Goal: Task Accomplishment & Management: Use online tool/utility

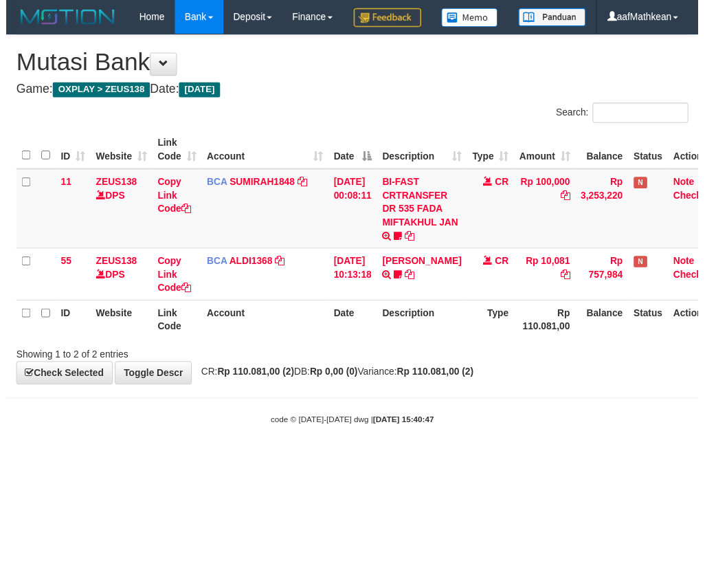
scroll to position [0, 22]
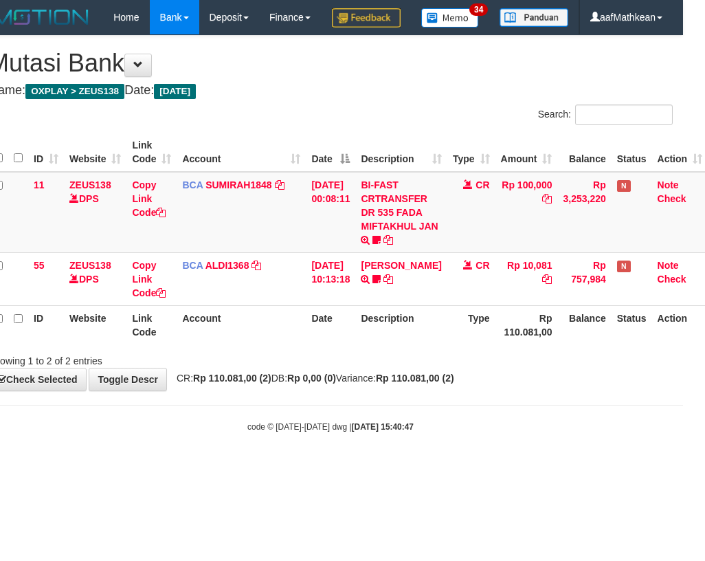
drag, startPoint x: 254, startPoint y: 145, endPoint x: 255, endPoint y: 155, distance: 10.4
click at [254, 129] on div "Search:" at bounding box center [330, 116] width 705 height 24
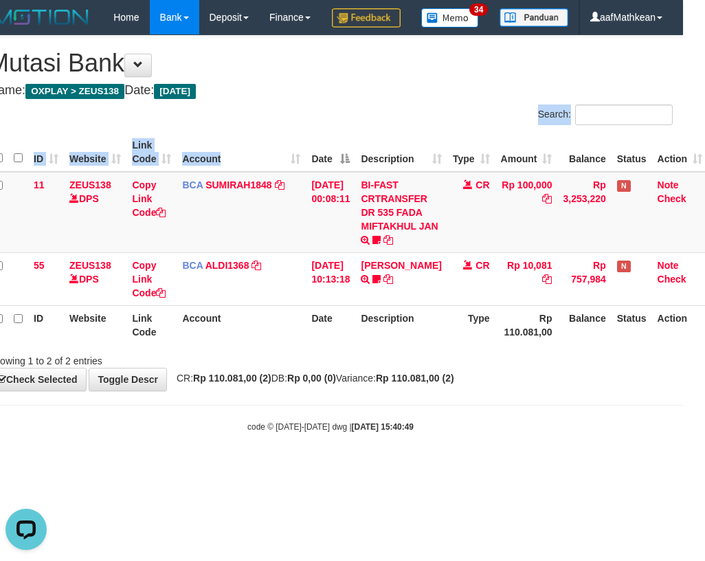
click at [250, 188] on div "Search: ID Website Link Code Account Date Description Type Amount Balance Statu…" at bounding box center [330, 235] width 685 height 263
drag, startPoint x: 344, startPoint y: 351, endPoint x: 351, endPoint y: 417, distance: 65.6
click at [348, 344] on table "ID Website Link Code Account Date Description Type Amount Balance Status Action…" at bounding box center [348, 239] width 720 height 212
click at [407, 390] on div "**********" at bounding box center [330, 213] width 705 height 355
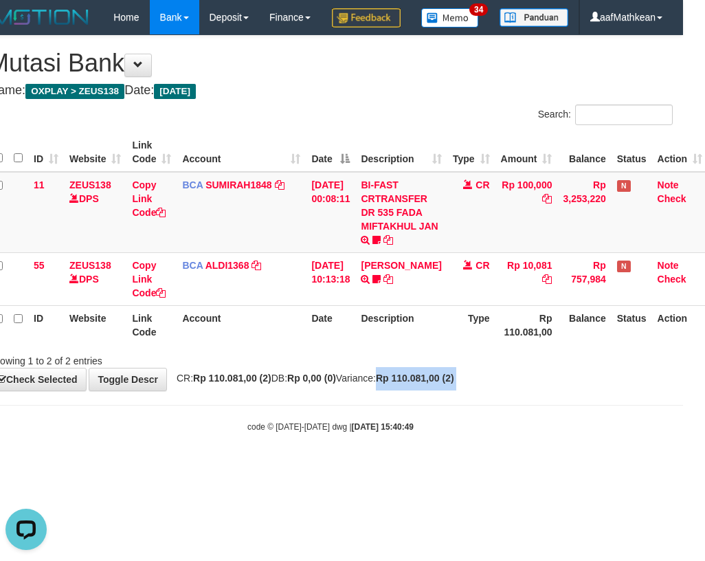
drag, startPoint x: 415, startPoint y: 427, endPoint x: 393, endPoint y: 423, distance: 22.4
click at [415, 425] on body "Toggle navigation Home Bank Account List Load By Website Group [OXPLAY] ZEUS138…" at bounding box center [330, 233] width 705 height 467
click at [386, 431] on body "Toggle navigation Home Bank Account List Load By Website Group [OXPLAY] ZEUS138…" at bounding box center [330, 233] width 705 height 467
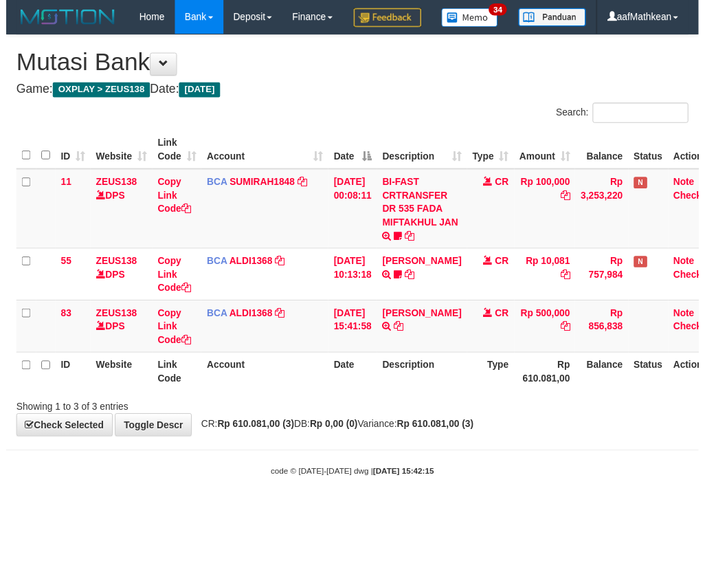
scroll to position [0, 22]
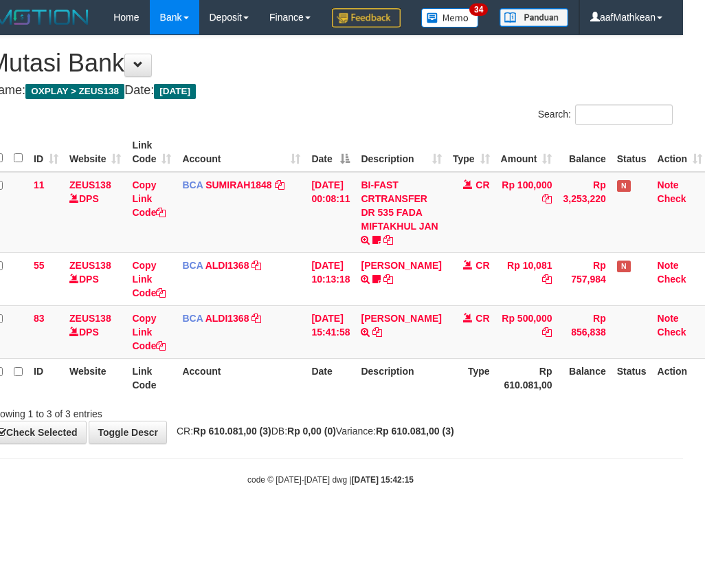
click at [266, 129] on div "Search:" at bounding box center [330, 116] width 705 height 24
drag, startPoint x: 266, startPoint y: 148, endPoint x: 265, endPoint y: 162, distance: 13.8
click at [266, 129] on div "Search:" at bounding box center [330, 116] width 705 height 24
drag, startPoint x: 408, startPoint y: 384, endPoint x: 433, endPoint y: 406, distance: 32.7
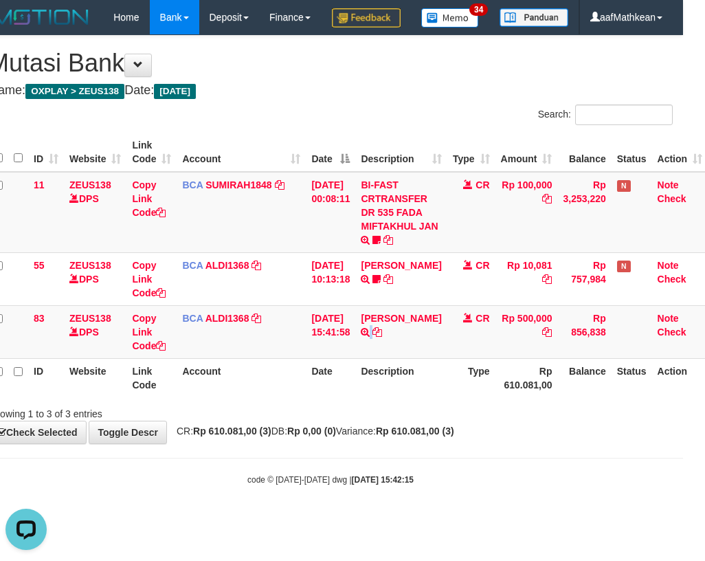
click at [422, 397] on table "ID Website Link Code Account Date Description Type Amount Balance Status Action…" at bounding box center [348, 265] width 720 height 265
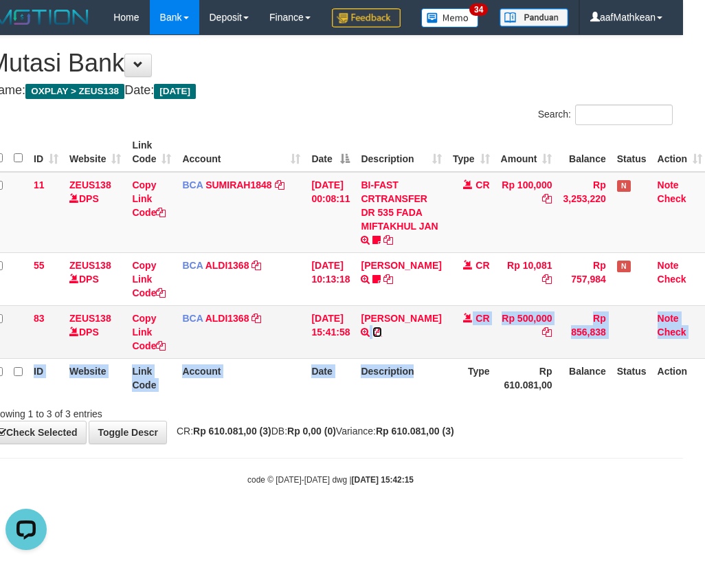
click at [382, 337] on icon at bounding box center [378, 332] width 10 height 10
copy table "TRSF E-BANKING CR 3108/FTSCY/WS95051 500000.002025083178065834 TRFDN-TUBAGUS TO…"
click at [388, 397] on table "ID Website Link Code Account Date Description Type Amount Balance Status Action…" at bounding box center [348, 265] width 720 height 265
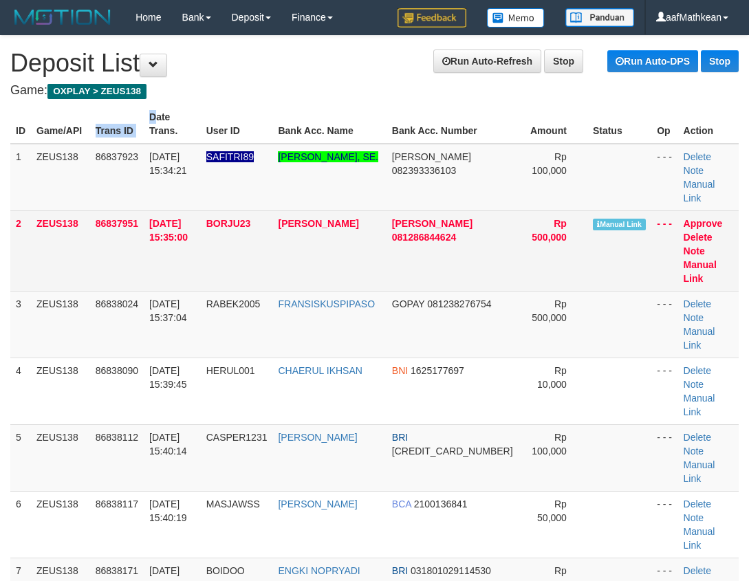
click at [162, 140] on tr "ID Game/API Trans ID Date Trans. User ID Bank Acc. Name Bank Acc. Number Amount…" at bounding box center [374, 123] width 728 height 39
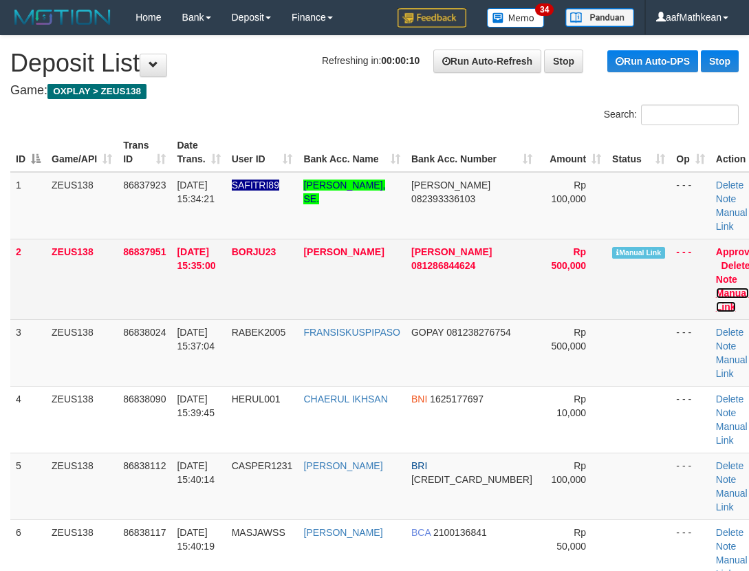
click at [716, 289] on link "Manual Link" at bounding box center [732, 299] width 33 height 25
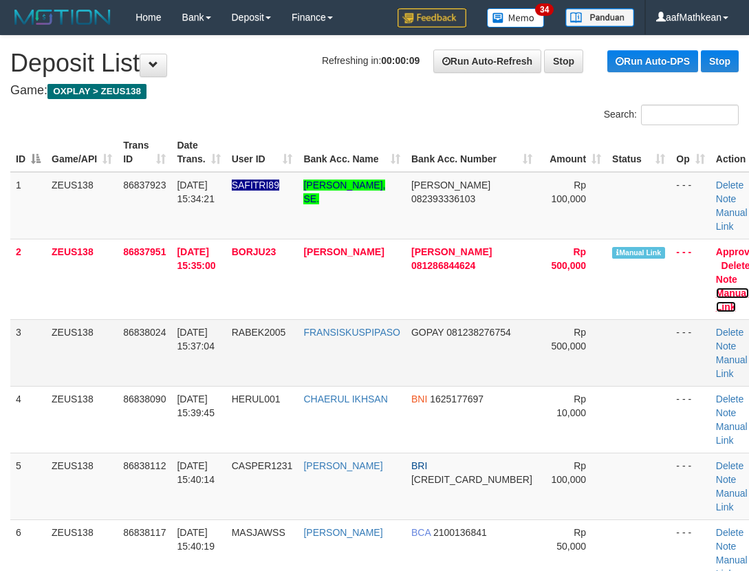
drag, startPoint x: 705, startPoint y: 293, endPoint x: 414, endPoint y: 333, distance: 294.2
click at [716, 293] on link "Manual Link" at bounding box center [732, 299] width 33 height 25
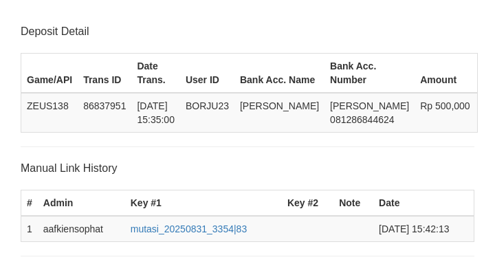
scroll to position [269, 0]
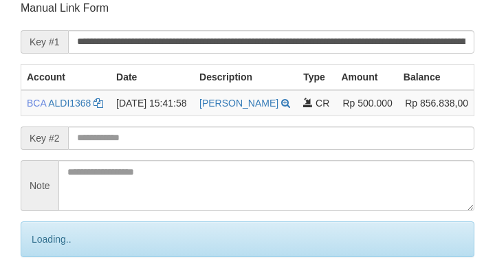
click at [277, 150] on input "text" at bounding box center [271, 137] width 406 height 23
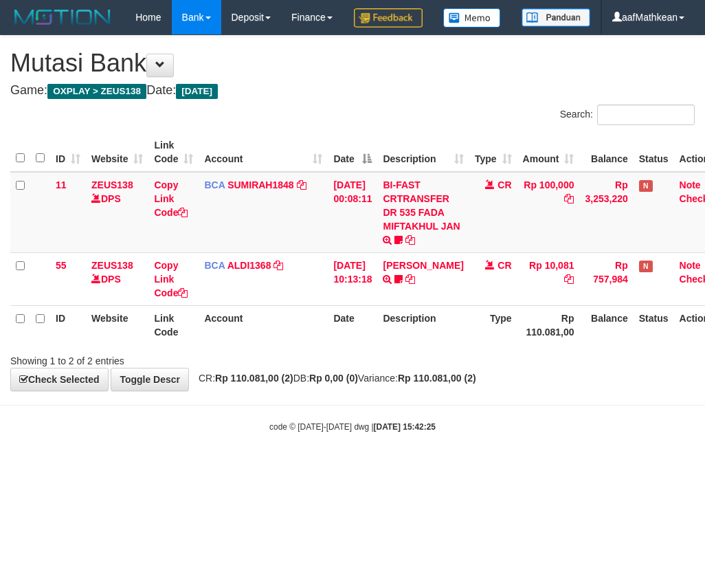
scroll to position [0, 22]
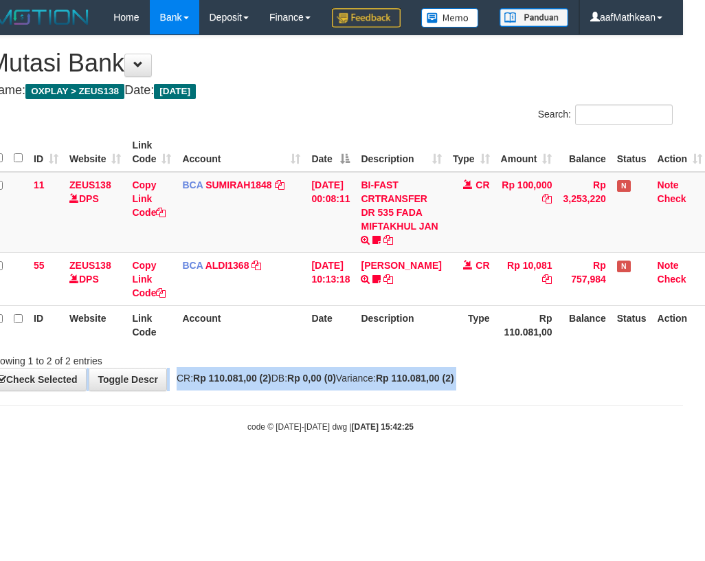
click at [683, 467] on html "Toggle navigation Home Bank Account List Load By Website Group [OXPLAY] ZEUS138…" at bounding box center [330, 233] width 705 height 467
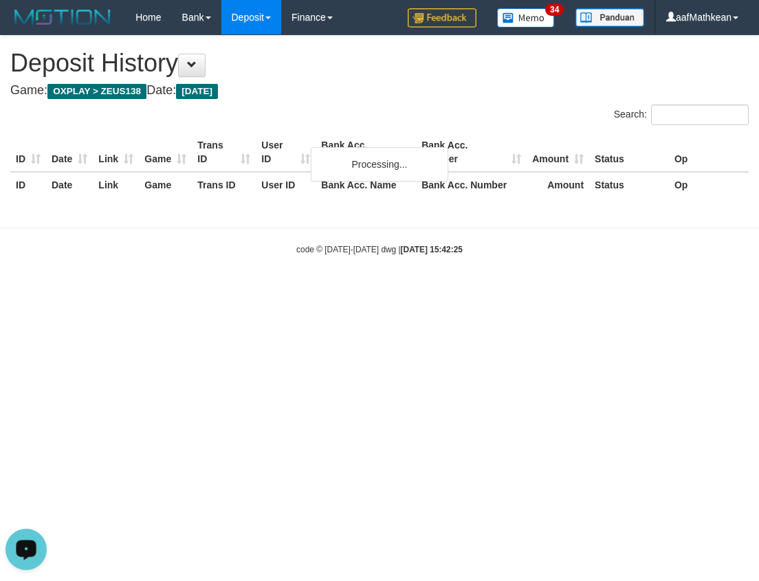
click at [155, 99] on div "**********" at bounding box center [379, 124] width 759 height 177
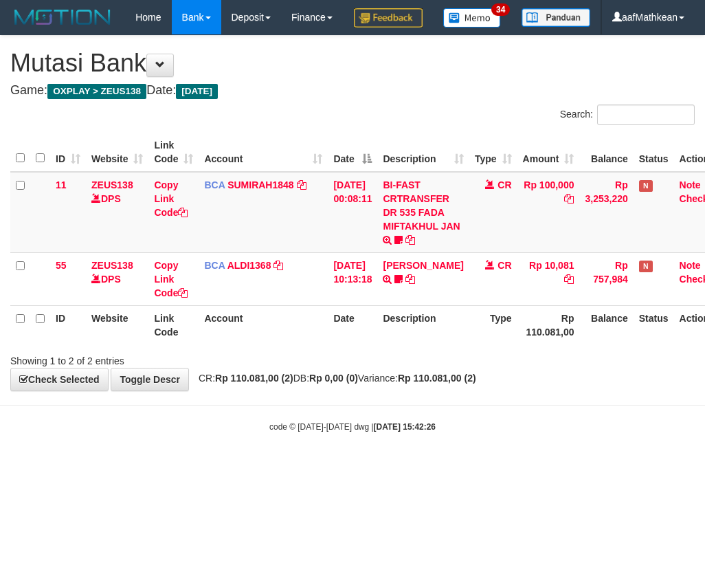
scroll to position [0, 22]
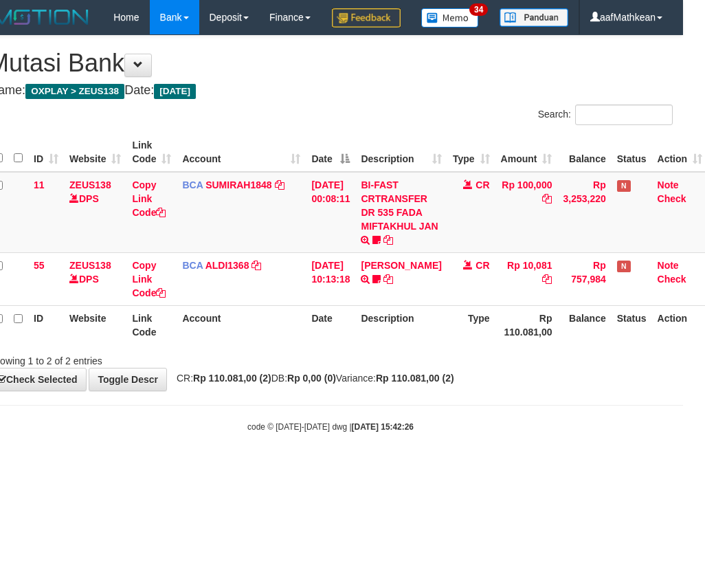
click at [447, 467] on body "Toggle navigation Home Bank Account List Load By Website Group [OXPLAY] ZEUS138…" at bounding box center [330, 233] width 705 height 467
click at [39, 433] on div "code © 2012-2018 dwg | 2025/08/31 15:42:26" at bounding box center [330, 426] width 705 height 14
drag, startPoint x: 74, startPoint y: 476, endPoint x: 412, endPoint y: 432, distance: 341.0
click at [114, 467] on body "Toggle navigation Home Bank Account List Load By Website Group [OXPLAY] ZEUS138…" at bounding box center [330, 233] width 705 height 467
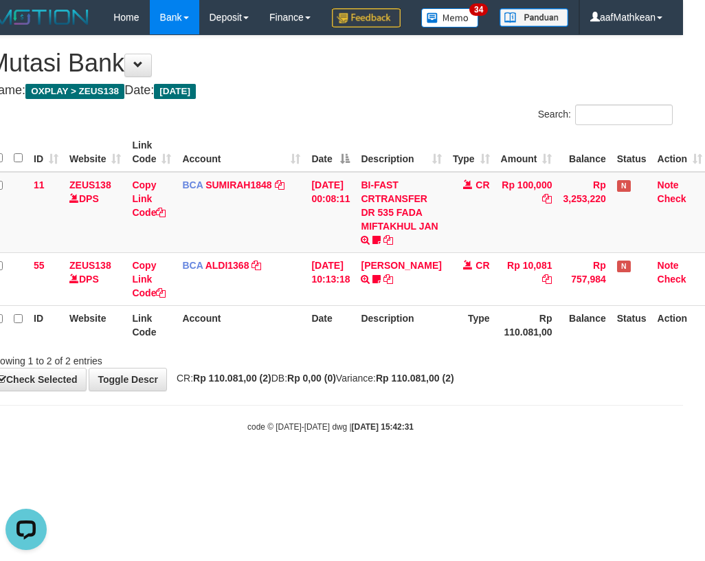
drag, startPoint x: 239, startPoint y: 425, endPoint x: 252, endPoint y: 448, distance: 26.8
click at [241, 437] on body "Toggle navigation Home Bank Account List Load By Website Group [OXPLAY] ZEUS138…" at bounding box center [330, 233] width 705 height 467
click at [252, 452] on body "Toggle navigation Home Bank Account List Load By Website Group [OXPLAY] ZEUS138…" at bounding box center [330, 233] width 705 height 467
click at [256, 451] on body "Toggle navigation Home Bank Account List Load By Website Group [OXPLAY] ZEUS138…" at bounding box center [330, 233] width 705 height 467
click at [261, 434] on body "Toggle navigation Home Bank Account List Load By Website Group [OXPLAY] ZEUS138…" at bounding box center [330, 233] width 705 height 467
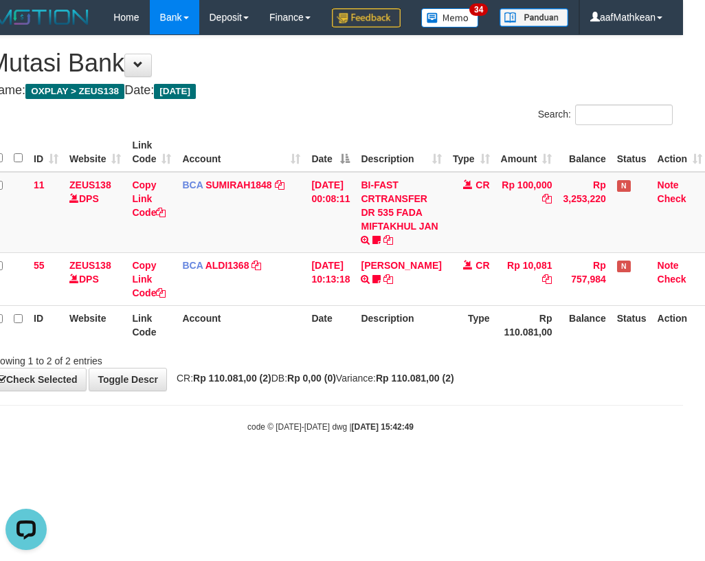
drag, startPoint x: 336, startPoint y: 384, endPoint x: 336, endPoint y: 412, distance: 28.2
click at [333, 368] on div "Search: ID Website Link Code Account Date Description Type Amount Balance Statu…" at bounding box center [330, 235] width 685 height 263
click at [336, 384] on strong "Rp 0,00 (0)" at bounding box center [311, 378] width 49 height 11
click at [386, 368] on div "Showing 1 to 2 of 2 entries" at bounding box center [330, 357] width 705 height 19
click at [391, 368] on div "Showing 1 to 2 of 2 entries" at bounding box center [330, 357] width 705 height 19
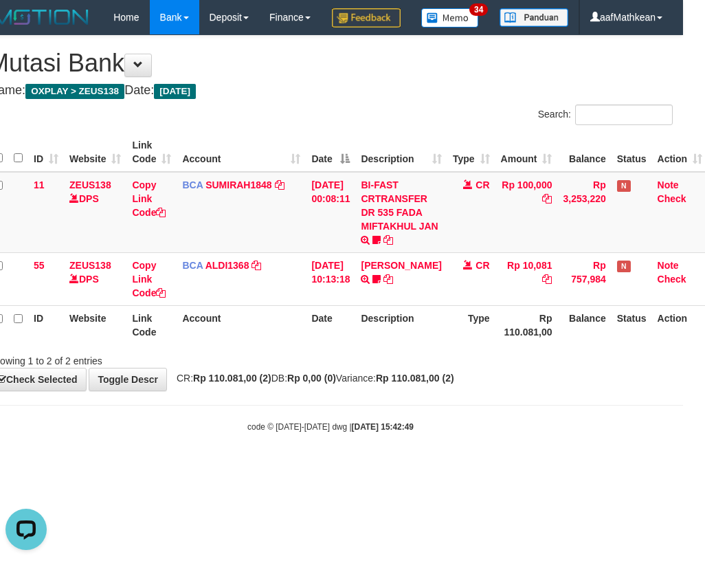
click at [392, 368] on div "Showing 1 to 2 of 2 entries" at bounding box center [330, 357] width 705 height 19
click at [395, 368] on div "Showing 1 to 2 of 2 entries" at bounding box center [330, 357] width 705 height 19
drag, startPoint x: 394, startPoint y: 388, endPoint x: 380, endPoint y: 380, distance: 15.7
click at [381, 368] on div "Showing 1 to 2 of 2 entries" at bounding box center [330, 357] width 705 height 19
drag, startPoint x: 380, startPoint y: 380, endPoint x: 400, endPoint y: 368, distance: 23.5
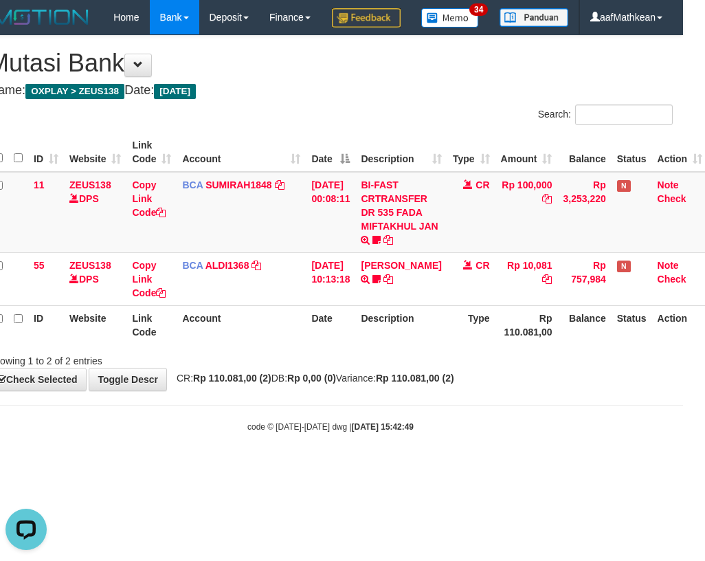
click at [388, 348] on div "ID Website Link Code Account Date Description Type Amount Balance Status Action…" at bounding box center [330, 239] width 705 height 220
drag, startPoint x: 414, startPoint y: 367, endPoint x: 423, endPoint y: 363, distance: 9.8
click at [417, 344] on th "Description" at bounding box center [400, 324] width 91 height 39
drag, startPoint x: 404, startPoint y: 362, endPoint x: 386, endPoint y: 357, distance: 19.2
click at [395, 344] on th "Description" at bounding box center [400, 324] width 91 height 39
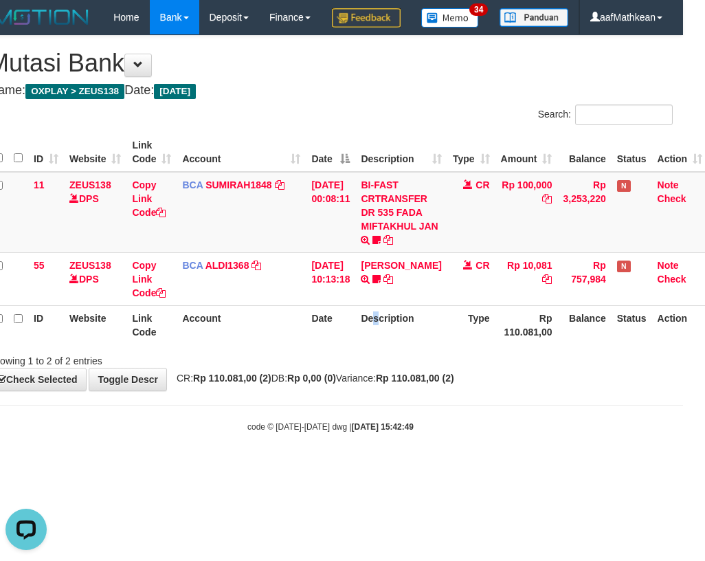
drag, startPoint x: 383, startPoint y: 357, endPoint x: 639, endPoint y: 419, distance: 263.2
click at [400, 344] on th "Description" at bounding box center [400, 324] width 91 height 39
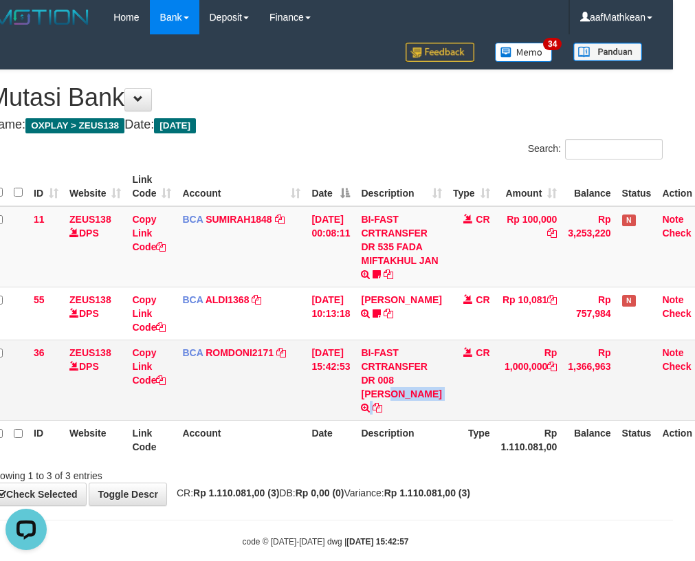
drag, startPoint x: 403, startPoint y: 381, endPoint x: 414, endPoint y: 410, distance: 31.8
click at [414, 410] on td "BI-FAST CRTRANSFER DR 008 REZA MOHAMMAD HASA" at bounding box center [400, 380] width 91 height 80
copy td "REZA MOHAMMAD HASA"
click at [373, 430] on th "Description" at bounding box center [400, 439] width 91 height 39
copy td "REZA MOHAMMAD"
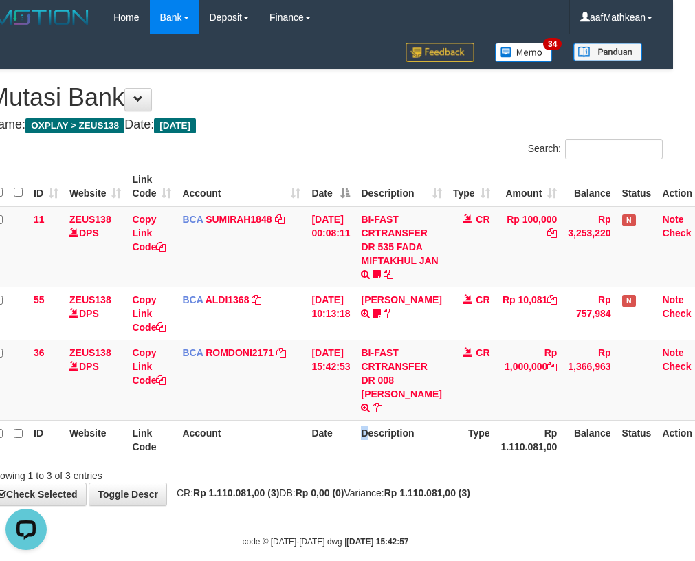
drag, startPoint x: 406, startPoint y: 380, endPoint x: 705, endPoint y: 269, distance: 318.8
click at [437, 389] on td "BI-FAST CRTRANSFER DR 008 [PERSON_NAME]" at bounding box center [400, 380] width 91 height 80
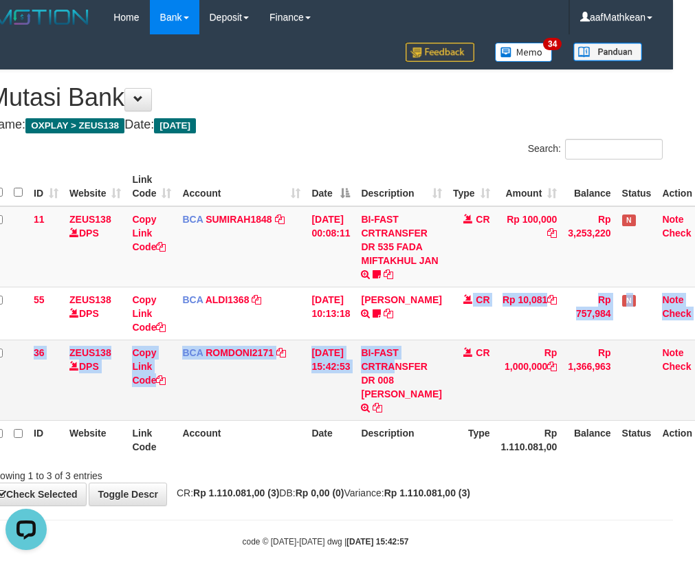
click at [428, 350] on tbody "11 ZEUS138 DPS Copy Link Code BCA SUMIRAH1848 DPS SUMIRAH mutasi_20250831_4156 …" at bounding box center [350, 313] width 724 height 214
click at [429, 366] on td "BI-FAST CRTRANSFER DR 008 [PERSON_NAME]" at bounding box center [400, 380] width 91 height 80
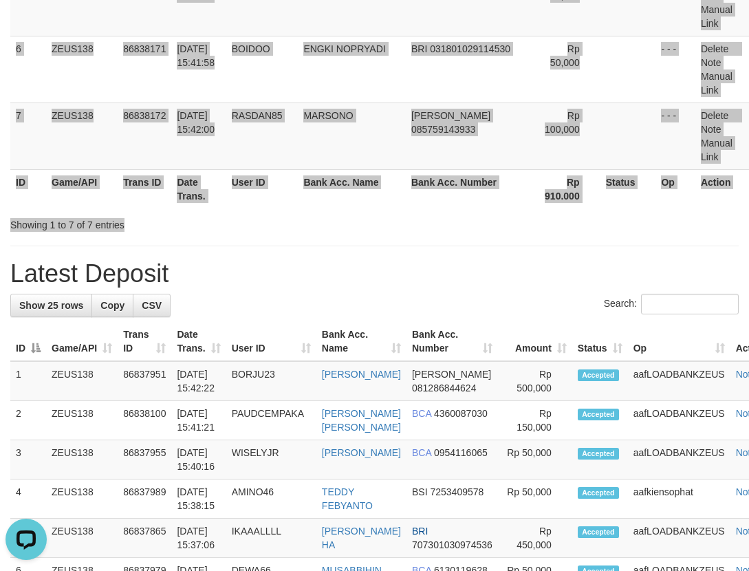
click at [364, 135] on div "**********" at bounding box center [374, 499] width 749 height 1866
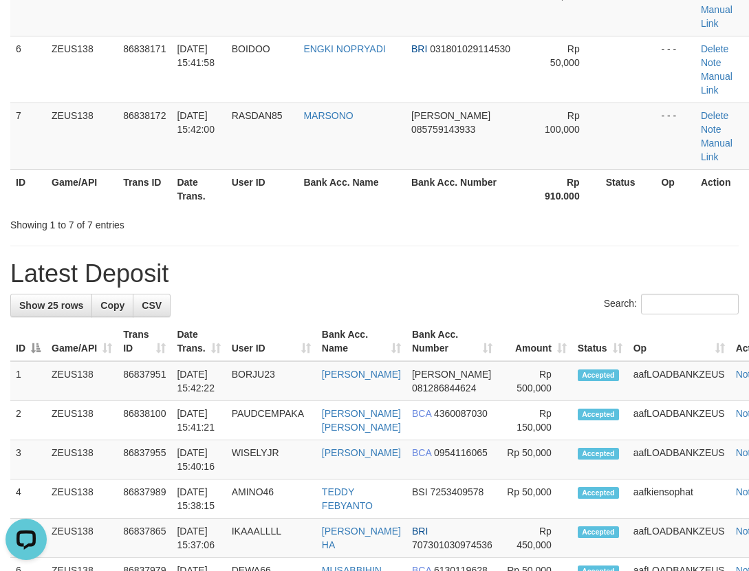
click at [250, 322] on th "User ID" at bounding box center [271, 341] width 90 height 39
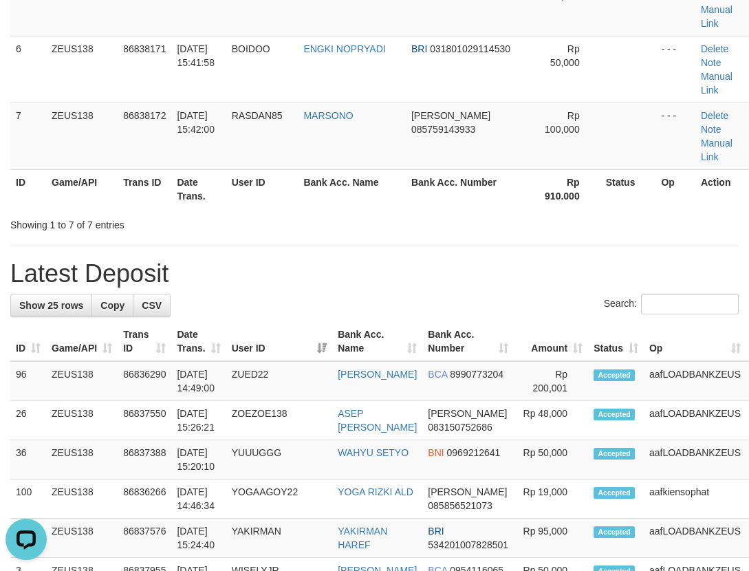
click at [263, 322] on th "User ID" at bounding box center [279, 341] width 106 height 39
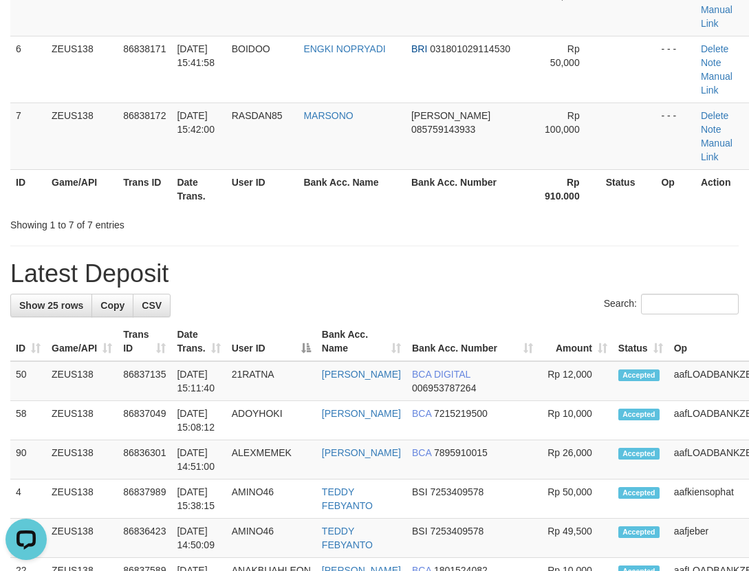
click at [283, 322] on th "User ID" at bounding box center [271, 341] width 90 height 39
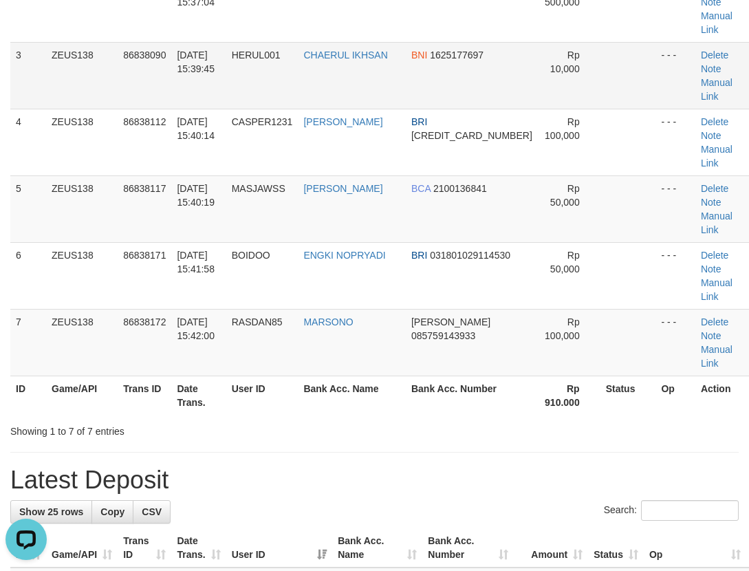
scroll to position [126, 0]
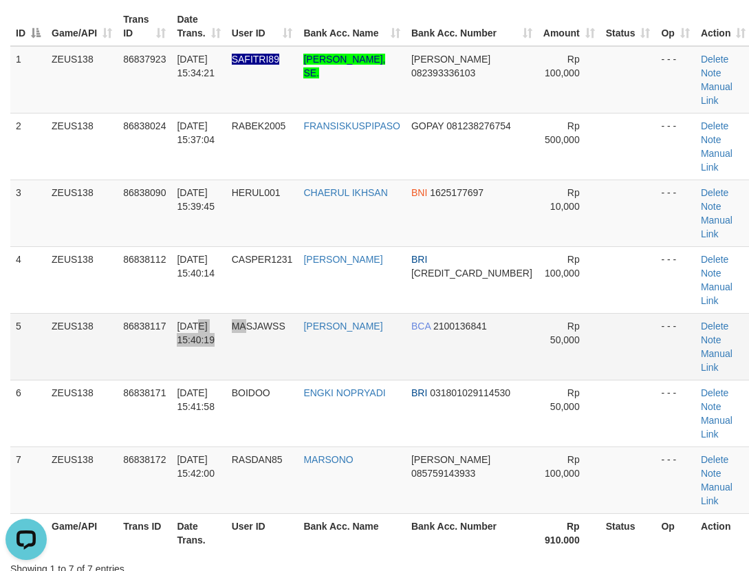
click at [239, 313] on tr "5 ZEUS138 86838117 31/08/2025 15:40:19 MASJAWSS MUHAMMAD ARI IRAWA BCA 21001368…" at bounding box center [380, 346] width 740 height 67
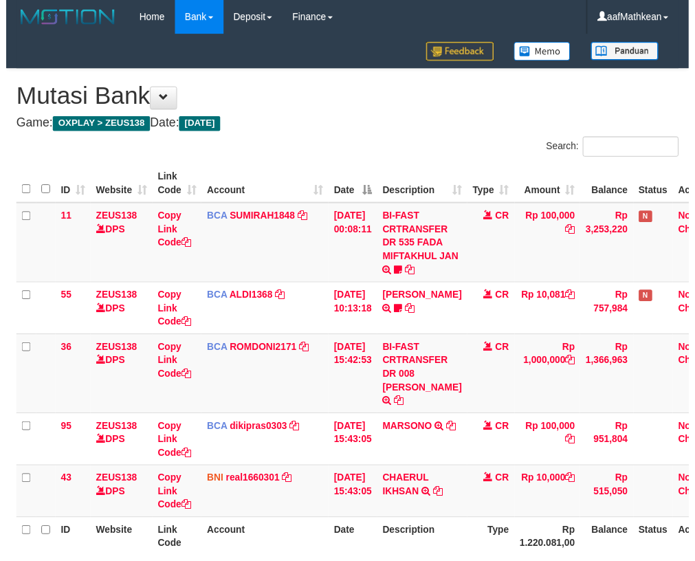
scroll to position [0, 22]
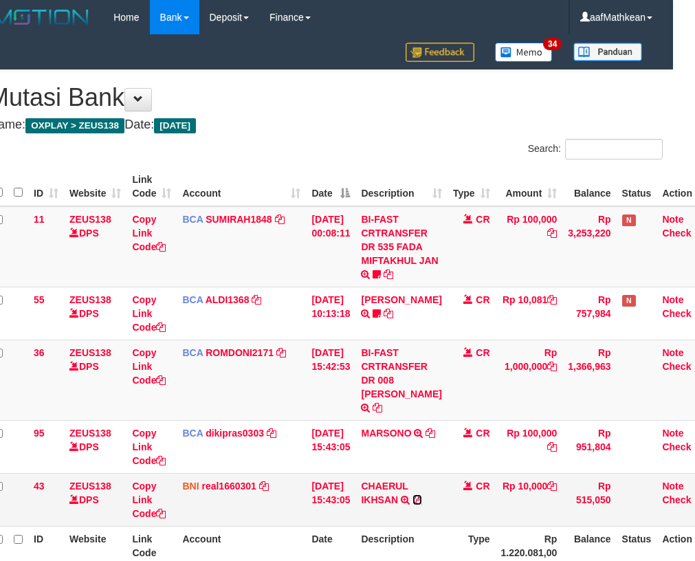
click at [422, 498] on icon at bounding box center [417, 500] width 10 height 10
drag, startPoint x: 407, startPoint y: 384, endPoint x: 487, endPoint y: 380, distance: 80.5
click at [415, 399] on td "BI-FAST CRTRANSFER DR 008 [PERSON_NAME]" at bounding box center [400, 380] width 91 height 80
copy td "[PERSON_NAME]"
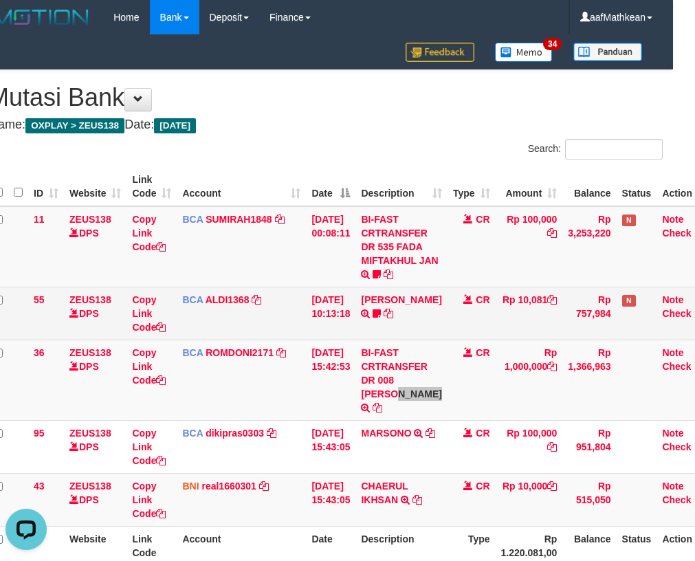
scroll to position [0, 0]
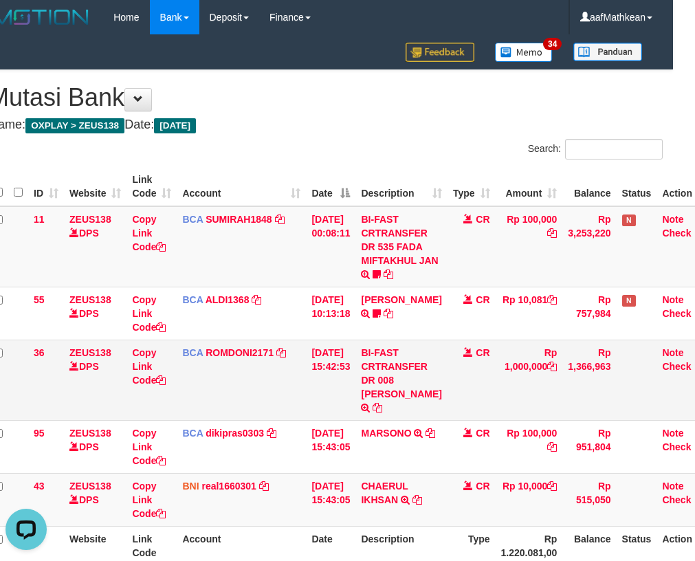
click at [346, 359] on td "[DATE] 15:42:53" at bounding box center [330, 380] width 49 height 80
drag, startPoint x: 368, startPoint y: 381, endPoint x: 387, endPoint y: 398, distance: 25.3
click at [381, 399] on tr "36 ZEUS138 DPS Copy Link Code BCA ROMDONI2171 DPS ROMDONI mutasi_20250831_3611 …" at bounding box center [350, 380] width 724 height 80
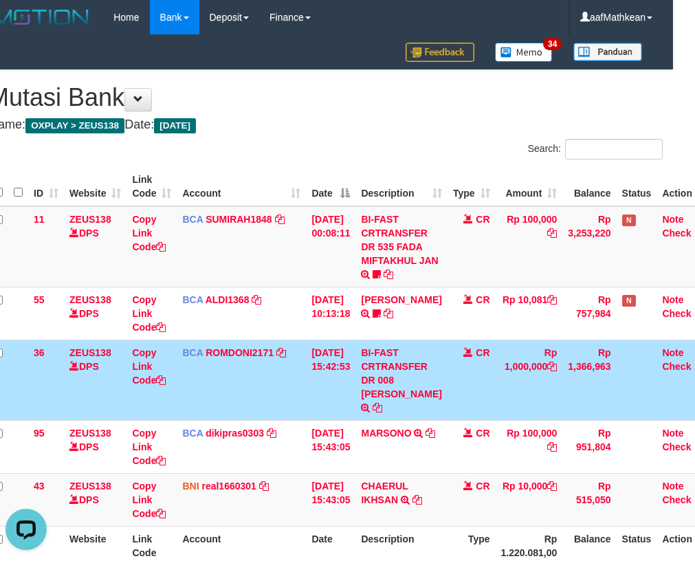
click at [422, 386] on td "BI-FAST CRTRANSFER DR 008 REZA MOHAMMAD HASA" at bounding box center [400, 380] width 91 height 80
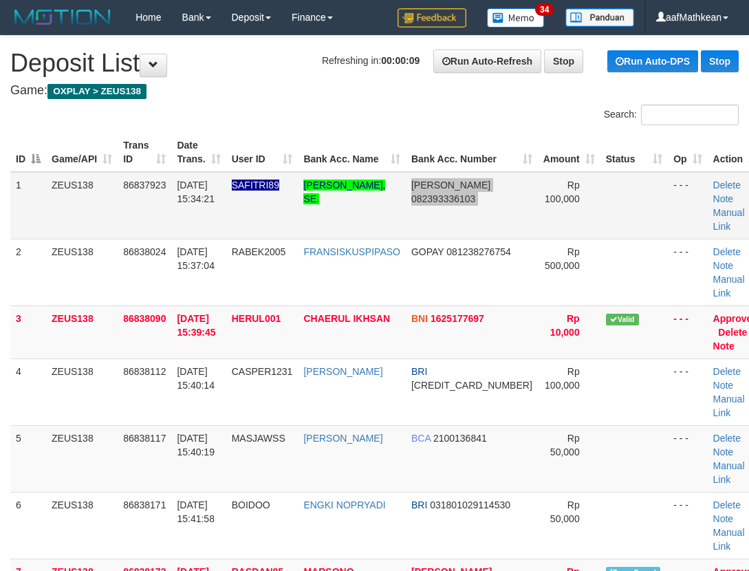
click at [521, 198] on tr "1 ZEUS138 86837923 31/08/2025 15:34:21 SAFITRI89 ANDI HAERUDDIN, SE. DANA 08239…" at bounding box center [386, 205] width 753 height 67
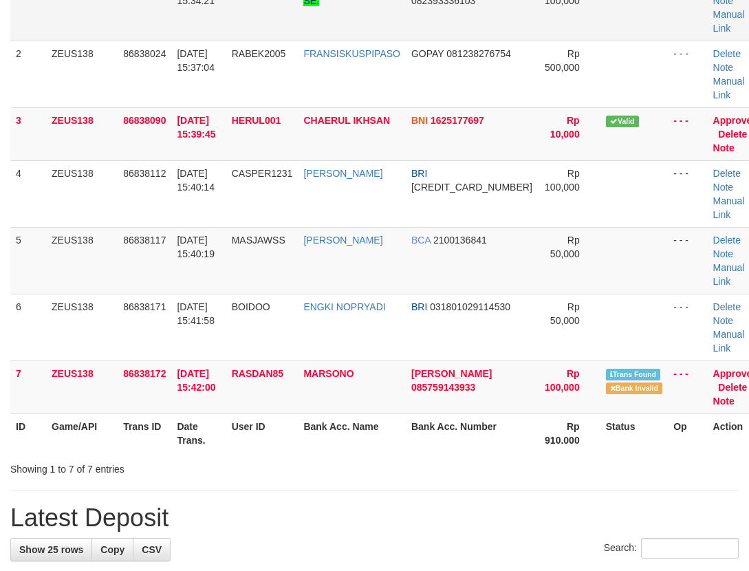
scroll to position [206, 0]
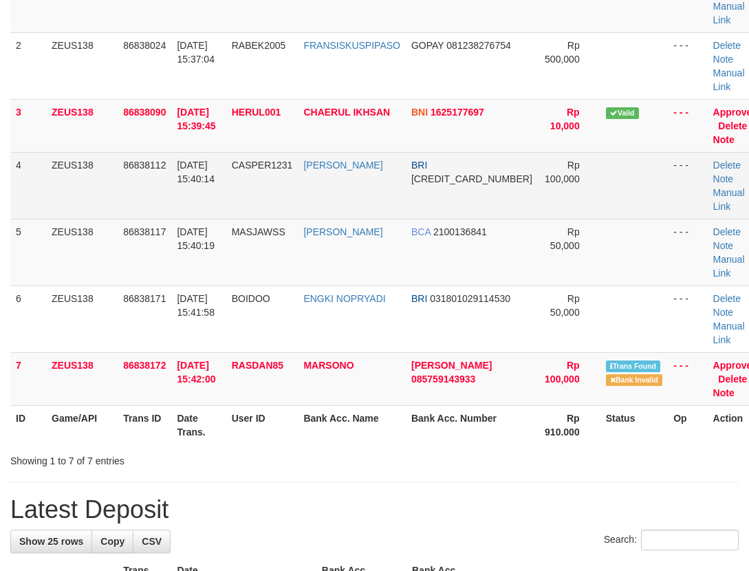
drag, startPoint x: 387, startPoint y: 203, endPoint x: 377, endPoint y: 211, distance: 12.7
click at [387, 205] on td "MUHAMMAD SYAIP" at bounding box center [352, 185] width 108 height 67
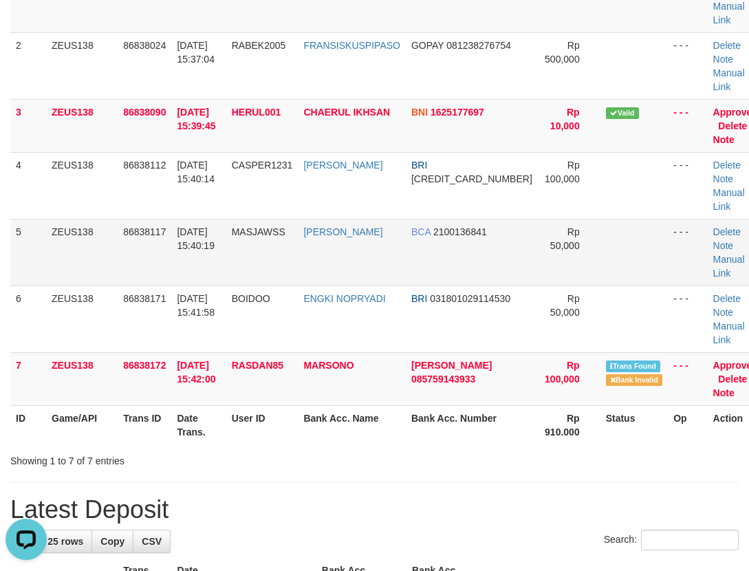
drag, startPoint x: 403, startPoint y: 197, endPoint x: 155, endPoint y: 280, distance: 261.7
click at [276, 243] on tbody "1 ZEUS138 86837923 31/08/2025 15:34:21 SAFITRI89 ANDI HAERUDDIN, SE. DANA 08239…" at bounding box center [386, 186] width 753 height 440
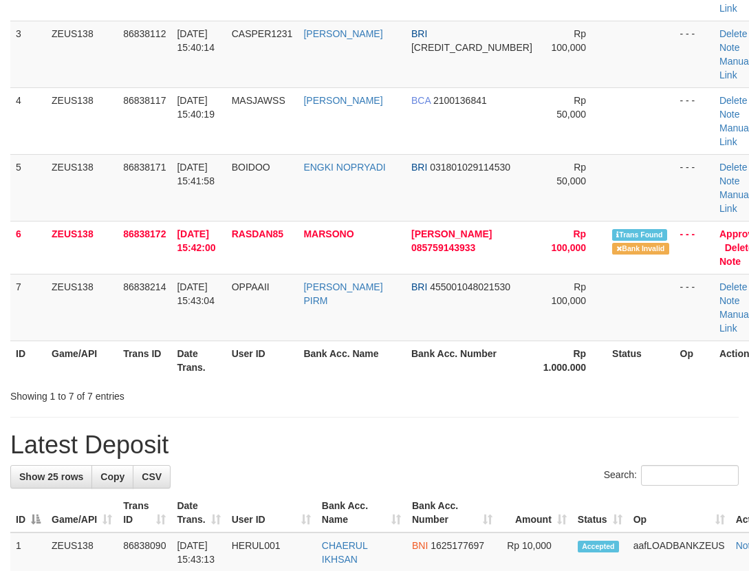
scroll to position [206, 0]
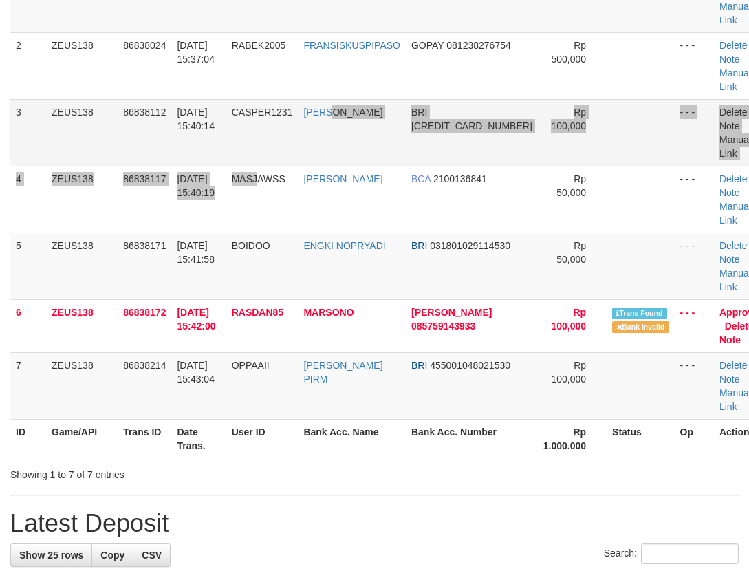
drag, startPoint x: 342, startPoint y: 147, endPoint x: 278, endPoint y: 162, distance: 65.7
click at [341, 147] on tbody "1 ZEUS138 86837923 31/08/2025 15:34:21 SAFITRI89 ANDI HAERUDDIN, SE. DANA 08239…" at bounding box center [390, 193] width 760 height 454
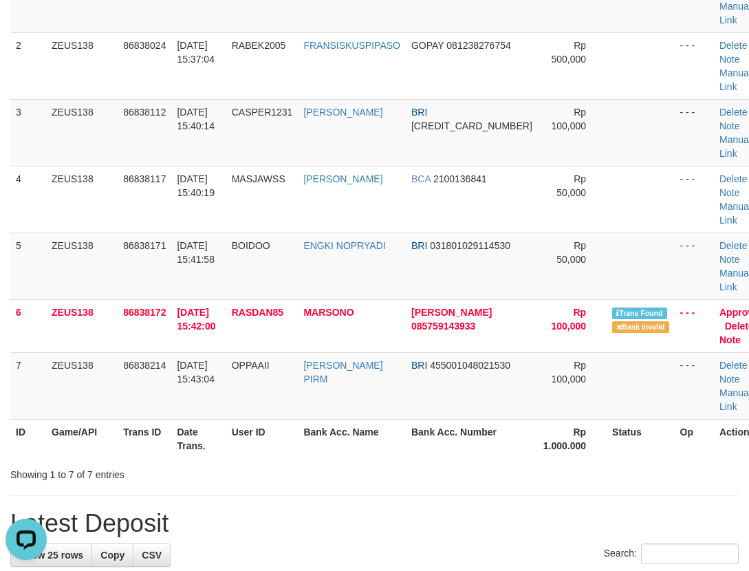
scroll to position [0, 0]
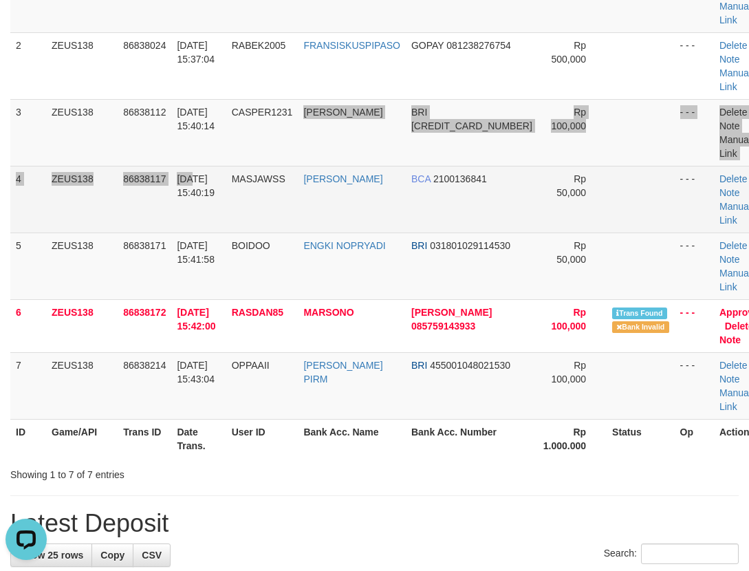
drag, startPoint x: 296, startPoint y: 157, endPoint x: 151, endPoint y: 192, distance: 148.4
click at [296, 157] on tbody "1 ZEUS138 86837923 31/08/2025 15:34:21 SAFITRI89 ANDI HAERUDDIN, SE. DANA 08239…" at bounding box center [390, 193] width 760 height 454
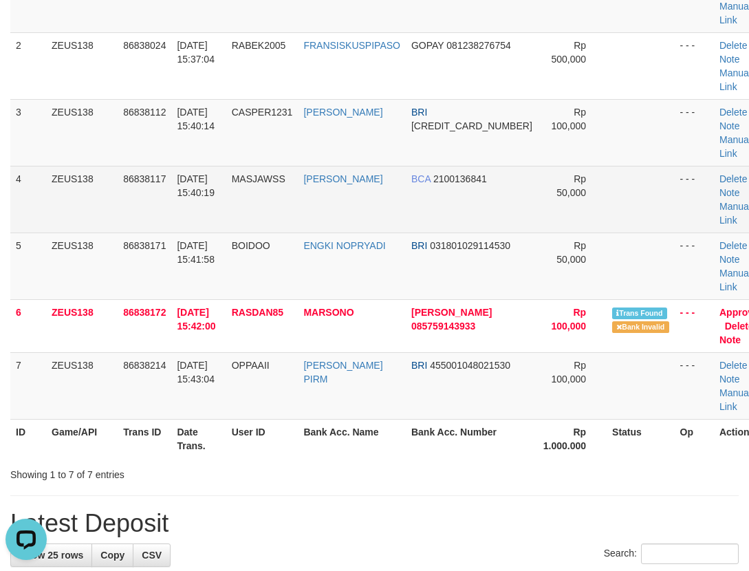
click at [205, 205] on td "31/08/2025 15:40:19" at bounding box center [198, 199] width 54 height 67
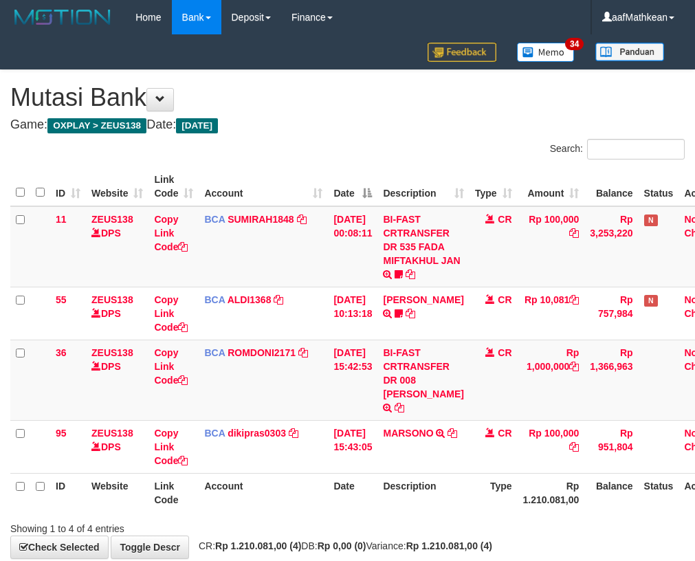
scroll to position [0, 22]
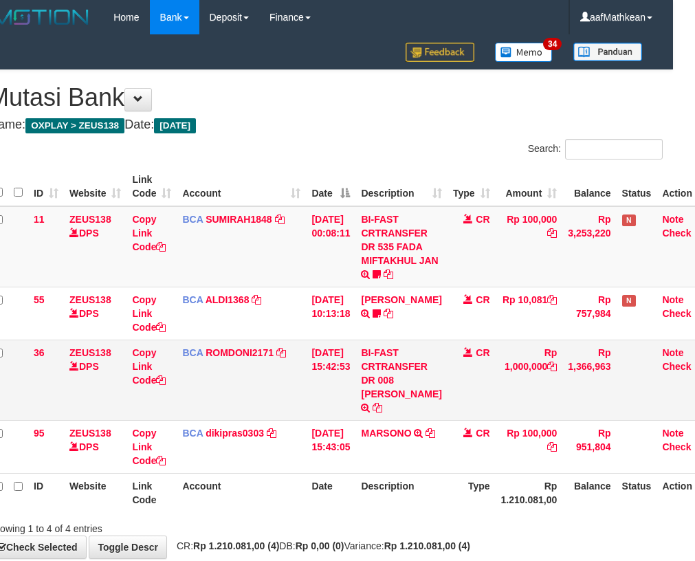
click at [499, 387] on td "Rp 1,000,000" at bounding box center [529, 380] width 67 height 80
drag, startPoint x: 410, startPoint y: 381, endPoint x: 700, endPoint y: 283, distance: 306.5
click at [421, 408] on td "BI-FAST CRTRANSFER DR 008 [PERSON_NAME]" at bounding box center [400, 380] width 91 height 80
copy td "EZA MOHAMMAD HASA"
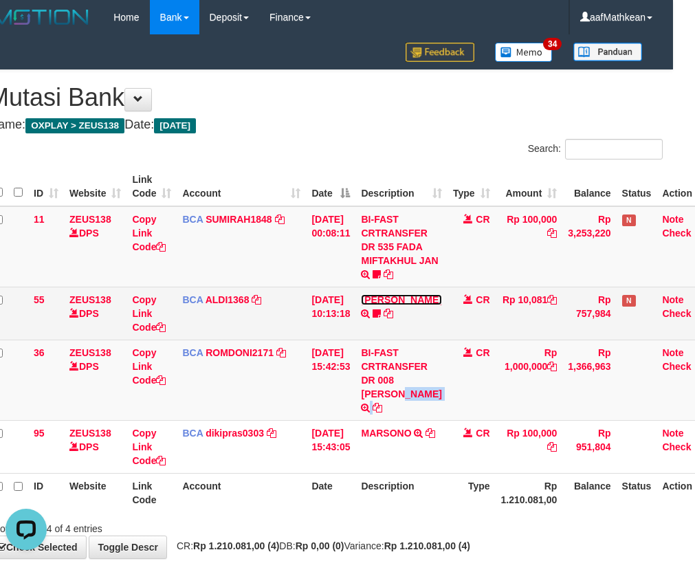
click at [361, 294] on link "FERLANDA EFRILIDIT" at bounding box center [401, 299] width 80 height 11
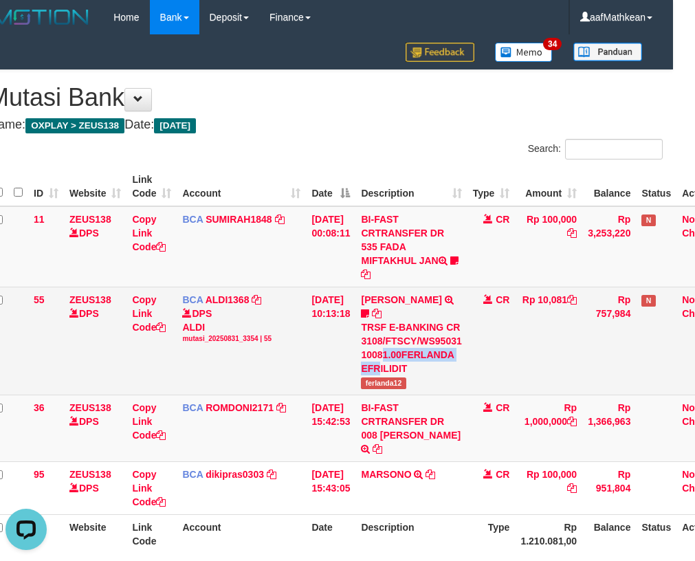
drag, startPoint x: 392, startPoint y: 358, endPoint x: 384, endPoint y: 377, distance: 20.9
click at [386, 375] on td "FERLANDA EFRILIDIT TRSF E-BANKING CR 3108/FTSCY/WS95031 10081.00FERLANDA EFRILI…" at bounding box center [410, 341] width 111 height 108
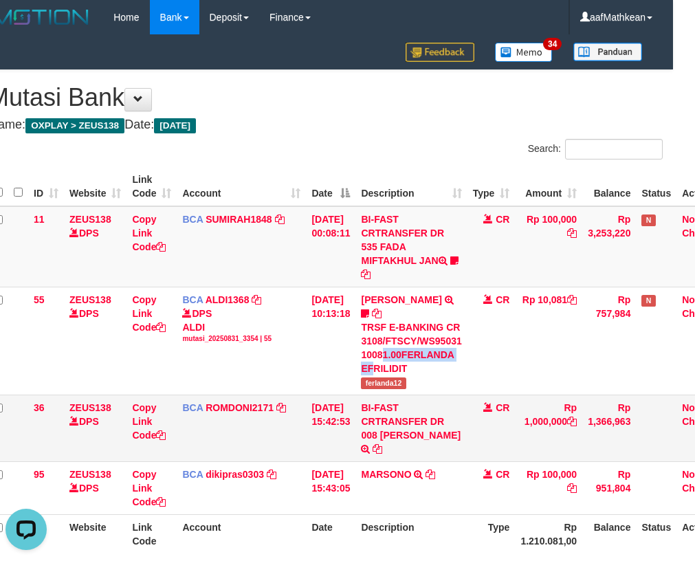
click at [392, 403] on tbody "11 ZEUS138 DPS Copy Link Code BCA SUMIRAH1848 DPS SUMIRAH mutasi_20250831_4156 …" at bounding box center [360, 360] width 744 height 309
click at [410, 414] on td "BI-FAST CRTRANSFER DR 008 [PERSON_NAME]" at bounding box center [410, 428] width 111 height 67
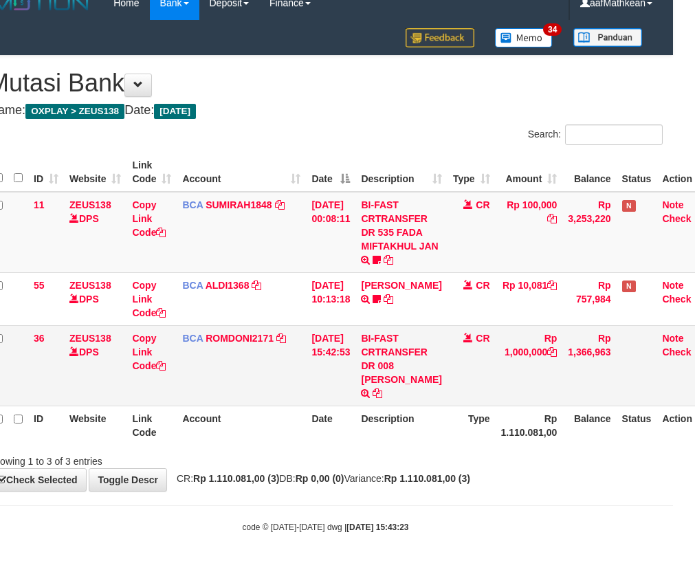
scroll to position [21, 22]
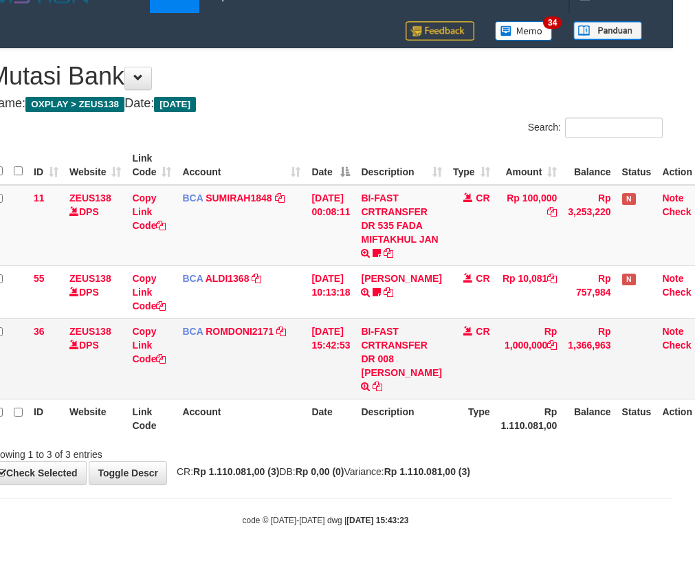
copy td "[PERSON_NAME]"
drag, startPoint x: 403, startPoint y: 358, endPoint x: 407, endPoint y: 379, distance: 20.9
click at [407, 379] on td "BI-FAST CRTRANSFER DR 008 [PERSON_NAME]" at bounding box center [400, 358] width 91 height 80
click at [354, 440] on div "ID Website Link Code Account Date Description Type Amount Balance Status Action…" at bounding box center [325, 292] width 695 height 300
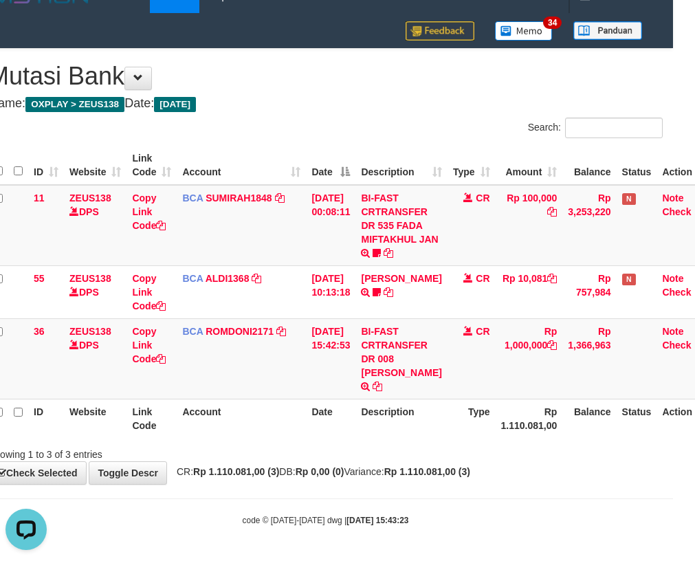
drag, startPoint x: 350, startPoint y: 445, endPoint x: 349, endPoint y: 457, distance: 11.7
click at [349, 456] on div "Showing 1 to 3 of 3 entries" at bounding box center [325, 451] width 695 height 19
drag, startPoint x: 334, startPoint y: 450, endPoint x: 702, endPoint y: 385, distance: 373.5
click at [378, 441] on div "Search: ID Website Link Code Account Date Description Type Amount Balance Statu…" at bounding box center [325, 290] width 674 height 344
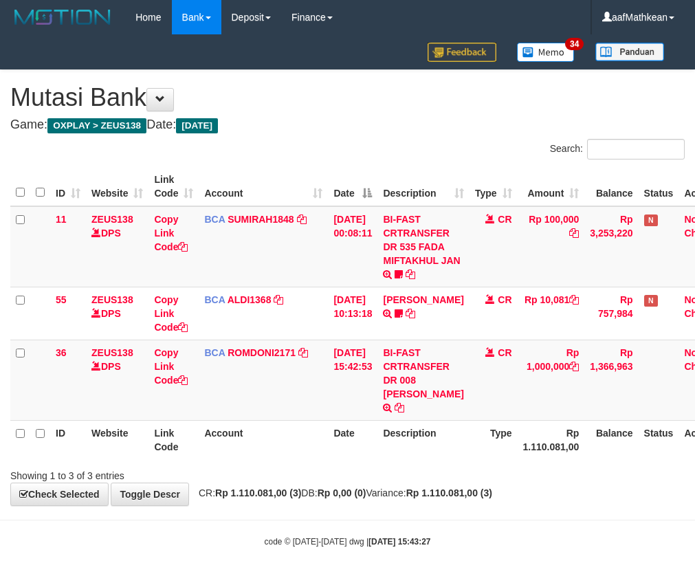
scroll to position [21, 22]
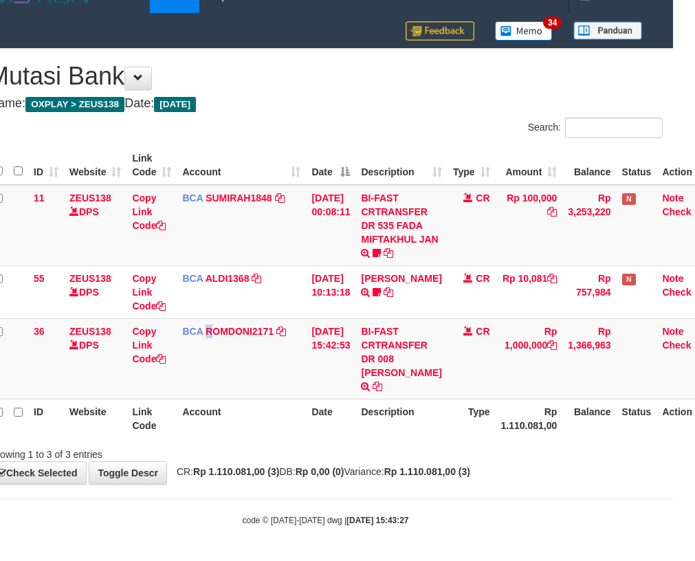
drag, startPoint x: 216, startPoint y: 397, endPoint x: 700, endPoint y: 535, distance: 503.0
click at [236, 402] on table "ID Website Link Code Account Date Description Type Amount Balance Status Action…" at bounding box center [350, 292] width 724 height 292
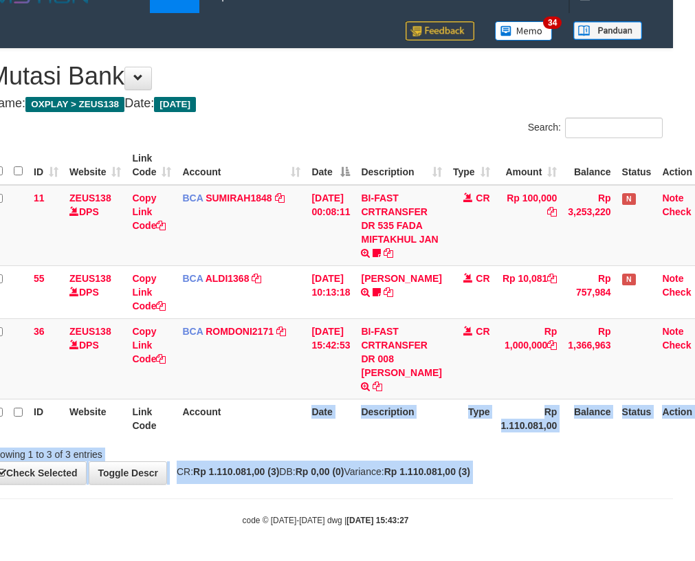
click at [608, 517] on body "Toggle navigation Home Bank Account List Load By Website Group [OXPLAY] ZEUS138…" at bounding box center [325, 270] width 695 height 582
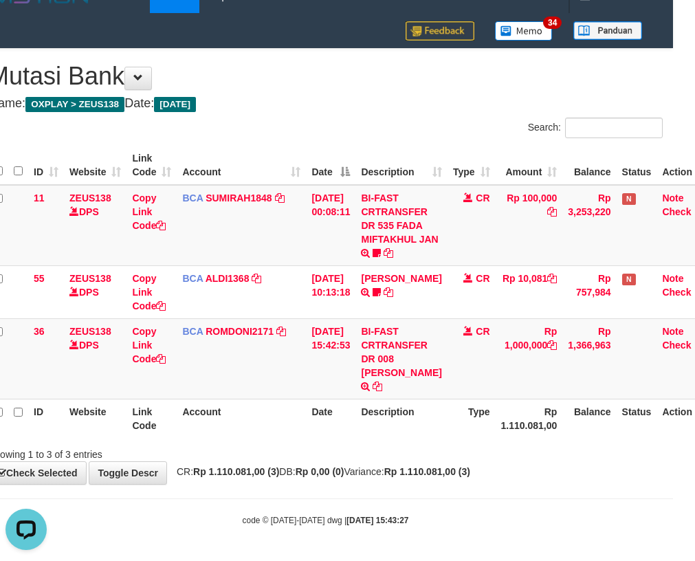
click at [318, 439] on div "ID Website Link Code Account Date Description Type Amount Balance Status Action…" at bounding box center [325, 292] width 695 height 300
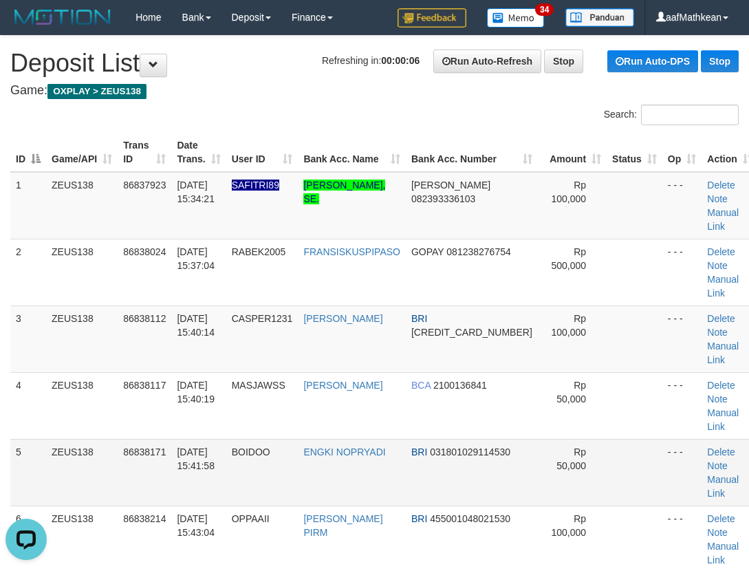
scroll to position [307, 0]
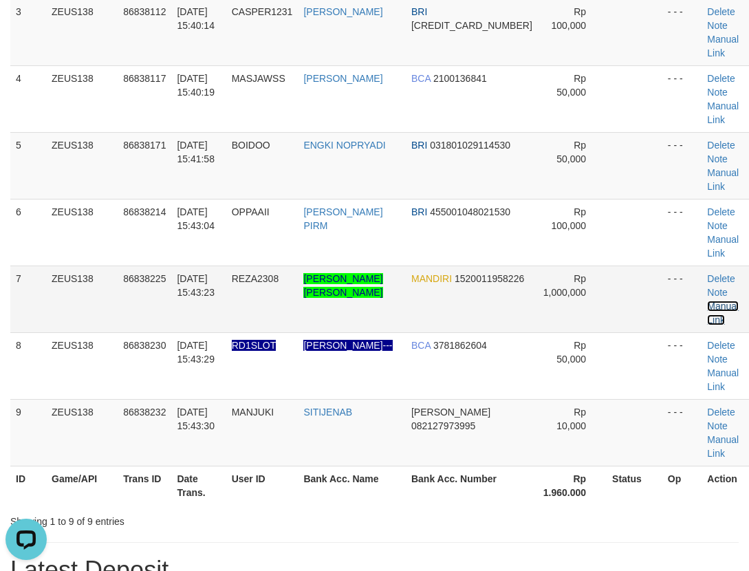
click at [708, 301] on link "Manual Link" at bounding box center [723, 312] width 32 height 25
click at [707, 304] on link "Manual Link" at bounding box center [723, 312] width 32 height 25
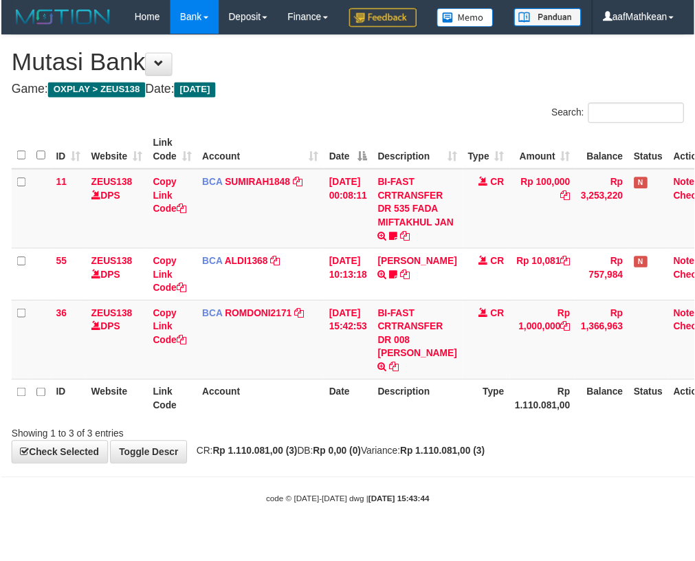
scroll to position [21, 22]
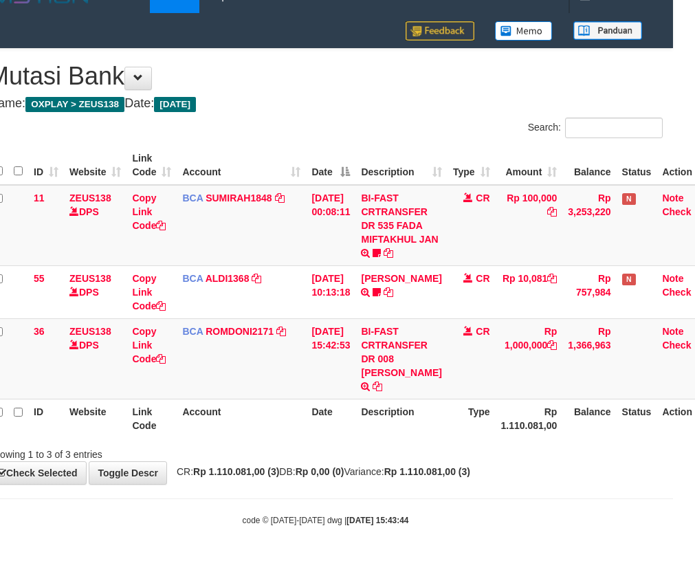
click at [329, 437] on th "Date" at bounding box center [330, 418] width 49 height 39
click at [304, 448] on div "Showing 1 to 3 of 3 entries" at bounding box center [325, 451] width 695 height 19
click at [447, 419] on th "Type" at bounding box center [471, 418] width 48 height 39
click at [447, 418] on th "Type" at bounding box center [471, 418] width 48 height 39
click at [430, 406] on th "Description" at bounding box center [400, 418] width 91 height 39
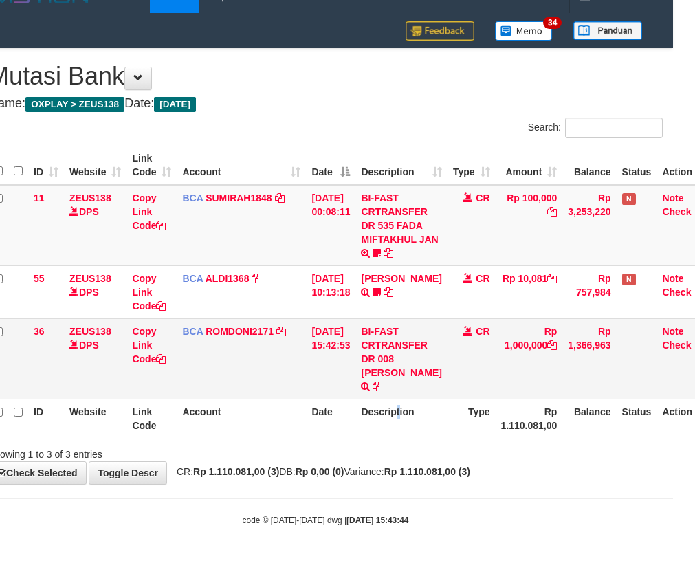
drag, startPoint x: 407, startPoint y: 416, endPoint x: 447, endPoint y: 381, distance: 52.6
click at [439, 386] on table "ID Website Link Code Account Date Description Type Amount Balance Status Action…" at bounding box center [350, 292] width 724 height 292
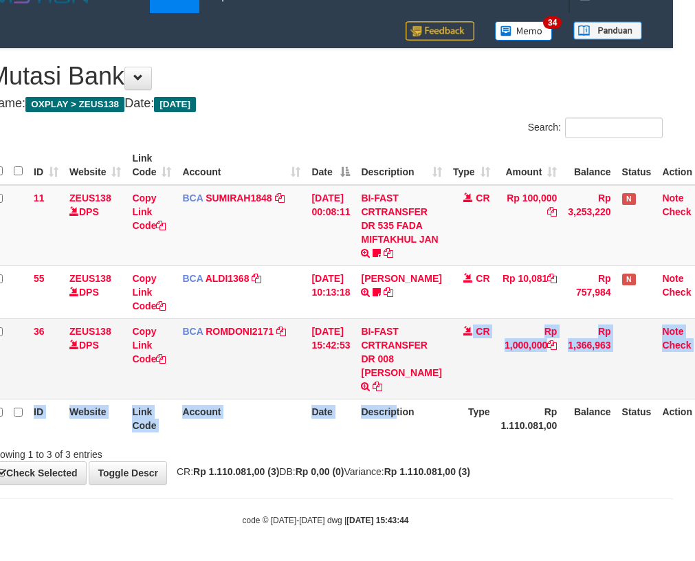
drag, startPoint x: 406, startPoint y: 366, endPoint x: 414, endPoint y: 374, distance: 11.7
click at [414, 388] on td "BI-FAST CRTRANSFER DR 008 REZA MOHAMMAD HASA" at bounding box center [400, 358] width 91 height 80
copy td "EZA MOHAM"
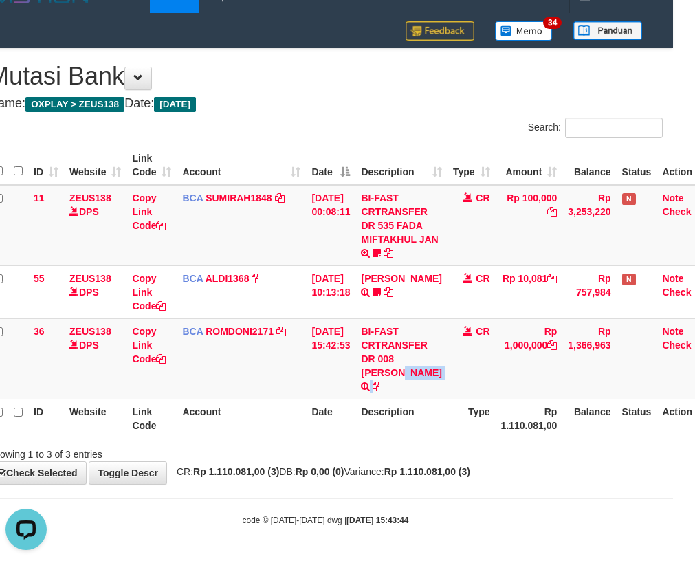
drag, startPoint x: 411, startPoint y: 356, endPoint x: 700, endPoint y: 222, distance: 318.9
click at [412, 379] on td "BI-FAST CRTRANSFER DR 008 REZA MOHAMMAD HASA" at bounding box center [400, 358] width 91 height 80
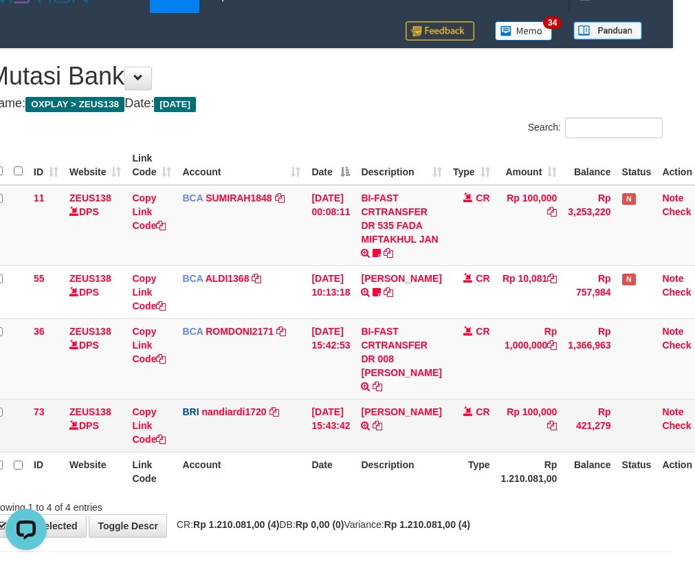
click at [448, 432] on td "CR" at bounding box center [471, 425] width 48 height 53
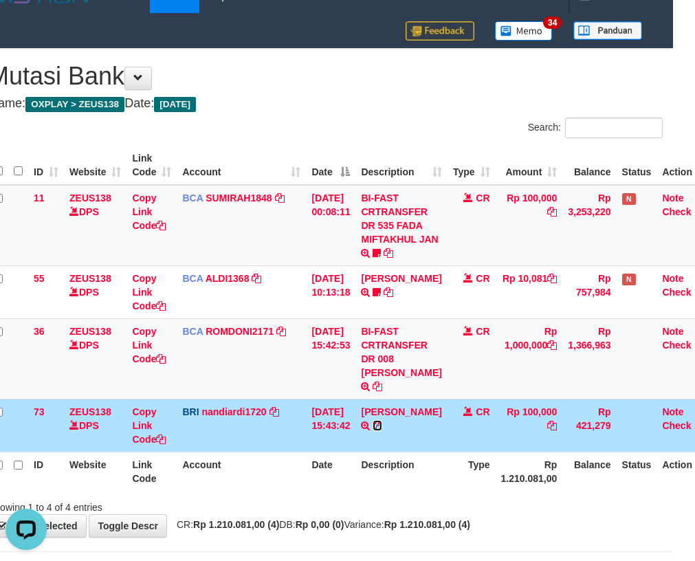
drag, startPoint x: 419, startPoint y: 424, endPoint x: 702, endPoint y: 352, distance: 292.9
click at [382, 423] on icon at bounding box center [378, 426] width 10 height 10
drag, startPoint x: 439, startPoint y: 412, endPoint x: 426, endPoint y: 415, distance: 12.8
click at [434, 413] on td "MUHAMMAD SYAIP TRANSFER NBMB MUHAMMAD SYAIP TO NANDI ARDIANSYAH" at bounding box center [400, 425] width 91 height 53
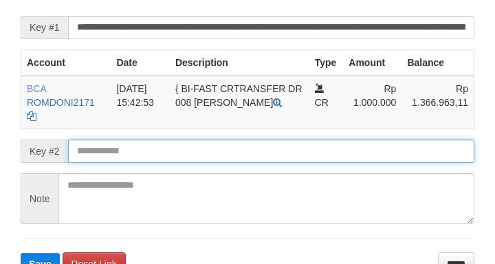
click at [136, 162] on input "text" at bounding box center [271, 151] width 406 height 23
click at [135, 162] on input "text" at bounding box center [271, 151] width 406 height 23
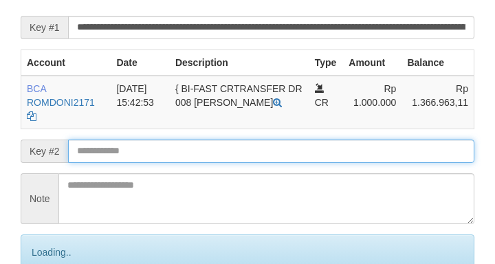
click at [136, 159] on input "text" at bounding box center [271, 151] width 406 height 23
click at [142, 157] on input "text" at bounding box center [271, 151] width 406 height 23
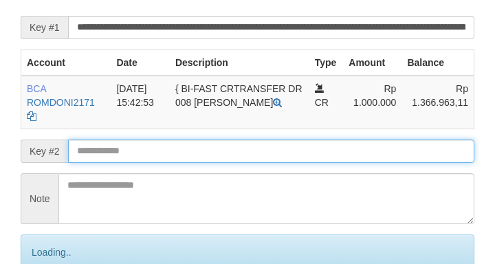
scroll to position [283, 0]
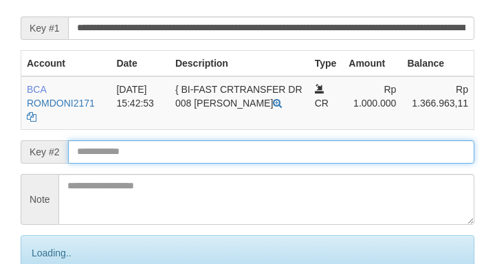
click at [145, 159] on input "text" at bounding box center [271, 151] width 406 height 23
click at [151, 160] on input "text" at bounding box center [271, 151] width 406 height 23
click at [154, 162] on input "text" at bounding box center [271, 151] width 406 height 23
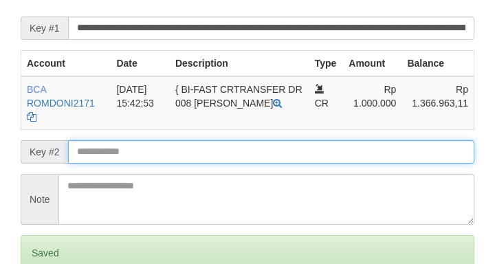
drag, startPoint x: 160, startPoint y: 160, endPoint x: 324, endPoint y: 156, distance: 163.6
click at [175, 164] on input "text" at bounding box center [271, 151] width 406 height 23
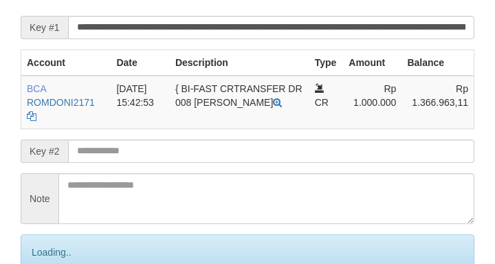
click at [117, 163] on input "text" at bounding box center [271, 151] width 406 height 23
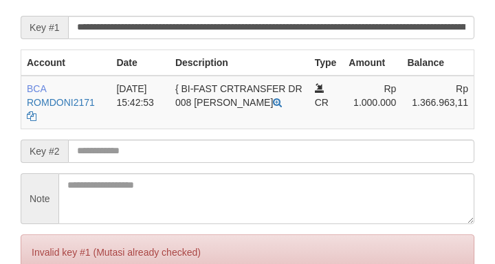
scroll to position [283, 0]
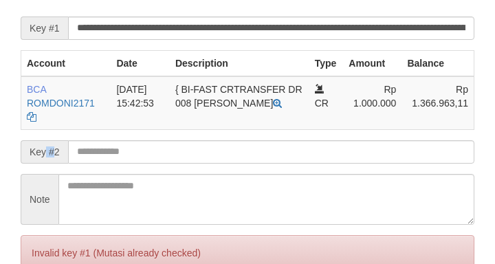
drag, startPoint x: 54, startPoint y: 157, endPoint x: 124, endPoint y: 160, distance: 70.2
click at [62, 161] on span "Key #2" at bounding box center [44, 151] width 47 height 23
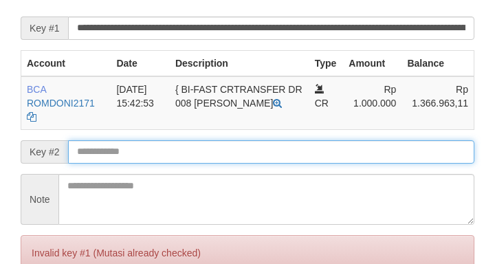
click at [124, 160] on input "text" at bounding box center [271, 151] width 406 height 23
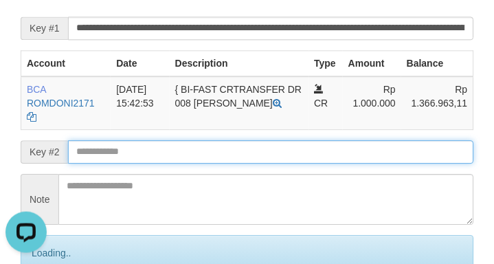
scroll to position [0, 0]
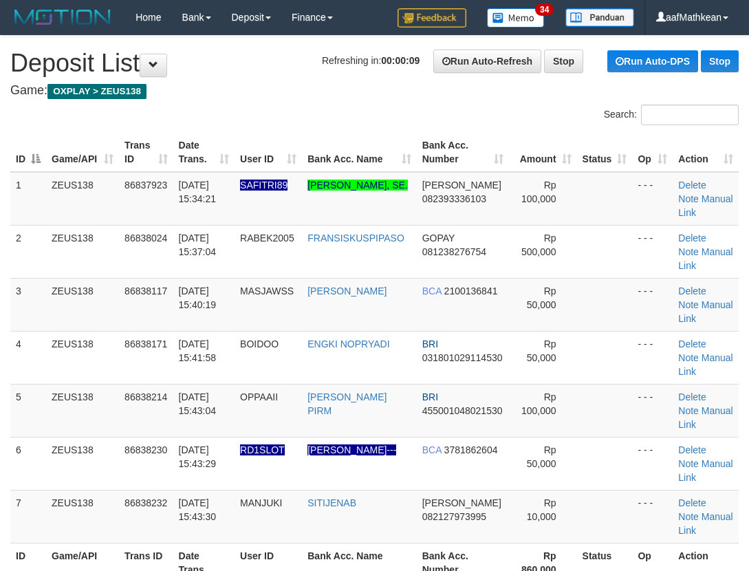
drag, startPoint x: 477, startPoint y: 202, endPoint x: 491, endPoint y: 231, distance: 32.3
click at [478, 208] on td "DANA 082393336103" at bounding box center [463, 199] width 92 height 54
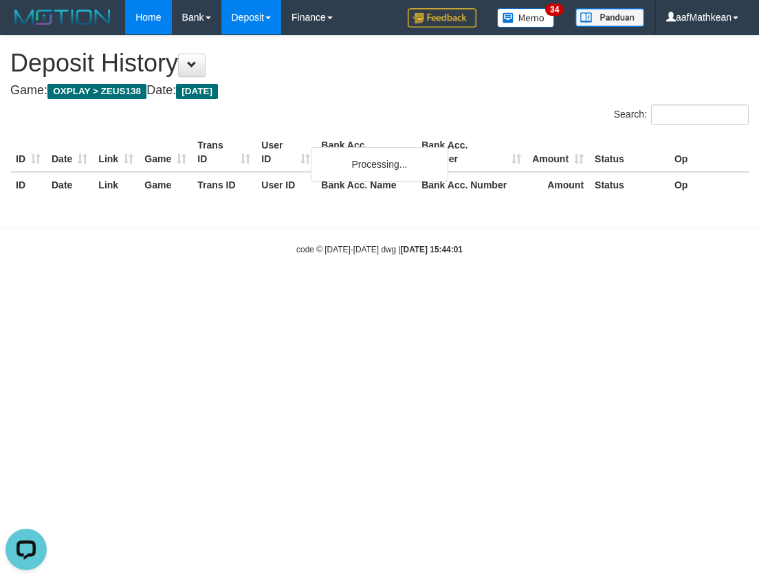
drag, startPoint x: 197, startPoint y: 110, endPoint x: 152, endPoint y: 0, distance: 119.0
click at [197, 110] on div "Search:" at bounding box center [379, 116] width 759 height 24
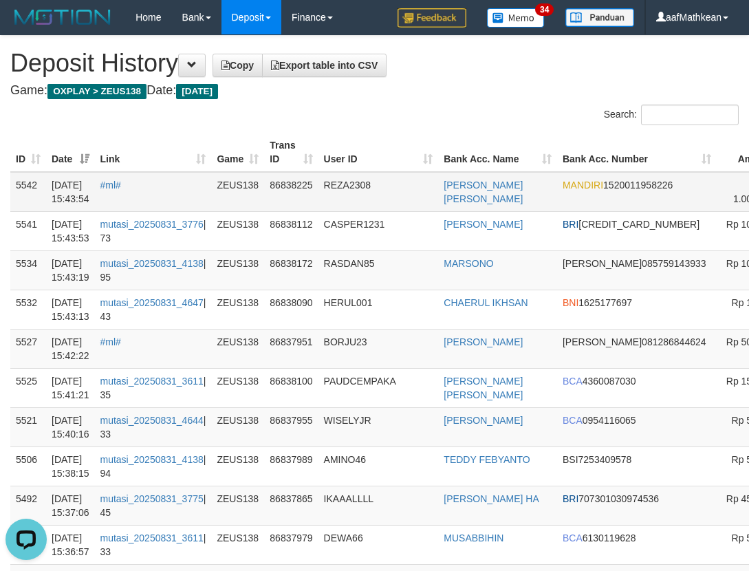
drag, startPoint x: 720, startPoint y: 181, endPoint x: 657, endPoint y: 193, distance: 64.3
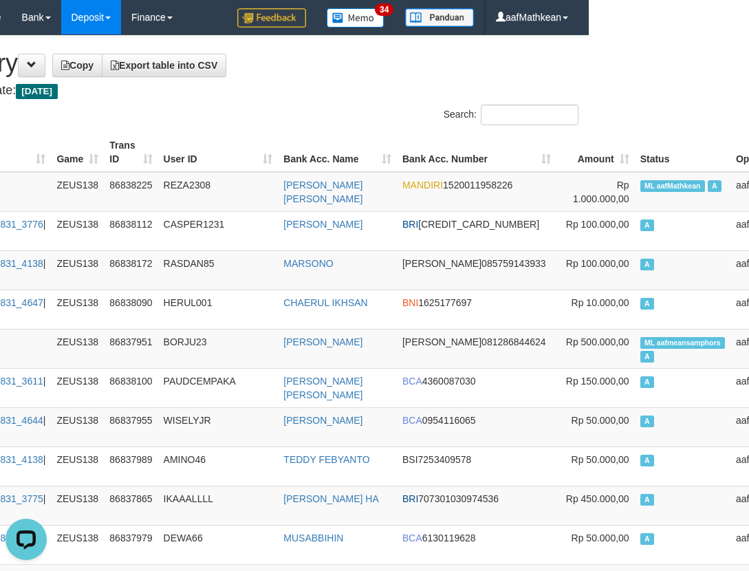
click at [364, 87] on h4 "Game: OXPLAY > ZEUS138 Date: Today" at bounding box center [214, 91] width 728 height 14
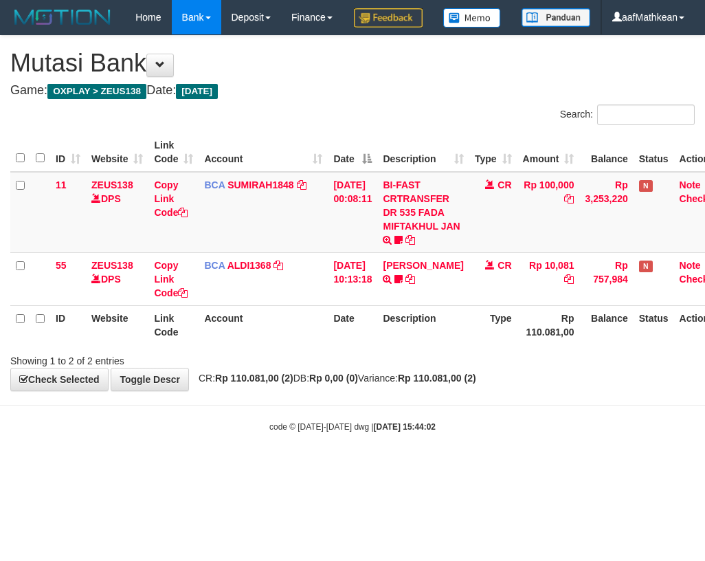
scroll to position [0, 22]
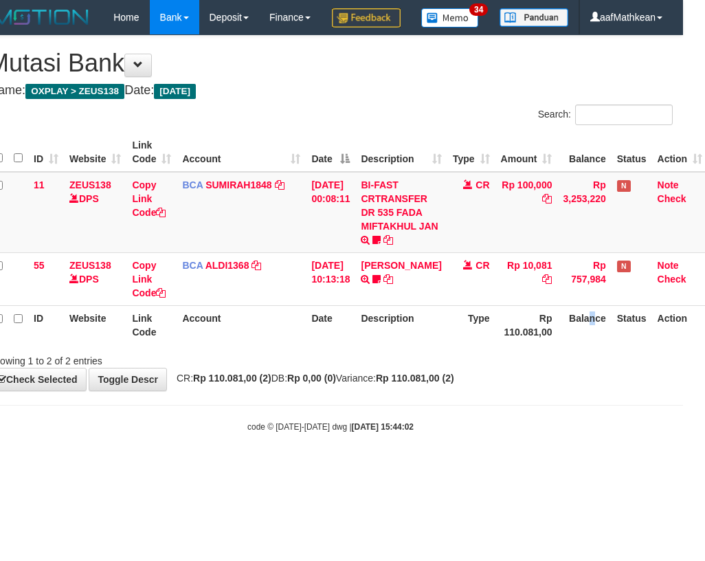
click at [589, 343] on th "Balance" at bounding box center [584, 324] width 54 height 39
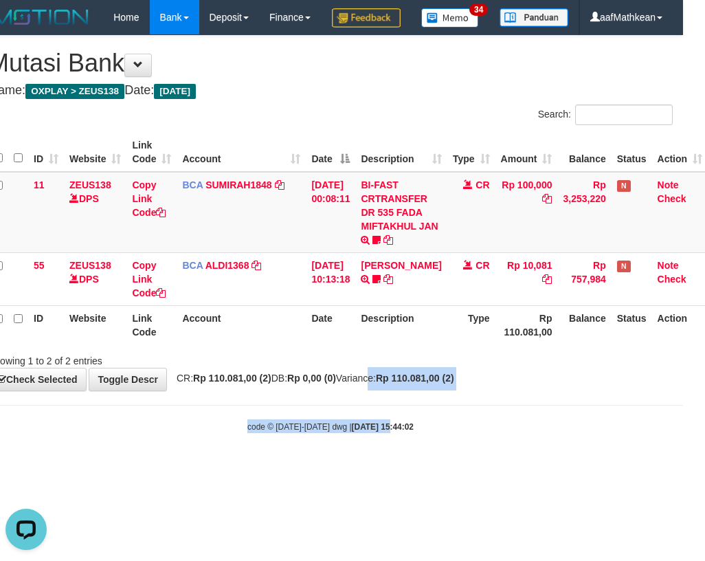
drag, startPoint x: 376, startPoint y: 448, endPoint x: 695, endPoint y: 432, distance: 319.3
click at [375, 461] on body "Toggle navigation Home Bank Account List Load By Website Group [OXPLAY] ZEUS138…" at bounding box center [330, 233] width 705 height 467
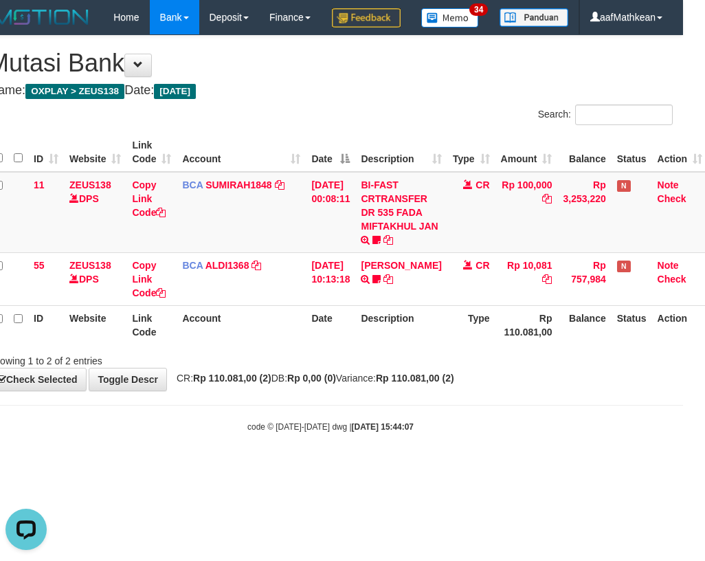
click at [342, 467] on body "Toggle navigation Home Bank Account List Load By Website Group [OXPLAY] ZEUS138…" at bounding box center [330, 233] width 705 height 467
click at [360, 467] on body "Toggle navigation Home Bank Account List Load By Website Group [OXPLAY] ZEUS138…" at bounding box center [330, 233] width 705 height 467
click at [361, 467] on body "Toggle navigation Home Bank Account List Load By Website Group [OXPLAY] ZEUS138…" at bounding box center [330, 233] width 705 height 467
drag, startPoint x: 412, startPoint y: 463, endPoint x: 840, endPoint y: 531, distance: 433.6
click at [683, 467] on html "Toggle navigation Home Bank Account List Load By Website Group [OXPLAY] ZEUS138…" at bounding box center [330, 233] width 705 height 467
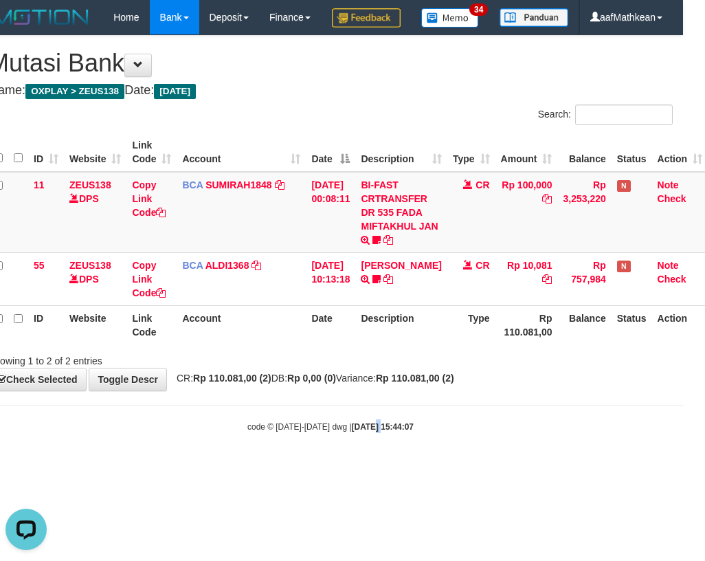
click at [337, 467] on html "Toggle navigation Home Bank Account List Load By Website Group [OXPLAY] ZEUS138…" at bounding box center [330, 233] width 705 height 467
click at [378, 433] on div "code © 2012-2018 dwg | 2025/08/31 15:44:07" at bounding box center [330, 426] width 705 height 14
click at [388, 368] on div "Showing 1 to 2 of 2 entries" at bounding box center [330, 357] width 705 height 19
click at [338, 467] on body "Toggle navigation Home Bank Account List Load By Website Group [OXPLAY] ZEUS138…" at bounding box center [330, 233] width 705 height 467
click at [342, 467] on body "Toggle navigation Home Bank Account List Load By Website Group [OXPLAY] ZEUS138…" at bounding box center [330, 233] width 705 height 467
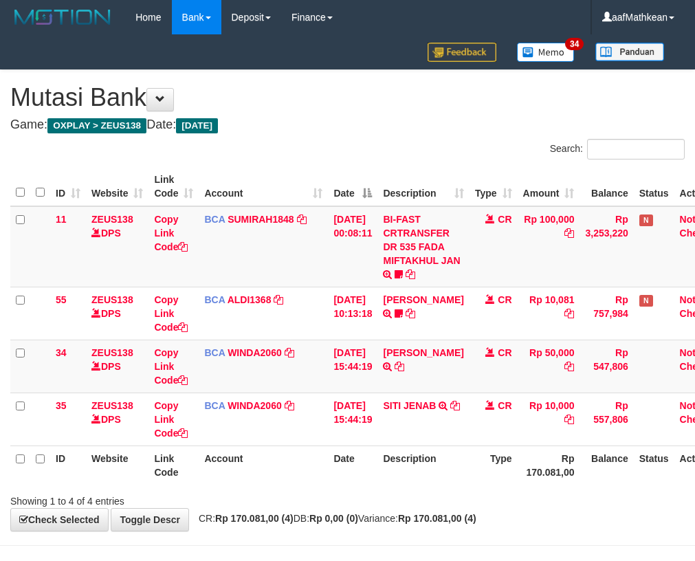
scroll to position [0, 22]
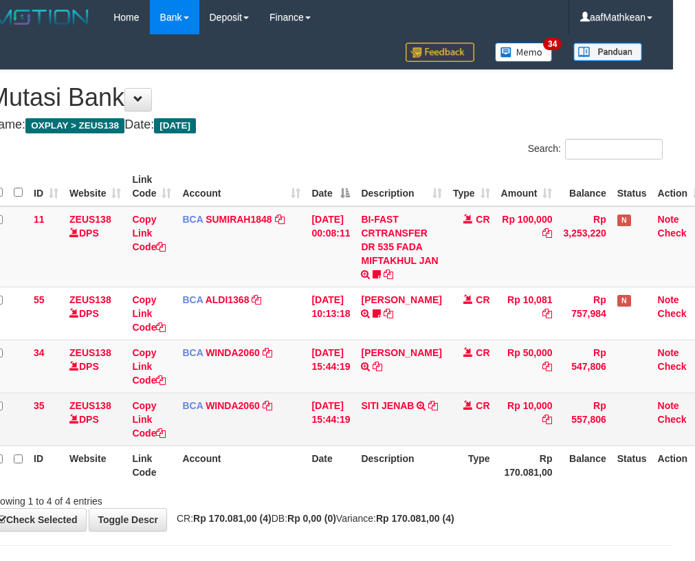
click at [383, 413] on td "SITI JENAB TRSF E-BANKING CR 3108/FTSCY/WS95051 10000.002025083174099863 TRFDN-…" at bounding box center [400, 418] width 91 height 53
click at [428, 410] on icon at bounding box center [433, 406] width 10 height 10
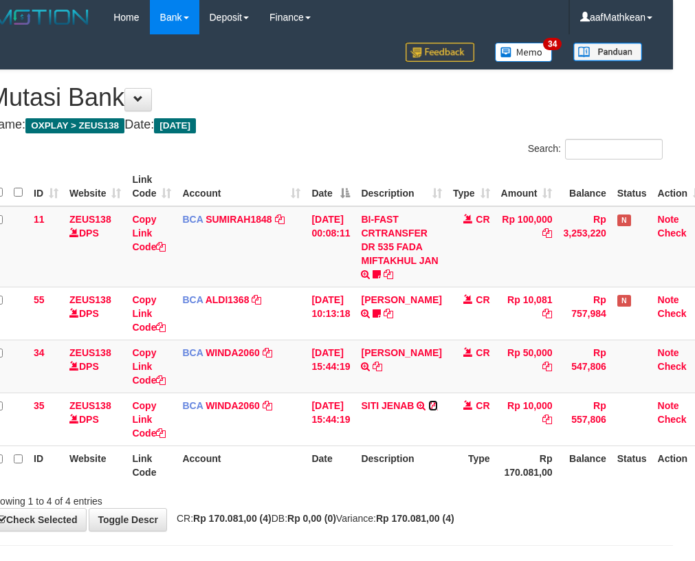
drag, startPoint x: 378, startPoint y: 416, endPoint x: 698, endPoint y: 253, distance: 358.7
click at [428, 410] on icon at bounding box center [433, 406] width 10 height 10
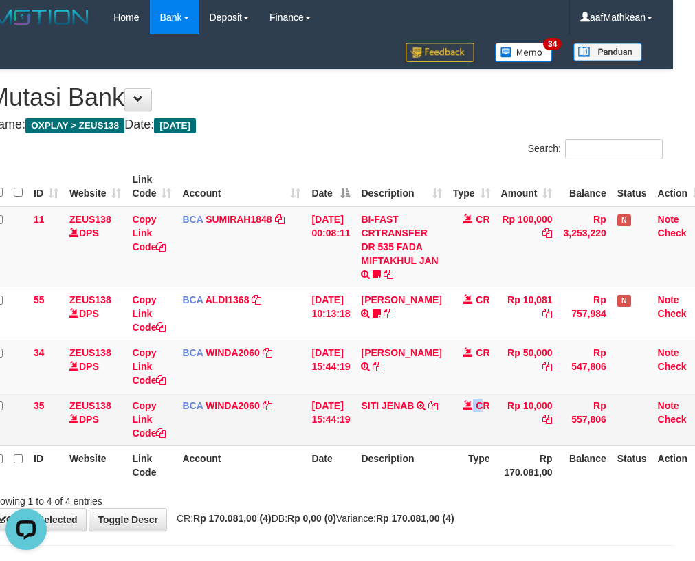
click at [392, 420] on tr "35 ZEUS138 DPS Copy Link Code BCA WINDA2060 DPS WINDA mutasi_20250831_4644 | 35…" at bounding box center [348, 418] width 720 height 53
click at [386, 411] on td "SITI JENAB TRSF E-BANKING CR 3108/FTSCY/WS95051 10000.002025083174099863 TRFDN-…" at bounding box center [400, 418] width 91 height 53
click at [381, 404] on link "SITI JENAB" at bounding box center [387, 405] width 53 height 11
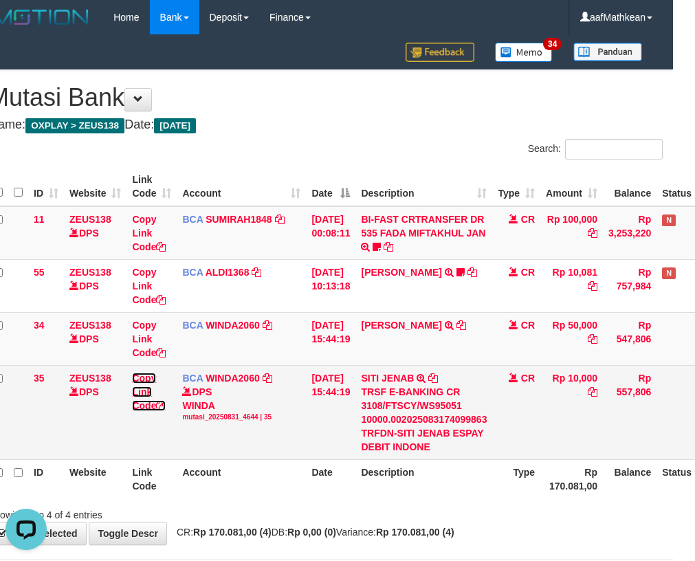
click at [141, 403] on link "Copy Link Code" at bounding box center [149, 392] width 34 height 38
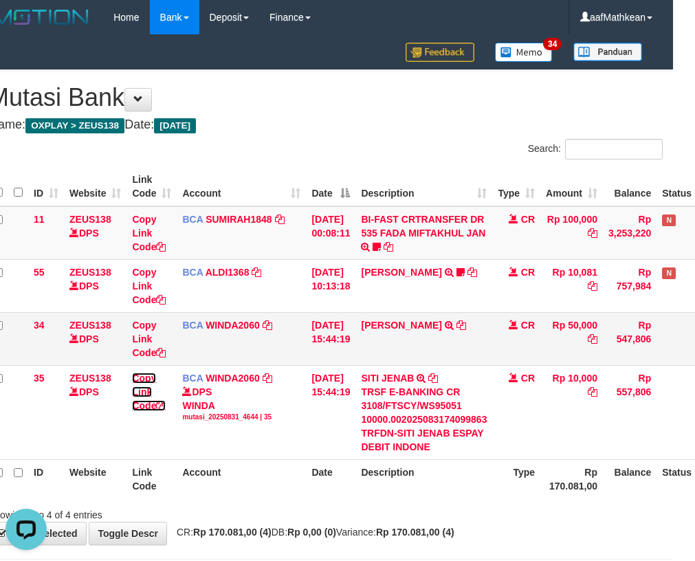
drag, startPoint x: 141, startPoint y: 403, endPoint x: 682, endPoint y: 327, distance: 546.2
click at [214, 395] on tr "35 ZEUS138 DPS Copy Link Code BCA WINDA2060 DPS WINDA mutasi_20250831_4644 | 35…" at bounding box center [370, 412] width 765 height 94
drag, startPoint x: 552, startPoint y: 366, endPoint x: 702, endPoint y: 356, distance: 150.8
click at [660, 359] on tr "34 ZEUS138 DPS Copy Link Code BCA WINDA2060 DPS WINDA mutasi_20250831_4644 | 34…" at bounding box center [370, 338] width 765 height 53
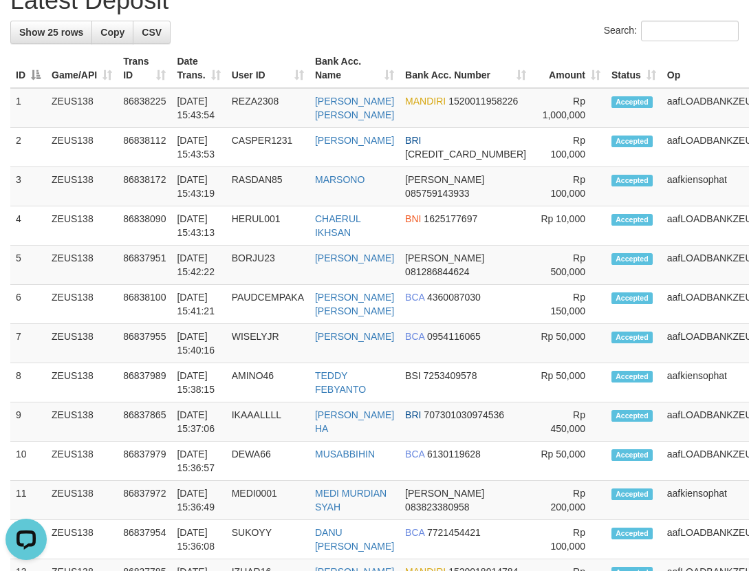
scroll to position [286, 0]
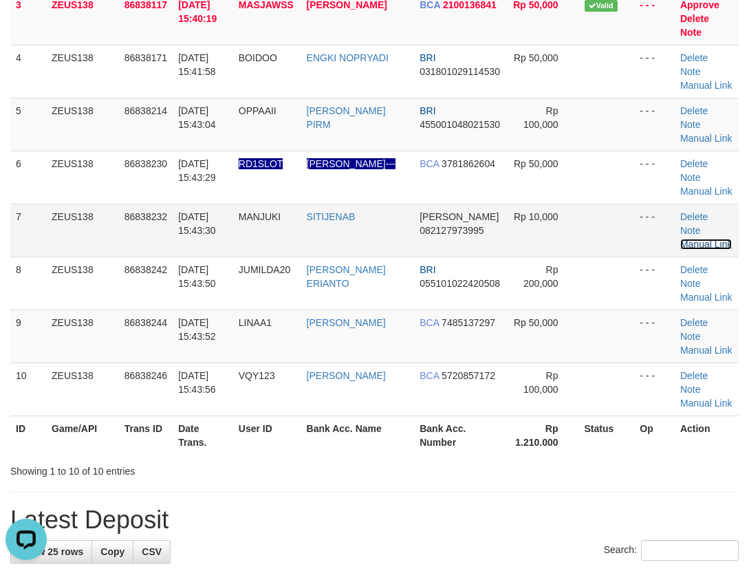
click at [698, 250] on link "Manual Link" at bounding box center [706, 244] width 52 height 11
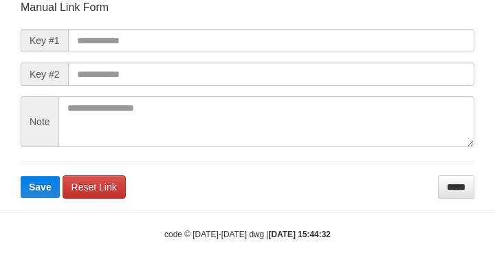
scroll to position [160, 0]
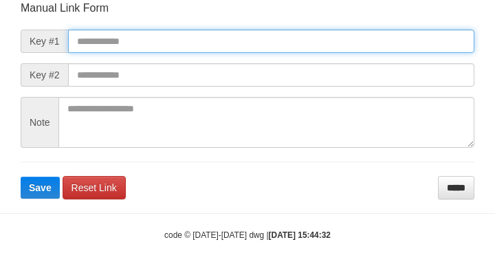
click at [148, 46] on input "text" at bounding box center [271, 41] width 406 height 23
paste input "**********"
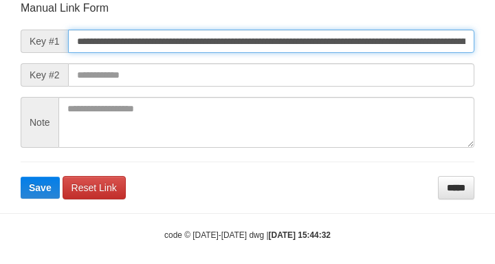
scroll to position [0, 850]
type input "**********"
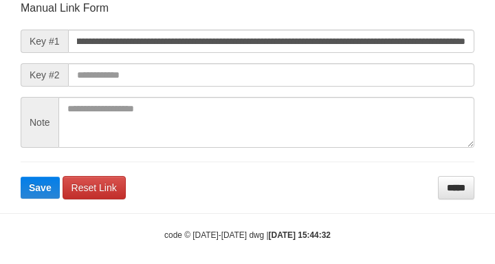
drag, startPoint x: 334, startPoint y: 60, endPoint x: 334, endPoint y: 69, distance: 8.2
click at [334, 60] on form "**********" at bounding box center [248, 100] width 454 height 199
click at [334, 71] on form "**********" at bounding box center [248, 100] width 454 height 199
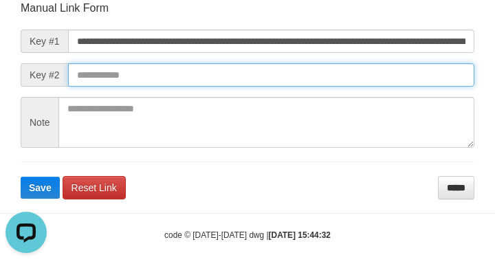
click at [322, 69] on input "text" at bounding box center [271, 74] width 406 height 23
click at [21, 177] on button "Save" at bounding box center [40, 188] width 39 height 22
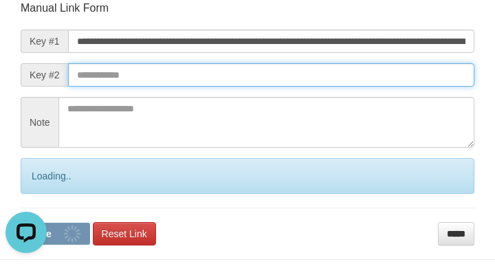
click at [318, 74] on input "text" at bounding box center [271, 74] width 406 height 23
click at [322, 78] on input "text" at bounding box center [271, 74] width 406 height 23
click at [322, 76] on input "text" at bounding box center [271, 74] width 406 height 23
click at [326, 76] on input "text" at bounding box center [271, 74] width 406 height 23
click at [328, 69] on input "text" at bounding box center [271, 74] width 406 height 23
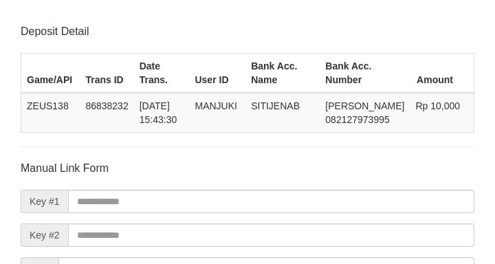
scroll to position [160, 0]
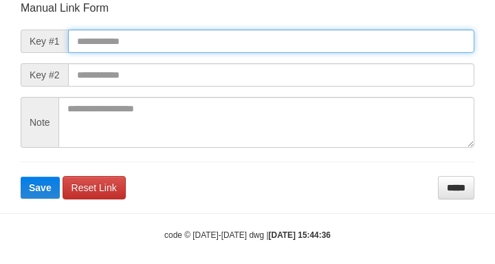
drag, startPoint x: 87, startPoint y: 53, endPoint x: 102, endPoint y: 44, distance: 17.6
click at [87, 53] on input "text" at bounding box center [271, 41] width 406 height 23
click at [111, 40] on input "text" at bounding box center [271, 41] width 406 height 23
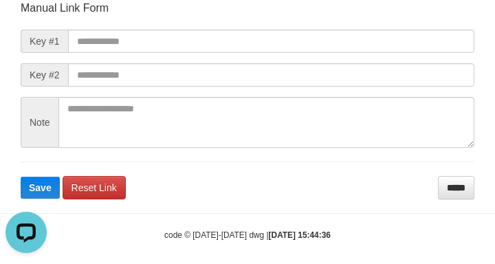
scroll to position [0, 0]
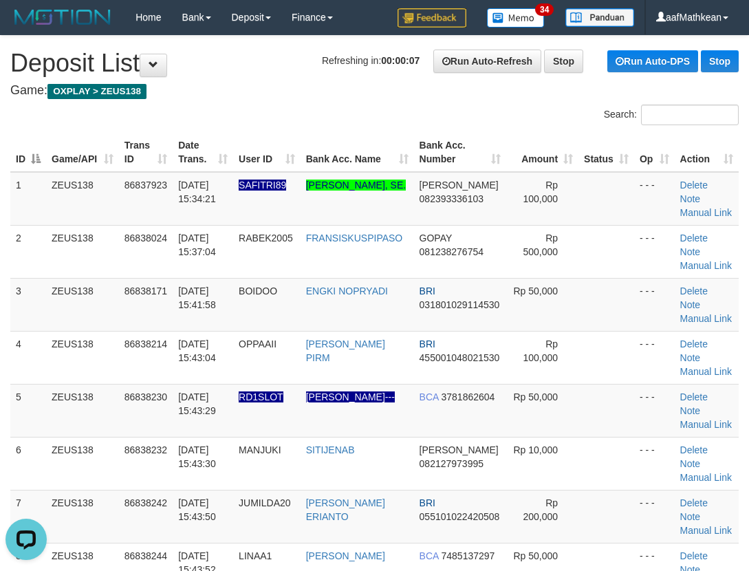
drag, startPoint x: 419, startPoint y: 95, endPoint x: 417, endPoint y: 62, distance: 33.1
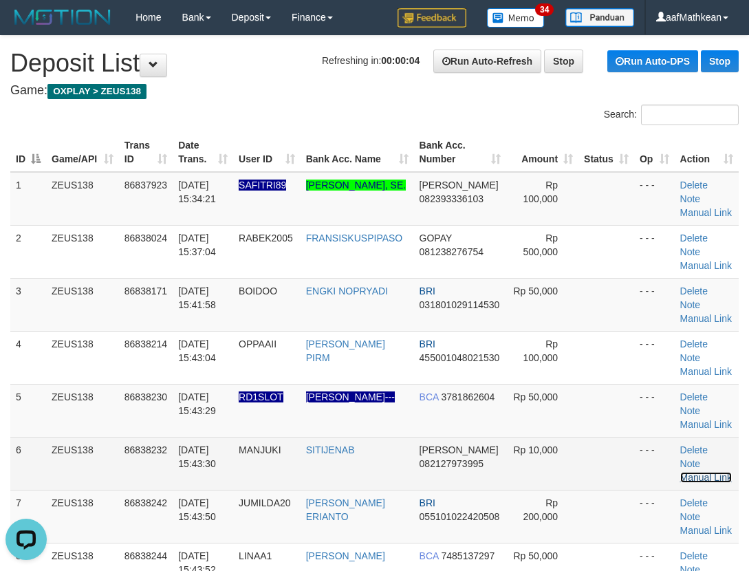
click at [712, 476] on link "Manual Link" at bounding box center [706, 477] width 52 height 11
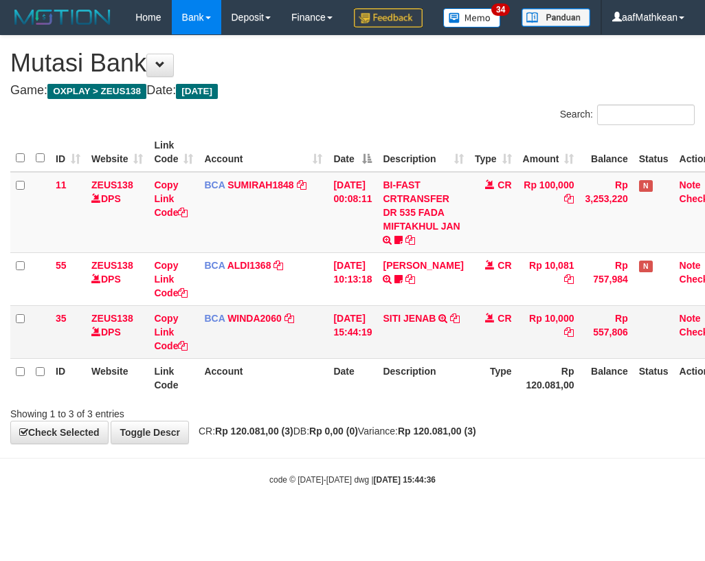
click at [407, 324] on link "SITI JENAB" at bounding box center [409, 318] width 53 height 11
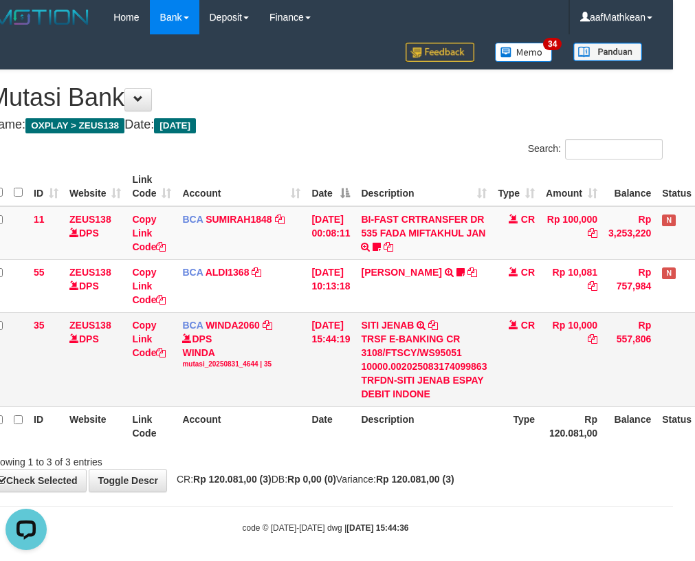
click at [437, 324] on td "SITI JENAB TRSF E-BANKING CR 3108/FTSCY/WS95051 10000.002025083174099863 TRFDN-…" at bounding box center [423, 359] width 137 height 94
drag, startPoint x: 440, startPoint y: 323, endPoint x: 531, endPoint y: 309, distance: 92.4
click at [438, 323] on icon at bounding box center [433, 325] width 10 height 10
drag, startPoint x: 527, startPoint y: 498, endPoint x: 347, endPoint y: 424, distance: 194.2
click at [409, 465] on body "Toggle navigation Home Bank Account List Load By Website Group [OXPLAY] ZEUS138…" at bounding box center [325, 284] width 695 height 568
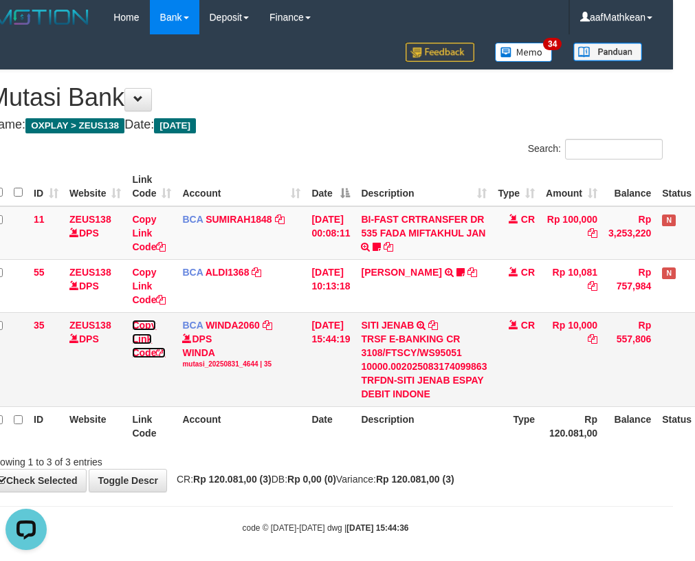
drag, startPoint x: 156, startPoint y: 347, endPoint x: 157, endPoint y: 354, distance: 6.9
click at [155, 348] on link "Copy Link Code" at bounding box center [149, 339] width 34 height 38
drag, startPoint x: 157, startPoint y: 354, endPoint x: 519, endPoint y: 315, distance: 364.3
click at [158, 354] on link "Copy Link Code" at bounding box center [149, 339] width 34 height 38
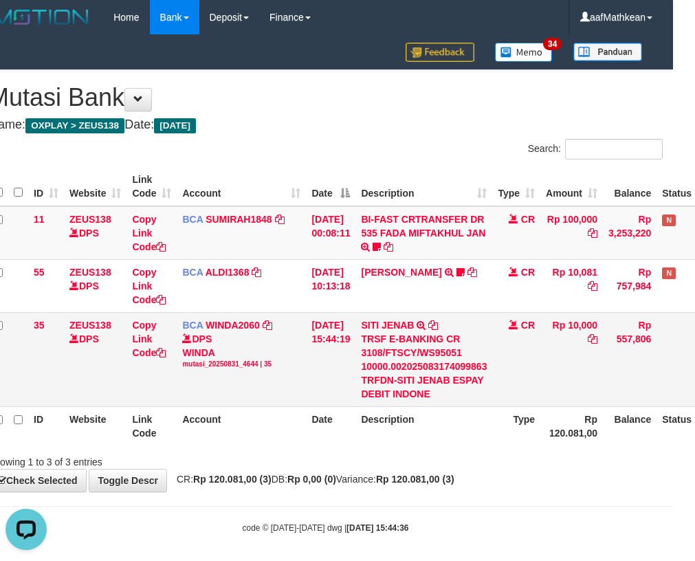
drag, startPoint x: 487, startPoint y: 381, endPoint x: 568, endPoint y: 375, distance: 82.1
click at [568, 375] on tr "35 ZEUS138 DPS Copy Link Code BCA WINDA2060 DPS WINDA mutasi_20250831_4644 | 35…" at bounding box center [370, 359] width 765 height 94
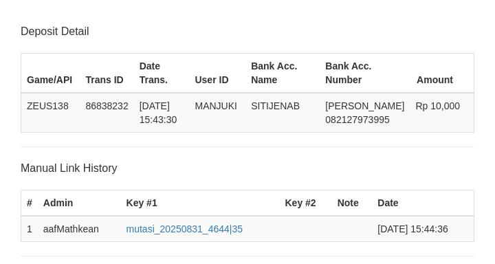
drag, startPoint x: 0, startPoint y: 0, endPoint x: 170, endPoint y: 71, distance: 183.9
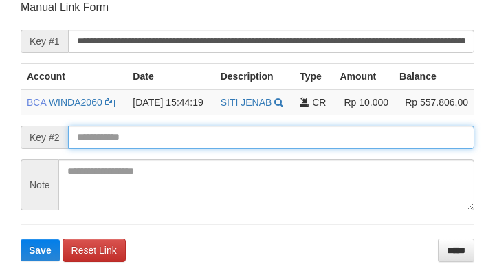
scroll to position [269, 0]
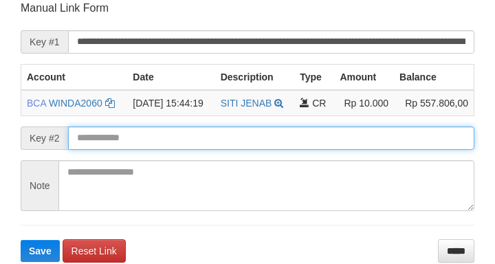
click at [260, 143] on input "text" at bounding box center [271, 137] width 406 height 23
click at [21, 240] on button "Save" at bounding box center [40, 251] width 39 height 22
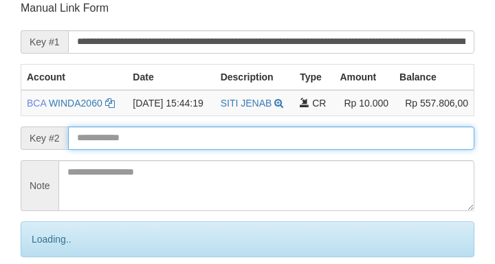
click at [265, 137] on input "text" at bounding box center [271, 137] width 406 height 23
click at [263, 137] on input "text" at bounding box center [271, 137] width 406 height 23
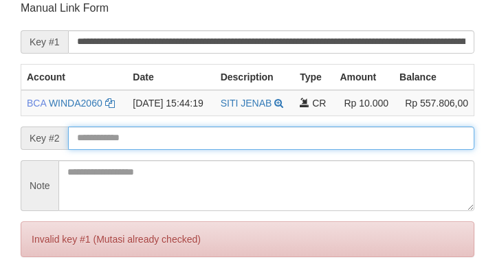
click at [260, 131] on input "text" at bounding box center [271, 137] width 406 height 23
click at [263, 135] on input "text" at bounding box center [271, 137] width 406 height 23
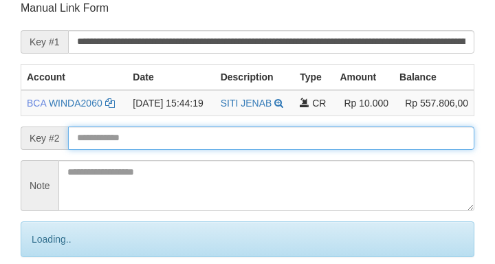
click at [266, 140] on input "text" at bounding box center [271, 137] width 406 height 23
click at [278, 137] on input "text" at bounding box center [271, 137] width 406 height 23
drag, startPoint x: 282, startPoint y: 138, endPoint x: 291, endPoint y: 138, distance: 8.9
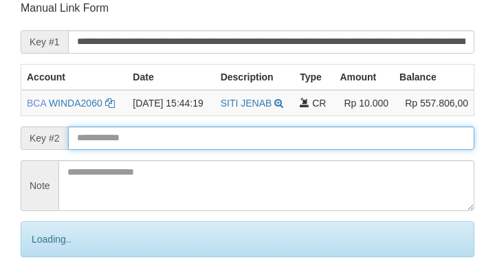
click at [284, 139] on input "text" at bounding box center [271, 137] width 406 height 23
click at [291, 138] on input "text" at bounding box center [271, 137] width 406 height 23
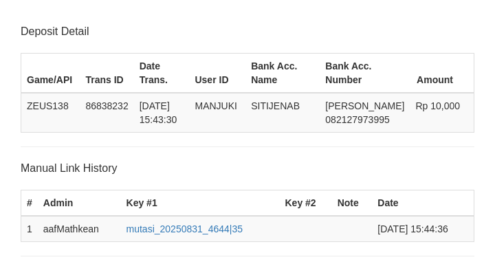
scroll to position [269, 0]
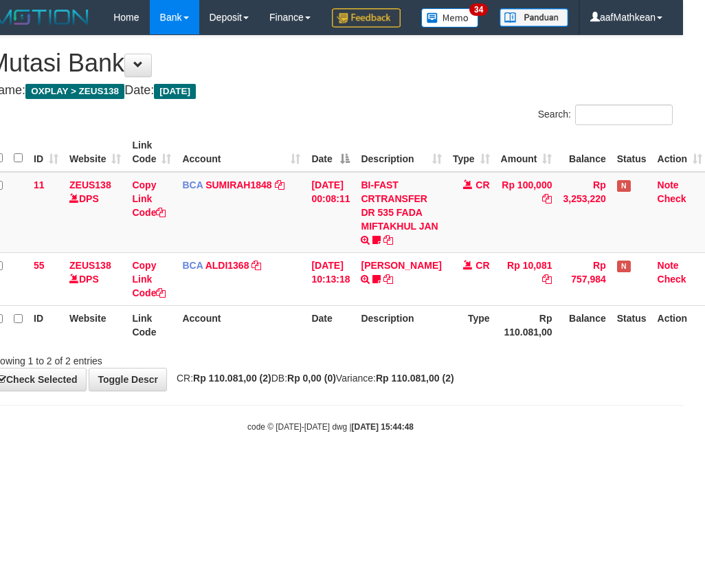
scroll to position [0, 22]
drag, startPoint x: 451, startPoint y: 365, endPoint x: 456, endPoint y: 375, distance: 11.4
click at [451, 344] on th "Type" at bounding box center [471, 324] width 48 height 39
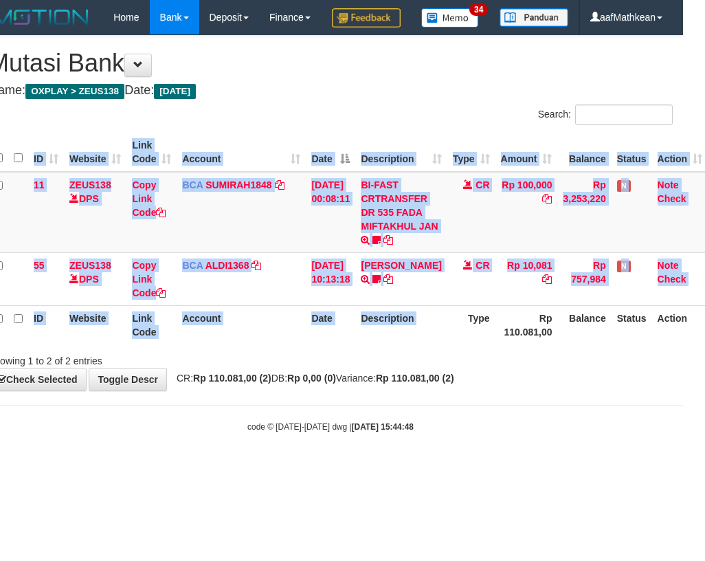
drag, startPoint x: 456, startPoint y: 375, endPoint x: 474, endPoint y: 389, distance: 22.5
click at [452, 368] on div "Search: ID Website Link Code Account Date Description Type Amount Balance Statu…" at bounding box center [330, 235] width 685 height 263
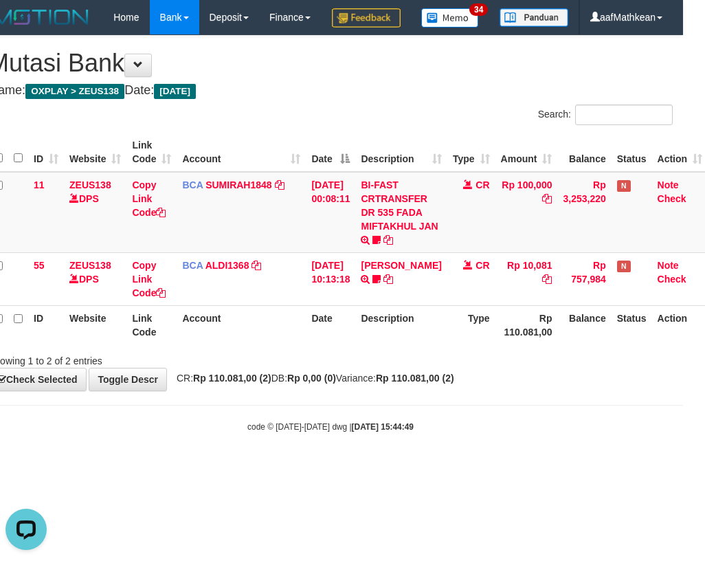
drag, startPoint x: 333, startPoint y: 375, endPoint x: 340, endPoint y: 373, distance: 7.2
click at [333, 344] on th "Date" at bounding box center [330, 324] width 49 height 39
click at [343, 344] on th "Date" at bounding box center [330, 324] width 49 height 39
click at [347, 344] on th "Date" at bounding box center [330, 324] width 49 height 39
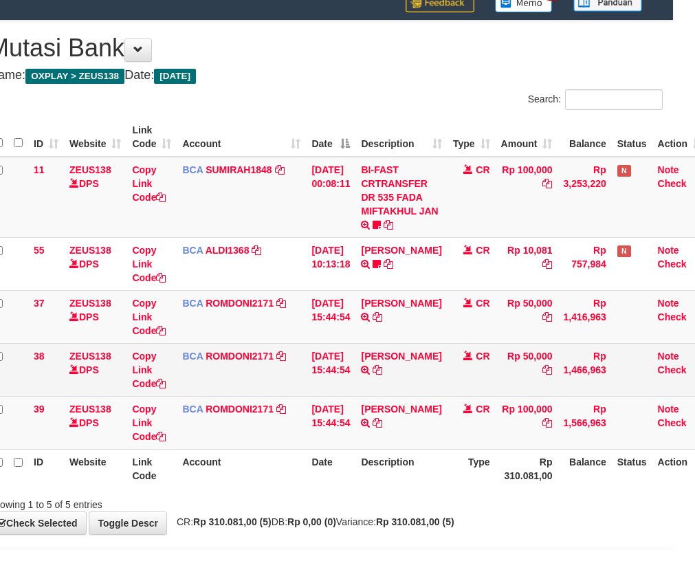
scroll to position [100, 22]
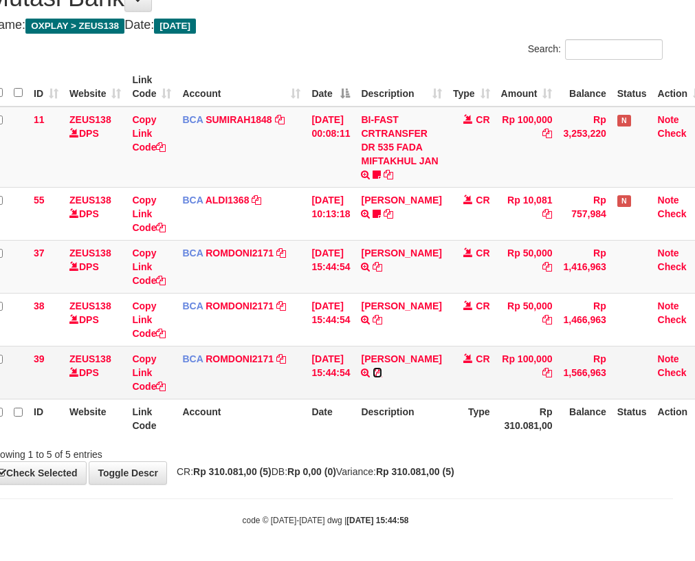
click at [377, 377] on icon at bounding box center [378, 373] width 10 height 10
drag, startPoint x: 377, startPoint y: 386, endPoint x: 702, endPoint y: 215, distance: 367.1
click at [381, 384] on td "FIKRI RAMDHANI TRSF E-BANKING CR 3108/FTSCY/WS95031 100000.00FIKRI RAMDHANI" at bounding box center [400, 372] width 91 height 53
drag, startPoint x: 294, startPoint y: 372, endPoint x: 389, endPoint y: 371, distance: 94.9
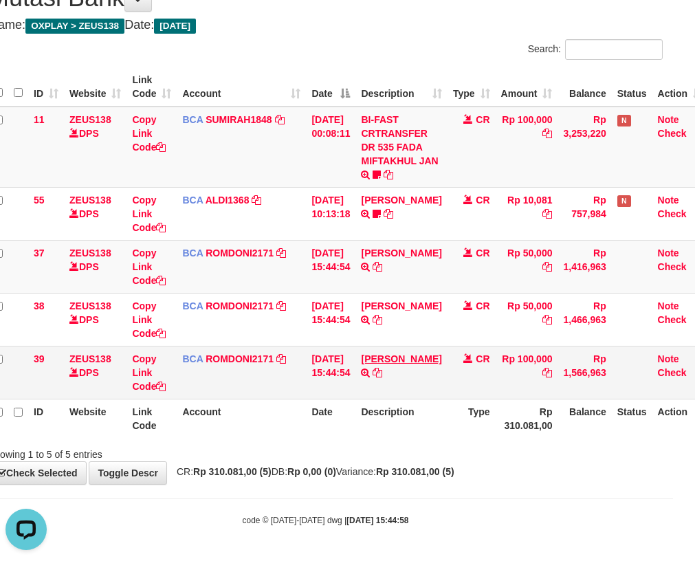
click at [329, 386] on tr "39 ZEUS138 DPS Copy Link Code BCA ROMDONI2171 DPS ROMDONI mutasi_20250831_3611 …" at bounding box center [348, 372] width 720 height 53
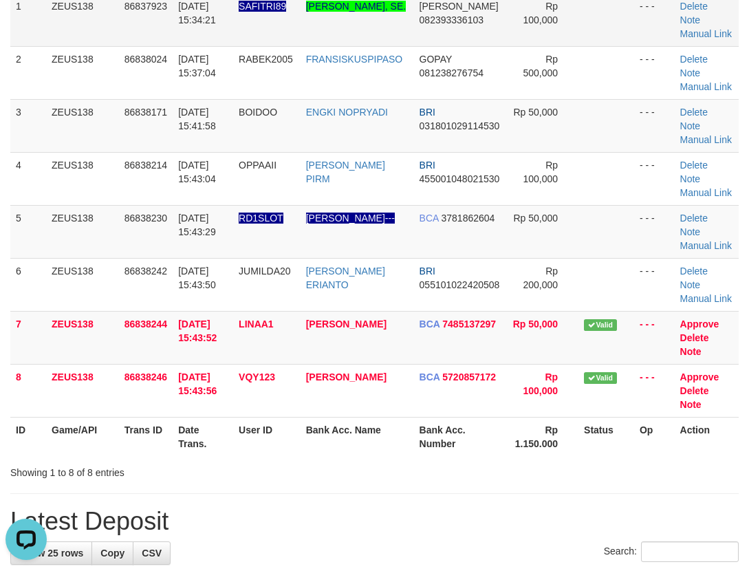
scroll to position [103, 0]
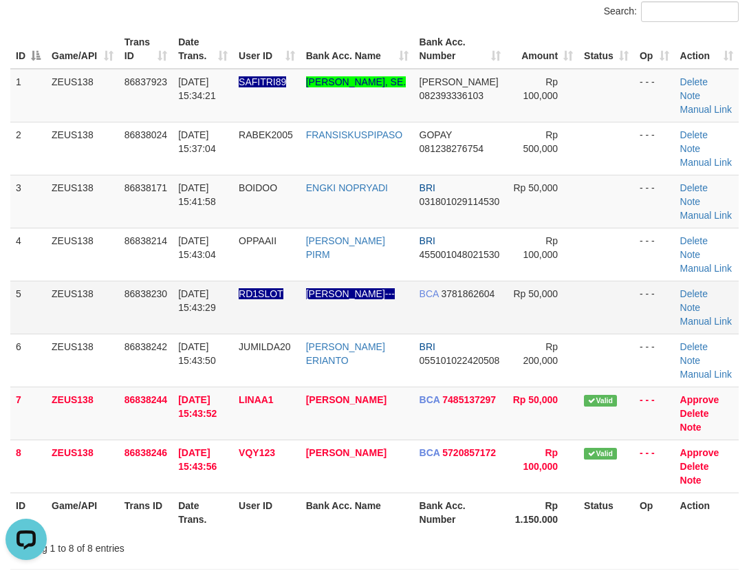
drag, startPoint x: 654, startPoint y: 315, endPoint x: 667, endPoint y: 313, distance: 13.2
click at [654, 315] on tr "5 ZEUS138 86838230 [DATE] 15:43:29 RD1SLOT [PERSON_NAME]--- BCA 3781862604 Rp 5…" at bounding box center [374, 306] width 728 height 53
click at [709, 318] on link "Manual Link" at bounding box center [706, 320] width 52 height 11
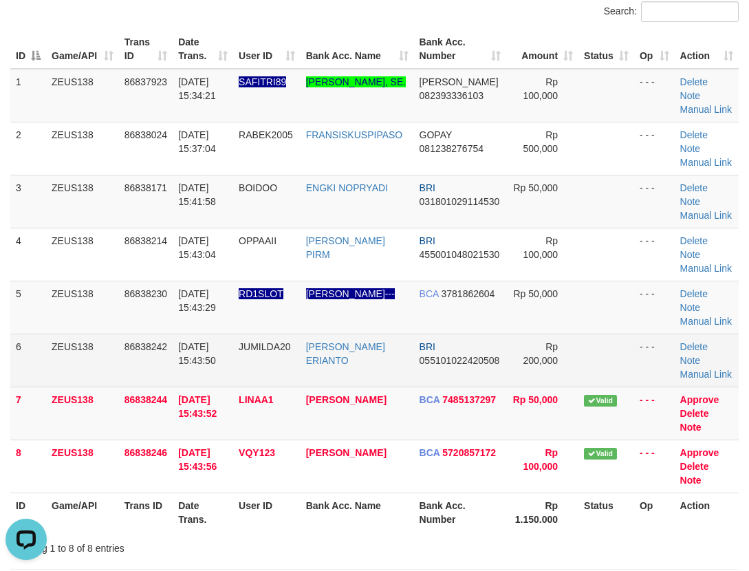
click at [217, 363] on td "31/08/2025 15:43:50" at bounding box center [203, 359] width 60 height 53
click at [289, 367] on tr "6 ZEUS138 86838242 31/08/2025 15:43:50 JUMILDA20 RENDY ERIANTO BRI 055101022420…" at bounding box center [374, 359] width 728 height 53
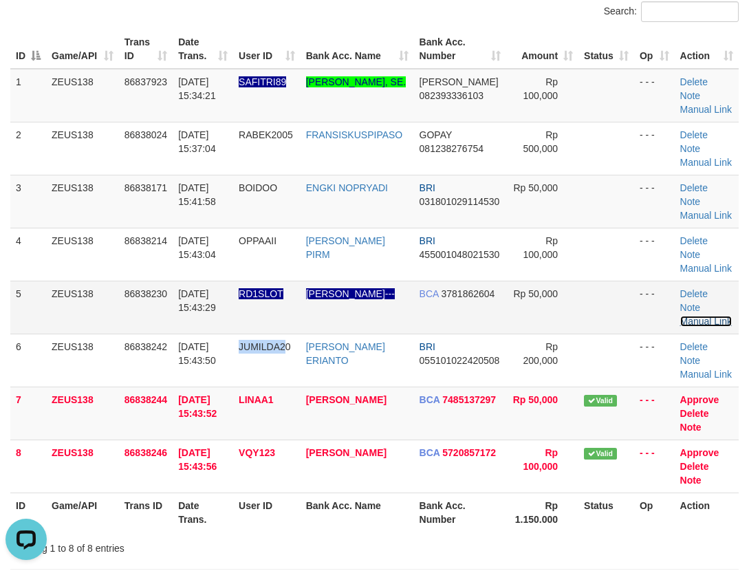
click at [725, 324] on link "Manual Link" at bounding box center [706, 320] width 52 height 11
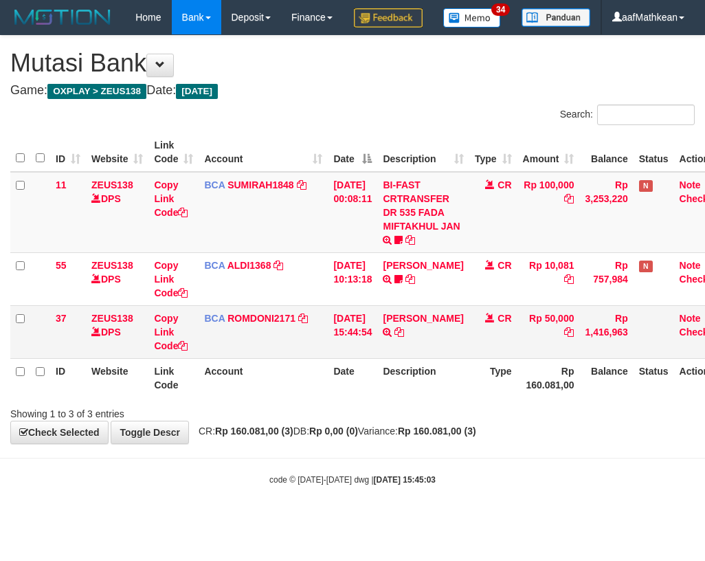
scroll to position [0, 22]
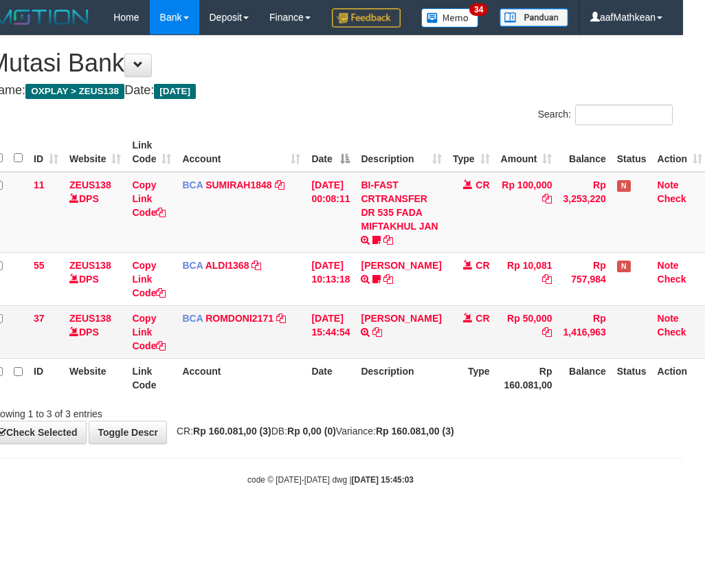
drag, startPoint x: 436, startPoint y: 347, endPoint x: 703, endPoint y: 346, distance: 267.4
click at [436, 348] on td "[PERSON_NAME] TRSF E-BANKING CR 3108/FTSCY/WS95031 50000.00[PERSON_NAME]" at bounding box center [400, 331] width 91 height 53
click at [382, 337] on icon at bounding box center [378, 332] width 10 height 10
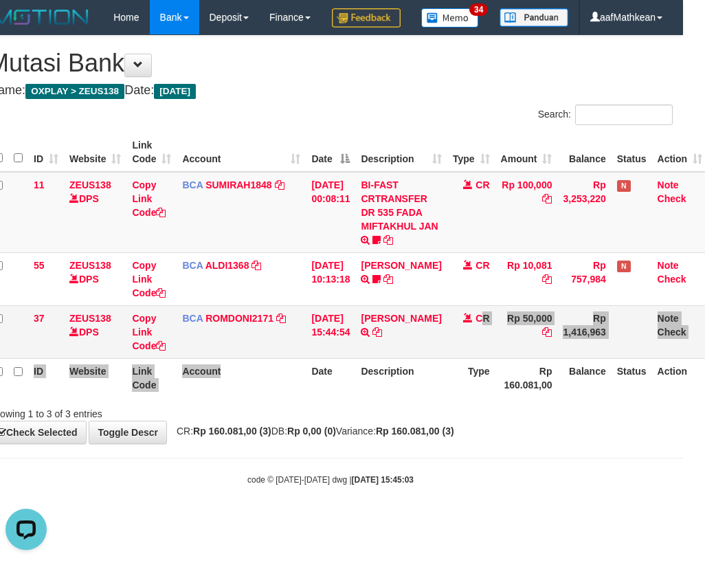
click at [254, 358] on tr "37 ZEUS138 DPS Copy Link Code BCA ROMDONI2171 DPS ROMDONI mutasi_20250831_3611 …" at bounding box center [348, 331] width 720 height 53
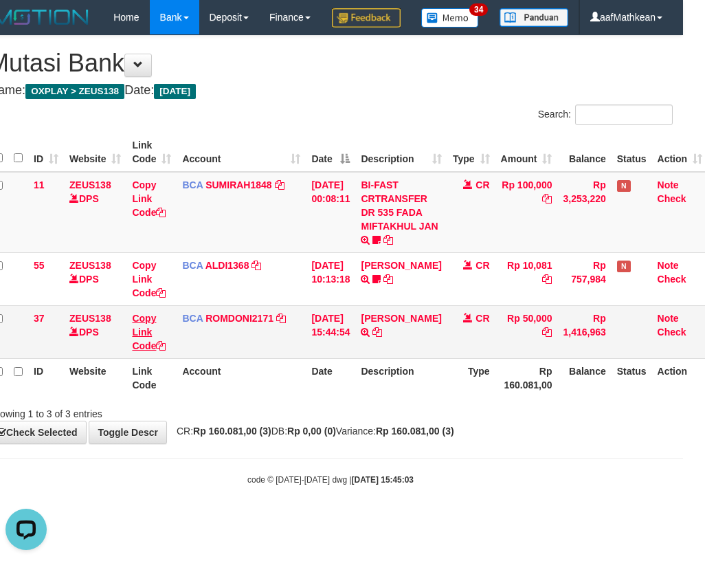
drag, startPoint x: 166, startPoint y: 377, endPoint x: 153, endPoint y: 382, distance: 14.6
click at [164, 358] on td "Copy Link Code" at bounding box center [151, 331] width 50 height 53
click at [153, 351] on link "Copy Link Code" at bounding box center [149, 332] width 34 height 38
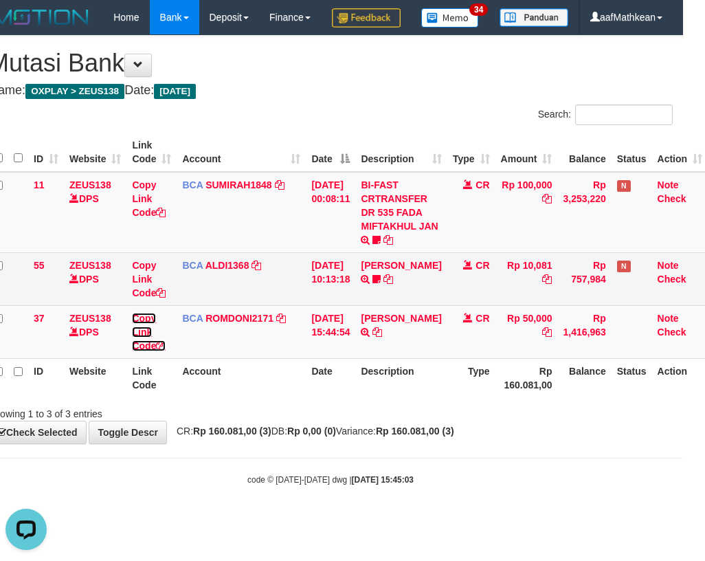
scroll to position [188, 0]
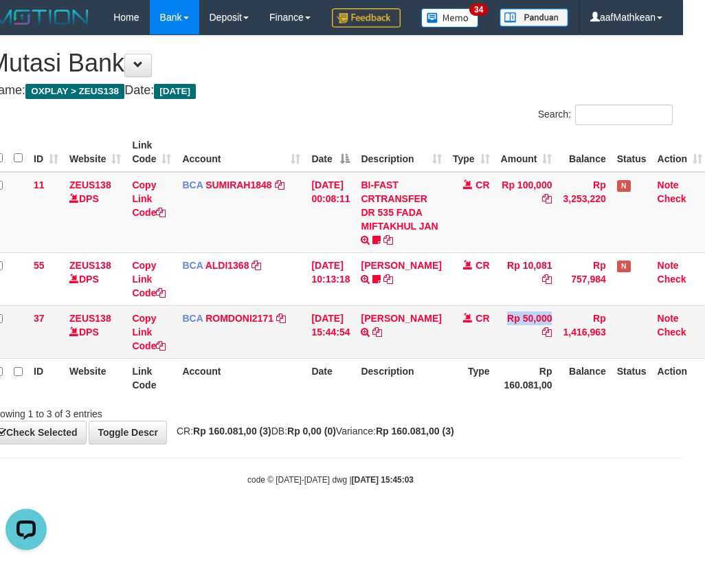
click at [617, 358] on tr "37 ZEUS138 DPS Copy Link Code BCA ROMDONI2171 DPS ROMDONI mutasi_20250831_3611 …" at bounding box center [348, 331] width 720 height 53
drag, startPoint x: 348, startPoint y: 396, endPoint x: 700, endPoint y: 387, distance: 352.7
click at [351, 396] on th "Date" at bounding box center [330, 377] width 49 height 39
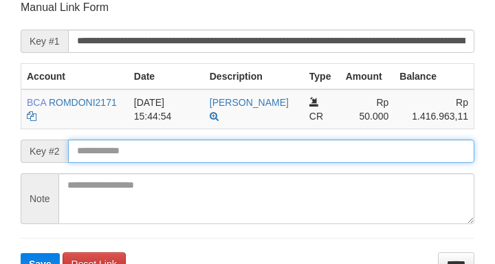
click at [152, 140] on input "text" at bounding box center [271, 151] width 406 height 23
click at [21, 253] on button "Save" at bounding box center [40, 264] width 39 height 22
click at [162, 142] on input "text" at bounding box center [271, 151] width 406 height 23
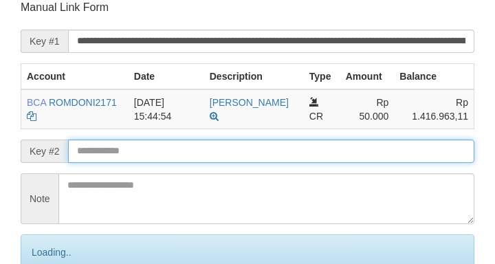
click at [172, 140] on input "text" at bounding box center [271, 151] width 406 height 23
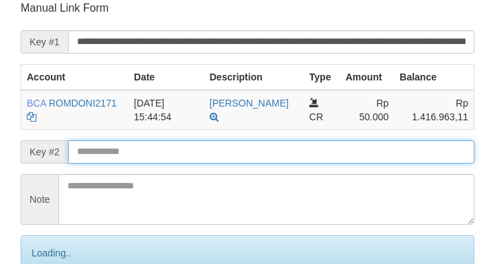
click at [200, 140] on input "text" at bounding box center [271, 151] width 406 height 23
click at [220, 145] on input "text" at bounding box center [271, 151] width 406 height 23
drag, startPoint x: 364, startPoint y: 145, endPoint x: 353, endPoint y: 142, distance: 11.3
click at [358, 146] on input "text" at bounding box center [271, 151] width 406 height 23
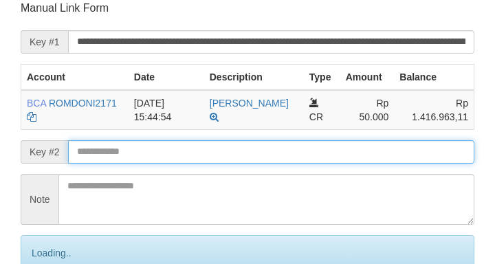
drag, startPoint x: 353, startPoint y: 151, endPoint x: 344, endPoint y: 146, distance: 9.8
click at [351, 151] on form "**********" at bounding box center [248, 161] width 454 height 321
click at [344, 146] on input "text" at bounding box center [271, 151] width 406 height 23
click at [332, 144] on input "text" at bounding box center [271, 151] width 406 height 23
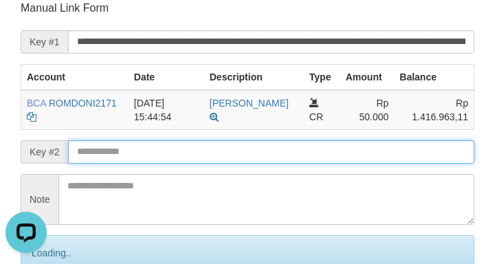
click at [331, 145] on input "text" at bounding box center [271, 151] width 406 height 23
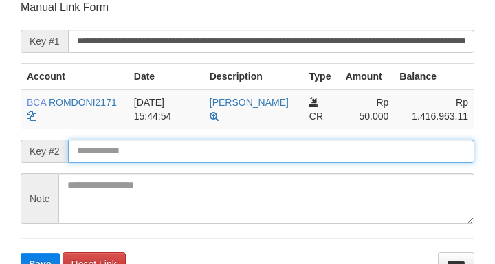
click at [155, 146] on input "text" at bounding box center [271, 151] width 406 height 23
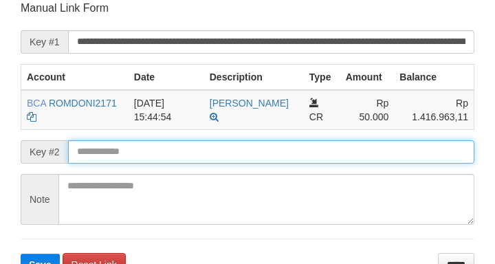
click at [21, 254] on button "Save" at bounding box center [40, 265] width 39 height 22
click at [157, 141] on input "text" at bounding box center [271, 151] width 406 height 23
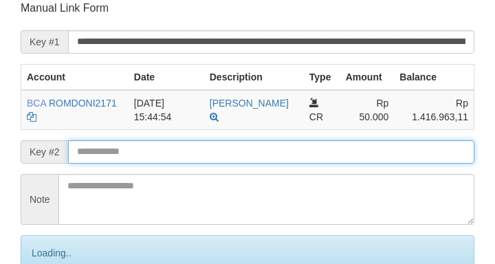
drag, startPoint x: 157, startPoint y: 142, endPoint x: 163, endPoint y: 137, distance: 7.4
click at [157, 142] on input "text" at bounding box center [271, 151] width 406 height 23
drag, startPoint x: 230, startPoint y: 140, endPoint x: 14, endPoint y: 147, distance: 215.3
click at [228, 140] on input "text" at bounding box center [271, 151] width 406 height 23
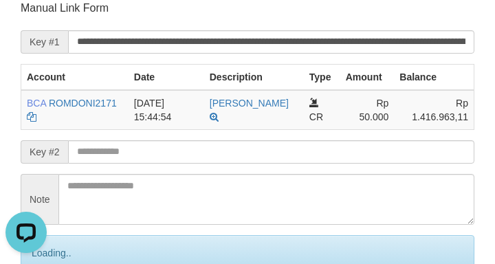
scroll to position [0, 0]
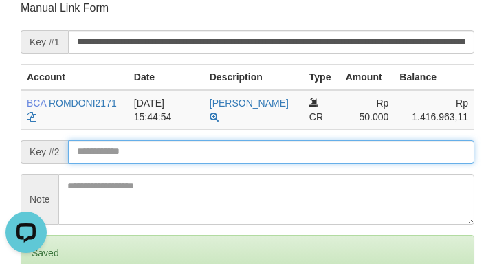
drag, startPoint x: 224, startPoint y: 142, endPoint x: 215, endPoint y: 142, distance: 8.9
click at [222, 142] on input "text" at bounding box center [271, 151] width 406 height 23
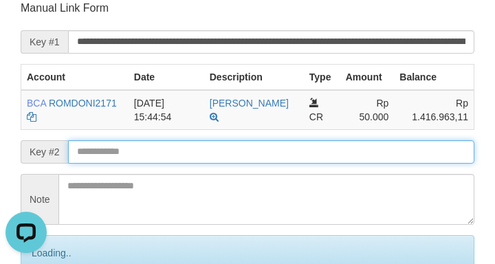
click at [223, 143] on input "text" at bounding box center [271, 151] width 406 height 23
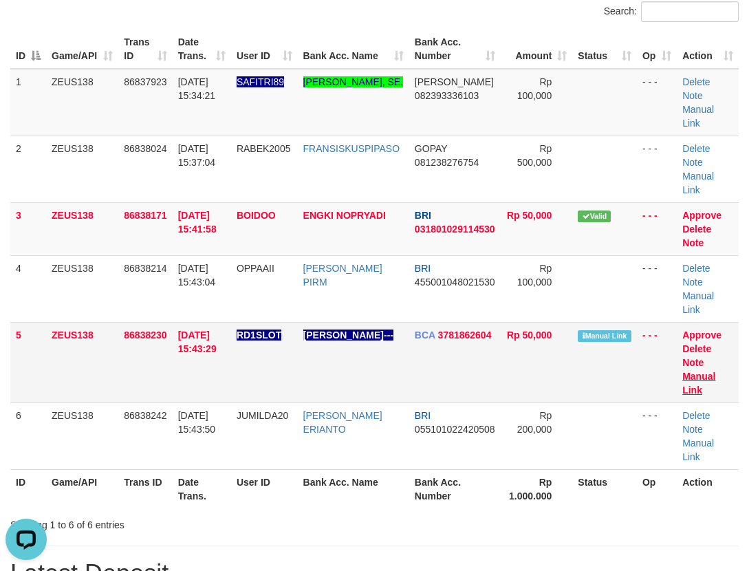
click at [707, 370] on td "Approve Delete Note Manual Link" at bounding box center [707, 362] width 62 height 80
click at [705, 373] on link "Manual Link" at bounding box center [698, 382] width 33 height 25
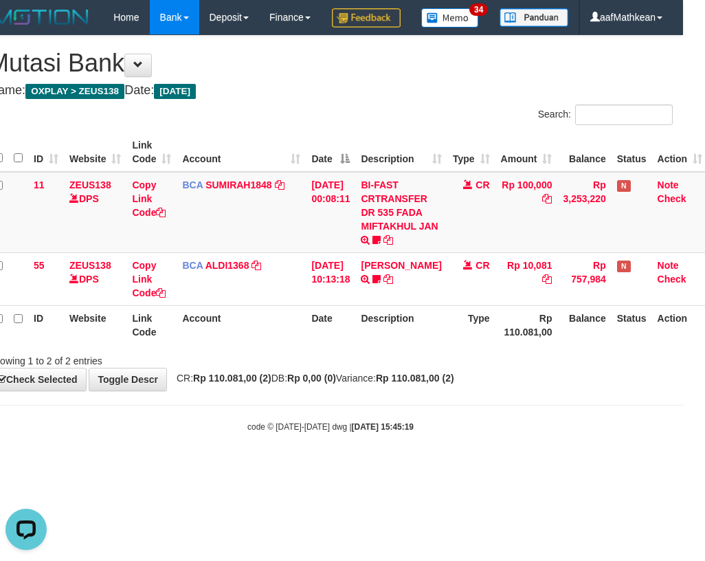
click at [196, 467] on html "Toggle navigation Home Bank Account List Load By Website Group [OXPLAY] ZEUS138…" at bounding box center [330, 233] width 705 height 467
drag, startPoint x: 409, startPoint y: 534, endPoint x: 865, endPoint y: 658, distance: 472.2
click at [683, 467] on html "Toggle navigation Home Bank Account List Load By Website Group [OXPLAY] ZEUS138…" at bounding box center [330, 233] width 705 height 467
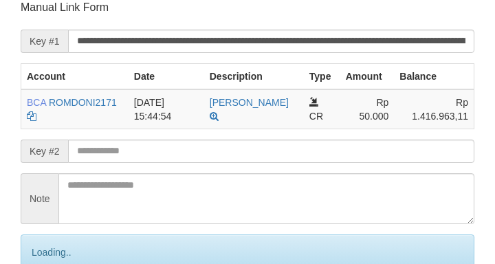
click at [124, 140] on input "text" at bounding box center [271, 151] width 406 height 23
click at [125, 140] on input "text" at bounding box center [271, 151] width 406 height 23
click at [170, 140] on input "text" at bounding box center [271, 151] width 406 height 23
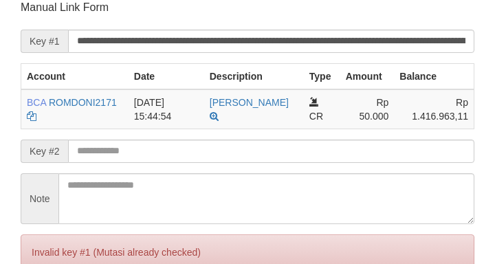
scroll to position [269, 0]
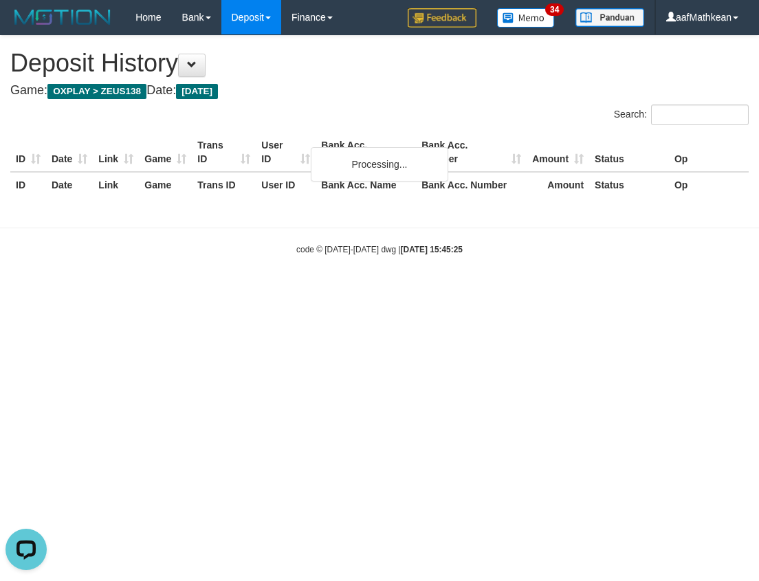
click at [334, 100] on div "**********" at bounding box center [379, 124] width 759 height 177
click at [313, 81] on div "**********" at bounding box center [379, 124] width 759 height 177
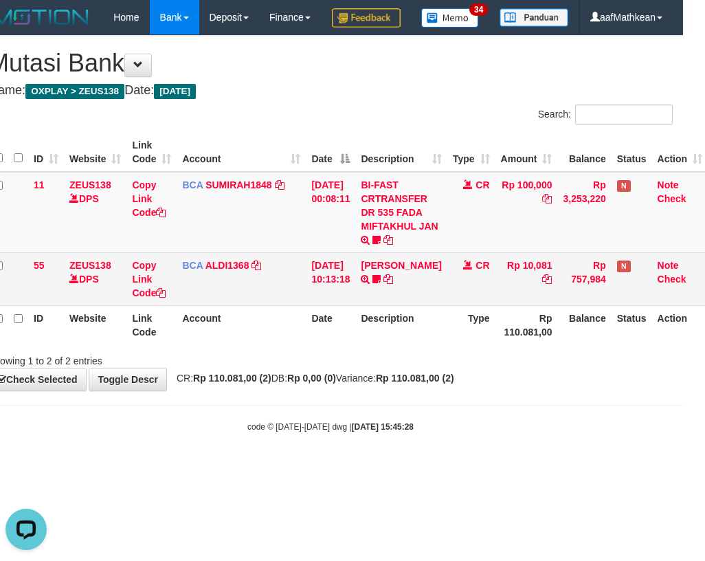
click at [334, 390] on div "**********" at bounding box center [330, 213] width 705 height 355
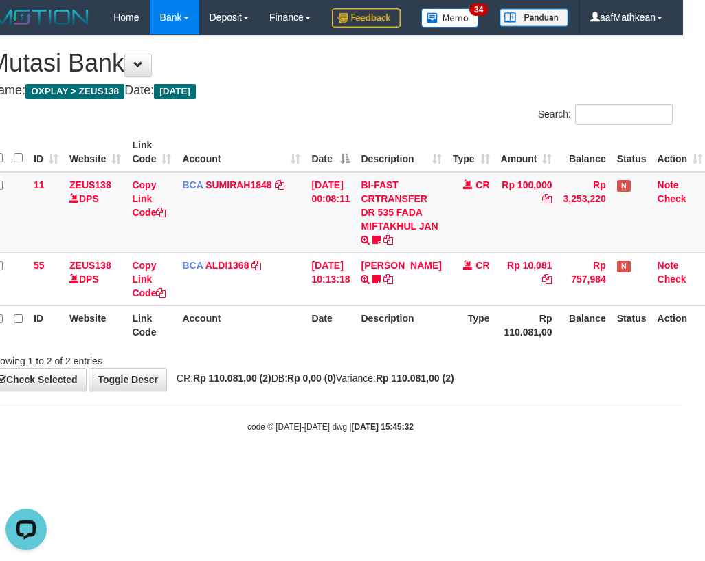
click at [402, 428] on body "Toggle navigation Home Bank Account List Load By Website Group [OXPLAY] ZEUS138…" at bounding box center [330, 233] width 705 height 467
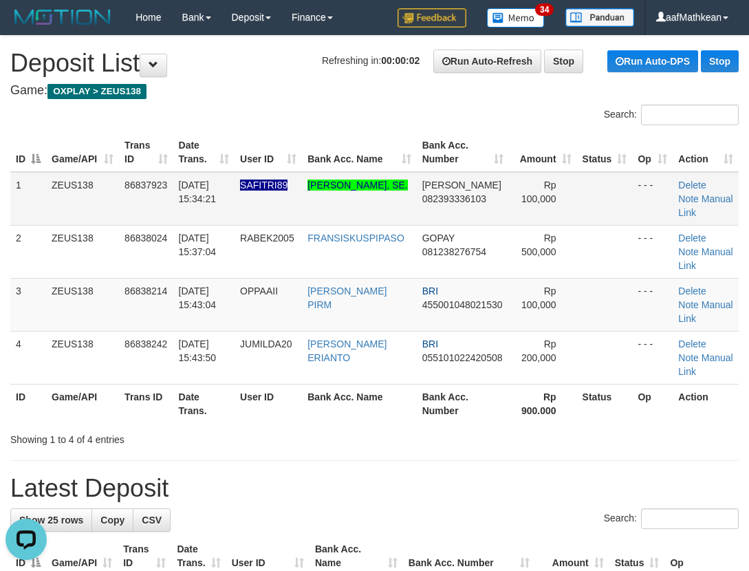
drag, startPoint x: 253, startPoint y: 99, endPoint x: 47, endPoint y: 185, distance: 222.8
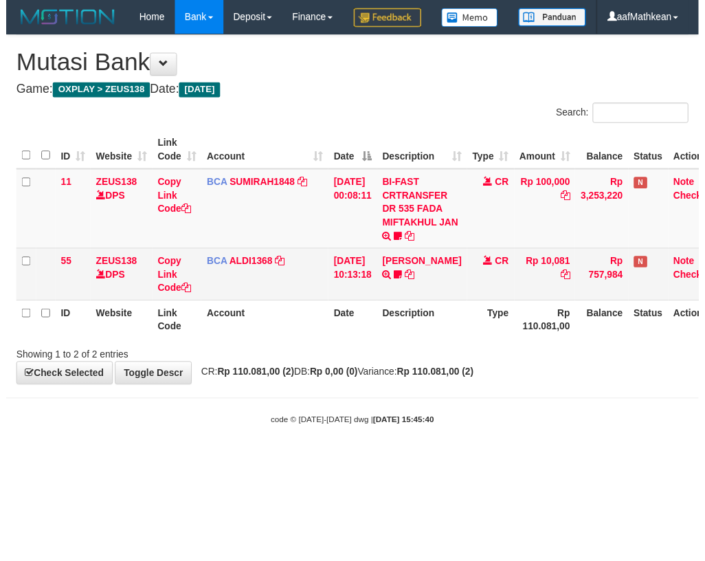
scroll to position [0, 22]
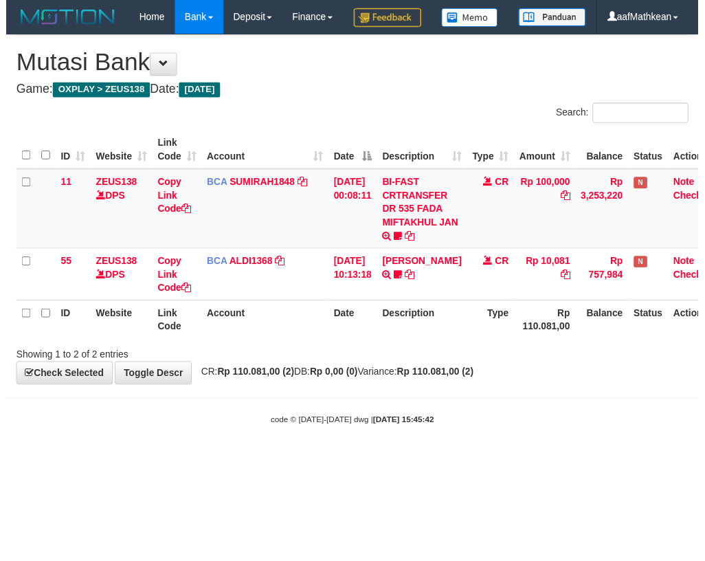
scroll to position [0, 22]
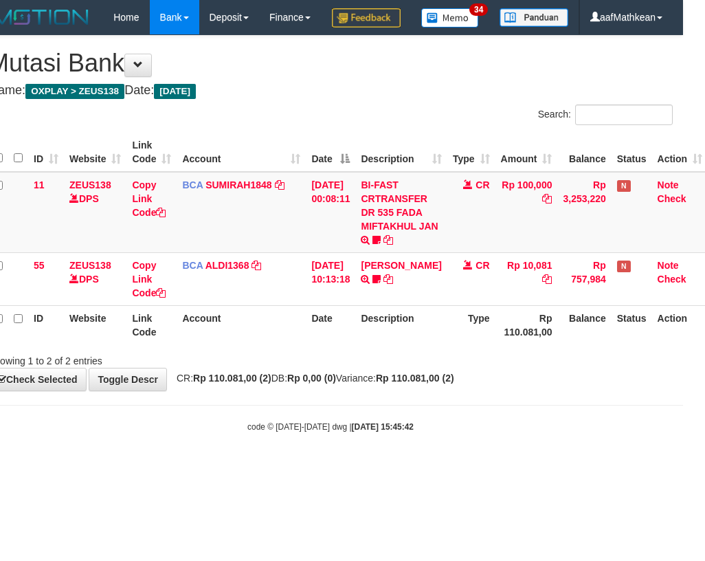
drag, startPoint x: 362, startPoint y: 364, endPoint x: 389, endPoint y: 371, distance: 28.3
click at [373, 344] on table "ID Website Link Code Account Date Description Type Amount Balance Status Action…" at bounding box center [348, 239] width 720 height 212
click at [419, 348] on div "ID Website Link Code Account Date Description Type Amount Balance Status Action…" at bounding box center [330, 239] width 705 height 220
click at [425, 344] on th "Description" at bounding box center [400, 324] width 91 height 39
drag, startPoint x: 308, startPoint y: 422, endPoint x: 315, endPoint y: 421, distance: 6.9
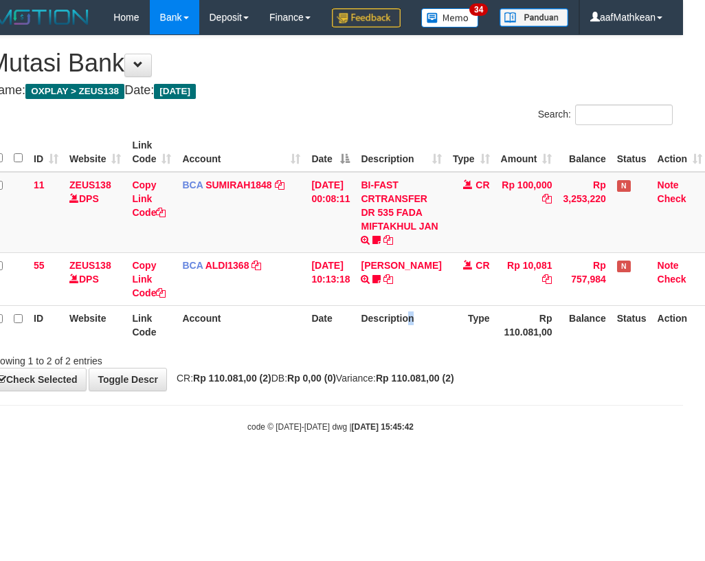
click at [308, 390] on div "**********" at bounding box center [330, 213] width 705 height 355
drag, startPoint x: 315, startPoint y: 421, endPoint x: 366, endPoint y: 414, distance: 52.0
click at [334, 390] on div "**********" at bounding box center [330, 213] width 705 height 355
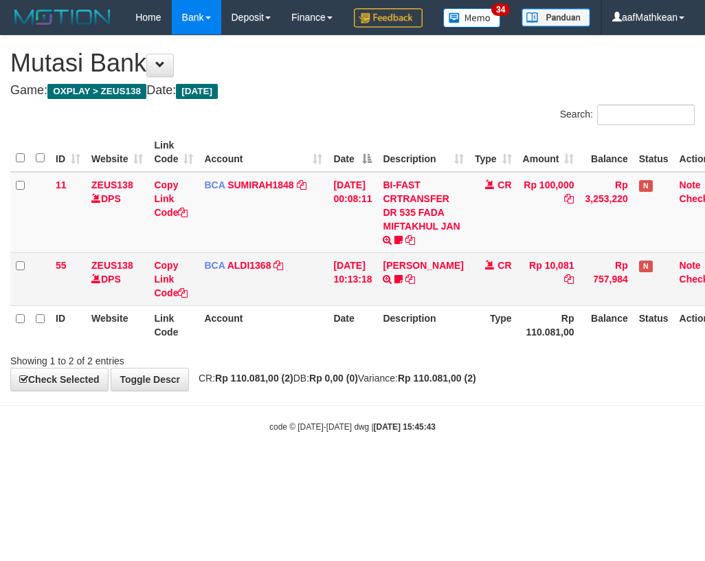
click at [647, 321] on div "**********" at bounding box center [352, 213] width 705 height 355
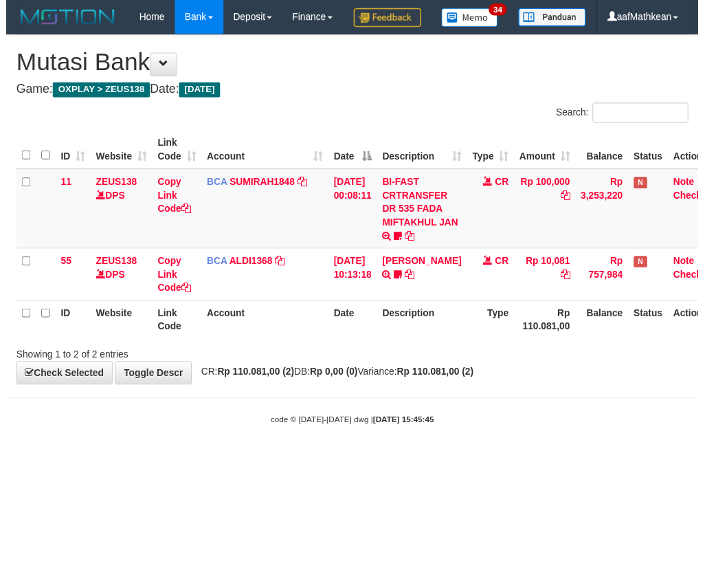
scroll to position [0, 22]
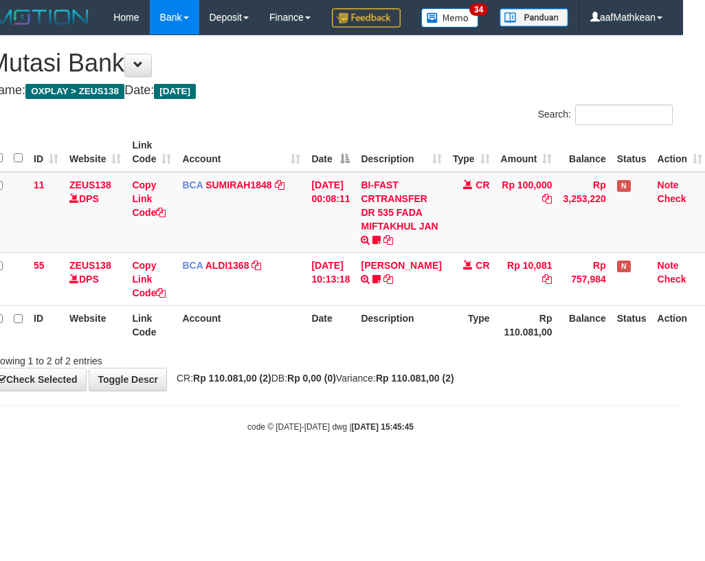
click at [273, 429] on body "Toggle navigation Home Bank Account List Load By Website Group [OXPLAY] ZEUS138…" at bounding box center [330, 233] width 705 height 467
click at [282, 425] on body "Toggle navigation Home Bank Account List Load By Website Group [OXPLAY] ZEUS138…" at bounding box center [330, 233] width 705 height 467
drag, startPoint x: 322, startPoint y: 409, endPoint x: 329, endPoint y: 418, distance: 11.3
click at [324, 384] on strong "Rp 0,00 (0)" at bounding box center [311, 378] width 49 height 11
click at [330, 390] on div "**********" at bounding box center [330, 213] width 705 height 355
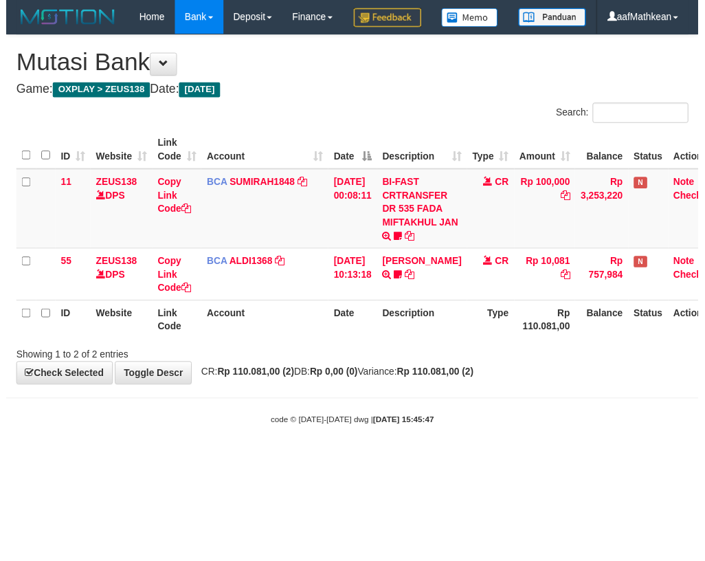
scroll to position [0, 22]
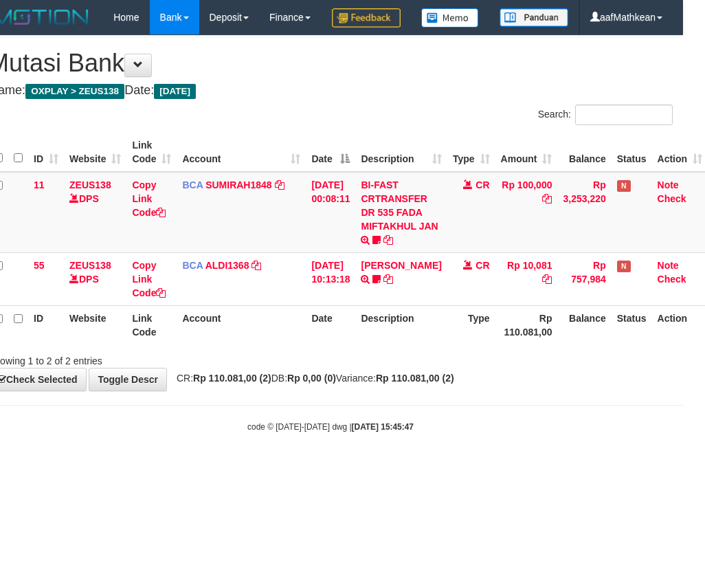
click at [346, 390] on div "**********" at bounding box center [330, 213] width 705 height 355
click at [347, 390] on div "**********" at bounding box center [330, 213] width 705 height 355
click at [349, 390] on div "**********" at bounding box center [330, 213] width 705 height 355
click at [381, 384] on span "CR: Rp 110.081,00 (2) DB: Rp 0,00 (0) Variance: Rp 110.081,00 (2)" at bounding box center [312, 378] width 285 height 11
click at [395, 427] on body "Toggle navigation Home Bank Account List Load By Website Group [OXPLAY] ZEUS138…" at bounding box center [330, 233] width 705 height 467
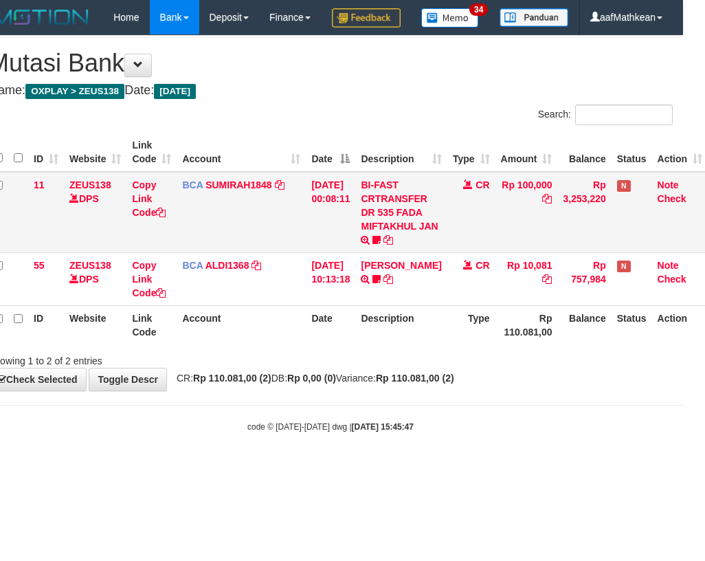
drag, startPoint x: 395, startPoint y: 414, endPoint x: 701, endPoint y: 257, distance: 344.3
click at [528, 341] on div "**********" at bounding box center [330, 213] width 705 height 355
click at [416, 384] on strong "Rp 110.081,00 (2)" at bounding box center [415, 378] width 78 height 11
click at [436, 384] on strong "Rp 110.081,00 (2)" at bounding box center [415, 378] width 78 height 11
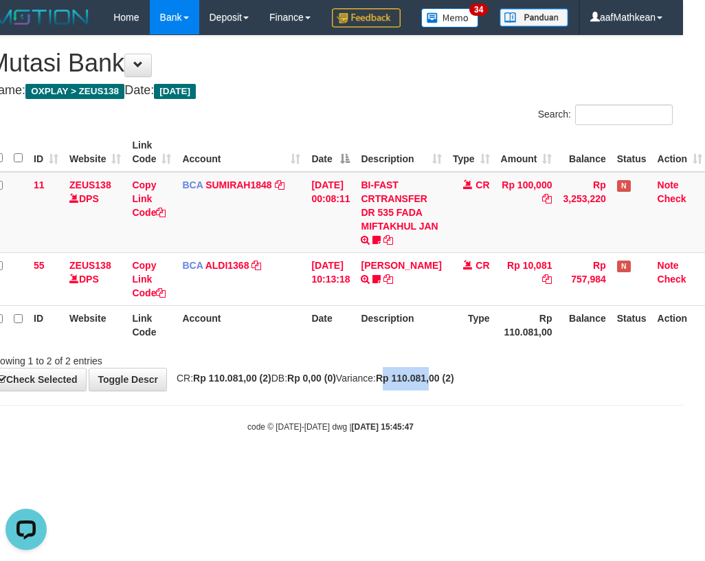
drag, startPoint x: 434, startPoint y: 414, endPoint x: 720, endPoint y: 445, distance: 288.2
click at [683, 445] on html "Toggle navigation Home Bank Account List Load By Website Group [OXPLAY] ZEUS138…" at bounding box center [330, 233] width 705 height 467
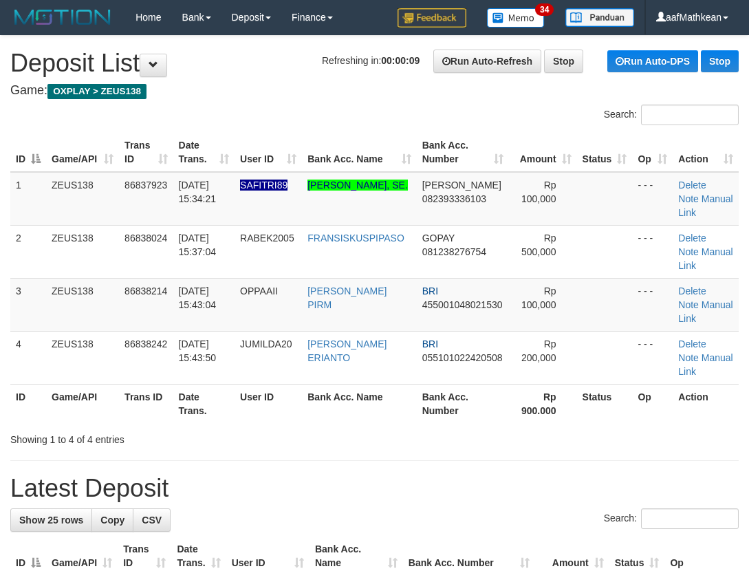
drag, startPoint x: 218, startPoint y: 86, endPoint x: 177, endPoint y: 120, distance: 53.2
click at [218, 86] on h4 "Game: OXPLAY > ZEUS138" at bounding box center [374, 91] width 728 height 14
click at [246, 96] on h4 "Game: OXPLAY > ZEUS138" at bounding box center [374, 91] width 728 height 14
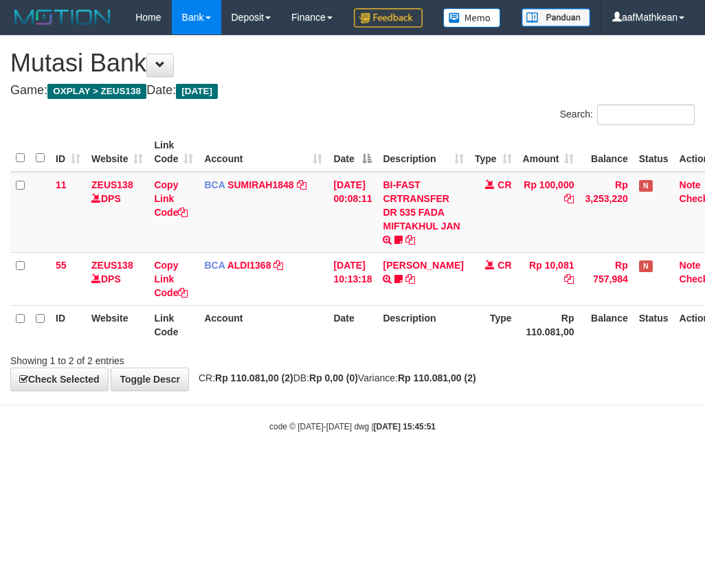
click at [249, 434] on body "Toggle navigation Home Bank Account List Load By Website Group [OXPLAY] ZEUS138…" at bounding box center [352, 233] width 705 height 467
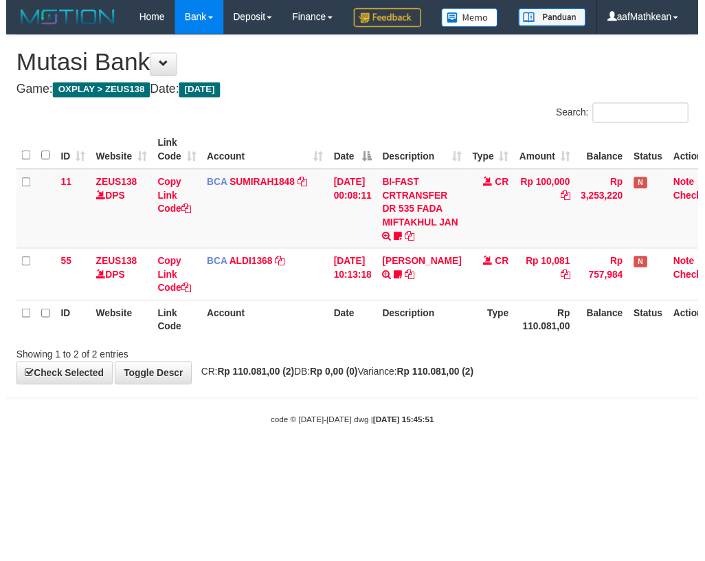
scroll to position [0, 22]
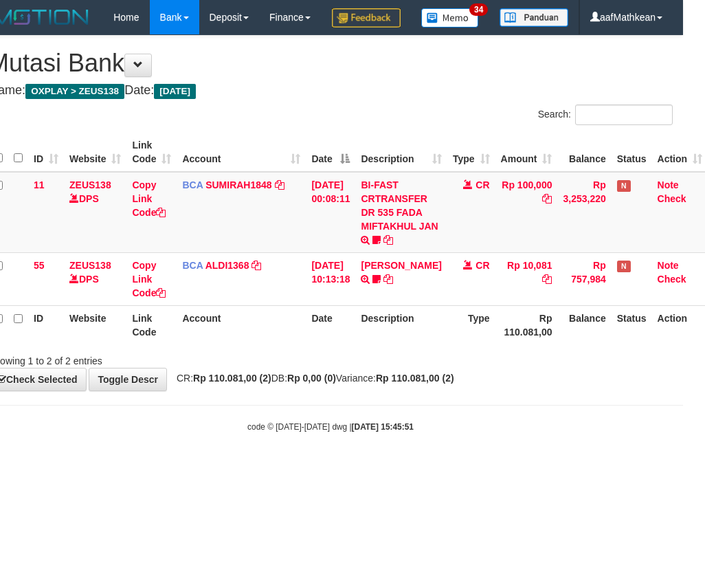
click at [416, 433] on div "code © [DATE]-[DATE] dwg | [DATE] 15:45:51" at bounding box center [330, 426] width 705 height 14
drag, startPoint x: 593, startPoint y: 392, endPoint x: 738, endPoint y: 329, distance: 158.2
click at [683, 329] on html "Toggle navigation Home Bank Account List Load By Website Group [OXPLAY] ZEUS138…" at bounding box center [330, 233] width 705 height 467
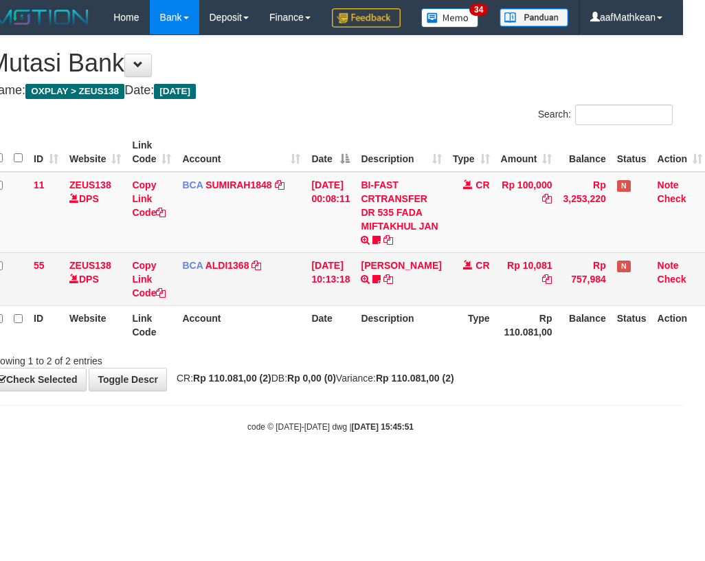
click at [414, 305] on td "FERLANDA EFRILIDIT TRSF E-BANKING CR 3108/FTSCY/WS95031 10081.00FERLANDA EFRILI…" at bounding box center [400, 278] width 91 height 53
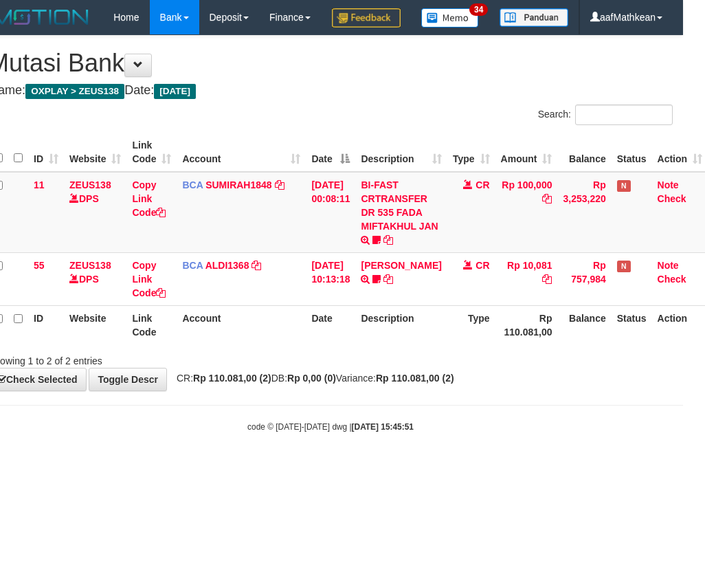
drag, startPoint x: 413, startPoint y: 348, endPoint x: 424, endPoint y: 358, distance: 15.1
click at [417, 344] on th "Description" at bounding box center [400, 324] width 91 height 39
click at [424, 344] on th "Description" at bounding box center [400, 324] width 91 height 39
click at [427, 344] on th "Description" at bounding box center [400, 324] width 91 height 39
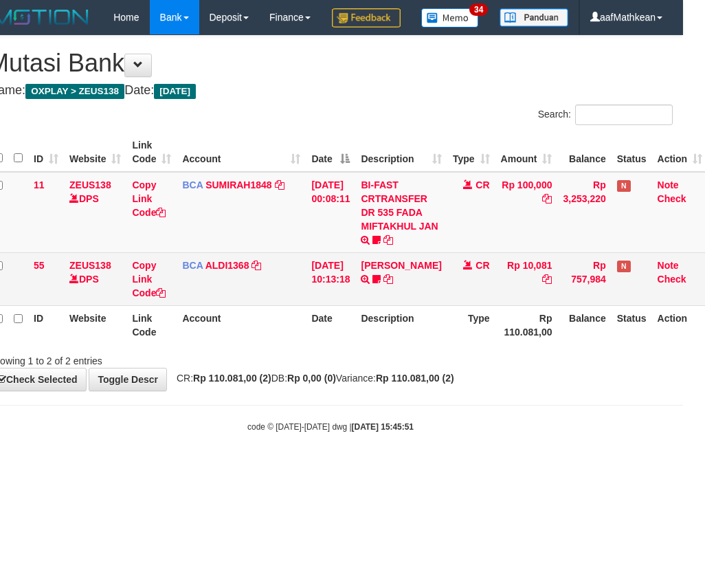
drag, startPoint x: 477, startPoint y: 351, endPoint x: 698, endPoint y: 276, distance: 233.0
click at [581, 318] on table "ID Website Link Code Account Date Description Type Amount Balance Status Action…" at bounding box center [348, 239] width 720 height 212
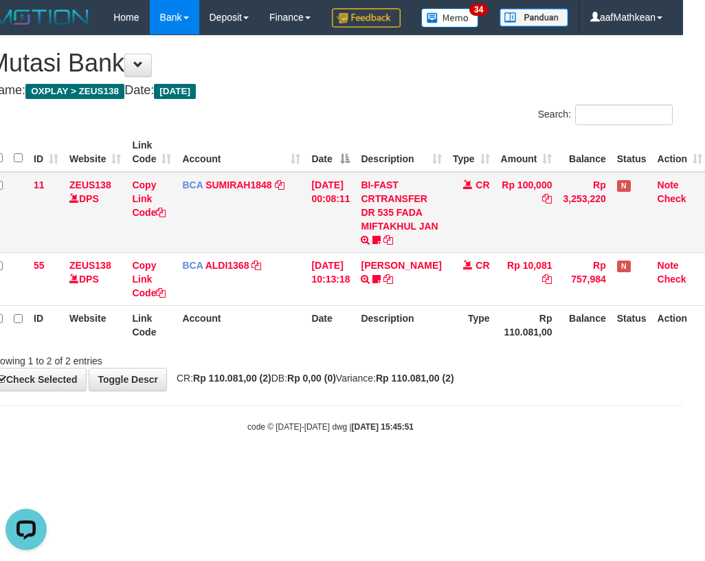
scroll to position [0, 0]
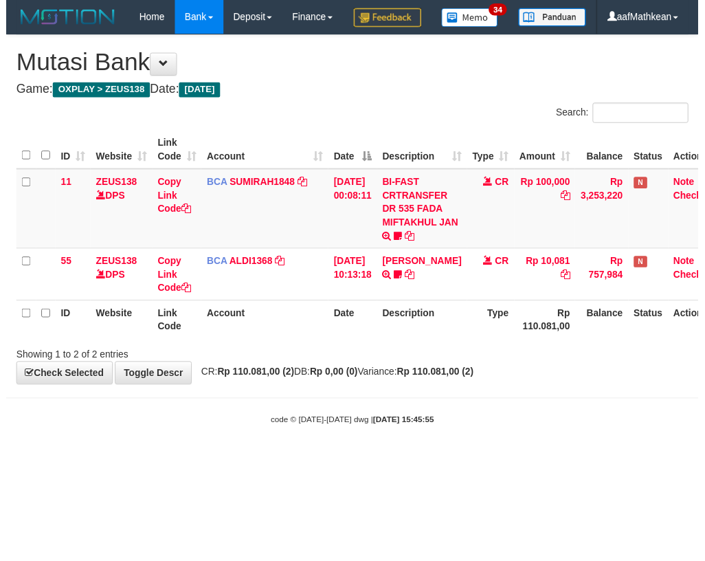
scroll to position [0, 22]
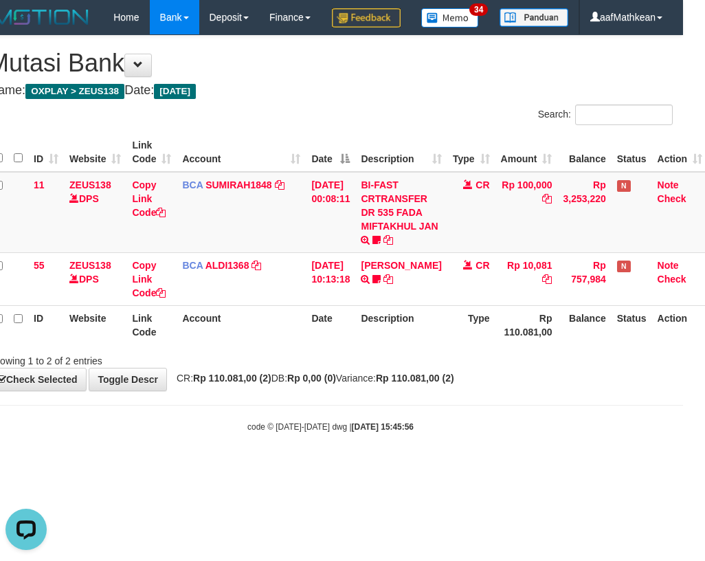
click at [316, 429] on body "Toggle navigation Home Bank Account List Load By Website Group [OXPLAY] ZEUS138…" at bounding box center [330, 233] width 705 height 467
click at [312, 434] on body "Toggle navigation Home Bank Account List Load By Website Group [OXPLAY] ZEUS138…" at bounding box center [330, 233] width 705 height 467
click at [312, 435] on body "Toggle navigation Home Bank Account List Load By Website Group [OXPLAY] ZEUS138…" at bounding box center [330, 233] width 705 height 467
click at [357, 368] on div "Search: ID Website Link Code Account Date Description Type Amount Balance Statu…" at bounding box center [330, 235] width 685 height 263
drag, startPoint x: 379, startPoint y: 408, endPoint x: 419, endPoint y: 426, distance: 43.7
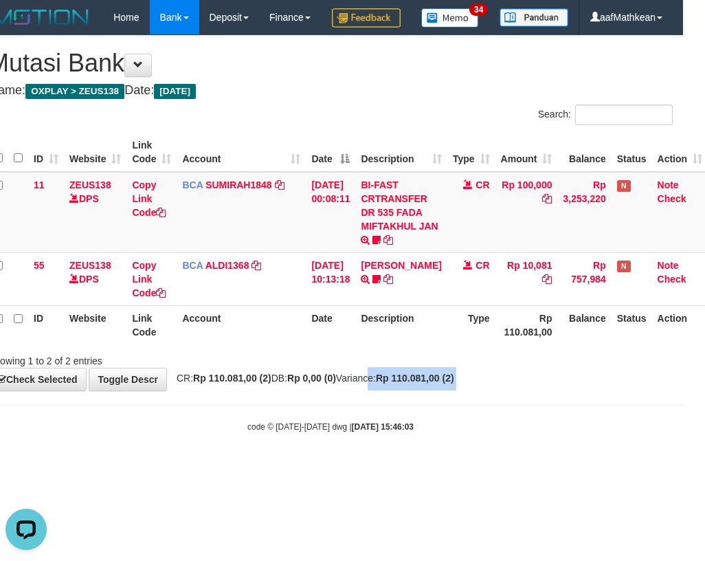
click at [419, 426] on body "Toggle navigation Home Bank Account List Load By Website Group [OXPLAY] ZEUS138…" at bounding box center [330, 233] width 705 height 467
click at [428, 429] on body "Toggle navigation Home Bank Account List Load By Website Group [OXPLAY] ZEUS138…" at bounding box center [330, 233] width 705 height 467
click at [395, 434] on body "Toggle navigation Home Bank Account List Load By Website Group [OXPLAY] ZEUS138…" at bounding box center [330, 233] width 705 height 467
drag, startPoint x: 384, startPoint y: 428, endPoint x: 384, endPoint y: 440, distance: 11.7
click at [383, 428] on body "Toggle navigation Home Bank Account List Load By Website Group [OXPLAY] ZEUS138…" at bounding box center [330, 233] width 705 height 467
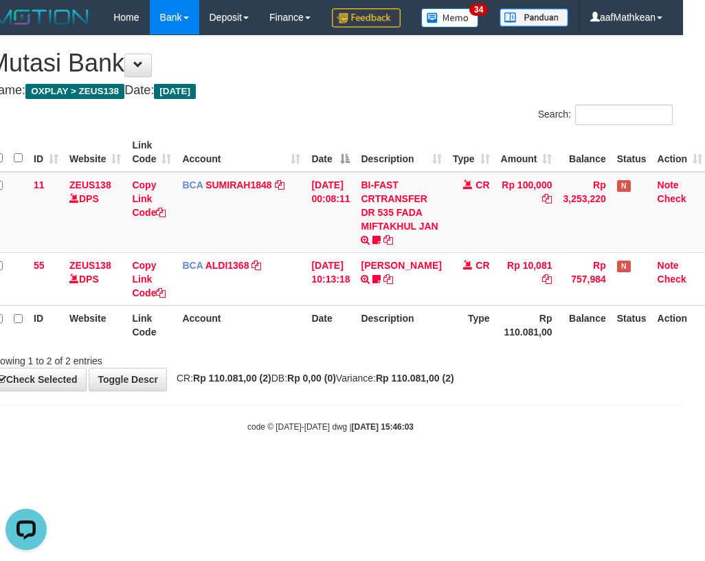
drag, startPoint x: 392, startPoint y: 444, endPoint x: 700, endPoint y: 498, distance: 312.7
click at [430, 449] on body "Toggle navigation Home Bank Account List Load By Website Group [OXPLAY] ZEUS138…" at bounding box center [330, 233] width 705 height 467
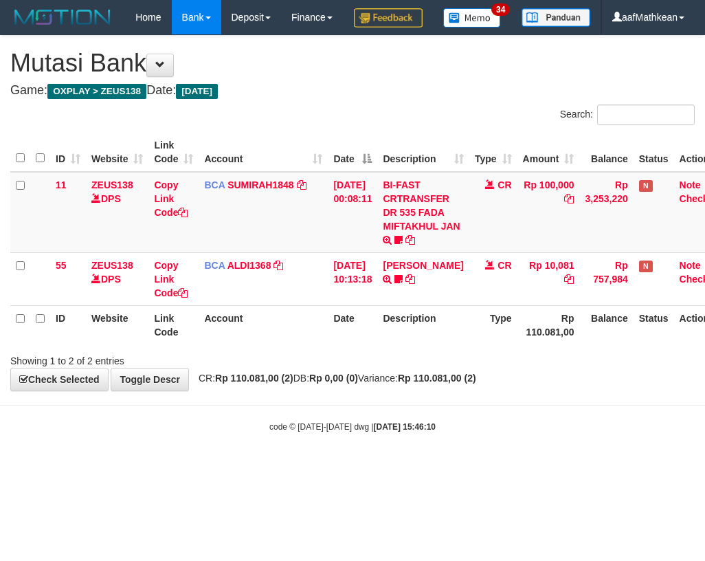
scroll to position [0, 22]
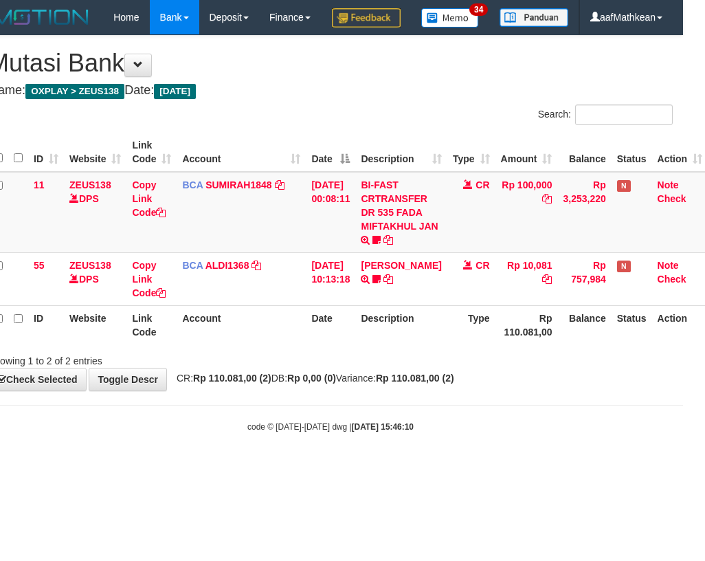
drag, startPoint x: 375, startPoint y: 486, endPoint x: 641, endPoint y: 493, distance: 266.1
click at [379, 467] on body "Toggle navigation Home Bank Account List Load By Website Group [OXPLAY] ZEUS138…" at bounding box center [330, 233] width 705 height 467
click at [456, 368] on div "Search: ID Website Link Code Account Date Description Type Amount Balance Statu…" at bounding box center [330, 235] width 685 height 263
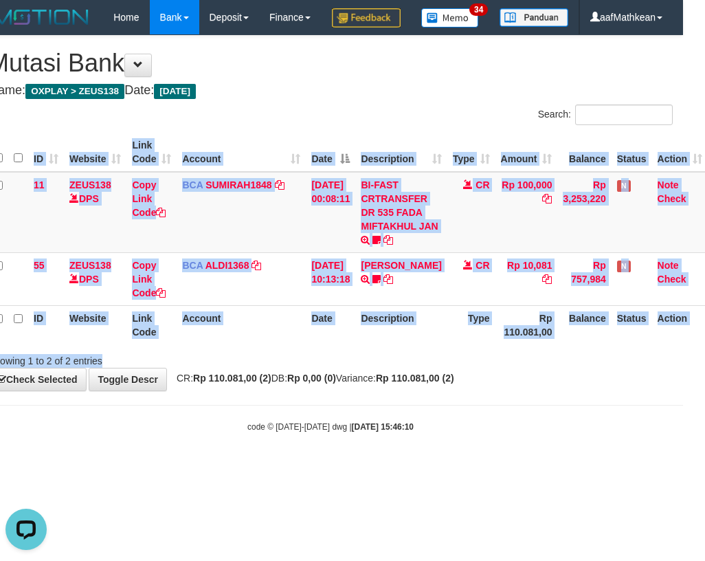
click at [184, 454] on body "Toggle navigation Home Bank Account List Load By Website Group [OXPLAY] ZEUS138…" at bounding box center [330, 233] width 705 height 467
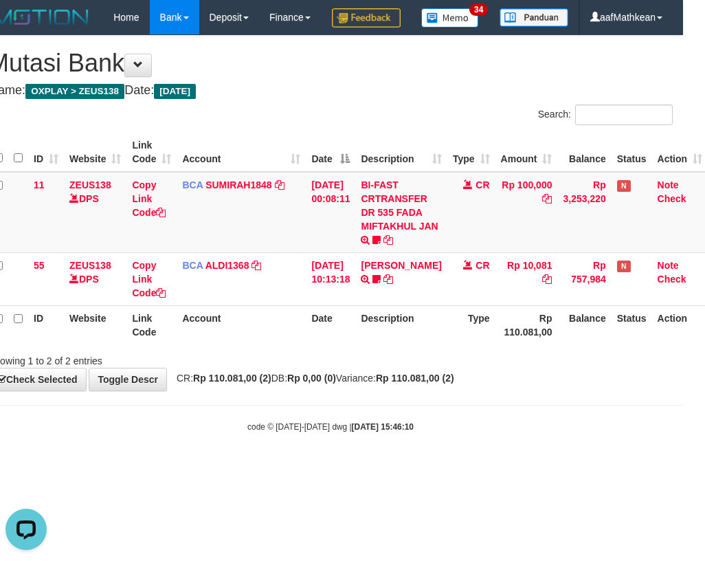
click at [199, 454] on body "Toggle navigation Home Bank Account List Load By Website Group [OXPLAY] ZEUS138…" at bounding box center [330, 233] width 705 height 467
click at [225, 432] on body "Toggle navigation Home Bank Account List Load By Website Group [OXPLAY] ZEUS138…" at bounding box center [330, 233] width 705 height 467
drag, startPoint x: 239, startPoint y: 437, endPoint x: 246, endPoint y: 435, distance: 7.2
click at [241, 437] on body "Toggle navigation Home Bank Account List Load By Website Group [OXPLAY] ZEUS138…" at bounding box center [330, 233] width 705 height 467
click at [320, 467] on html "Toggle navigation Home Bank Account List Load By Website Group [OXPLAY] ZEUS138…" at bounding box center [330, 233] width 705 height 467
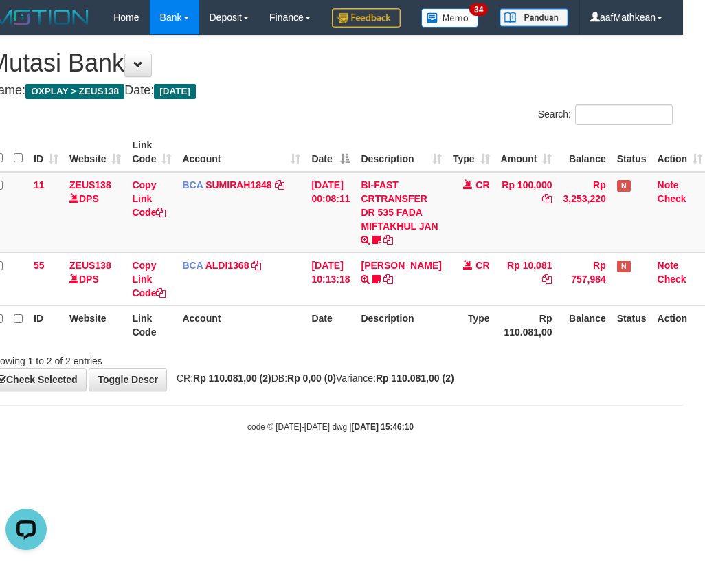
drag, startPoint x: 349, startPoint y: 523, endPoint x: 364, endPoint y: 571, distance: 49.8
click at [356, 467] on html "Toggle navigation Home Bank Account List Load By Website Group [OXPLAY] ZEUS138…" at bounding box center [330, 233] width 705 height 467
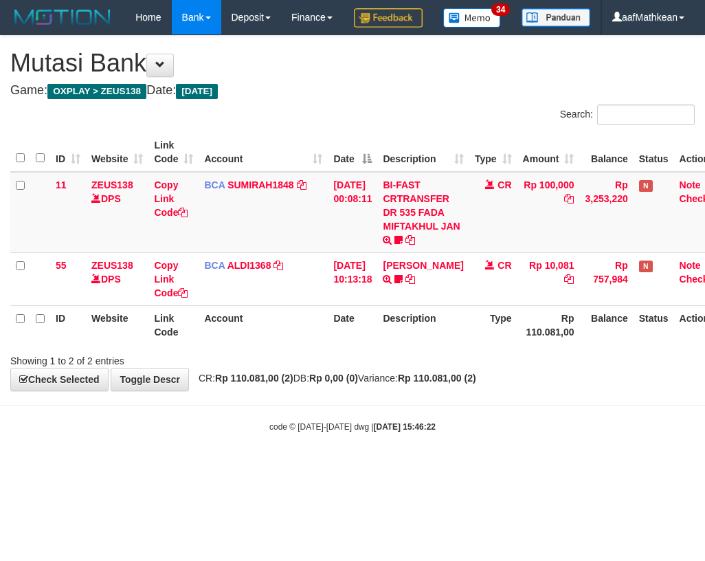
scroll to position [0, 22]
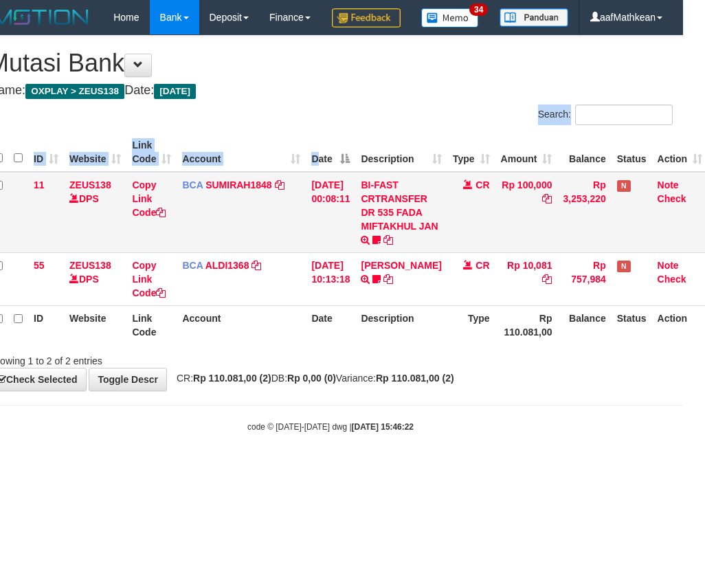
drag, startPoint x: 0, startPoint y: 0, endPoint x: 342, endPoint y: 235, distance: 415.2
click at [337, 221] on div "**********" at bounding box center [330, 213] width 705 height 355
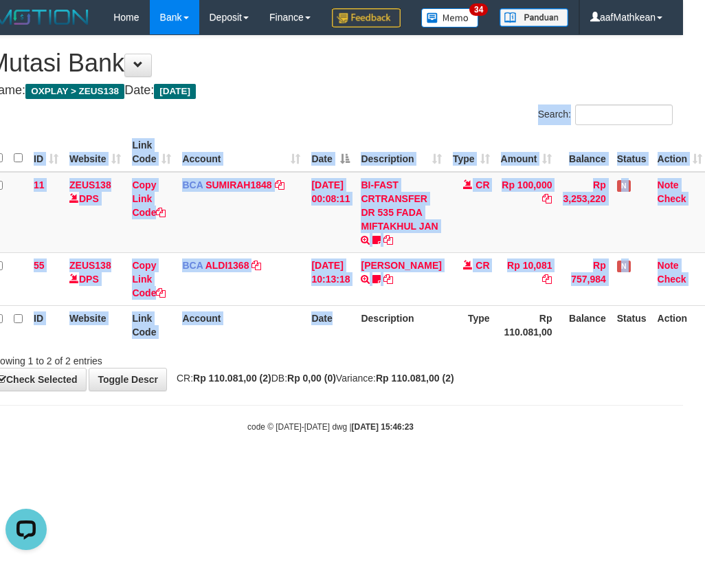
drag, startPoint x: 313, startPoint y: 129, endPoint x: 304, endPoint y: 398, distance: 269.6
click at [373, 390] on div "**********" at bounding box center [330, 213] width 705 height 355
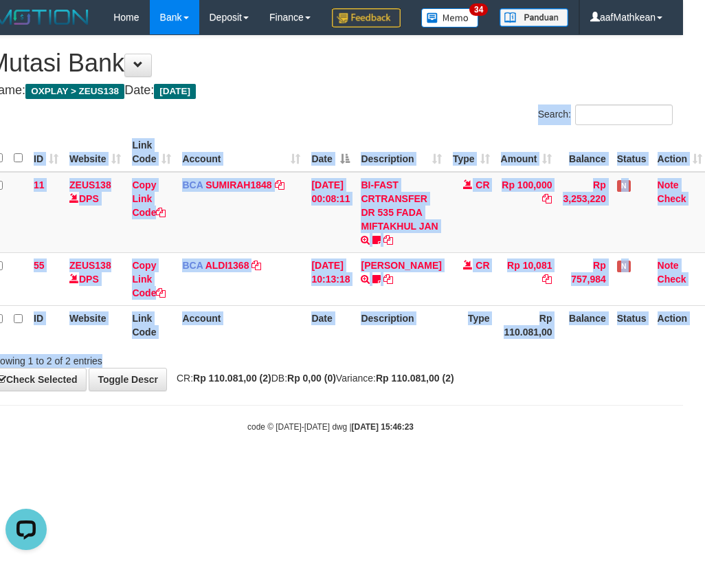
drag, startPoint x: 296, startPoint y: 391, endPoint x: 289, endPoint y: 392, distance: 7.0
click at [297, 368] on div "Showing 1 to 2 of 2 entries" at bounding box center [330, 357] width 705 height 19
click at [318, 430] on body "Toggle navigation Home Bank Account List Load By Website Group [OXPLAY] ZEUS138…" at bounding box center [330, 233] width 705 height 467
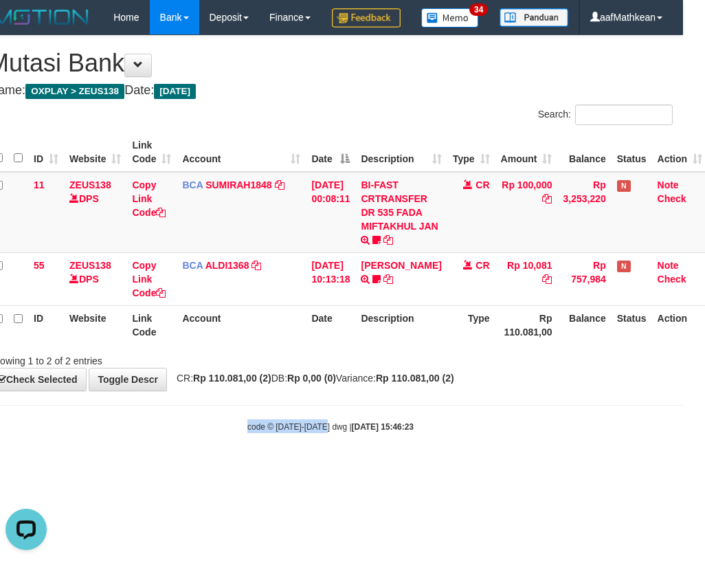
click at [329, 443] on body "Toggle navigation Home Bank Account List Load By Website Group [OXPLAY] ZEUS138…" at bounding box center [330, 233] width 705 height 467
drag, startPoint x: 442, startPoint y: 397, endPoint x: 421, endPoint y: 415, distance: 27.7
click at [443, 368] on div "Showing 1 to 2 of 2 entries" at bounding box center [330, 357] width 705 height 19
click at [453, 390] on div "**********" at bounding box center [330, 213] width 705 height 355
click at [456, 390] on div "**********" at bounding box center [330, 213] width 705 height 355
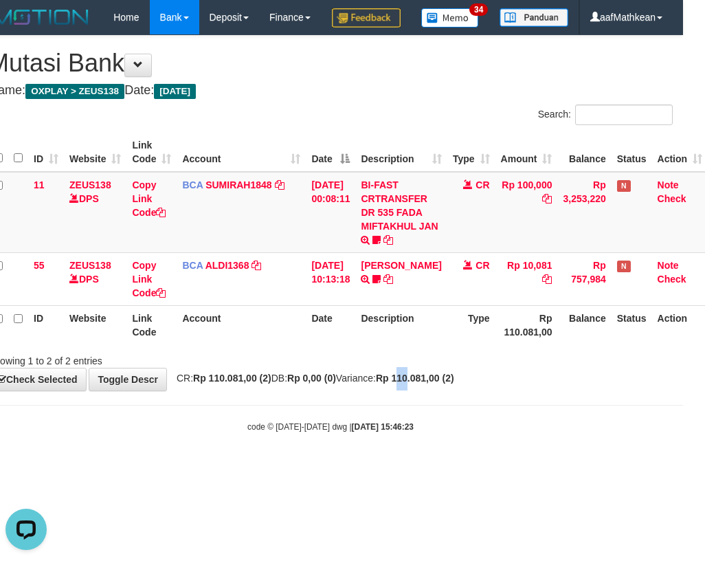
drag, startPoint x: 441, startPoint y: 417, endPoint x: 433, endPoint y: 414, distance: 8.7
click at [441, 384] on strong "Rp 110.081,00 (2)" at bounding box center [415, 378] width 78 height 11
click at [458, 428] on body "Toggle navigation Home Bank Account List Load By Website Group [OXPLAY] ZEUS138…" at bounding box center [330, 233] width 705 height 467
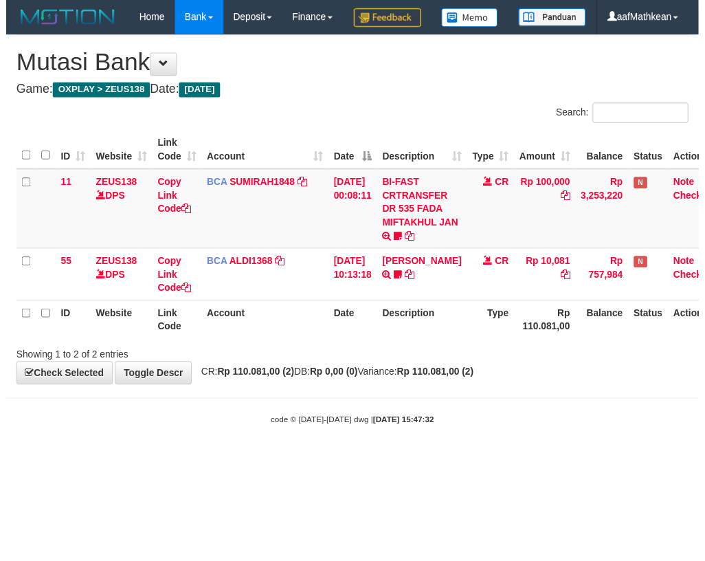
scroll to position [0, 22]
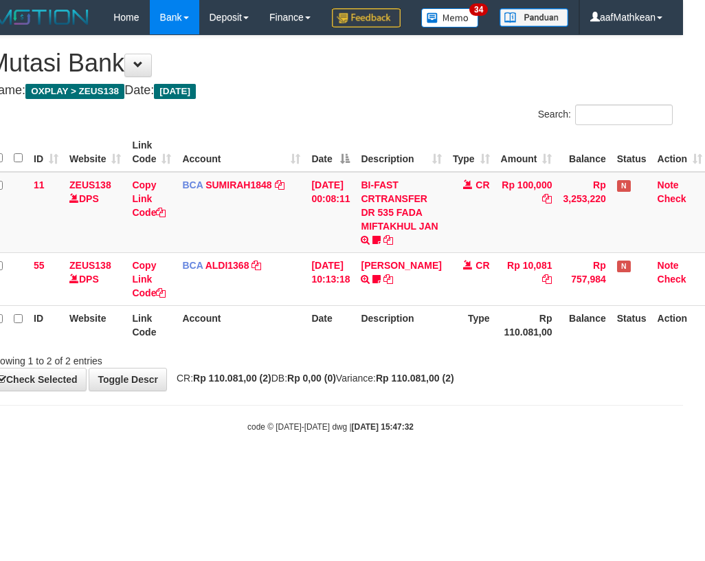
drag, startPoint x: 394, startPoint y: 400, endPoint x: 342, endPoint y: 385, distance: 53.7
click at [375, 390] on div "**********" at bounding box center [330, 213] width 705 height 355
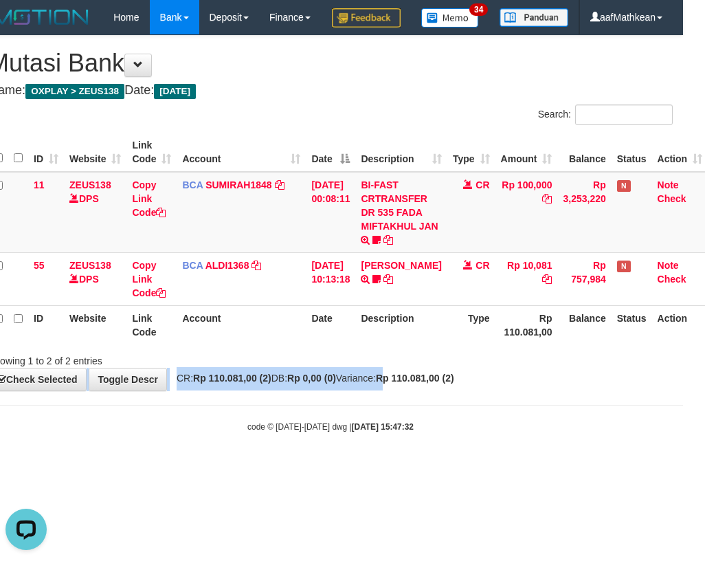
scroll to position [0, 0]
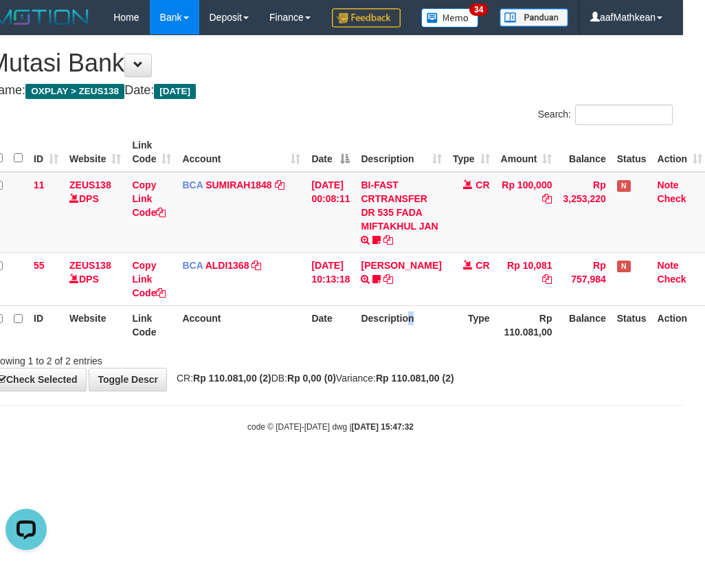
click at [423, 344] on th "Description" at bounding box center [400, 324] width 91 height 39
click at [410, 344] on th "Description" at bounding box center [400, 324] width 91 height 39
click at [403, 368] on div "Showing 1 to 2 of 2 entries" at bounding box center [330, 357] width 705 height 19
click at [415, 368] on div "Showing 1 to 2 of 2 entries" at bounding box center [330, 357] width 705 height 19
click at [422, 368] on div "Showing 1 to 2 of 2 entries" at bounding box center [330, 357] width 705 height 19
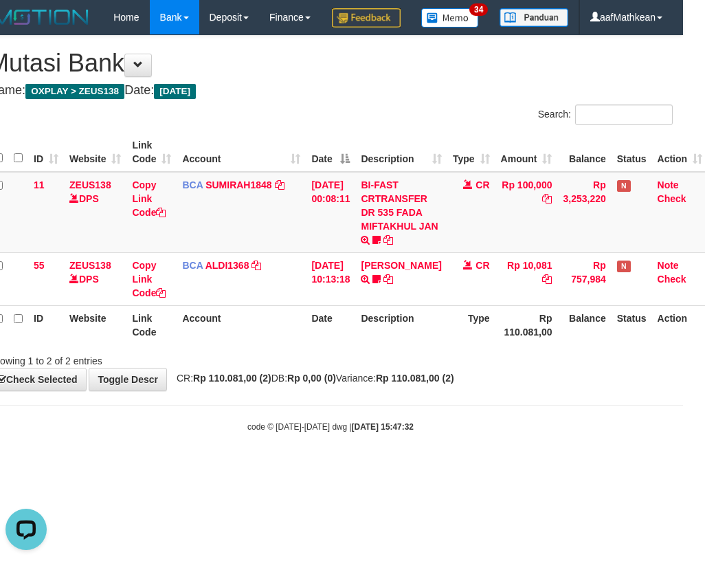
click at [430, 368] on div "Showing 1 to 2 of 2 entries" at bounding box center [330, 357] width 705 height 19
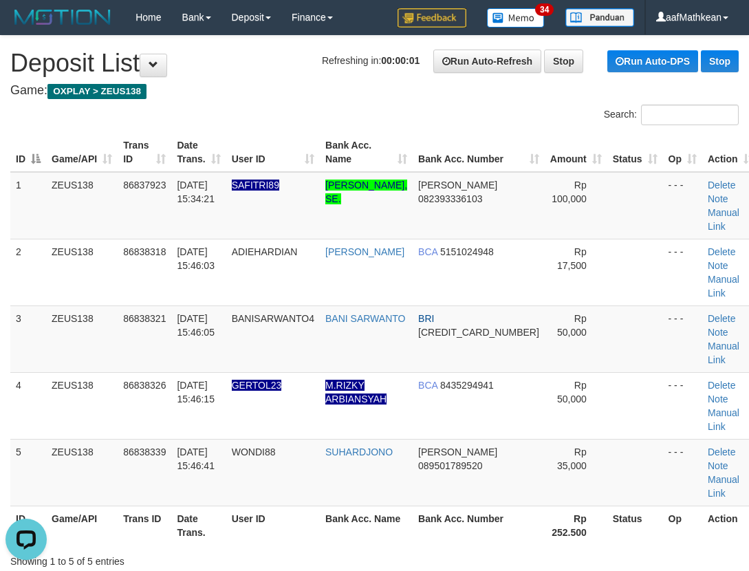
click at [218, 95] on h4 "Game: OXPLAY > ZEUS138" at bounding box center [374, 91] width 728 height 14
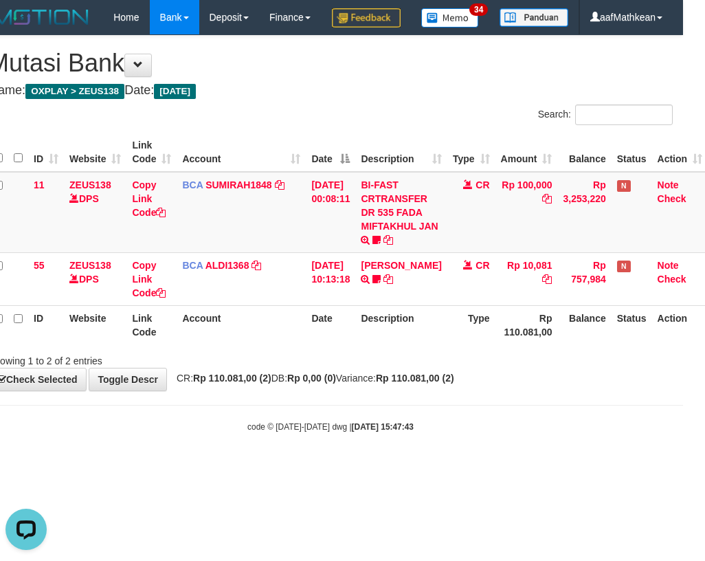
drag, startPoint x: 324, startPoint y: 141, endPoint x: 367, endPoint y: 379, distance: 241.7
click at [364, 341] on div "Search: ID Website Link Code Account Date Description Type Amount Balance Statu…" at bounding box center [330, 235] width 685 height 263
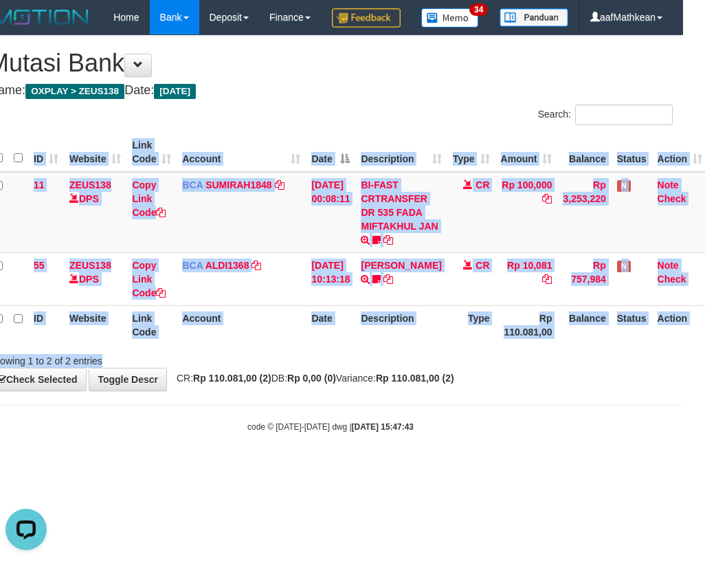
drag, startPoint x: 383, startPoint y: 390, endPoint x: 373, endPoint y: 396, distance: 12.0
click at [385, 368] on div "Search: ID Website Link Code Account Date Description Type Amount Balance Statu…" at bounding box center [330, 235] width 685 height 263
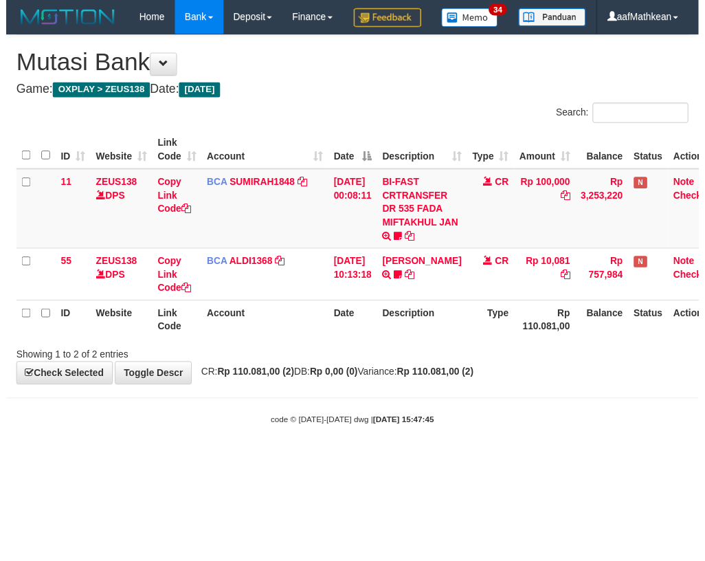
scroll to position [0, 22]
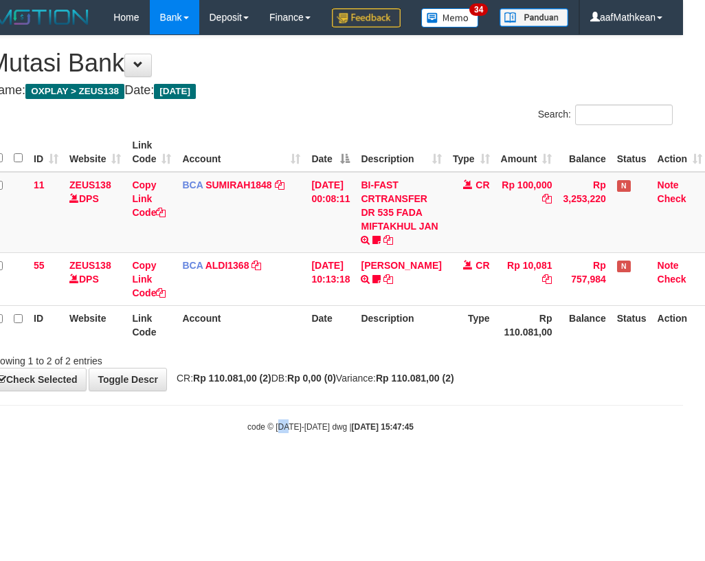
drag, startPoint x: 304, startPoint y: 504, endPoint x: 304, endPoint y: 518, distance: 14.4
click at [304, 467] on html "Toggle navigation Home Bank Account List Load By Website Group [OXPLAY] ZEUS138…" at bounding box center [330, 233] width 705 height 467
drag, startPoint x: 311, startPoint y: 177, endPoint x: 320, endPoint y: 206, distance: 30.2
click at [307, 172] on th "Date" at bounding box center [330, 152] width 49 height 39
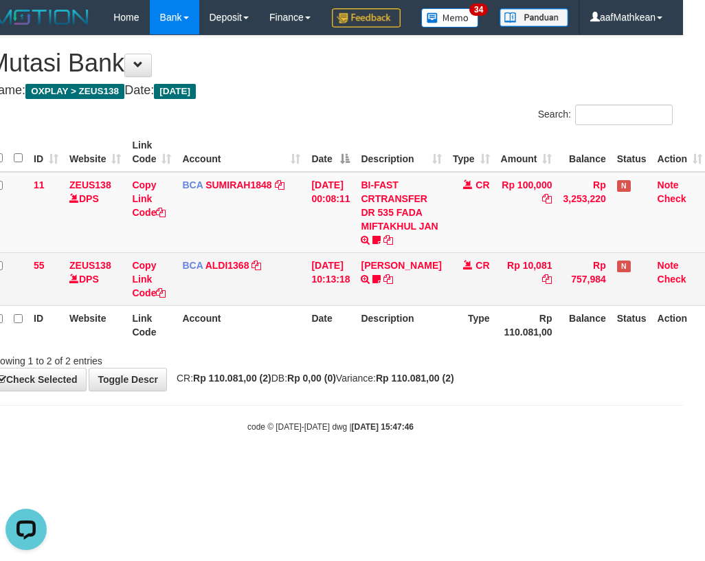
drag, startPoint x: 320, startPoint y: 206, endPoint x: 313, endPoint y: 214, distance: 11.2
click at [331, 221] on table "ID Website Link Code Account Date Description Type Amount Balance Status Action…" at bounding box center [348, 239] width 720 height 212
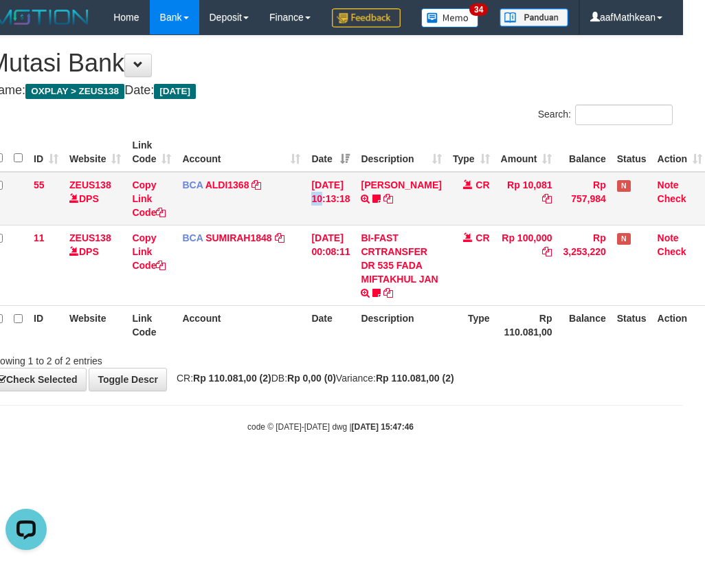
click at [331, 225] on td "31/08/2025 10:13:18" at bounding box center [330, 199] width 49 height 54
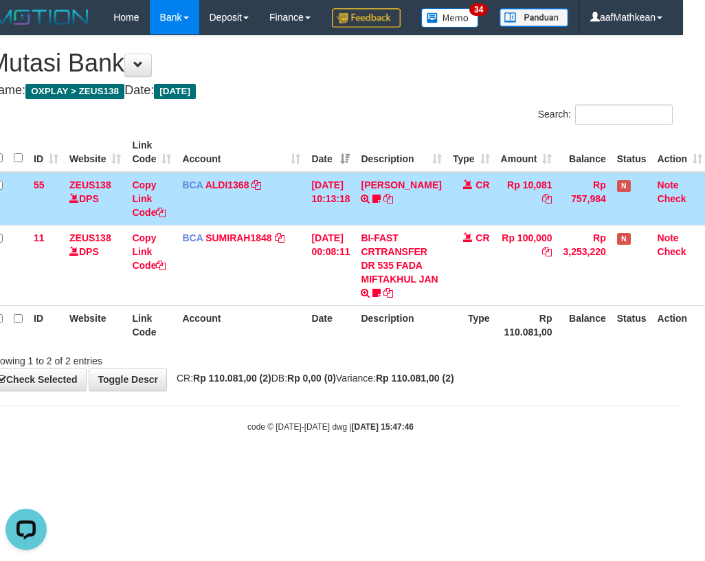
click at [428, 384] on strong "Rp 110.081,00 (2)" at bounding box center [415, 378] width 78 height 11
drag, startPoint x: 428, startPoint y: 421, endPoint x: 421, endPoint y: 406, distance: 17.5
click at [427, 390] on div "**********" at bounding box center [330, 213] width 705 height 355
drag, startPoint x: 423, startPoint y: 401, endPoint x: 434, endPoint y: 413, distance: 16.0
click at [428, 390] on div "**********" at bounding box center [330, 213] width 705 height 355
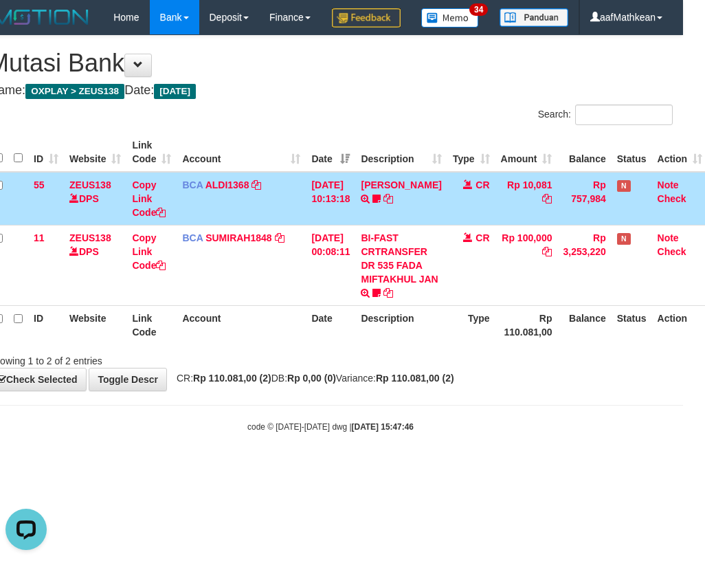
click at [436, 384] on strong "Rp 110.081,00 (2)" at bounding box center [415, 378] width 78 height 11
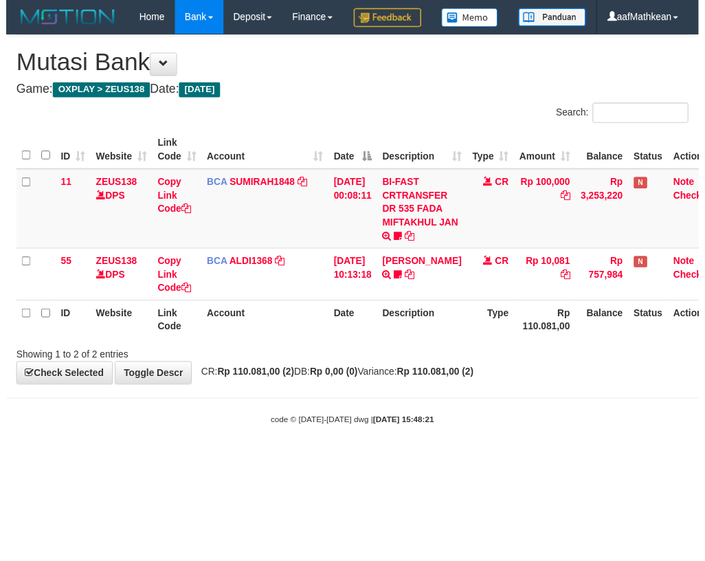
scroll to position [0, 22]
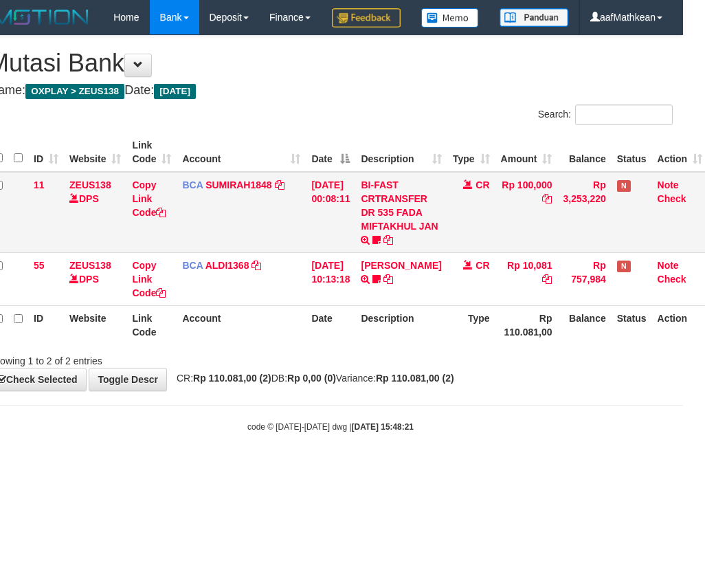
click at [374, 253] on td "BI-FAST CRTRANSFER DR 535 FADA MIFTAKHUL JAN Adlian11" at bounding box center [400, 212] width 91 height 81
drag, startPoint x: 322, startPoint y: 485, endPoint x: 457, endPoint y: 480, distance: 135.5
click at [371, 467] on body "Toggle navigation Home Bank Account List Load By Website Group [OXPLAY] ZEUS138…" at bounding box center [330, 233] width 705 height 467
drag, startPoint x: 255, startPoint y: 458, endPoint x: 347, endPoint y: 496, distance: 99.6
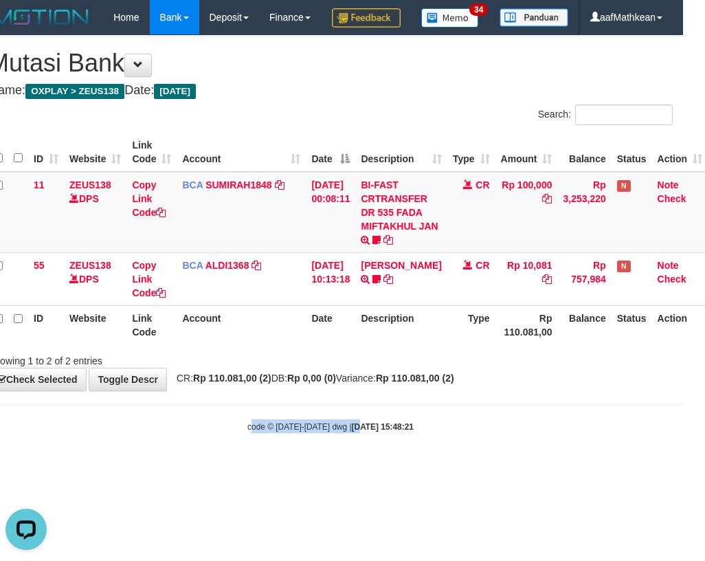
click at [348, 467] on body "Toggle navigation Home Bank Account List Load By Website Group [OXPLAY] ZEUS138…" at bounding box center [330, 233] width 705 height 467
click at [357, 467] on body "Toggle navigation Home Bank Account List Load By Website Group [OXPLAY] ZEUS138…" at bounding box center [330, 233] width 705 height 467
drag, startPoint x: 347, startPoint y: 484, endPoint x: 414, endPoint y: 474, distance: 67.4
click at [363, 467] on body "Toggle navigation Home Bank Account List Load By Website Group [OXPLAY] ZEUS138…" at bounding box center [330, 233] width 705 height 467
drag, startPoint x: 535, startPoint y: 495, endPoint x: 976, endPoint y: 557, distance: 444.9
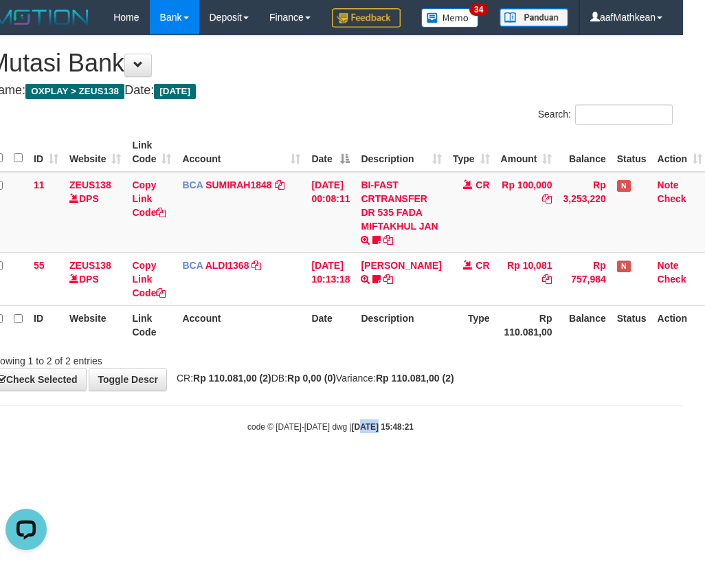
click at [683, 467] on html "Toggle navigation Home Bank Account List Load By Website Group [OXPLAY] ZEUS138…" at bounding box center [330, 233] width 705 height 467
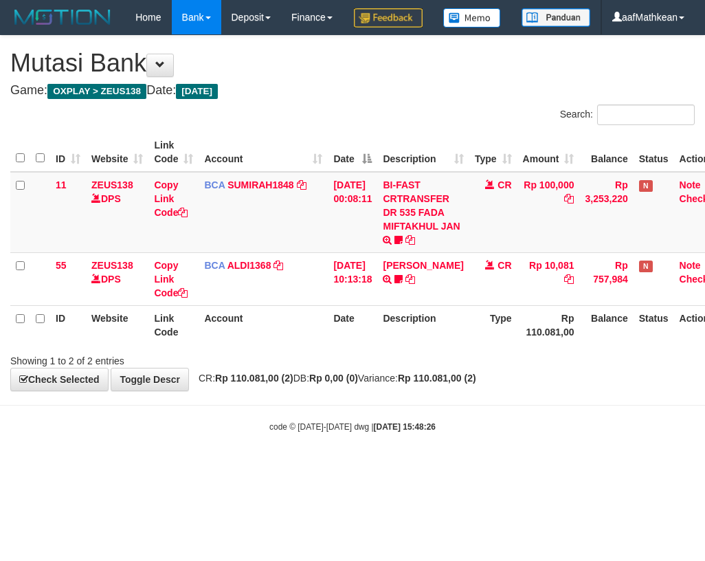
scroll to position [0, 22]
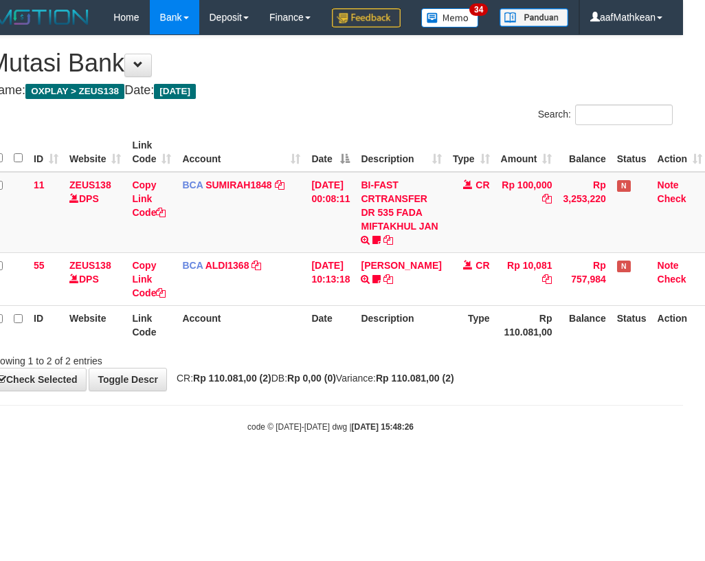
drag, startPoint x: 658, startPoint y: 445, endPoint x: 977, endPoint y: 406, distance: 320.6
click at [683, 406] on html "Toggle navigation Home Bank Account List Load By Website Group [OXPLAY] ZEUS138…" at bounding box center [330, 233] width 705 height 467
click at [369, 467] on html "Toggle navigation Home Bank Account List Load By Website Group [OXPLAY] ZEUS138…" at bounding box center [330, 233] width 705 height 467
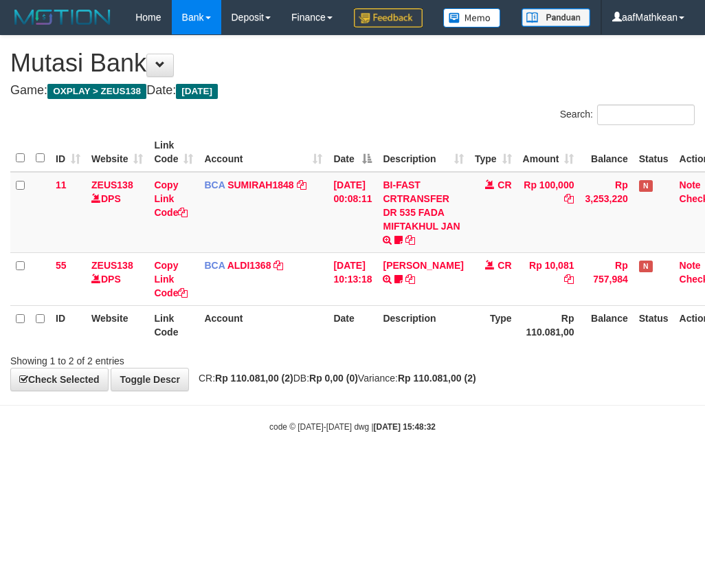
scroll to position [0, 22]
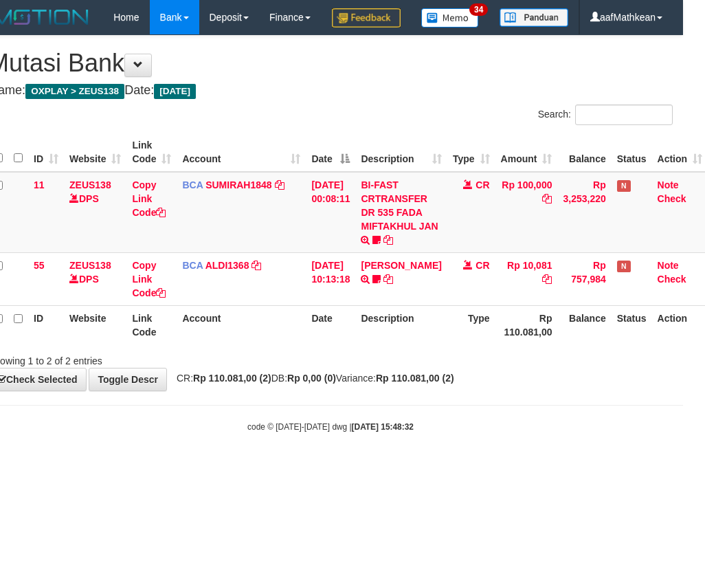
click at [545, 440] on body "Toggle navigation Home Bank Account List Load By Website Group [OXPLAY] ZEUS138…" at bounding box center [330, 233] width 705 height 467
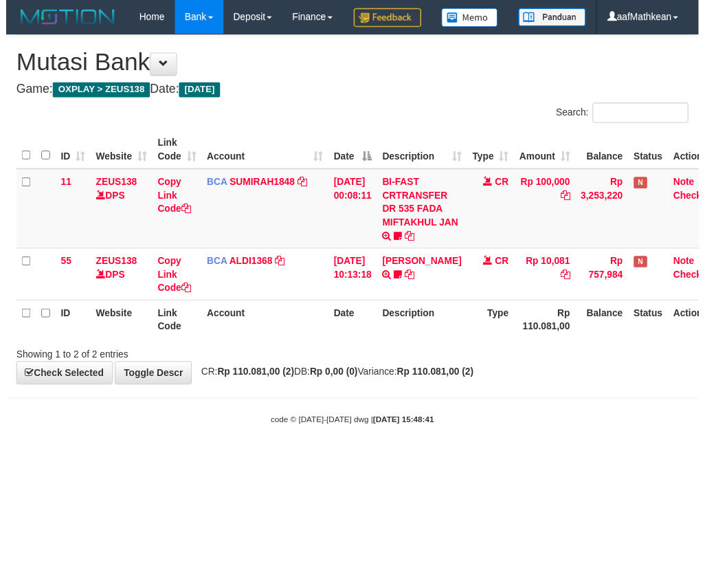
scroll to position [0, 22]
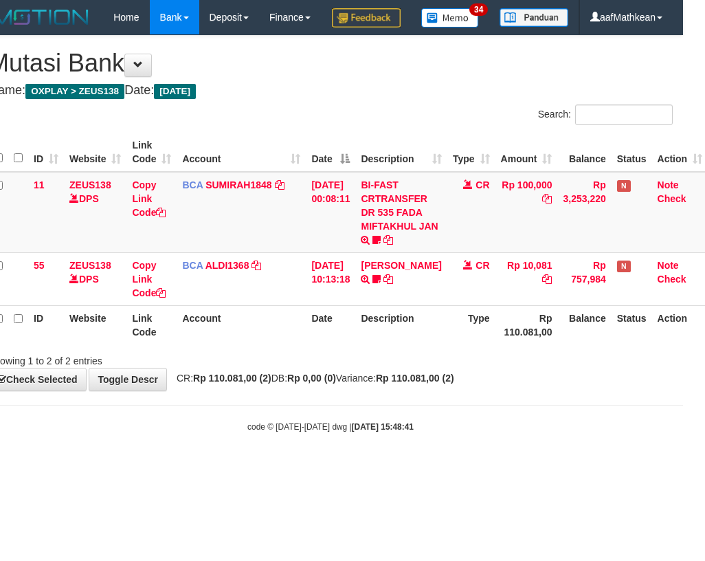
click at [403, 437] on body "Toggle navigation Home Bank Account List Load By Website Group [OXPLAY] ZEUS138…" at bounding box center [330, 233] width 705 height 467
click at [320, 368] on div "Showing 1 to 2 of 2 entries" at bounding box center [330, 357] width 705 height 19
click at [411, 467] on body "Toggle navigation Home Bank Account List Load By Website Group [OXPLAY] ZEUS138…" at bounding box center [330, 233] width 705 height 467
drag, startPoint x: 386, startPoint y: 463, endPoint x: 401, endPoint y: 455, distance: 17.2
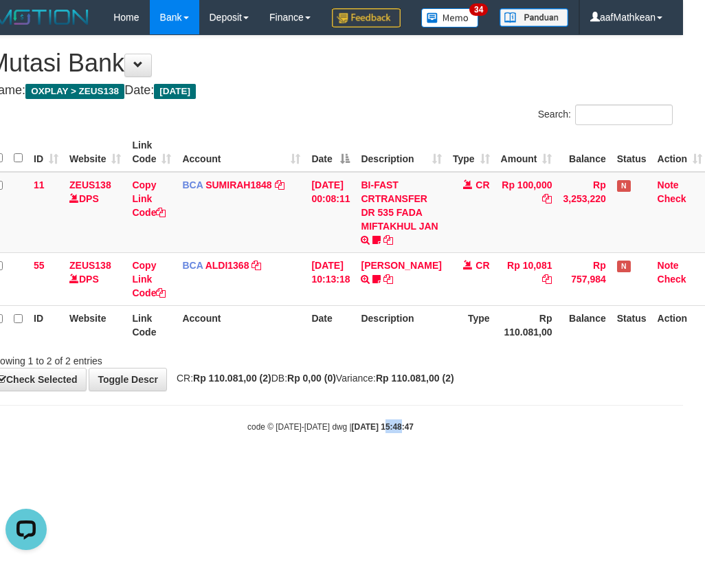
click at [381, 432] on strong "2025/08/31 15:48:47" at bounding box center [383, 427] width 62 height 10
click at [406, 429] on body "Toggle navigation Home Bank Account List Load By Website Group [OXPLAY] ZEUS138…" at bounding box center [330, 233] width 705 height 467
drag, startPoint x: 423, startPoint y: 452, endPoint x: 410, endPoint y: 439, distance: 18.0
click at [411, 439] on body "Toggle navigation Home Bank Account List Load By Website Group [OXPLAY] ZEUS138…" at bounding box center [330, 233] width 705 height 467
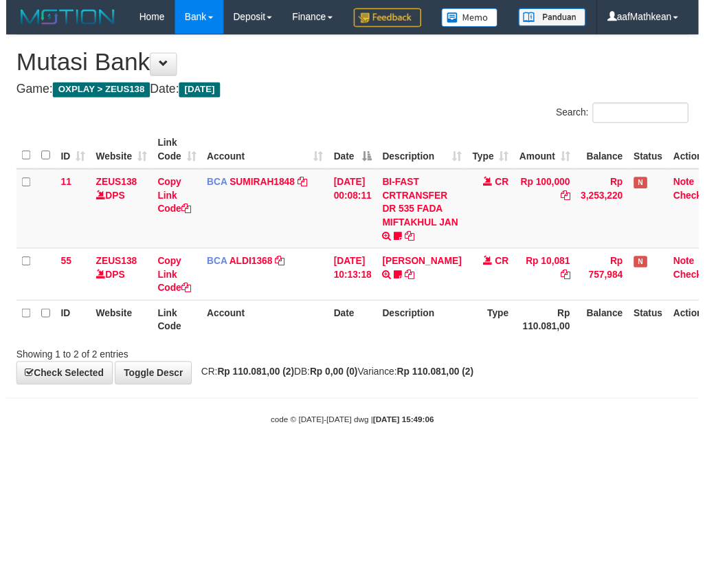
scroll to position [0, 22]
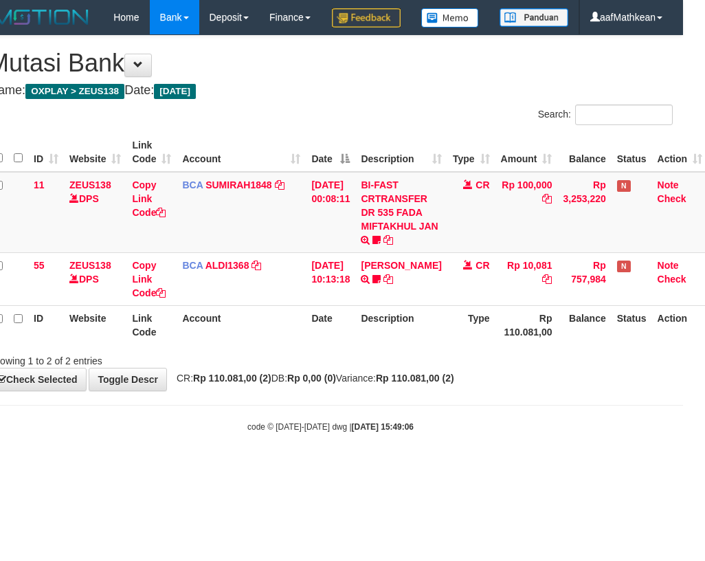
drag, startPoint x: 0, startPoint y: 0, endPoint x: 445, endPoint y: 450, distance: 632.8
click at [445, 450] on body "Toggle navigation Home Bank Account List Load By Website Group [OXPLAY] ZEUS138…" at bounding box center [330, 233] width 705 height 467
click at [447, 450] on body "Toggle navigation Home Bank Account List Load By Website Group [OXPLAY] ZEUS138…" at bounding box center [330, 233] width 705 height 467
click at [446, 454] on body "Toggle navigation Home Bank Account List Load By Website Group [OXPLAY] ZEUS138…" at bounding box center [330, 233] width 705 height 467
click at [445, 433] on div "code © 2012-2018 dwg | 2025/08/31 15:49:06" at bounding box center [330, 426] width 705 height 14
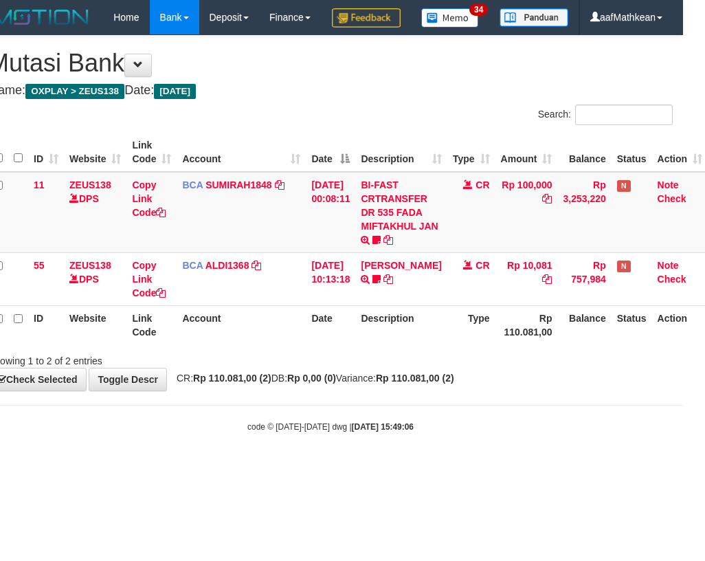
click at [444, 433] on div "code © 2012-2018 dwg | 2025/08/31 15:49:06" at bounding box center [330, 426] width 705 height 14
click at [446, 433] on div "code © 2012-2018 dwg | 2025/08/31 15:49:06" at bounding box center [330, 426] width 705 height 14
click at [451, 433] on div "code © 2012-2018 dwg | 2025/08/31 15:49:06" at bounding box center [330, 426] width 705 height 14
click at [431, 427] on body "Toggle navigation Home Bank Account List Load By Website Group [OXPLAY] ZEUS138…" at bounding box center [330, 233] width 705 height 467
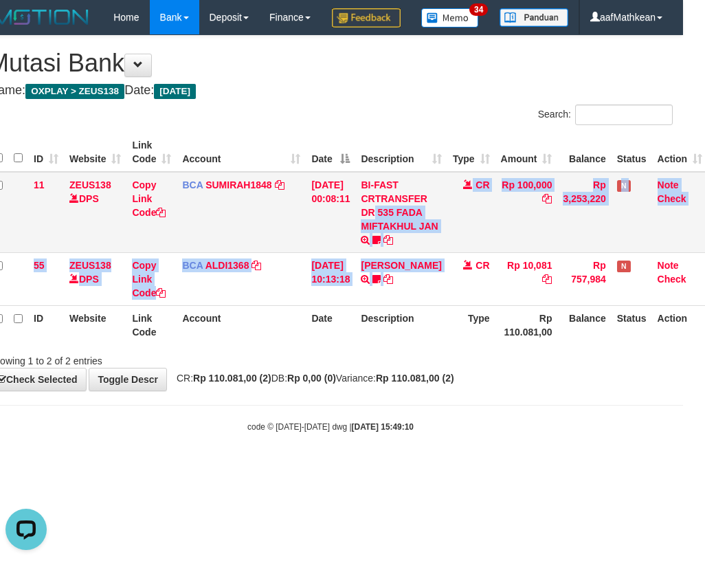
drag, startPoint x: 432, startPoint y: 288, endPoint x: 419, endPoint y: 263, distance: 28.6
click at [418, 254] on tbody "11 ZEUS138 DPS Copy Link Code BCA SUMIRAH1848 DPS SUMIRAH mutasi_20250831_4156 …" at bounding box center [348, 239] width 720 height 134
click at [434, 467] on body "Toggle navigation Home Bank Account List Load By Website Group [OXPLAY] ZEUS138…" at bounding box center [330, 233] width 705 height 467
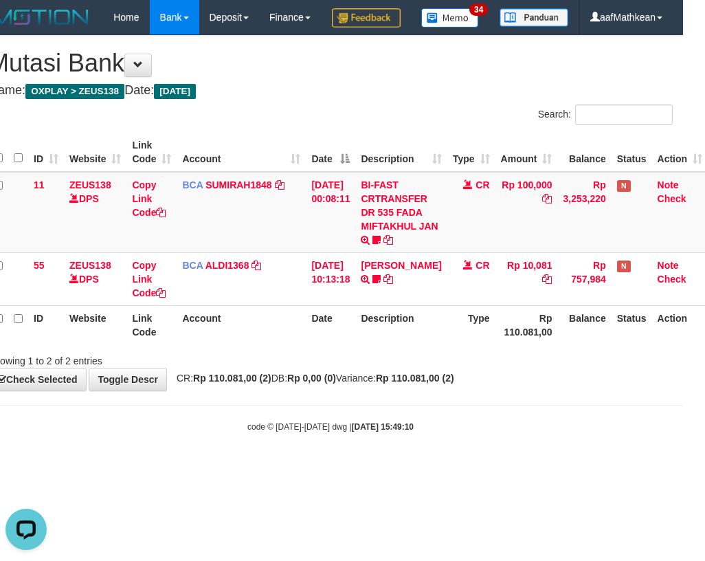
drag, startPoint x: 406, startPoint y: 484, endPoint x: 403, endPoint y: 476, distance: 8.7
click at [405, 467] on body "Toggle navigation Home Bank Account List Load By Website Group [OXPLAY] ZEUS138…" at bounding box center [330, 233] width 705 height 467
click at [388, 450] on body "Toggle navigation Home Bank Account List Load By Website Group [OXPLAY] ZEUS138…" at bounding box center [330, 233] width 705 height 467
click at [375, 467] on body "Toggle navigation Home Bank Account List Load By Website Group [OXPLAY] ZEUS138…" at bounding box center [330, 233] width 705 height 467
drag, startPoint x: 378, startPoint y: 485, endPoint x: 379, endPoint y: 507, distance: 22.0
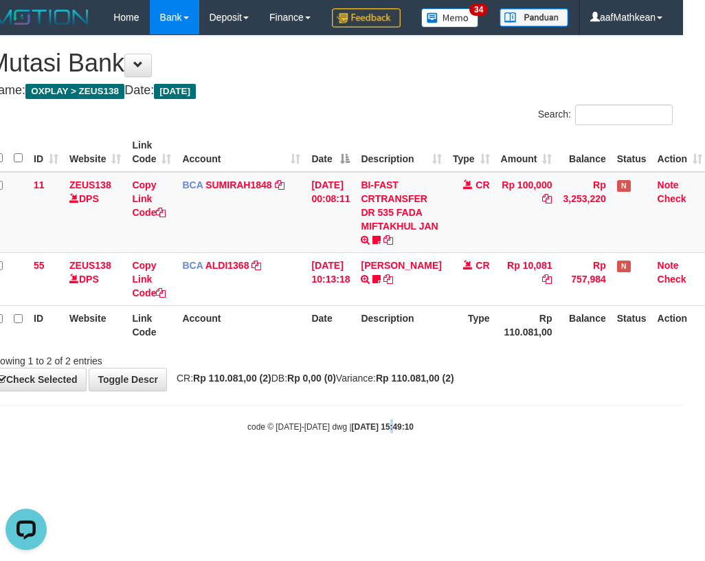
click at [381, 467] on body "Toggle navigation Home Bank Account List Load By Website Group [OXPLAY] ZEUS138…" at bounding box center [330, 233] width 705 height 467
click at [390, 467] on html "Toggle navigation Home Bank Account List Load By Website Group [OXPLAY] ZEUS138…" at bounding box center [330, 233] width 705 height 467
click at [373, 467] on body "Toggle navigation Home Bank Account List Load By Website Group [OXPLAY] ZEUS138…" at bounding box center [330, 233] width 705 height 467
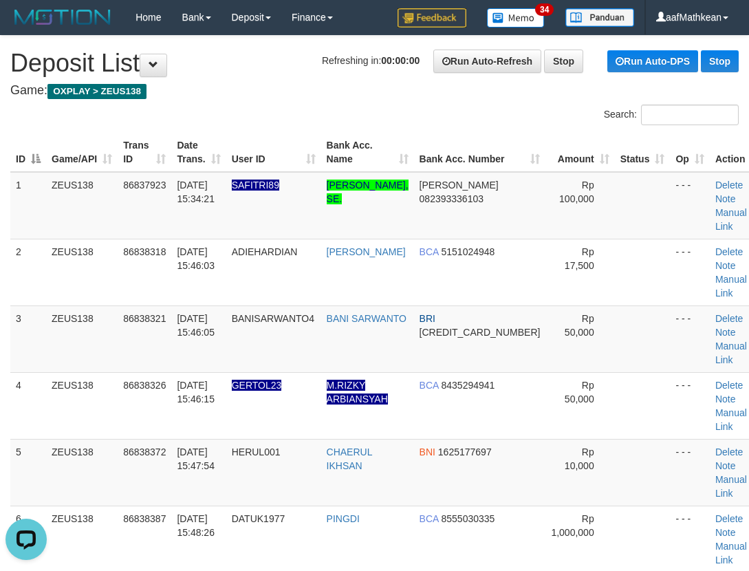
click at [177, 113] on div "Search:" at bounding box center [374, 116] width 749 height 24
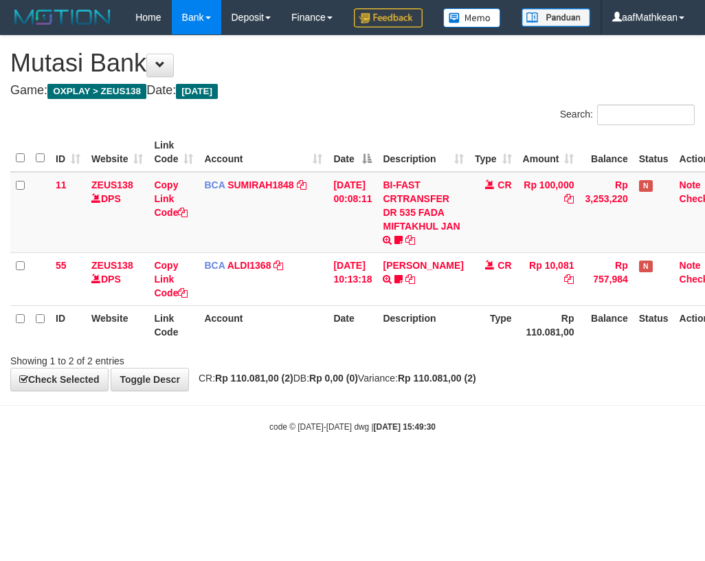
scroll to position [0, 22]
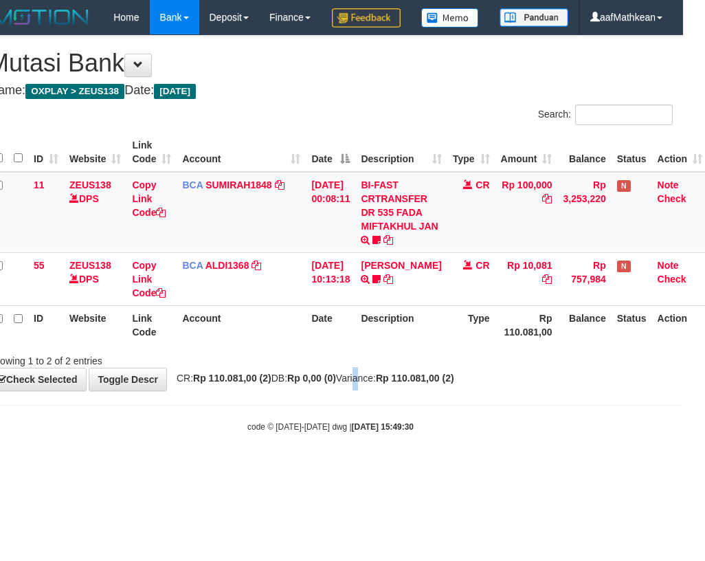
drag, startPoint x: 368, startPoint y: 417, endPoint x: 499, endPoint y: 382, distance: 135.9
click at [369, 384] on span "CR: Rp 110.081,00 (2) DB: Rp 0,00 (0) Variance: Rp 110.081,00 (2)" at bounding box center [312, 378] width 285 height 11
drag, startPoint x: 323, startPoint y: 392, endPoint x: 337, endPoint y: 414, distance: 25.4
click at [324, 368] on div "Showing 1 to 2 of 2 entries" at bounding box center [330, 357] width 705 height 19
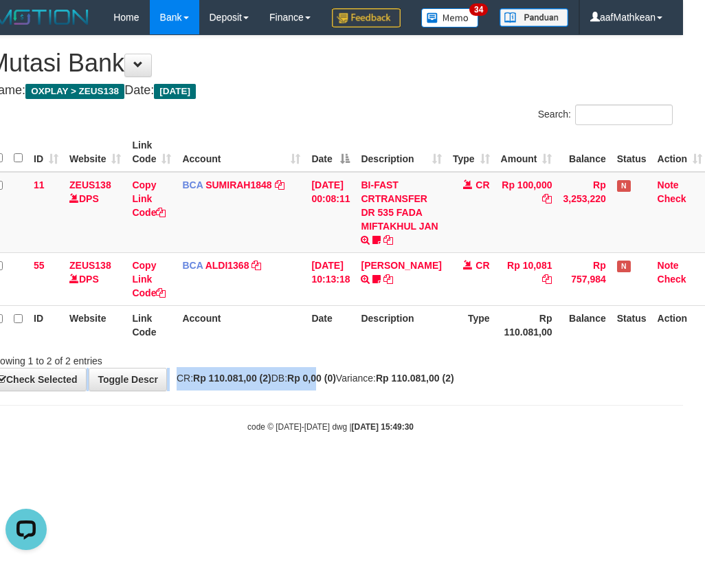
drag, startPoint x: 337, startPoint y: 414, endPoint x: 331, endPoint y: 483, distance: 69.0
click at [337, 390] on div "**********" at bounding box center [330, 213] width 705 height 355
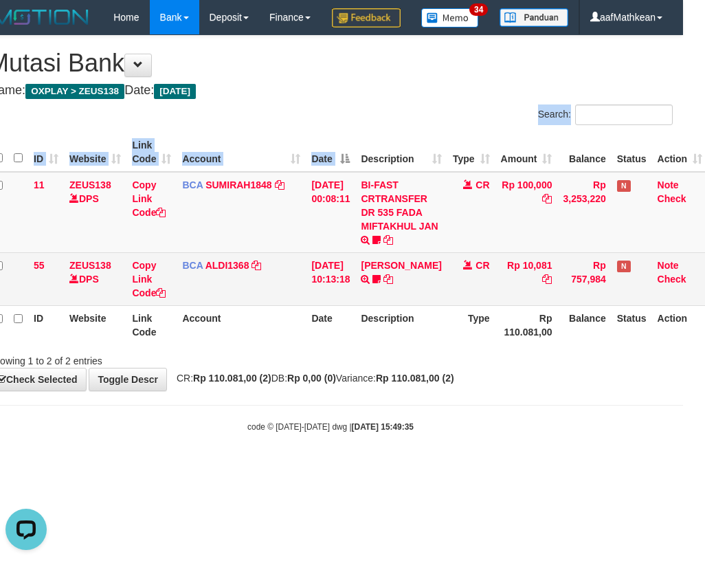
drag, startPoint x: 355, startPoint y: 160, endPoint x: 377, endPoint y: 306, distance: 147.4
click at [369, 188] on div "Search: ID Website Link Code Account Date Description Type Amount Balance Statu…" at bounding box center [330, 235] width 685 height 263
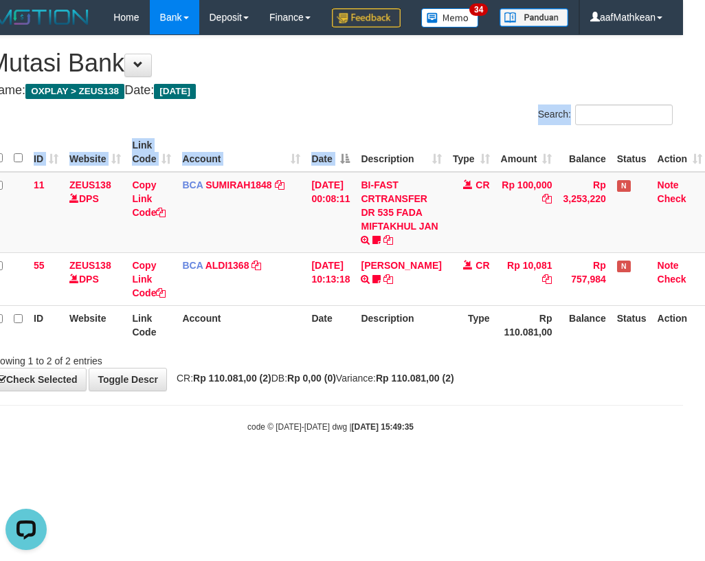
click at [403, 450] on body "Toggle navigation Home Bank Account List Load By Website Group [OXPLAY] ZEUS138…" at bounding box center [330, 233] width 705 height 467
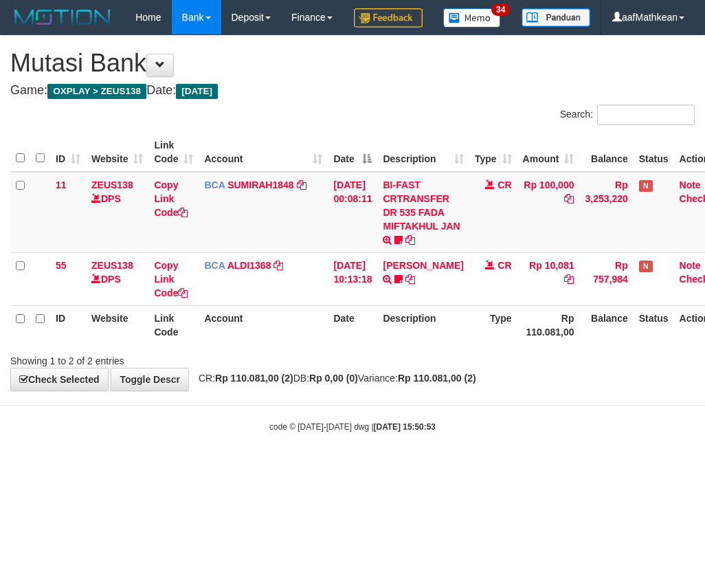
scroll to position [0, 22]
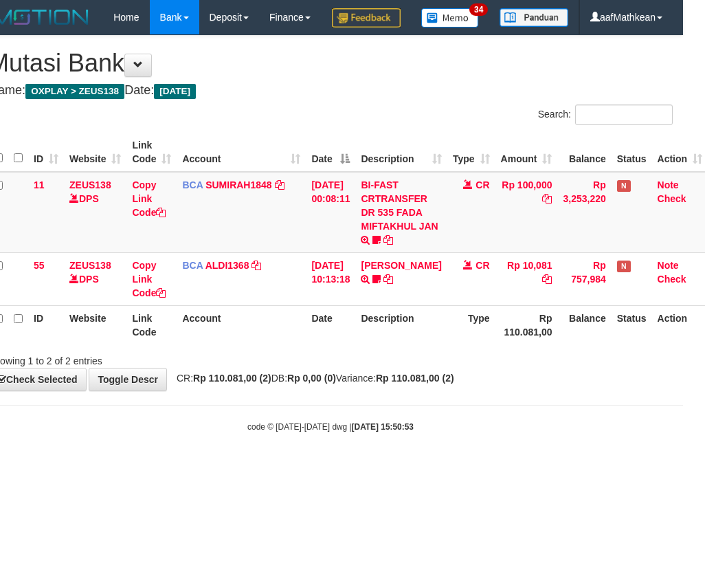
click at [360, 435] on body "Toggle navigation Home Bank Account List Load By Website Group [OXPLAY] ZEUS138…" at bounding box center [330, 233] width 705 height 467
drag, startPoint x: 375, startPoint y: 436, endPoint x: 395, endPoint y: 412, distance: 30.7
click at [383, 423] on body "Toggle navigation Home Bank Account List Load By Website Group [OXPLAY] ZEUS138…" at bounding box center [330, 233] width 705 height 467
click at [375, 384] on span "CR: Rp 110.081,00 (2) DB: Rp 0,00 (0) Variance: Rp 110.081,00 (2)" at bounding box center [312, 378] width 285 height 11
click at [379, 384] on span "CR: Rp 110.081,00 (2) DB: Rp 0,00 (0) Variance: Rp 110.081,00 (2)" at bounding box center [312, 378] width 285 height 11
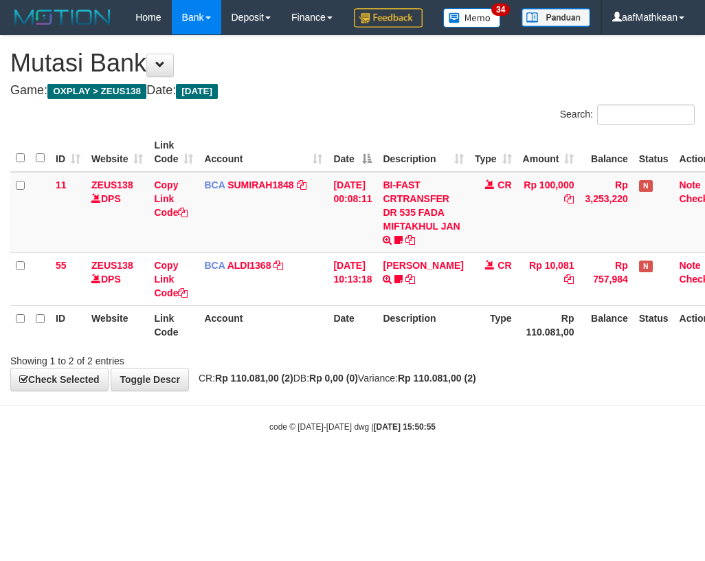
scroll to position [0, 22]
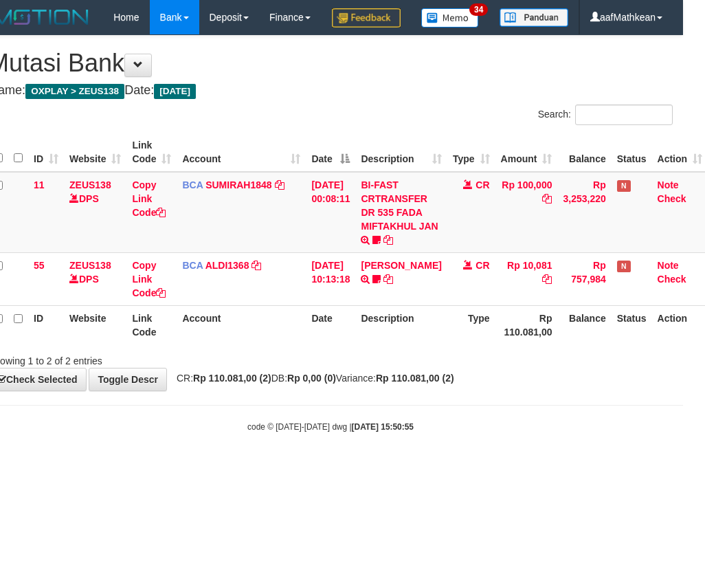
drag, startPoint x: 311, startPoint y: 129, endPoint x: 319, endPoint y: 163, distance: 35.2
click at [315, 134] on div "**********" at bounding box center [330, 213] width 705 height 355
click at [302, 344] on tr "ID Website Link Code Account Date Description Type Rp 110.081,00 Balance Status…" at bounding box center [348, 324] width 720 height 39
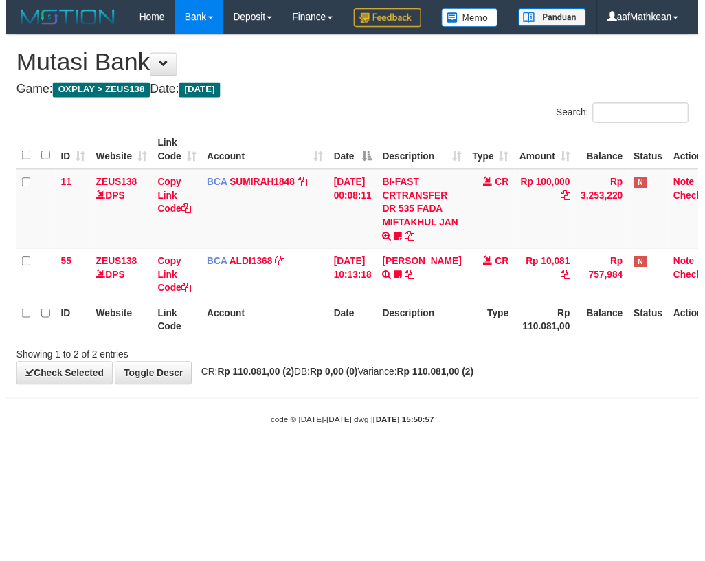
scroll to position [0, 22]
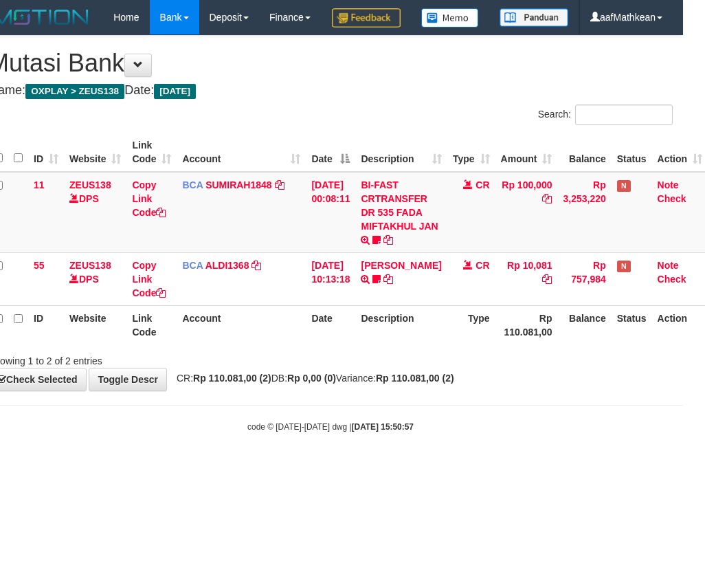
click at [252, 344] on th "Account" at bounding box center [241, 324] width 129 height 39
drag, startPoint x: 300, startPoint y: 372, endPoint x: 291, endPoint y: 368, distance: 10.2
click at [329, 344] on tr "ID Website Link Code Account Date Description Type Rp 110.081,00 Balance Status…" at bounding box center [348, 324] width 720 height 39
click at [294, 344] on th "Account" at bounding box center [241, 324] width 129 height 39
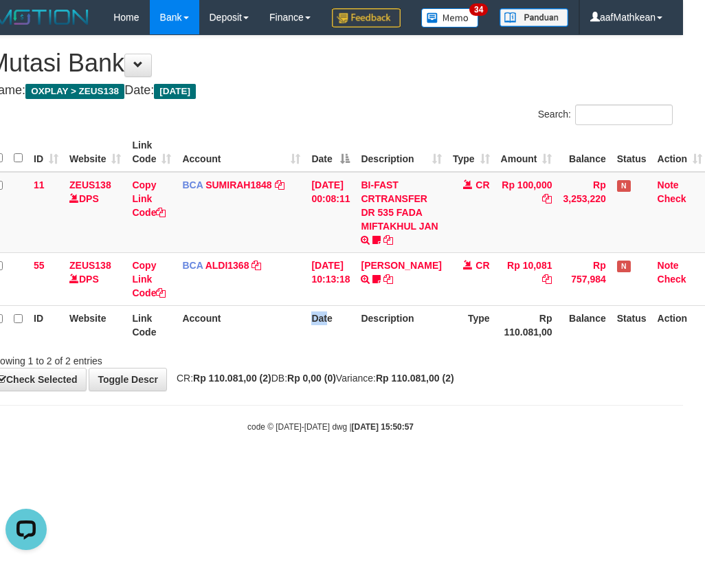
click at [340, 390] on div "**********" at bounding box center [330, 213] width 705 height 355
drag, startPoint x: 357, startPoint y: 439, endPoint x: 363, endPoint y: 423, distance: 17.6
click at [358, 439] on body "Toggle navigation Home Bank Account List Load By Website Group [OXPLAY] ZEUS138…" at bounding box center [330, 233] width 705 height 467
click at [372, 368] on div "Showing 1 to 2 of 2 entries" at bounding box center [330, 357] width 705 height 19
drag, startPoint x: 391, startPoint y: 401, endPoint x: 412, endPoint y: 400, distance: 20.6
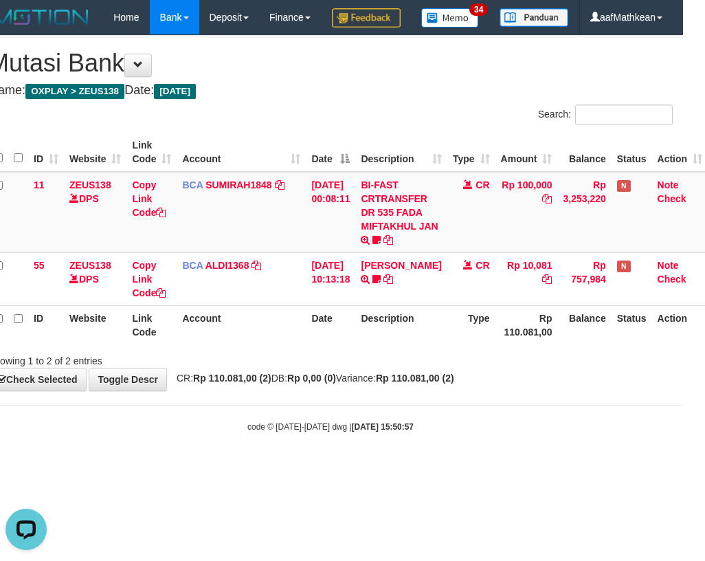
click at [410, 368] on div "Showing 1 to 2 of 2 entries" at bounding box center [330, 357] width 705 height 19
click at [434, 390] on div "**********" at bounding box center [330, 213] width 705 height 355
drag, startPoint x: 447, startPoint y: 432, endPoint x: 486, endPoint y: 478, distance: 61.0
click at [456, 446] on body "Toggle navigation Home Bank Account List Load By Website Group [OXPLAY] ZEUS138…" at bounding box center [330, 233] width 705 height 467
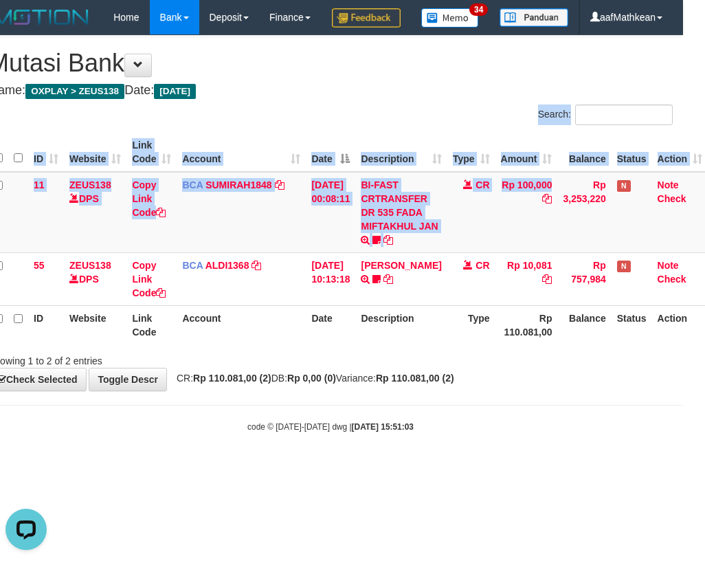
drag, startPoint x: 401, startPoint y: 191, endPoint x: 874, endPoint y: 336, distance: 495.3
click at [683, 336] on html "Toggle navigation Home Bank Account List Load By Website Group [OXPLAY] ZEUS138…" at bounding box center [330, 233] width 705 height 467
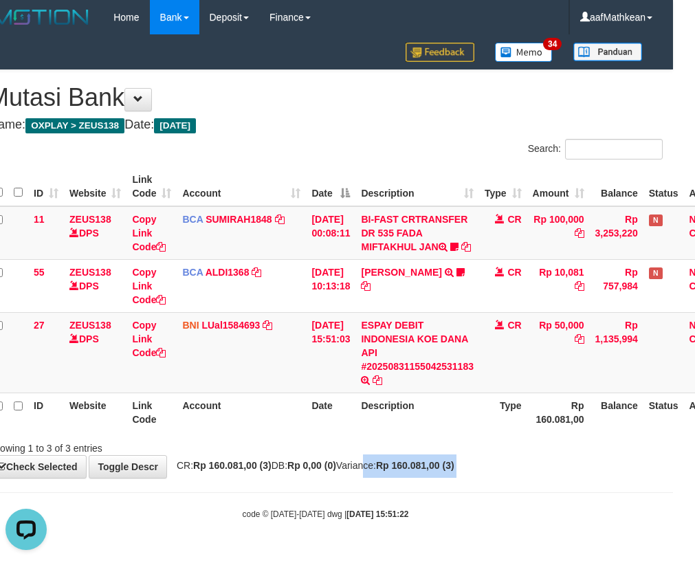
click at [248, 409] on table "ID Website Link Code Account Date Description Type Amount Balance Status Action…" at bounding box center [363, 299] width 751 height 265
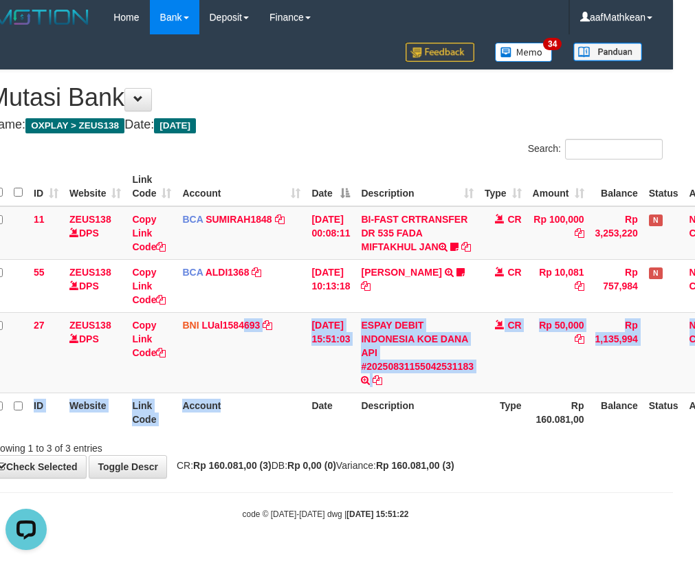
drag, startPoint x: 281, startPoint y: 436, endPoint x: 273, endPoint y: 435, distance: 8.4
click at [281, 432] on th "Account" at bounding box center [241, 411] width 129 height 39
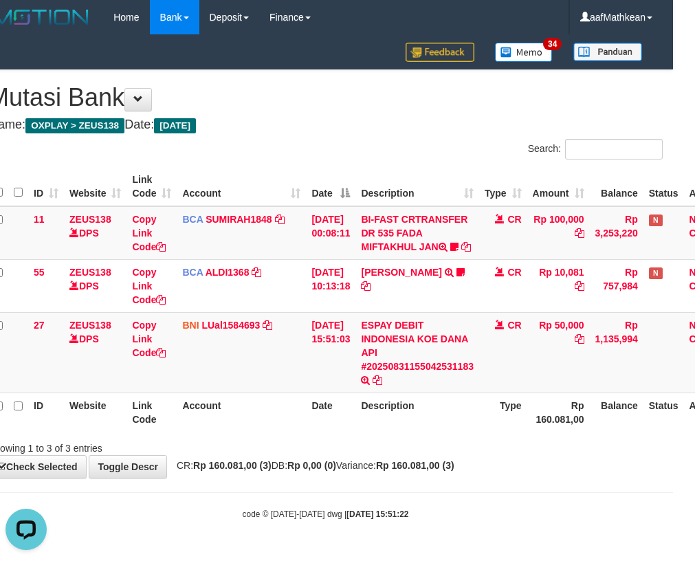
drag, startPoint x: 340, startPoint y: 463, endPoint x: 606, endPoint y: 463, distance: 265.3
click at [351, 455] on div "Showing 1 to 3 of 3 entries" at bounding box center [325, 445] width 695 height 19
drag, startPoint x: 331, startPoint y: 479, endPoint x: 702, endPoint y: 494, distance: 371.5
click at [575, 494] on body "Toggle navigation Home Bank Account List Load By Website Group [OXPLAY] ZEUS138…" at bounding box center [325, 277] width 695 height 555
drag, startPoint x: 257, startPoint y: 401, endPoint x: 278, endPoint y: 430, distance: 36.0
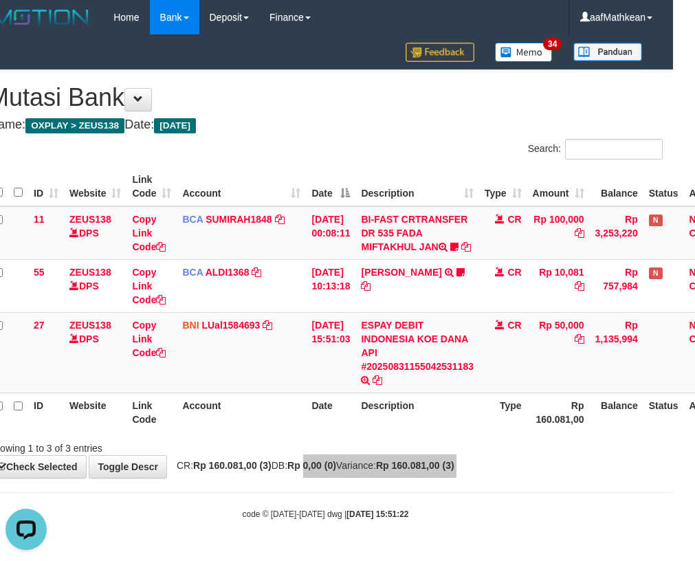
click at [269, 421] on table "ID Website Link Code Account Date Description Type Amount Balance Status Action…" at bounding box center [363, 299] width 751 height 265
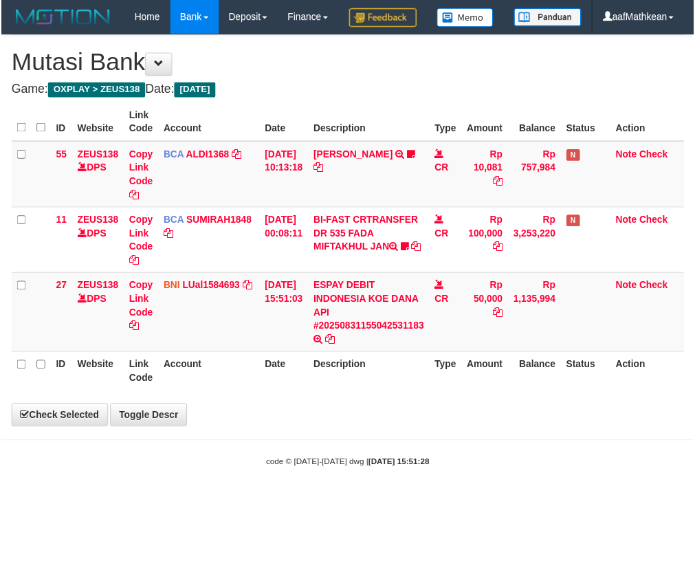
scroll to position [0, 22]
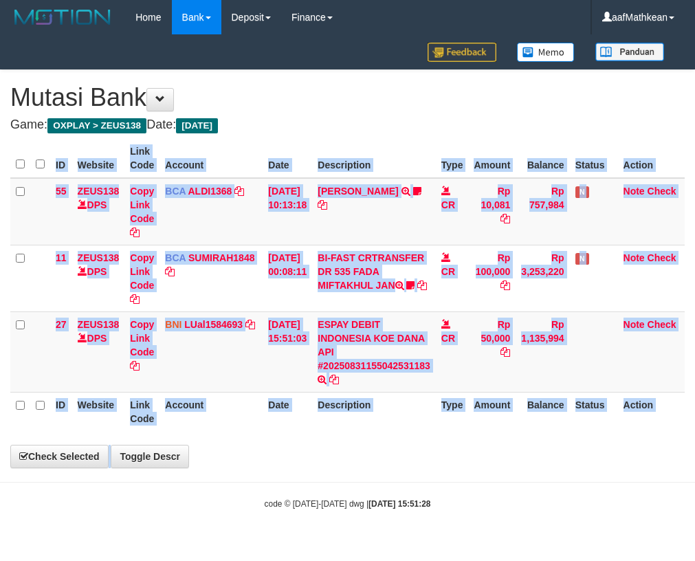
click at [434, 442] on div "**********" at bounding box center [347, 268] width 695 height 397
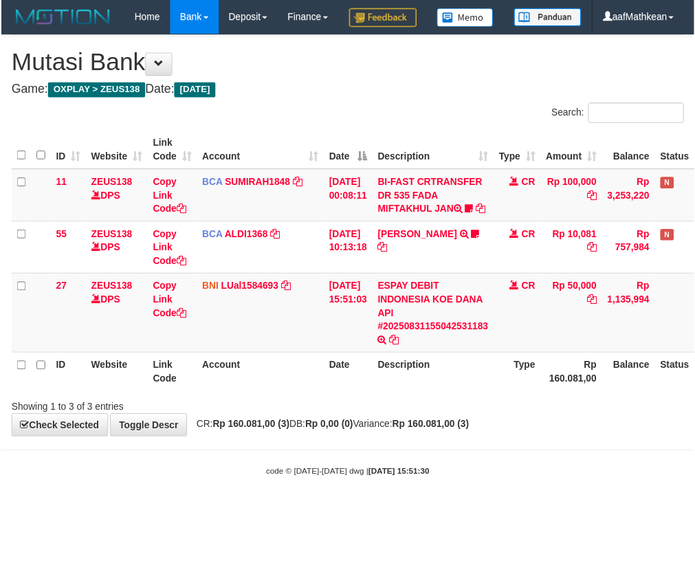
scroll to position [0, 22]
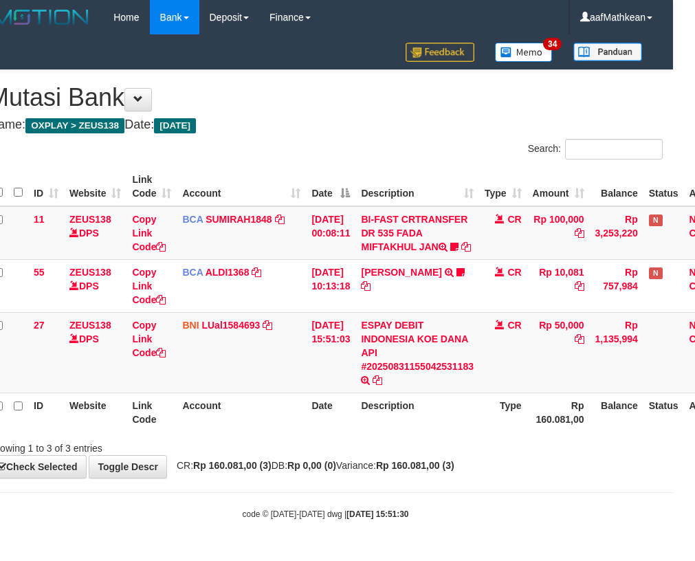
drag, startPoint x: 302, startPoint y: 485, endPoint x: 339, endPoint y: 495, distance: 38.5
click at [309, 478] on div "**********" at bounding box center [325, 274] width 695 height 408
click at [325, 478] on div "**********" at bounding box center [325, 274] width 695 height 408
drag, startPoint x: 328, startPoint y: 478, endPoint x: 698, endPoint y: 494, distance: 370.1
click at [336, 471] on strong "Rp 0,00 (0)" at bounding box center [311, 465] width 49 height 11
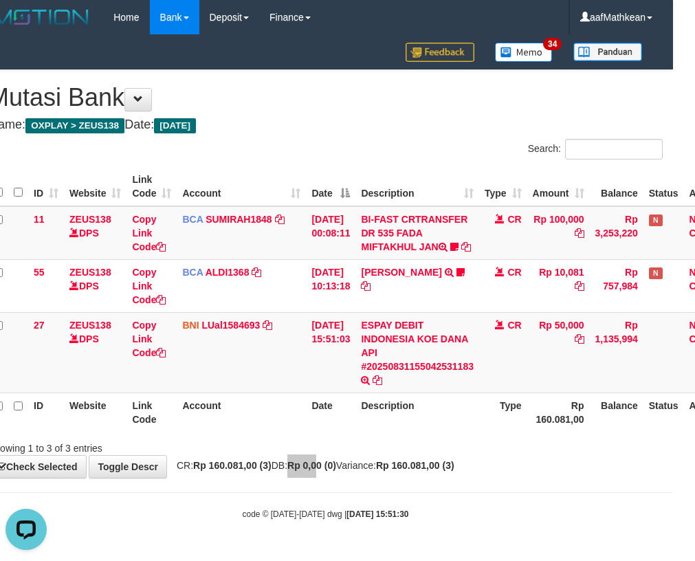
scroll to position [0, 0]
click at [291, 476] on div "**********" at bounding box center [325, 274] width 695 height 408
drag, startPoint x: 345, startPoint y: 485, endPoint x: 518, endPoint y: 479, distance: 173.3
click at [357, 478] on div "**********" at bounding box center [325, 274] width 695 height 408
drag, startPoint x: 518, startPoint y: 479, endPoint x: 692, endPoint y: 442, distance: 177.8
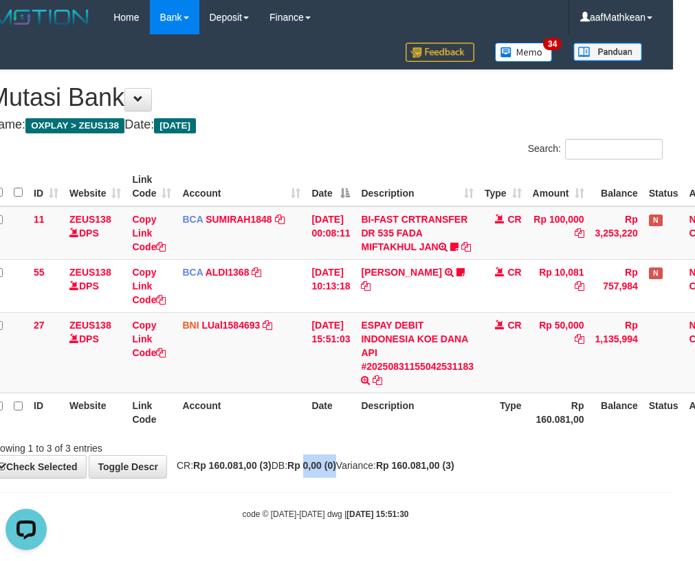
click at [670, 447] on div "**********" at bounding box center [325, 274] width 695 height 408
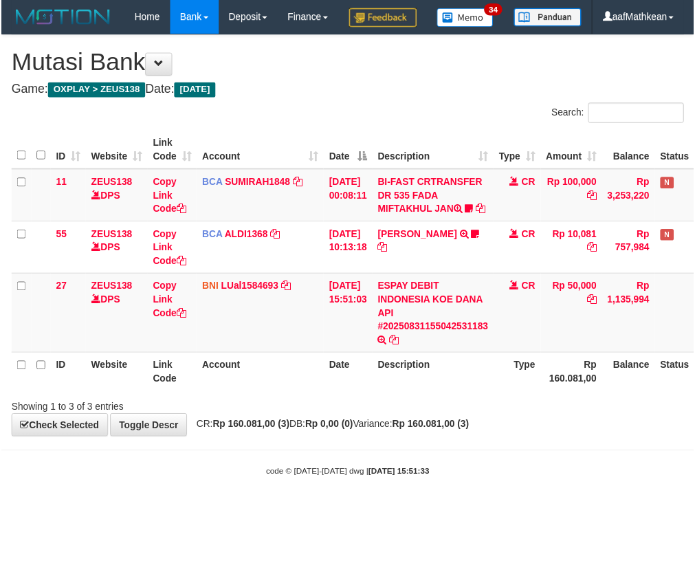
scroll to position [0, 22]
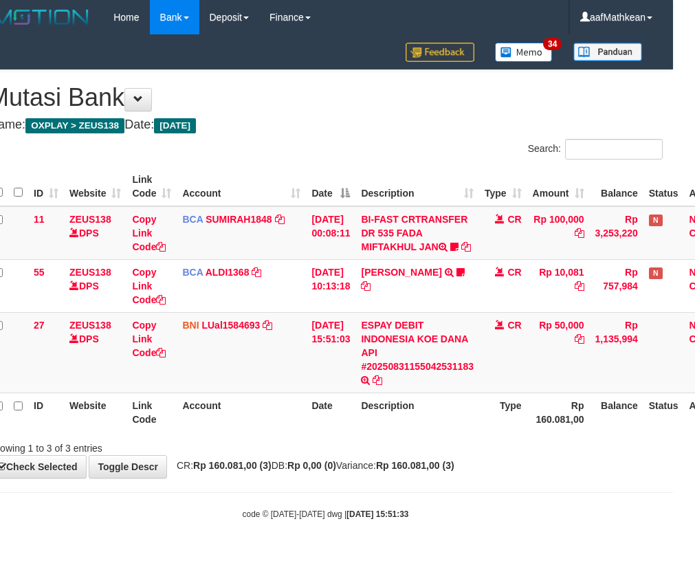
click at [414, 436] on div "ID Website Link Code Account Date Description Type Amount Balance Status Action…" at bounding box center [325, 299] width 695 height 273
click at [397, 454] on div "Showing 1 to 3 of 3 entries" at bounding box center [325, 445] width 695 height 19
click at [416, 436] on div "ID Website Link Code Account Date Description Type Amount Balance Status Action…" at bounding box center [325, 299] width 695 height 273
click at [454, 472] on div "**********" at bounding box center [325, 274] width 695 height 408
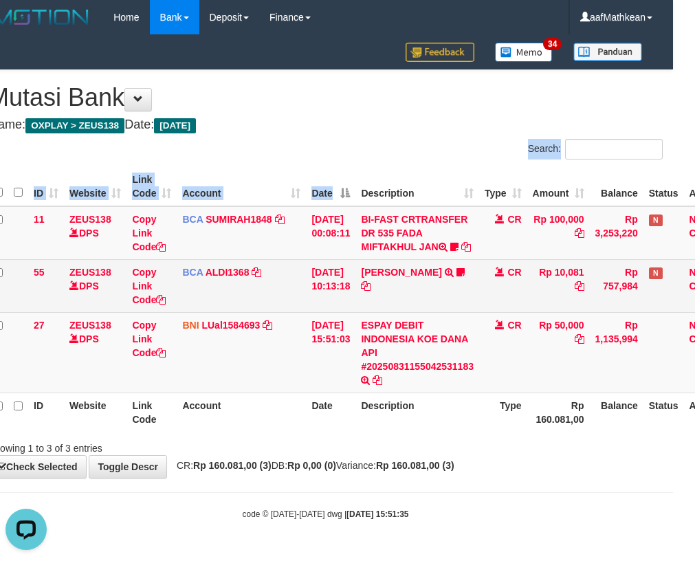
click at [399, 309] on div "**********" at bounding box center [325, 274] width 695 height 408
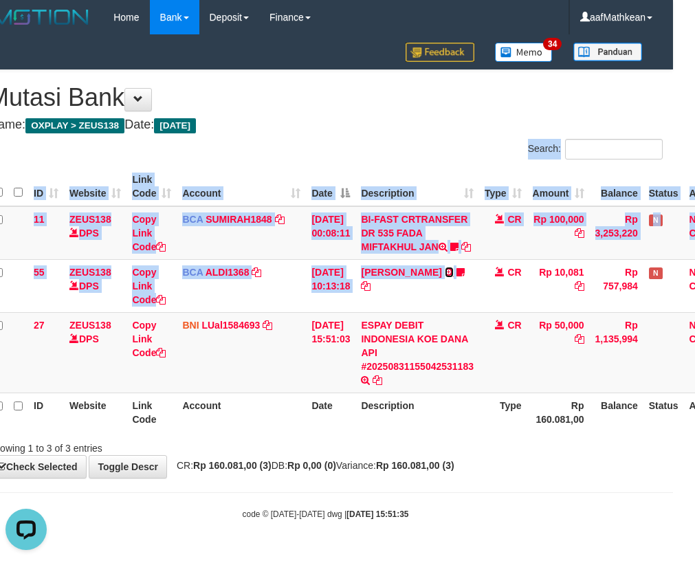
click at [445, 267] on link at bounding box center [449, 272] width 9 height 11
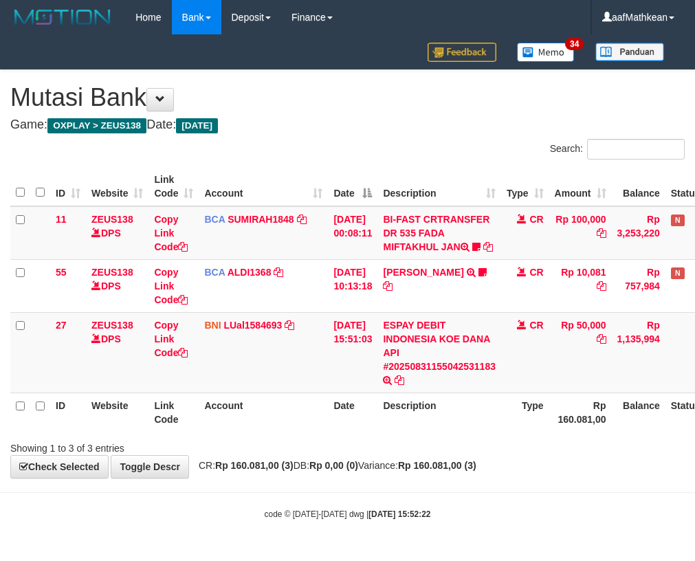
scroll to position [0, 22]
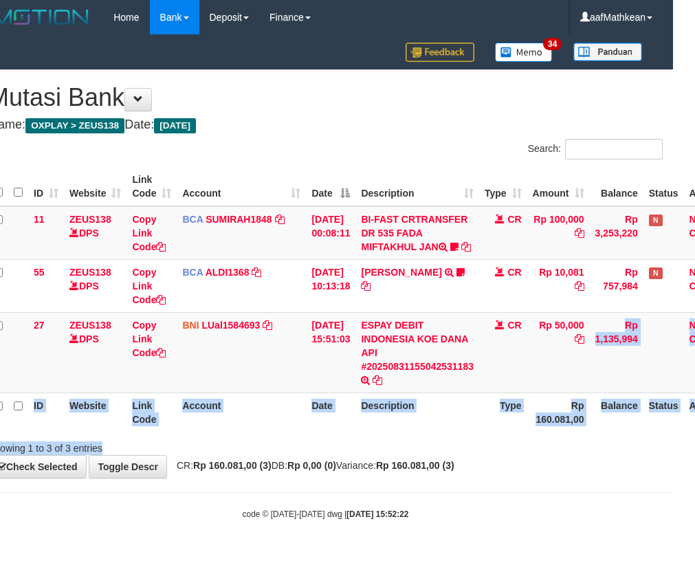
drag, startPoint x: 539, startPoint y: 471, endPoint x: 517, endPoint y: 457, distance: 25.9
click at [539, 473] on div "**********" at bounding box center [325, 274] width 695 height 408
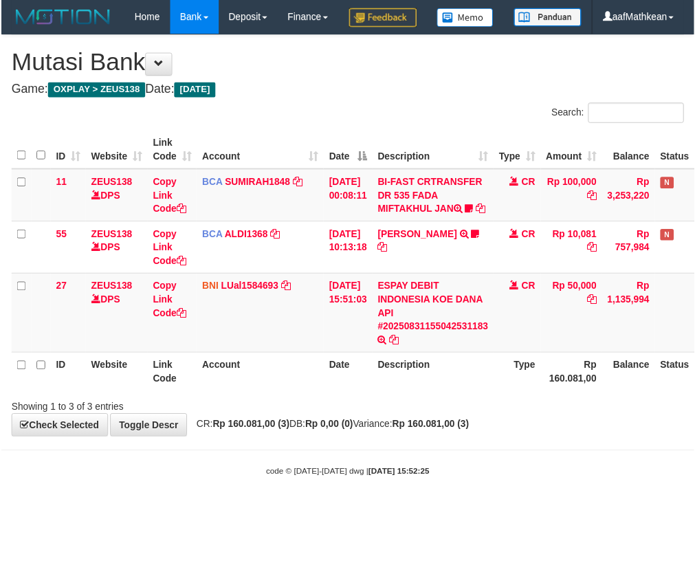
scroll to position [0, 22]
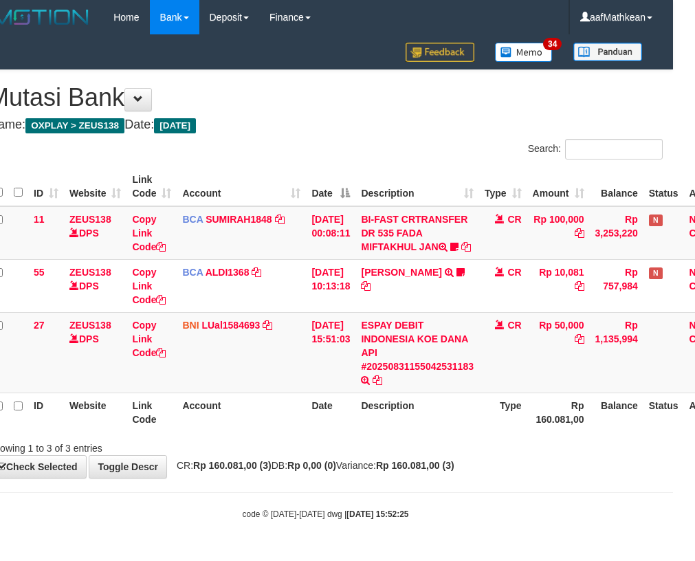
click at [301, 115] on div "**********" at bounding box center [325, 274] width 695 height 408
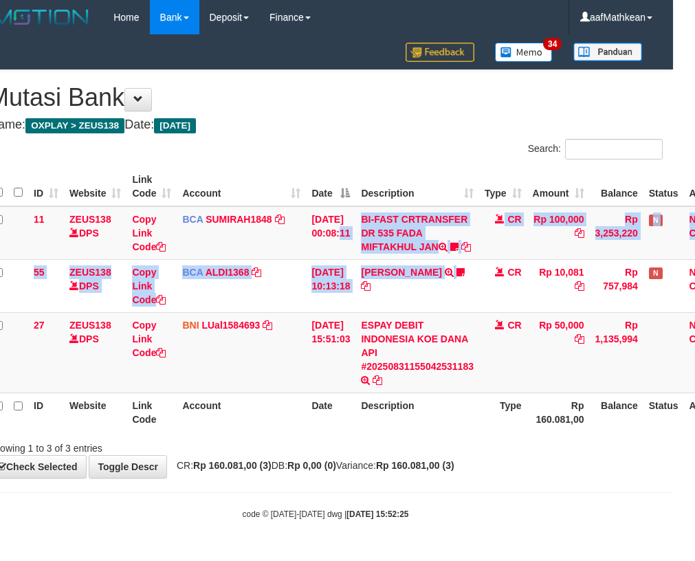
click at [423, 478] on div "**********" at bounding box center [325, 274] width 695 height 408
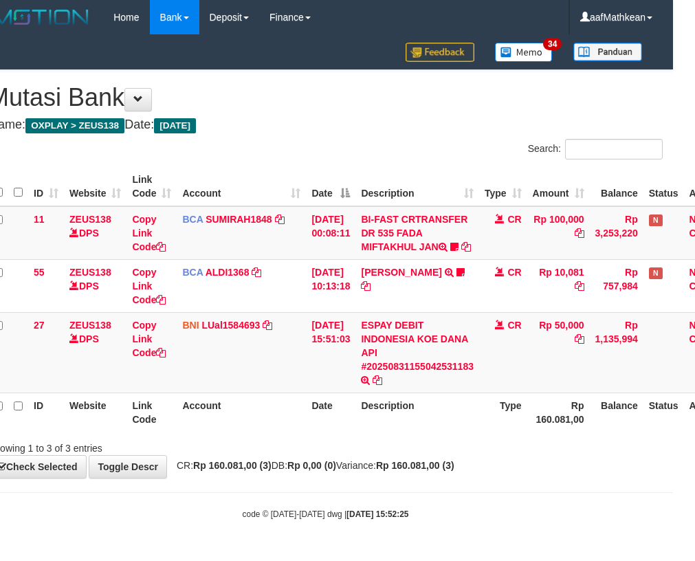
drag, startPoint x: 432, startPoint y: 520, endPoint x: 430, endPoint y: 500, distance: 20.1
click at [441, 513] on body "Toggle navigation Home Bank Account List Load By Website Group [OXPLAY] ZEUS138…" at bounding box center [325, 277] width 695 height 555
drag, startPoint x: 432, startPoint y: 496, endPoint x: 438, endPoint y: 478, distance: 18.3
click at [441, 487] on body "Toggle navigation Home Bank Account List Load By Website Group [OXPLAY] ZEUS138…" at bounding box center [325, 277] width 695 height 555
click at [425, 436] on div at bounding box center [470, 436] width 406 height 1
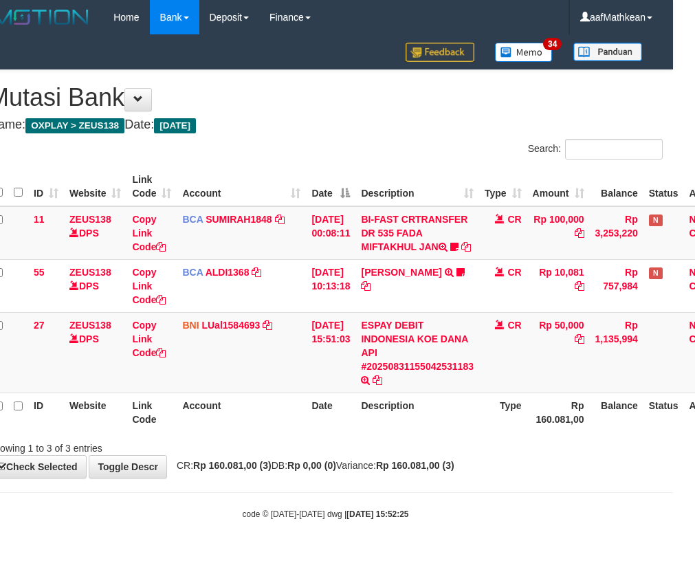
drag, startPoint x: 455, startPoint y: 452, endPoint x: 445, endPoint y: 450, distance: 9.8
click at [455, 451] on div "Showing 1 to 3 of 3 entries" at bounding box center [325, 445] width 695 height 19
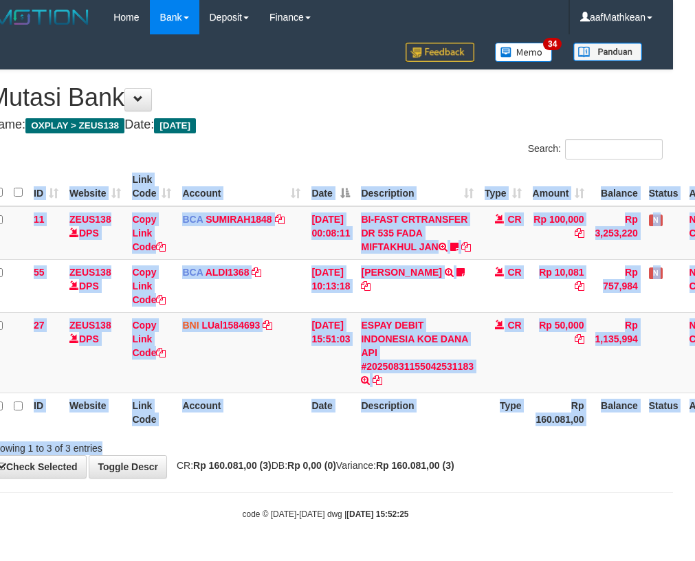
click at [465, 450] on div "Search: ID Website Link Code Account Date Description Type Amount Balance Statu…" at bounding box center [325, 297] width 674 height 316
click at [454, 455] on div "Showing 1 to 3 of 3 entries" at bounding box center [325, 445] width 695 height 19
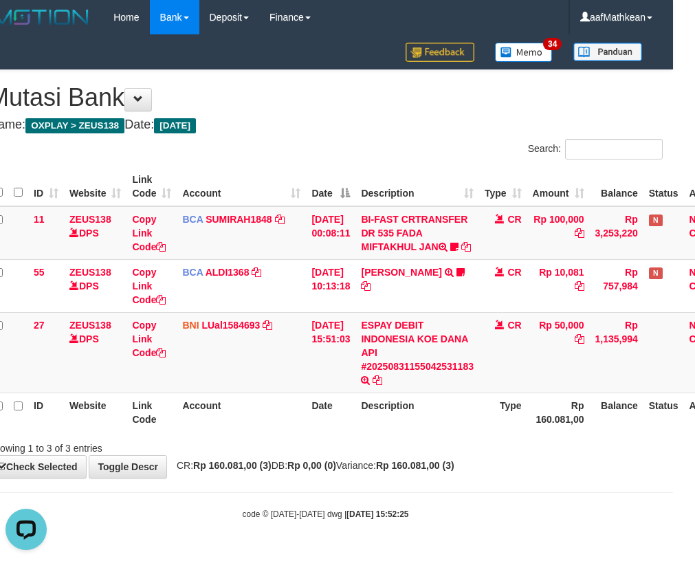
click at [418, 421] on th "Description" at bounding box center [417, 411] width 124 height 39
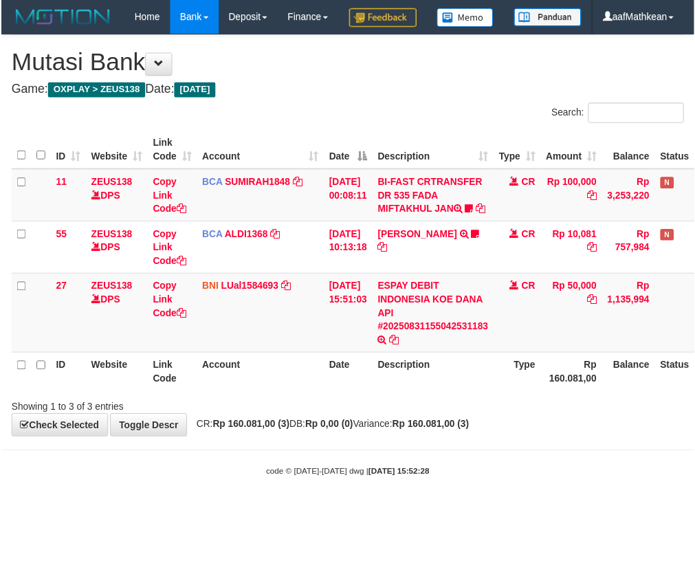
scroll to position [0, 22]
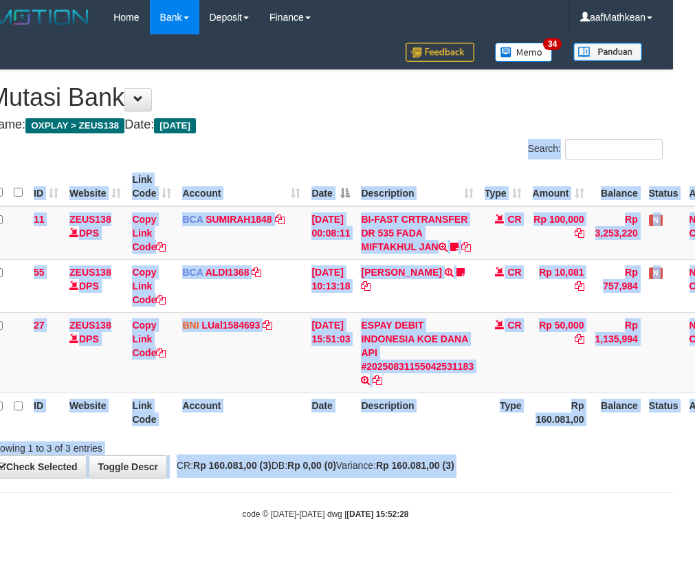
click at [424, 432] on th "Description" at bounding box center [417, 411] width 124 height 39
click at [428, 432] on th "Description" at bounding box center [417, 411] width 124 height 39
click at [430, 432] on th "Description" at bounding box center [417, 411] width 124 height 39
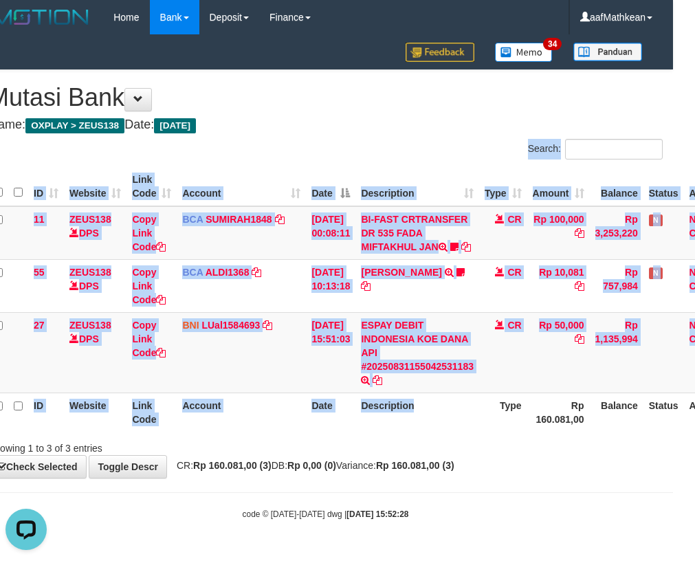
click at [430, 432] on th "Description" at bounding box center [417, 411] width 124 height 39
click at [427, 427] on th "Description" at bounding box center [417, 411] width 124 height 39
click at [428, 423] on th "Description" at bounding box center [417, 411] width 124 height 39
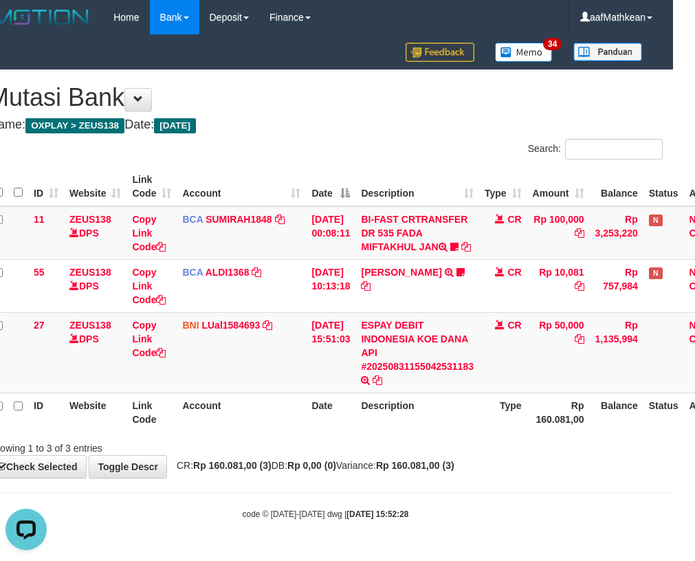
click at [427, 422] on th "Description" at bounding box center [417, 411] width 124 height 39
drag, startPoint x: 427, startPoint y: 422, endPoint x: 462, endPoint y: 427, distance: 35.4
click at [451, 425] on th "Description" at bounding box center [417, 411] width 124 height 39
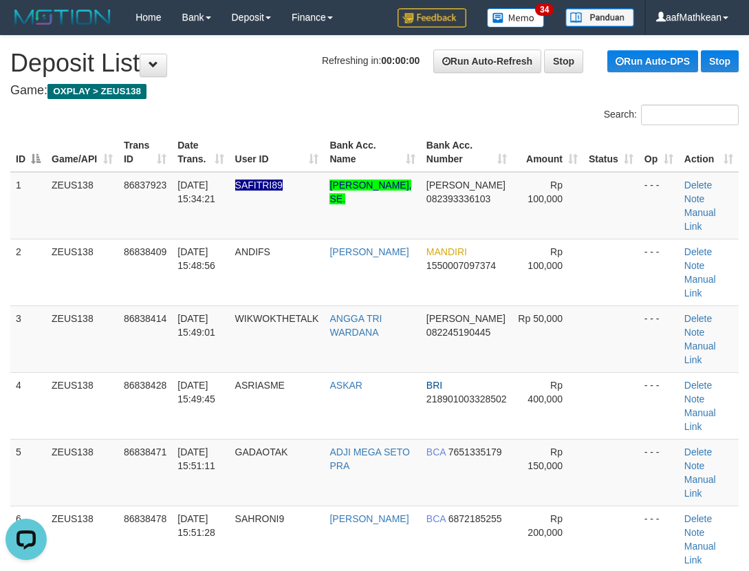
click at [223, 85] on h4 "Game: OXPLAY > ZEUS138" at bounding box center [374, 91] width 728 height 14
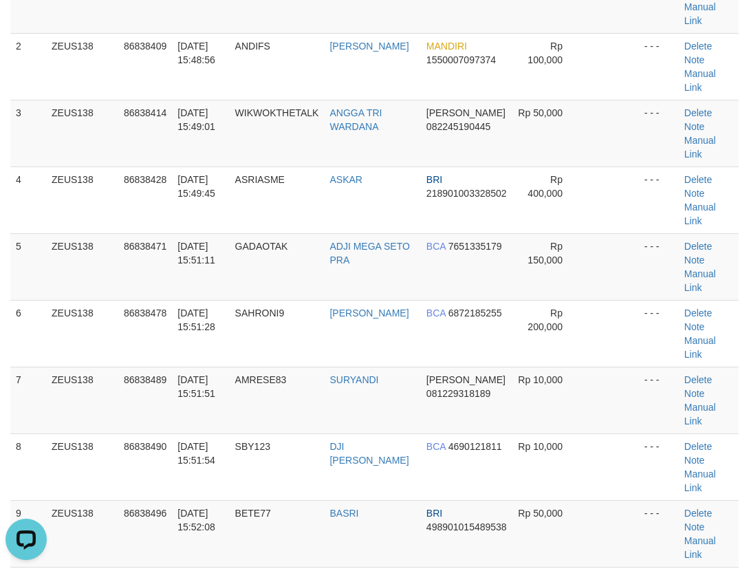
scroll to position [344, 0]
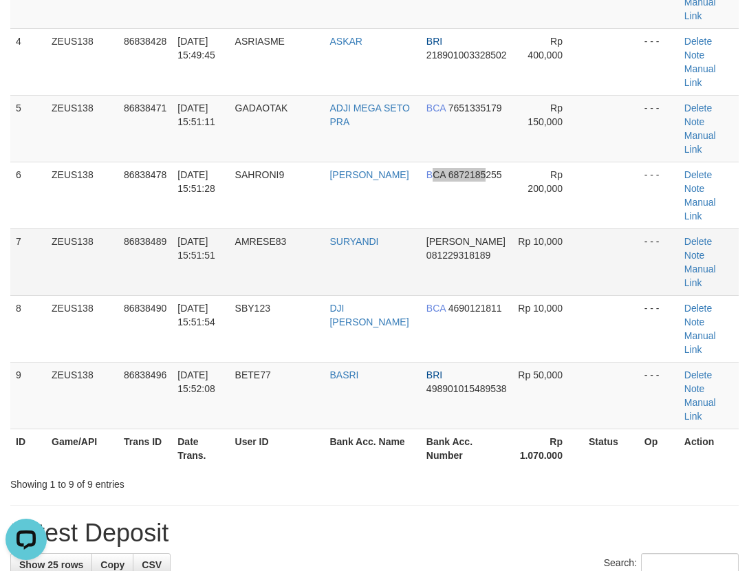
click at [399, 162] on tr "6 ZEUS138 86838478 31/08/2025 15:51:28 SAHRONI9 FRIKA CAHYANA BCA 6872185255 Rp…" at bounding box center [374, 195] width 728 height 67
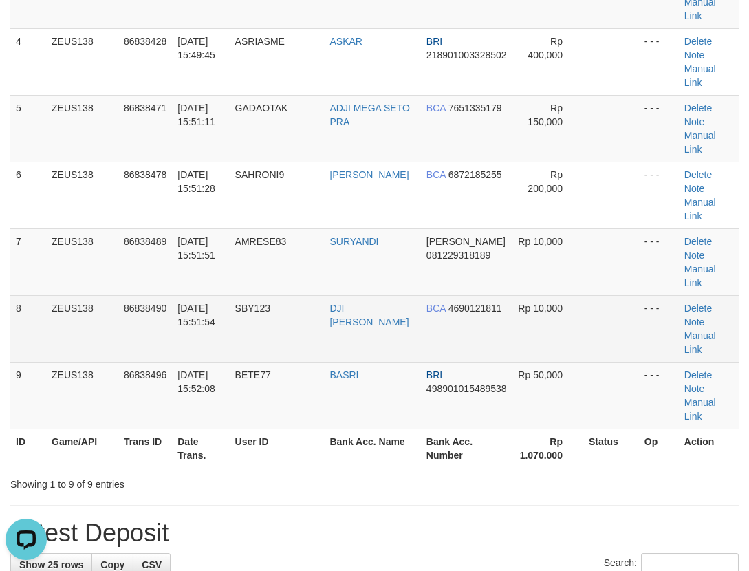
click at [265, 200] on tbody "1 ZEUS138 86837923 31/08/2025 15:34:21 SAFITRI89 ANDI HAERUDDIN, SE. DANA 08239…" at bounding box center [374, 128] width 728 height 601
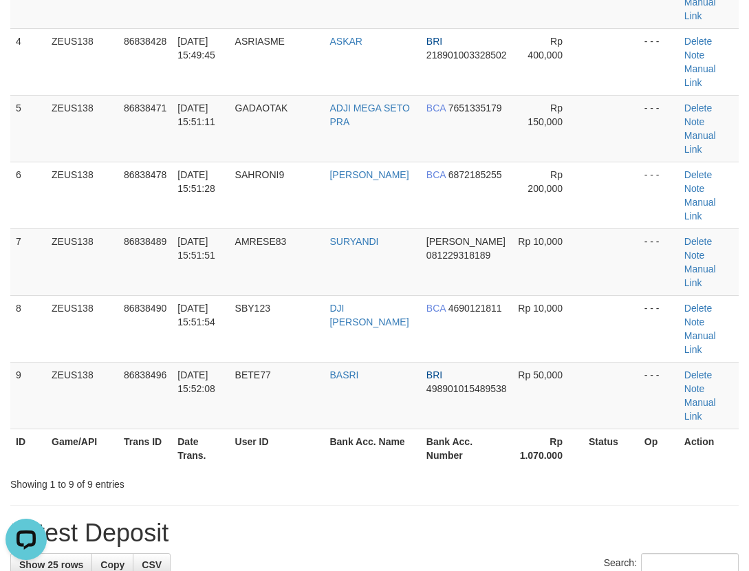
click at [287, 428] on th "User ID" at bounding box center [277, 447] width 95 height 39
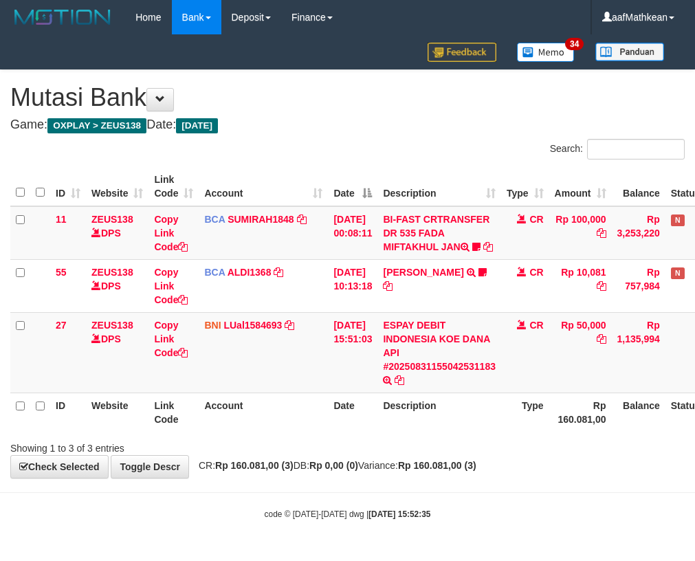
scroll to position [0, 22]
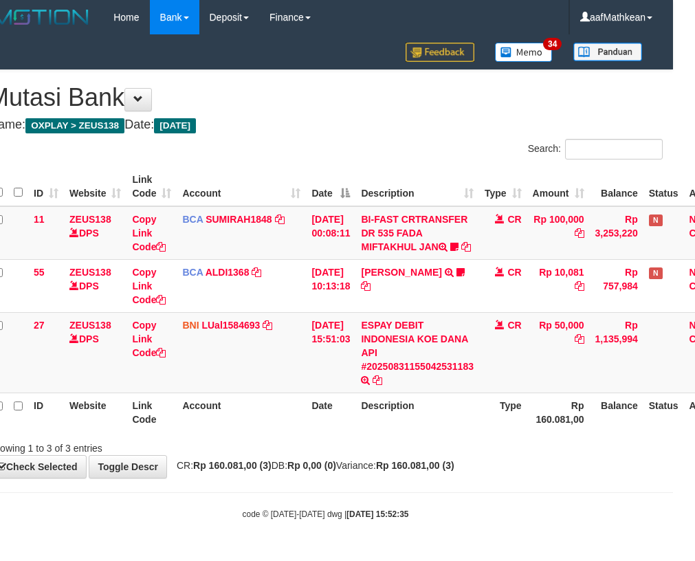
click at [255, 455] on div "Showing 1 to 3 of 3 entries" at bounding box center [122, 445] width 269 height 19
click at [261, 455] on div "Showing 1 to 3 of 3 entries" at bounding box center [122, 445] width 289 height 19
click at [278, 468] on div "**********" at bounding box center [325, 274] width 695 height 408
click at [285, 455] on div "Showing 1 to 3 of 3 entries" at bounding box center [325, 445] width 695 height 19
drag, startPoint x: 293, startPoint y: 467, endPoint x: 312, endPoint y: 458, distance: 20.3
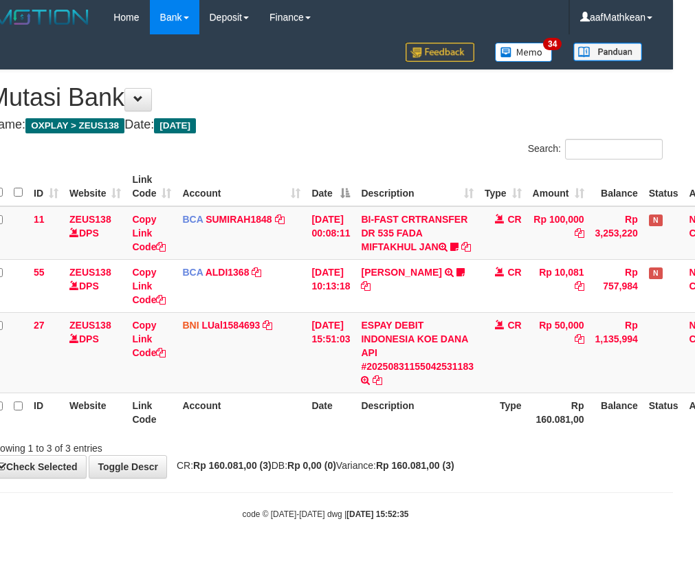
click at [296, 455] on div "Showing 1 to 3 of 3 entries" at bounding box center [325, 445] width 695 height 19
click at [314, 455] on div "Showing 1 to 3 of 3 entries" at bounding box center [325, 445] width 695 height 19
click at [313, 453] on div "Showing 1 to 3 of 3 entries" at bounding box center [325, 445] width 695 height 19
click at [314, 453] on div "Showing 1 to 3 of 3 entries" at bounding box center [325, 445] width 695 height 19
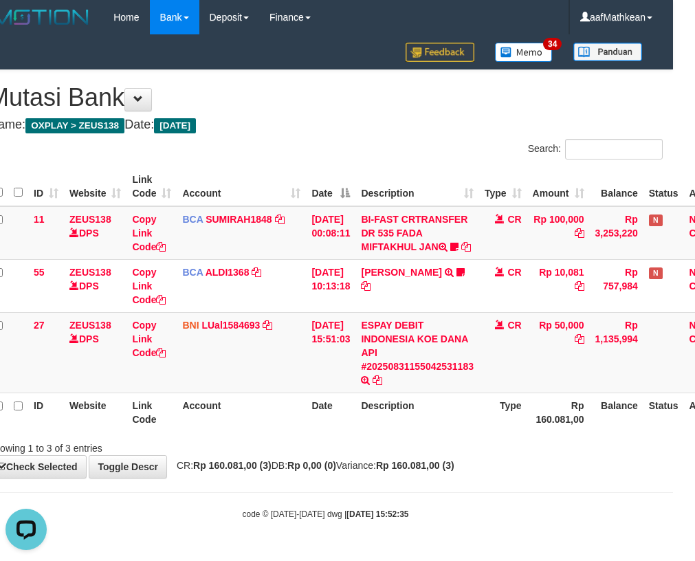
click at [314, 453] on div "Showing 1 to 3 of 3 entries" at bounding box center [325, 445] width 695 height 19
click at [313, 451] on div "Showing 1 to 3 of 3 entries" at bounding box center [325, 445] width 695 height 19
drag, startPoint x: 322, startPoint y: 447, endPoint x: 397, endPoint y: 442, distance: 74.4
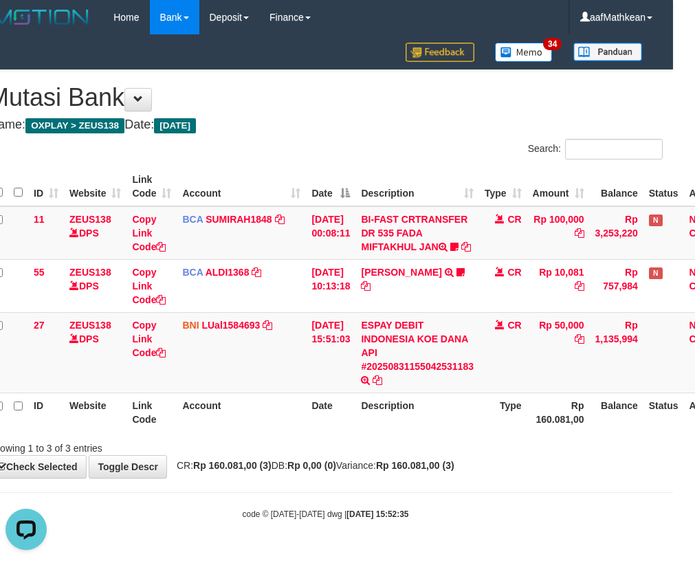
click at [351, 436] on div "ID Website Link Code Account Date Description Type Amount Balance Status Action…" at bounding box center [325, 299] width 695 height 273
click at [440, 432] on th "Description" at bounding box center [417, 411] width 124 height 39
click at [439, 432] on th "Description" at bounding box center [417, 411] width 124 height 39
click at [436, 430] on th "Description" at bounding box center [417, 411] width 124 height 39
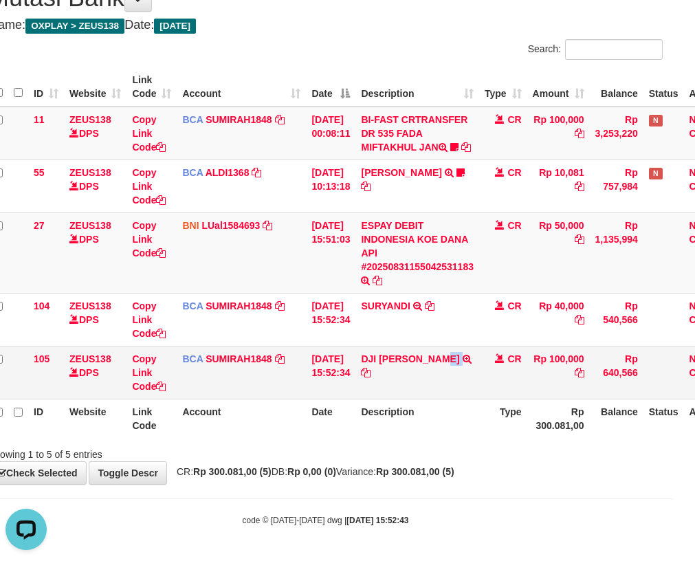
click at [454, 379] on td "DJI [PERSON_NAME] TRSF E-BANKING CR 3108/FTSCY/WS95031 100000.00DJI [PERSON_NAM…" at bounding box center [417, 372] width 124 height 53
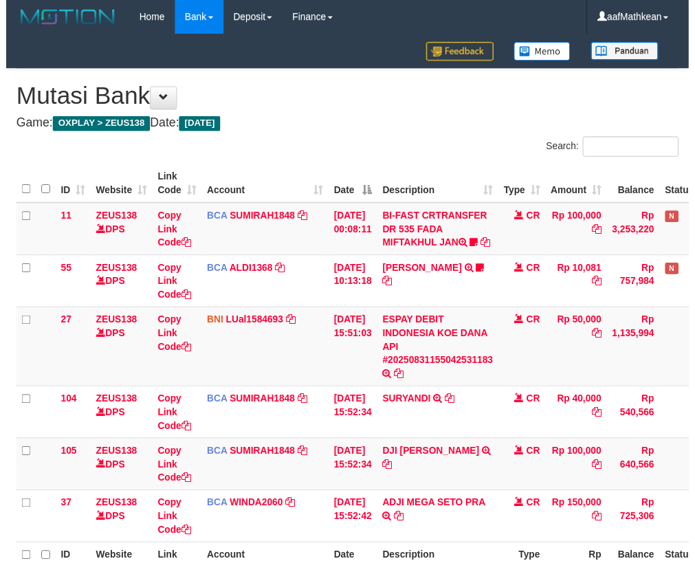
scroll to position [114, 22]
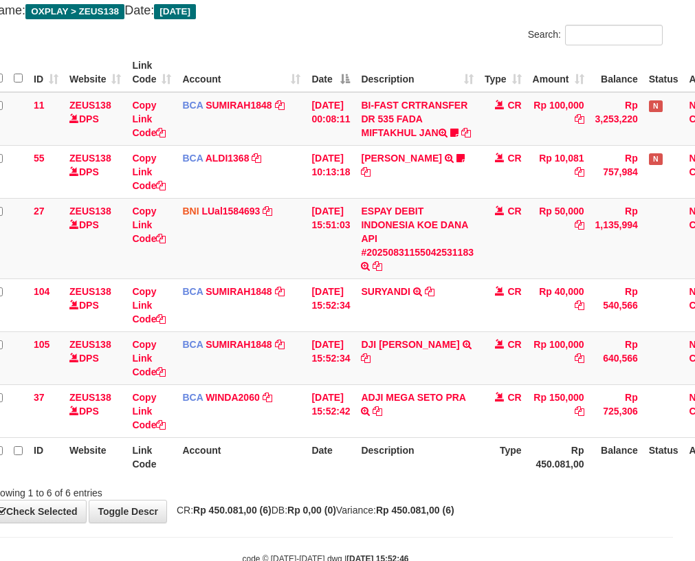
click at [293, 465] on th "Account" at bounding box center [241, 456] width 129 height 39
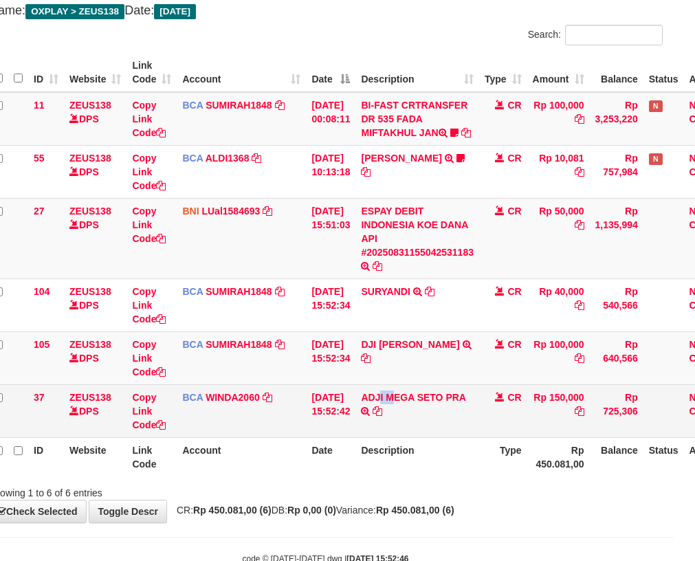
drag, startPoint x: 396, startPoint y: 408, endPoint x: 381, endPoint y: 422, distance: 19.9
click at [385, 419] on td "ADJI MEGA SETO PRA TRSF E-BANKING CR 3108/FTSCY/WS95031 150000.003521371682 ADJ…" at bounding box center [417, 410] width 124 height 53
drag, startPoint x: 385, startPoint y: 428, endPoint x: 385, endPoint y: 419, distance: 8.9
click at [382, 416] on icon at bounding box center [378, 411] width 10 height 10
copy td "EGA SETO PRA"
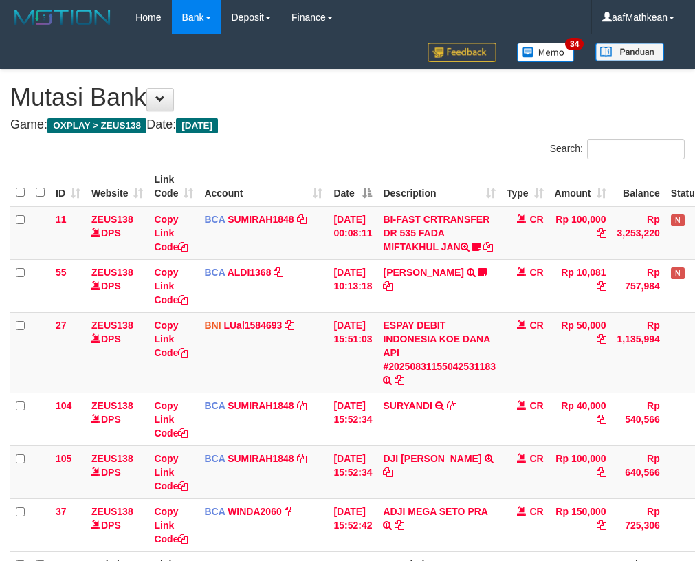
scroll to position [115, 22]
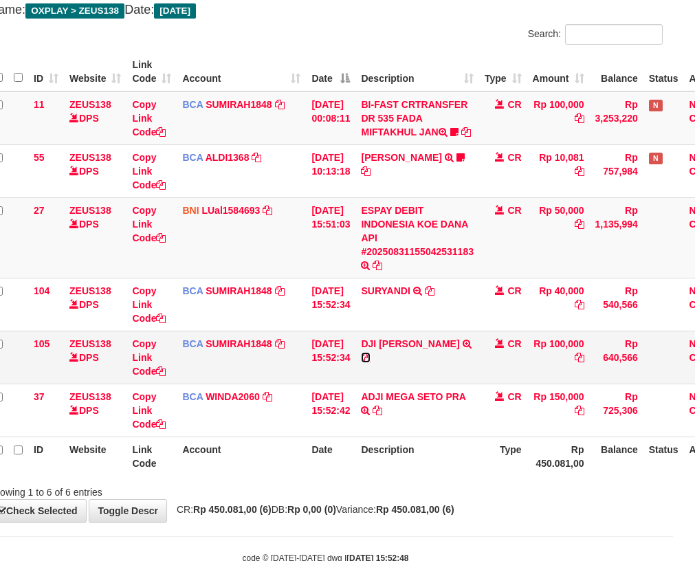
click at [370, 362] on icon at bounding box center [366, 358] width 10 height 10
click at [206, 338] on link "SUMIRAH1848" at bounding box center [239, 343] width 66 height 11
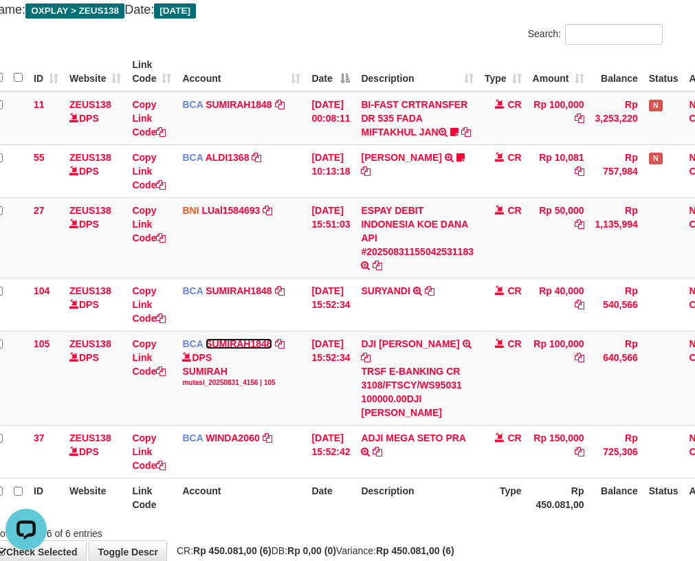
click at [206, 338] on link "SUMIRAH1848" at bounding box center [239, 343] width 66 height 11
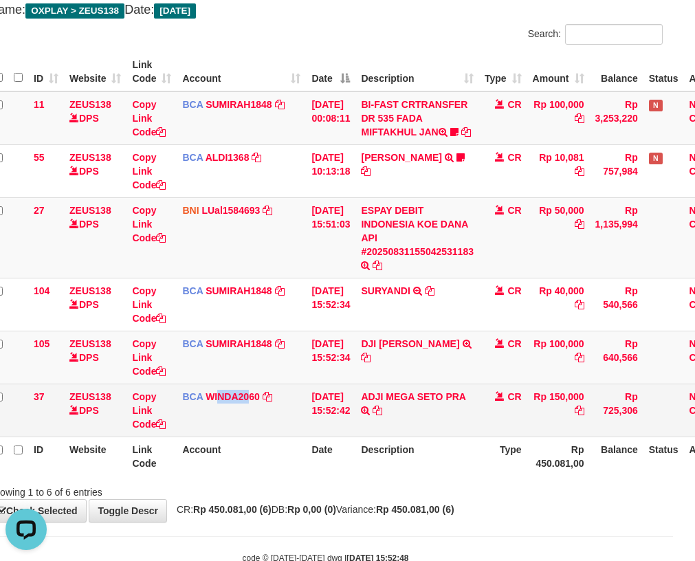
drag, startPoint x: 219, startPoint y: 436, endPoint x: 250, endPoint y: 426, distance: 31.7
click at [227, 431] on td "BCA WINDA2060 DPS WINDA mutasi_20250831_4644 | 37 mutasi_20250831_4644 | 37" at bounding box center [241, 410] width 129 height 53
click at [283, 436] on td "BCA WINDA2060 DPS WINDA mutasi_20250831_4644 | 37 mutasi_20250831_4644 | 37" at bounding box center [241, 410] width 129 height 53
drag, startPoint x: 308, startPoint y: 437, endPoint x: 324, endPoint y: 426, distance: 19.8
click at [310, 436] on td "31/08/2025 15:52:42" at bounding box center [330, 410] width 49 height 53
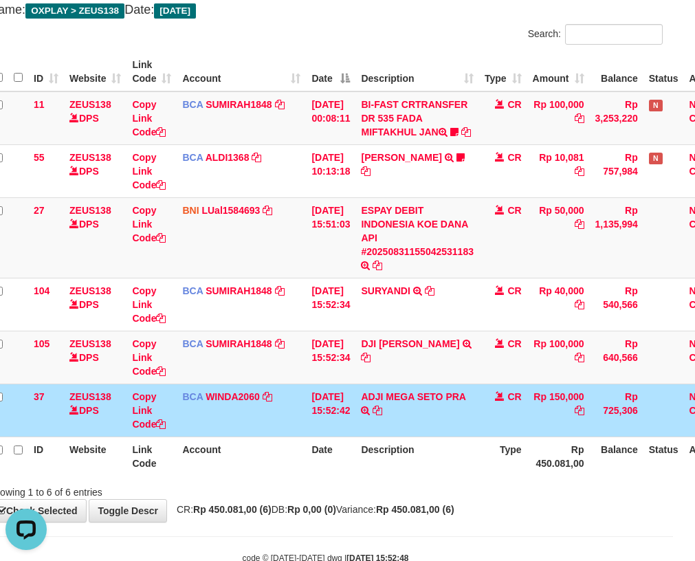
drag, startPoint x: 331, startPoint y: 430, endPoint x: 704, endPoint y: 477, distance: 375.6
click at [480, 456] on table "ID Website Link Code Account Date Description Type Amount Balance Status Action…" at bounding box center [363, 263] width 751 height 423
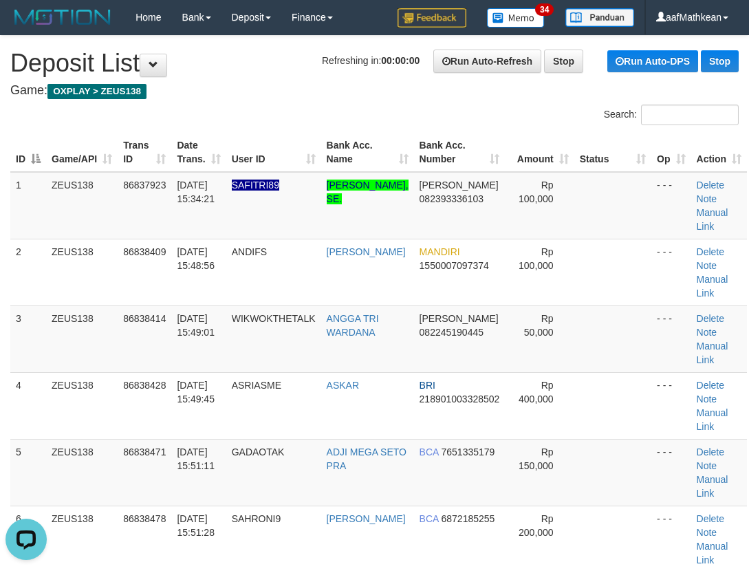
scroll to position [373, 0]
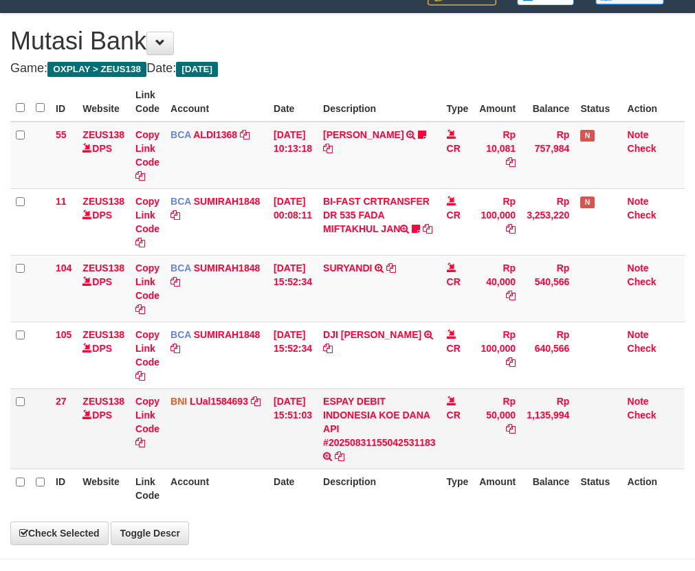
scroll to position [107, 0]
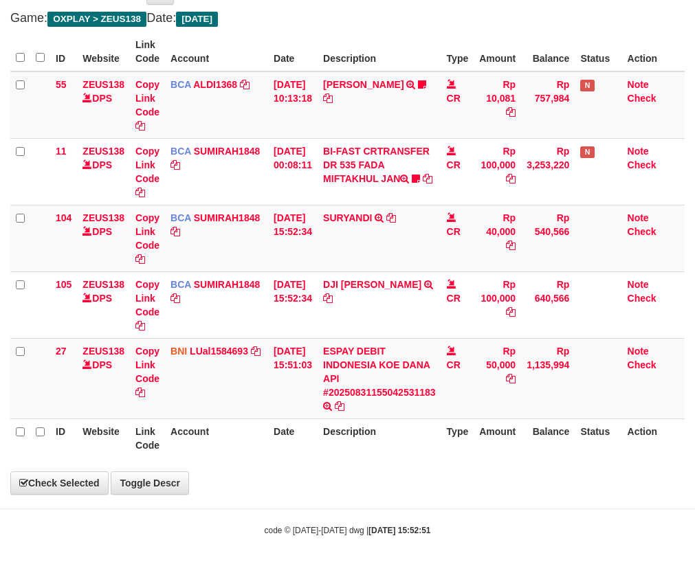
click at [465, 423] on table "ID Website Link Code Account Date Description Type Amount Balance Status Action…" at bounding box center [347, 244] width 674 height 425
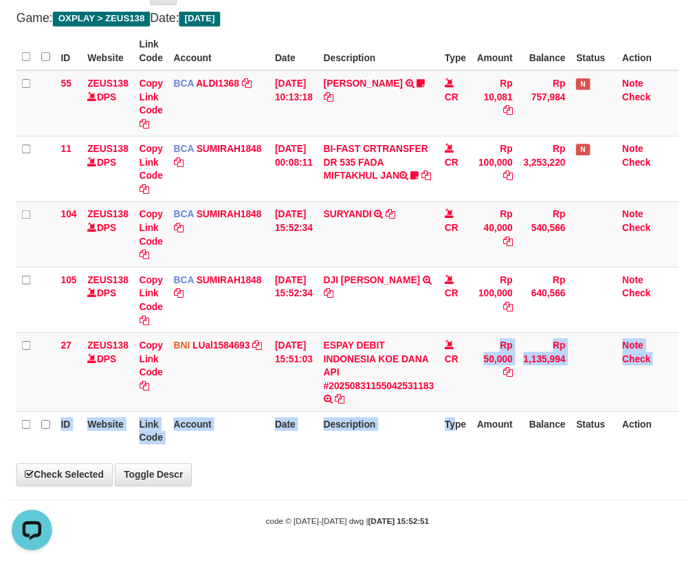
scroll to position [0, 0]
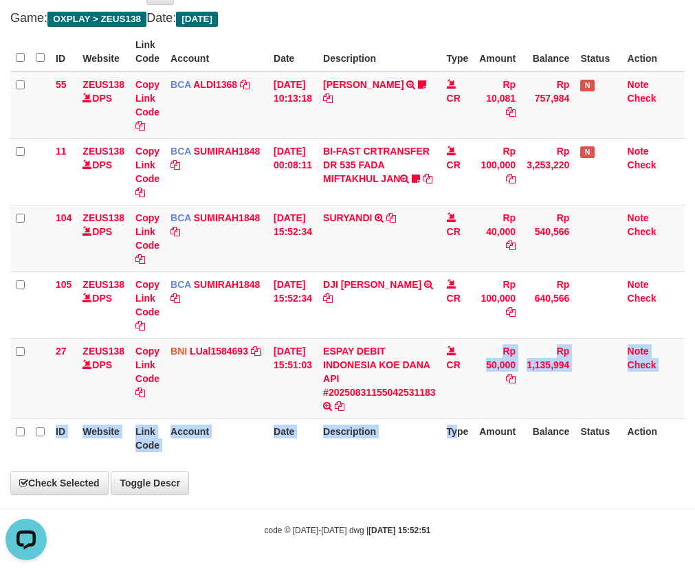
click at [457, 428] on th "Type" at bounding box center [457, 438] width 33 height 39
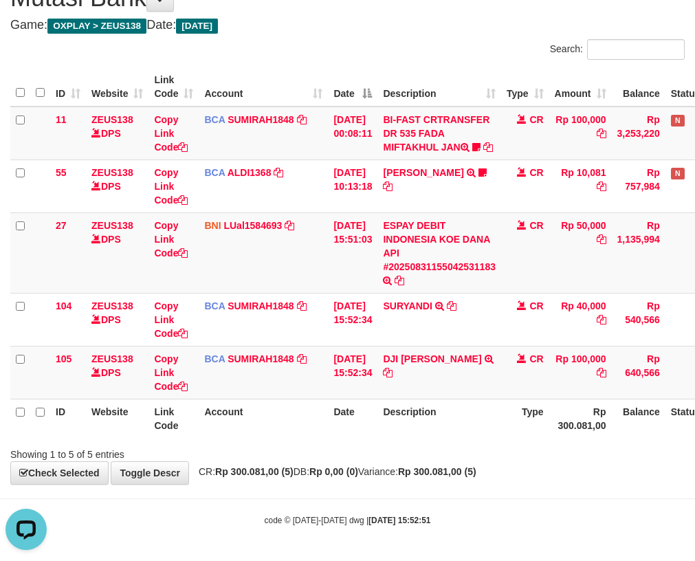
click at [457, 428] on th "Description" at bounding box center [439, 418] width 124 height 39
click at [456, 424] on th "Description" at bounding box center [439, 418] width 124 height 39
click at [453, 421] on th "Description" at bounding box center [439, 418] width 124 height 39
click at [452, 417] on th "Description" at bounding box center [439, 418] width 124 height 39
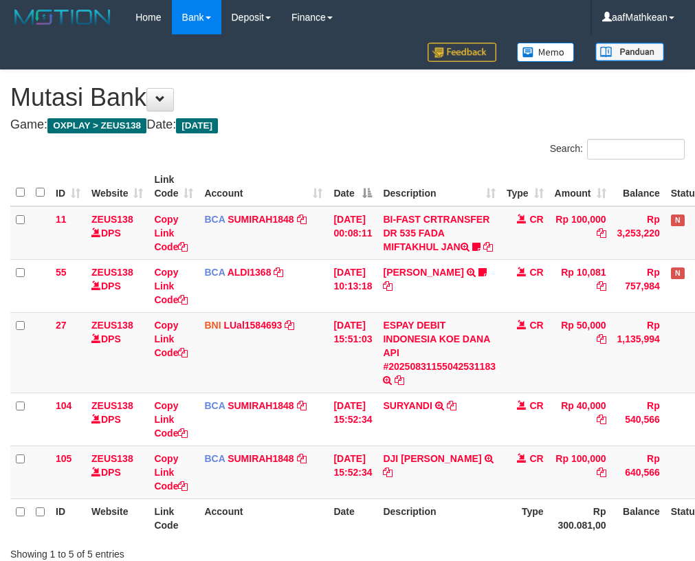
scroll to position [107, 0]
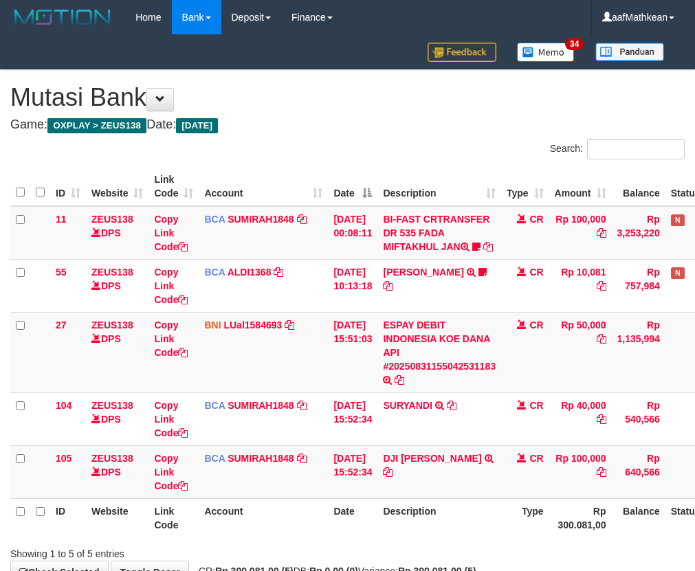
click at [402, 445] on td "DJI RUDI HARIANTO TRSF E-BANKING CR 3108/FTSCY/WS95031 100000.00DJI RUDI HARIAN…" at bounding box center [439, 471] width 124 height 53
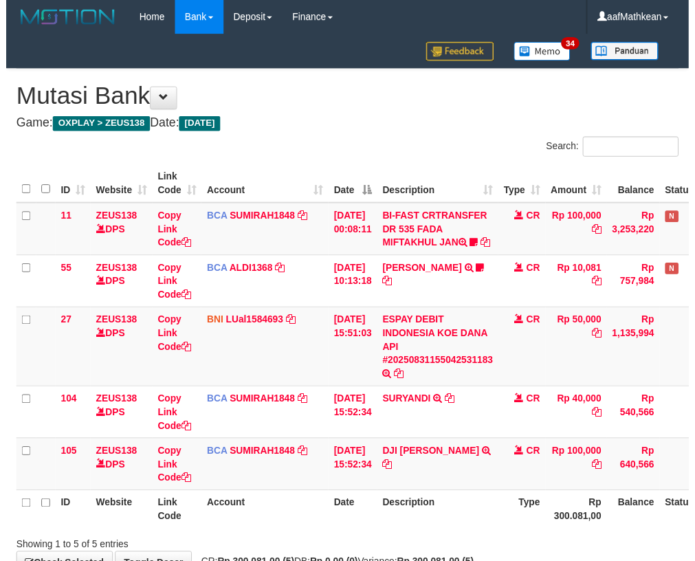
scroll to position [107, 0]
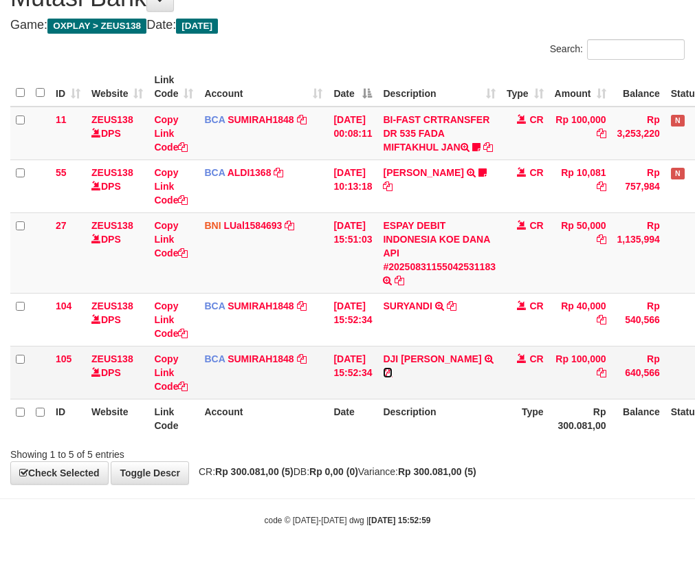
click at [392, 377] on icon at bounding box center [388, 373] width 10 height 10
click at [263, 399] on td "BCA SUMIRAH1848 DPS SUMIRAH mutasi_20250831_4156 | 105 mutasi_20250831_4156 | 1…" at bounding box center [263, 372] width 129 height 53
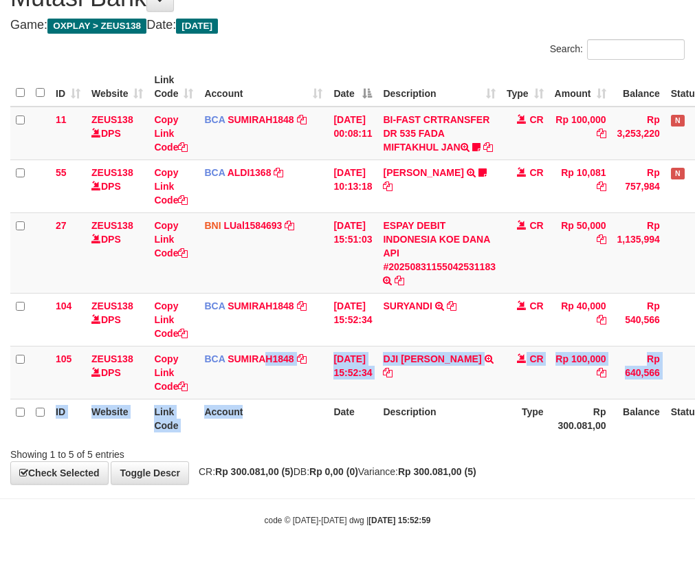
drag, startPoint x: 272, startPoint y: 411, endPoint x: 571, endPoint y: 458, distance: 302.7
click at [376, 436] on table "ID Website Link Code Account Date Description Type Amount Balance Status Action…" at bounding box center [385, 252] width 751 height 370
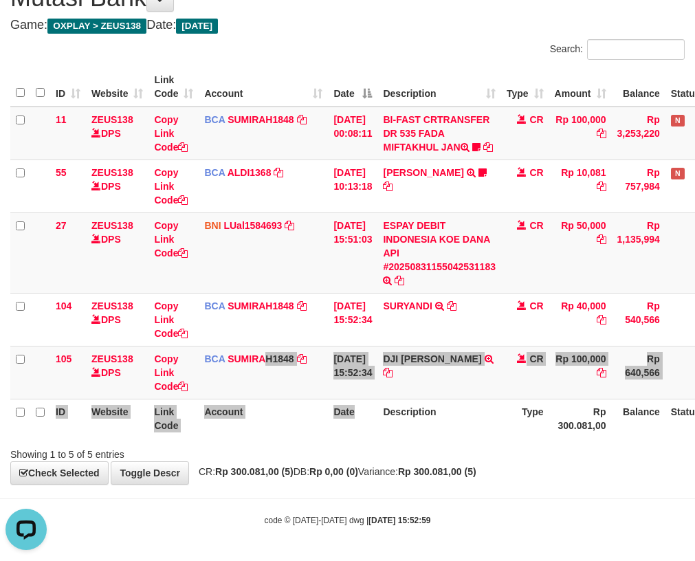
scroll to position [0, 0]
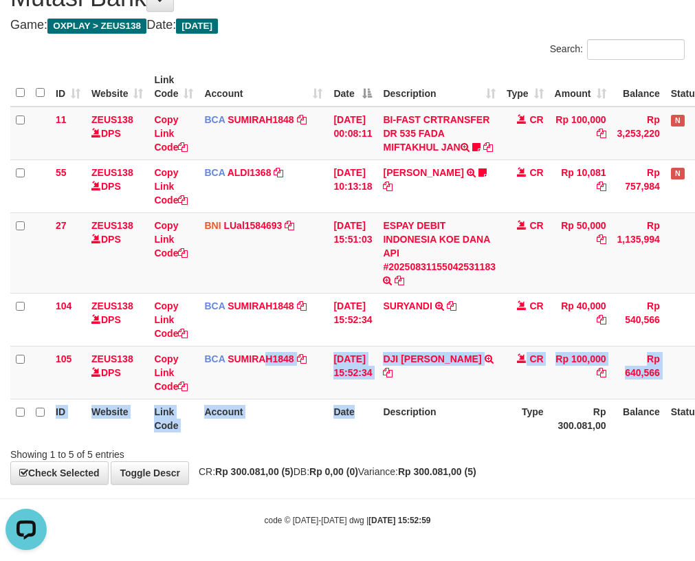
click at [256, 484] on div "**********" at bounding box center [347, 226] width 695 height 513
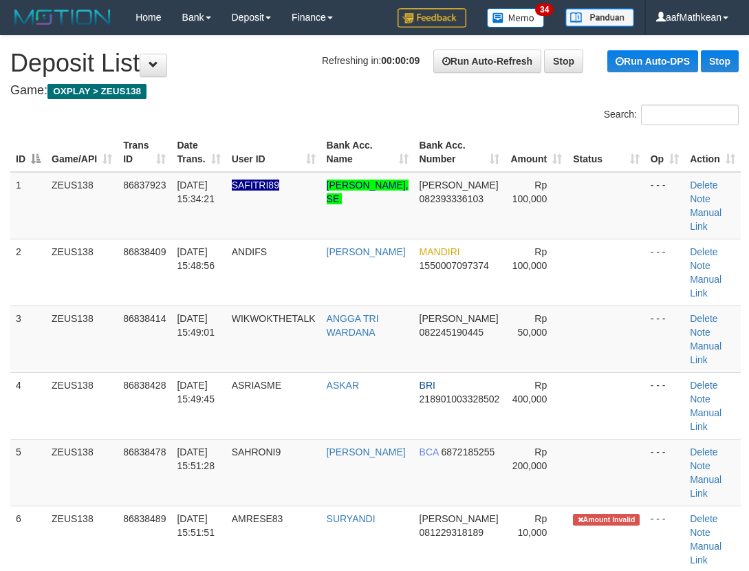
drag, startPoint x: 233, startPoint y: 80, endPoint x: 137, endPoint y: 135, distance: 109.9
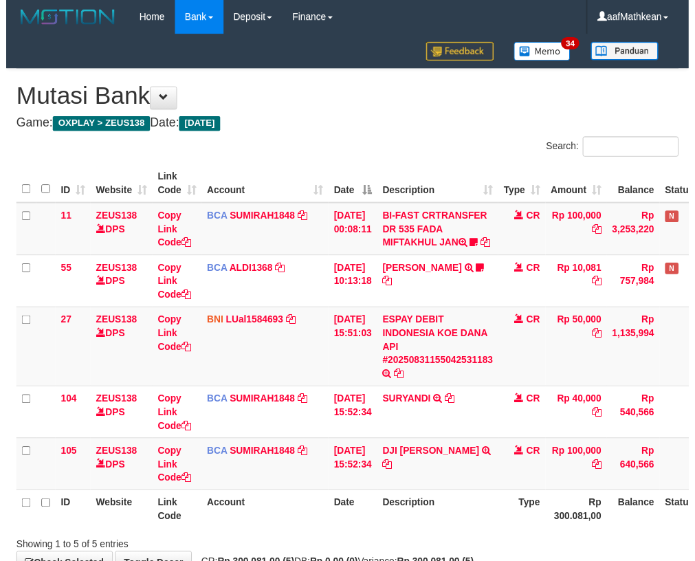
scroll to position [107, 0]
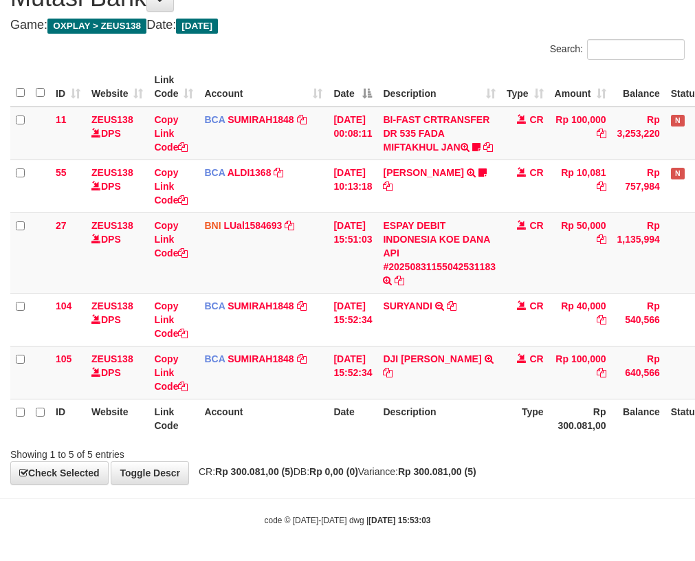
click at [285, 438] on th "Account" at bounding box center [263, 418] width 129 height 39
drag, startPoint x: 293, startPoint y: 436, endPoint x: 359, endPoint y: 436, distance: 66.0
click at [300, 436] on th "Account" at bounding box center [263, 418] width 129 height 39
click at [401, 447] on div "Search: ID Website Link Code Account Date Description Type Amount Balance Statu…" at bounding box center [347, 250] width 674 height 422
click at [402, 442] on div "ID Website Link Code Account Date Description Type Amount Balance Status Action…" at bounding box center [347, 252] width 695 height 379
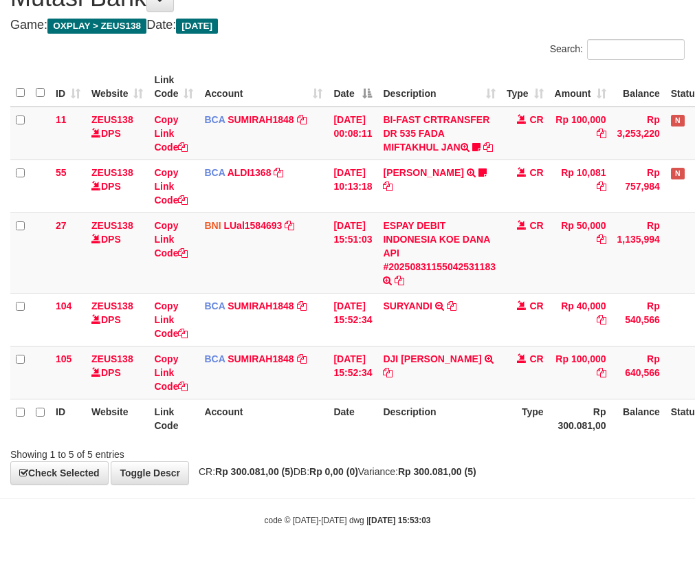
click at [401, 438] on th "Description" at bounding box center [439, 418] width 124 height 39
click at [399, 438] on th "Description" at bounding box center [439, 418] width 124 height 39
click at [397, 437] on th "Description" at bounding box center [439, 418] width 124 height 39
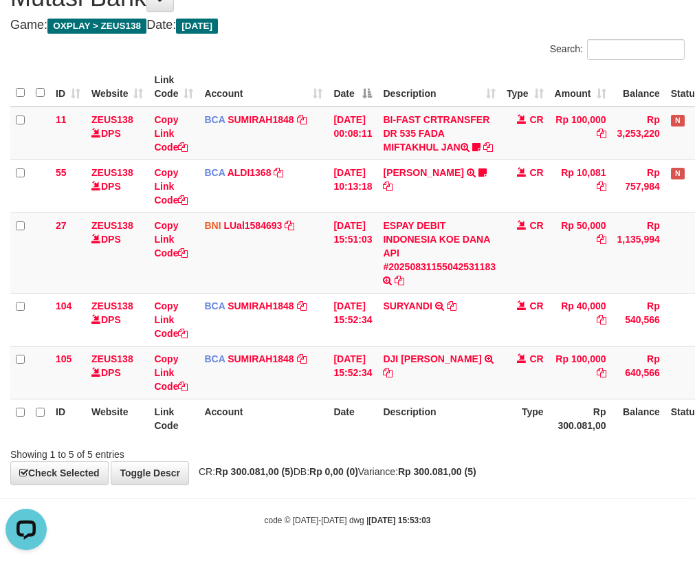
click at [396, 435] on th "Description" at bounding box center [439, 418] width 124 height 39
drag, startPoint x: 395, startPoint y: 433, endPoint x: 419, endPoint y: 421, distance: 27.7
click at [397, 430] on th "Description" at bounding box center [439, 418] width 124 height 39
click at [469, 414] on th "Description" at bounding box center [439, 418] width 124 height 39
click at [472, 414] on th "Description" at bounding box center [439, 418] width 124 height 39
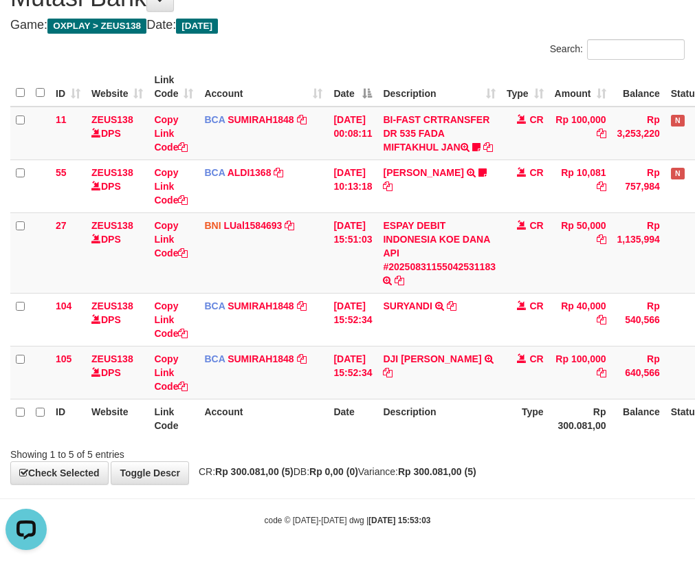
click at [472, 414] on th "Description" at bounding box center [439, 418] width 124 height 39
click at [473, 414] on th "Description" at bounding box center [439, 418] width 124 height 39
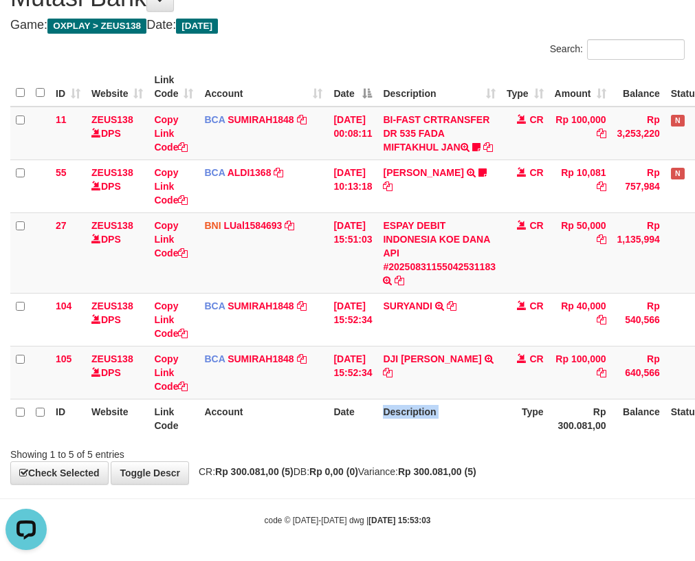
click at [473, 414] on th "Description" at bounding box center [439, 418] width 124 height 39
click at [472, 413] on th "Description" at bounding box center [439, 418] width 124 height 39
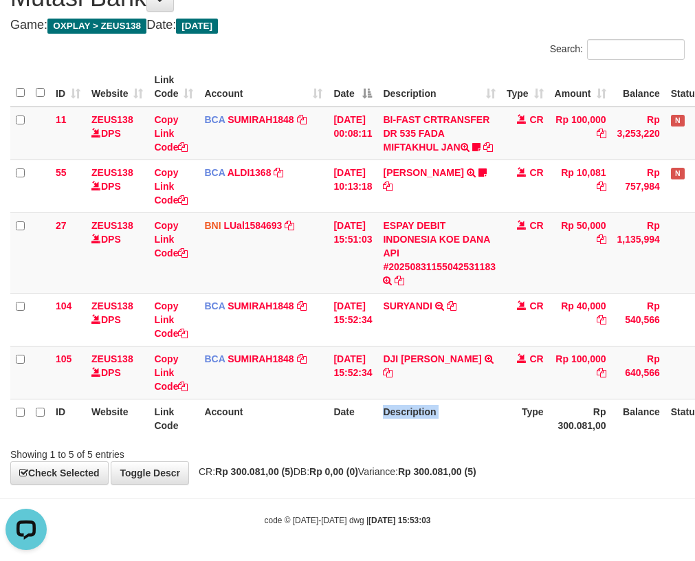
click at [472, 413] on th "Description" at bounding box center [439, 418] width 124 height 39
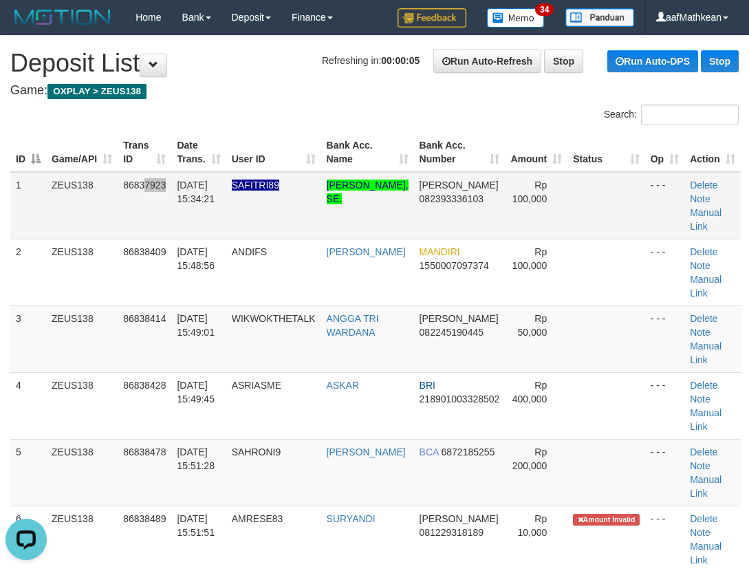
drag, startPoint x: 163, startPoint y: 199, endPoint x: 153, endPoint y: 203, distance: 10.9
click at [158, 201] on td "86837923" at bounding box center [145, 205] width 54 height 67
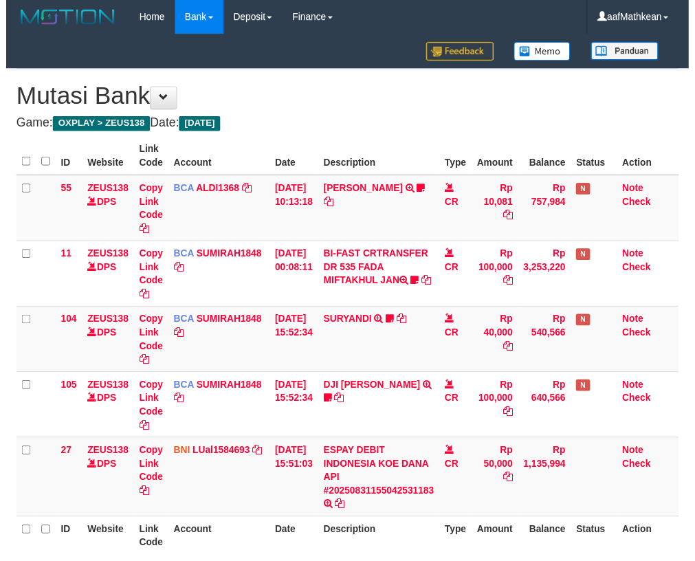
scroll to position [107, 0]
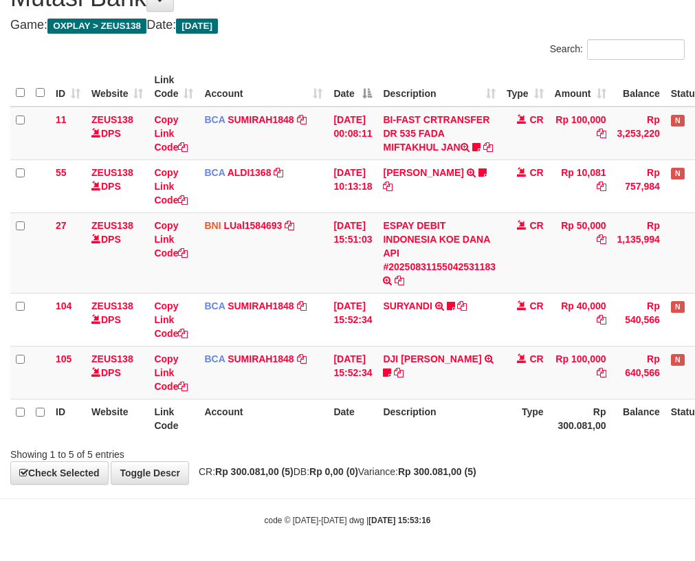
click at [472, 411] on th "Description" at bounding box center [439, 418] width 124 height 39
drag, startPoint x: 469, startPoint y: 408, endPoint x: 467, endPoint y: 400, distance: 8.0
click at [469, 407] on th "Description" at bounding box center [439, 418] width 124 height 39
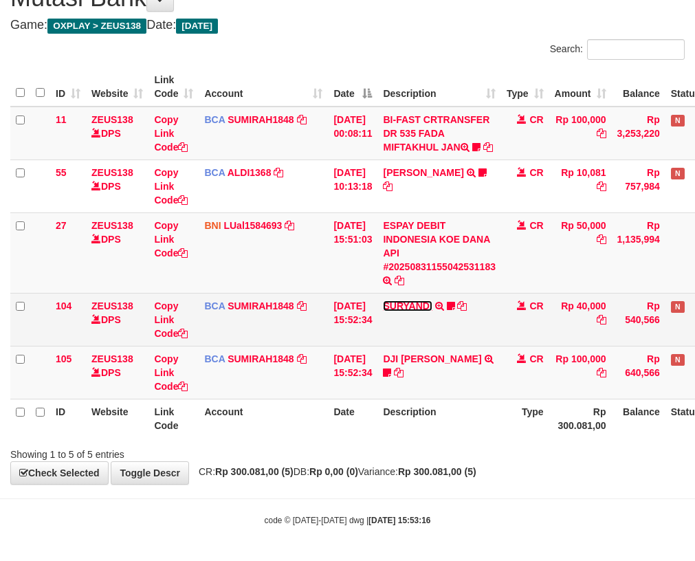
click at [432, 311] on link "SURYANDI" at bounding box center [407, 305] width 49 height 11
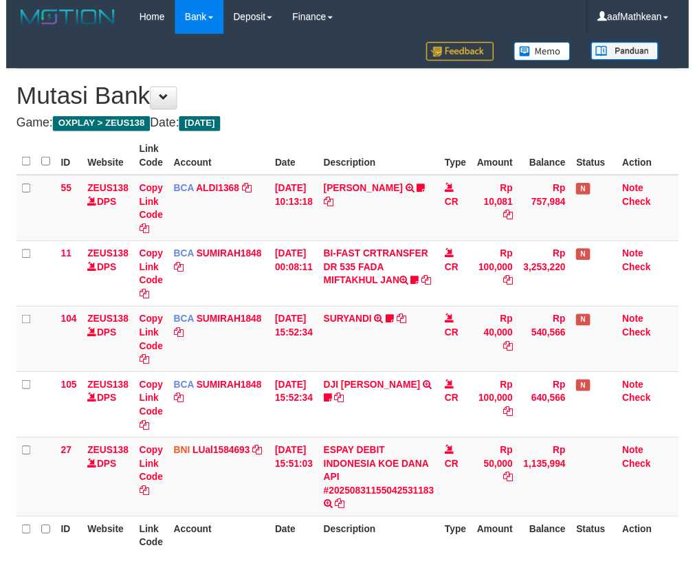
scroll to position [107, 0]
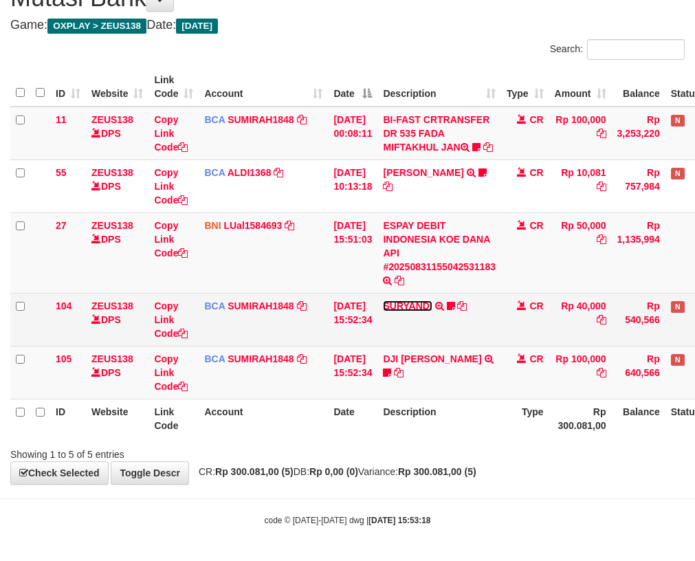
click at [400, 309] on link "SURYANDI" at bounding box center [407, 305] width 49 height 11
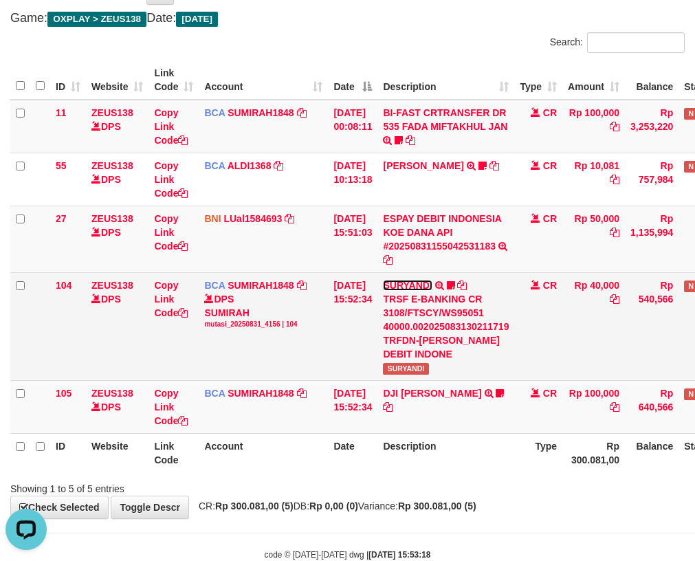
scroll to position [0, 0]
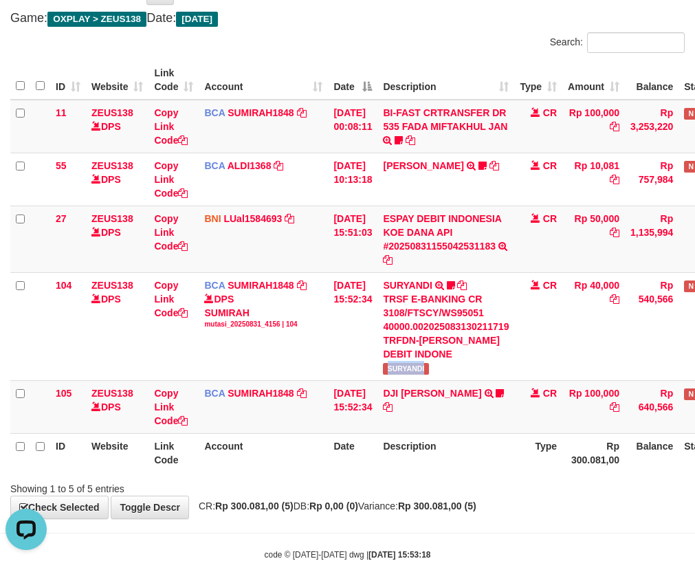
drag, startPoint x: 395, startPoint y: 365, endPoint x: 702, endPoint y: 288, distance: 316.7
click at [434, 364] on td "SURYANDI TRSF E-BANKING CR 3108/FTSCY/WS95051 40000.002025083130211719 TRFDN-SU…" at bounding box center [445, 326] width 137 height 108
copy span "SURYANDI"
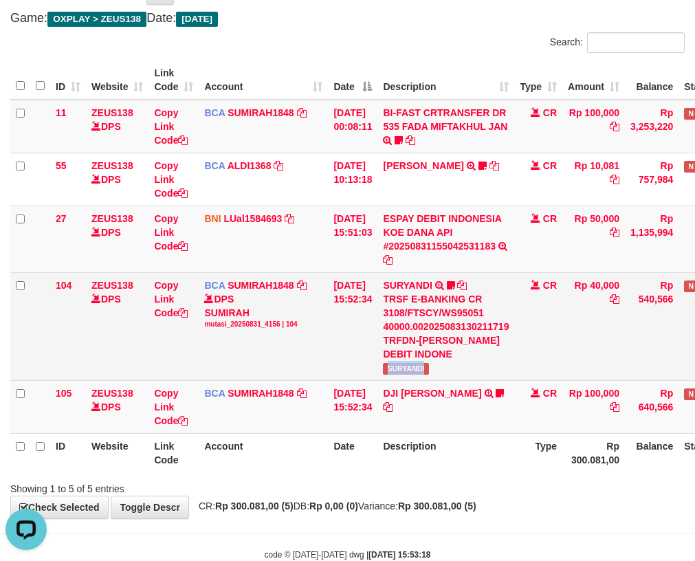
click at [368, 379] on td "[DATE] 15:52:34" at bounding box center [352, 326] width 49 height 108
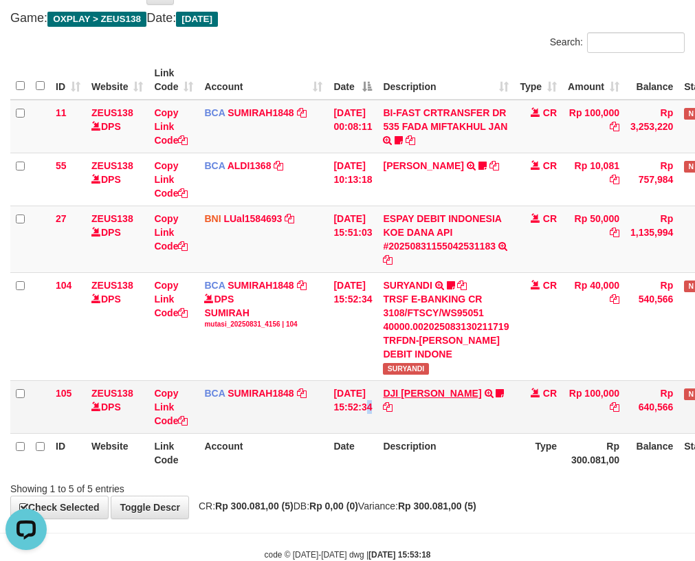
click at [377, 388] on td "31/08/2025 15:52:34" at bounding box center [352, 406] width 49 height 53
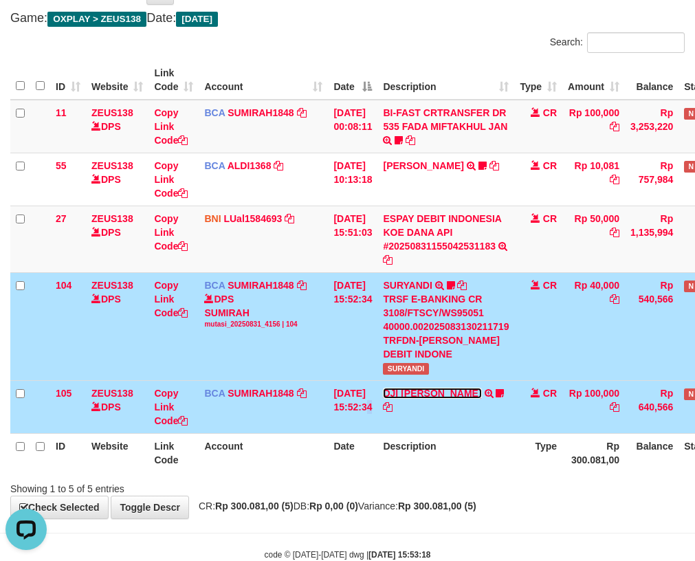
click at [383, 388] on link "DJI [PERSON_NAME]" at bounding box center [432, 393] width 98 height 11
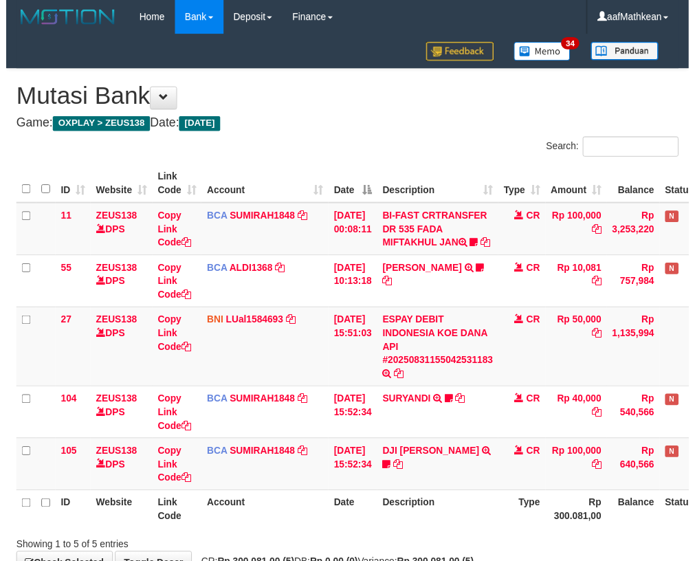
scroll to position [107, 0]
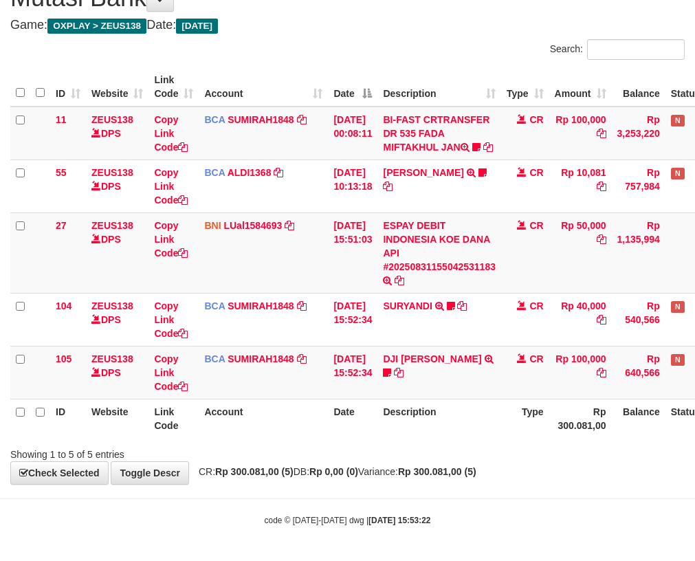
click at [377, 425] on th "Date" at bounding box center [352, 418] width 49 height 39
click at [377, 417] on th "Date" at bounding box center [352, 418] width 49 height 39
drag, startPoint x: 393, startPoint y: 415, endPoint x: 391, endPoint y: 403, distance: 11.9
click at [392, 408] on th "Description" at bounding box center [439, 418] width 124 height 39
drag, startPoint x: 412, startPoint y: 388, endPoint x: 420, endPoint y: 389, distance: 8.4
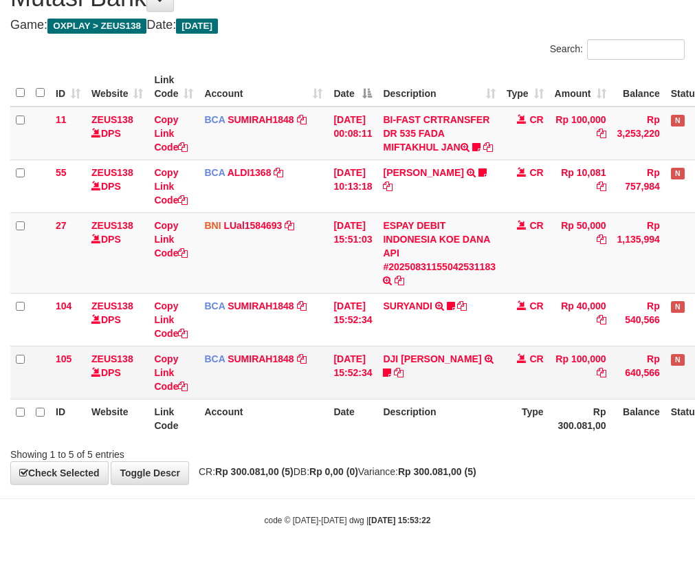
click at [414, 388] on td "DJI RUDI HARIANTO TRSF E-BANKING CR 3108/FTSCY/WS95031 100000.00DJI RUDI HARIAN…" at bounding box center [439, 372] width 124 height 53
click at [452, 399] on td "DJI RUDI HARIANTO TRSF E-BANKING CR 3108/FTSCY/WS95031 100000.00DJI RUDI HARIAN…" at bounding box center [439, 372] width 124 height 53
click at [450, 399] on td "DJI RUDI HARIANTO TRSF E-BANKING CR 3108/FTSCY/WS95031 100000.00DJI RUDI HARIAN…" at bounding box center [439, 372] width 124 height 53
click at [445, 399] on td "DJI RUDI HARIANTO TRSF E-BANKING CR 3108/FTSCY/WS95031 100000.00DJI RUDI HARIAN…" at bounding box center [439, 372] width 124 height 53
click at [443, 397] on td "DJI RUDI HARIANTO TRSF E-BANKING CR 3108/FTSCY/WS95031 100000.00DJI RUDI HARIAN…" at bounding box center [439, 372] width 124 height 53
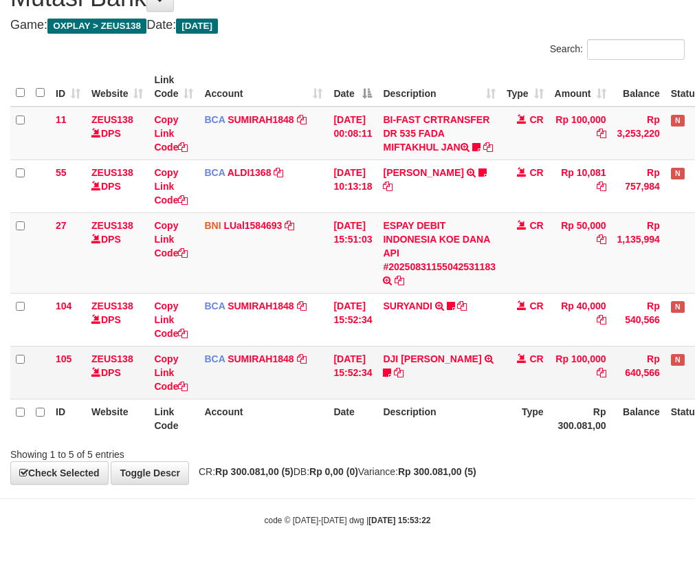
click at [445, 394] on td "DJI RUDI HARIANTO TRSF E-BANKING CR 3108/FTSCY/WS95031 100000.00DJI RUDI HARIAN…" at bounding box center [439, 372] width 124 height 53
click at [443, 392] on td "DJI RUDI HARIANTO TRSF E-BANKING CR 3108/FTSCY/WS95031 100000.00DJI RUDI HARIAN…" at bounding box center [439, 372] width 124 height 53
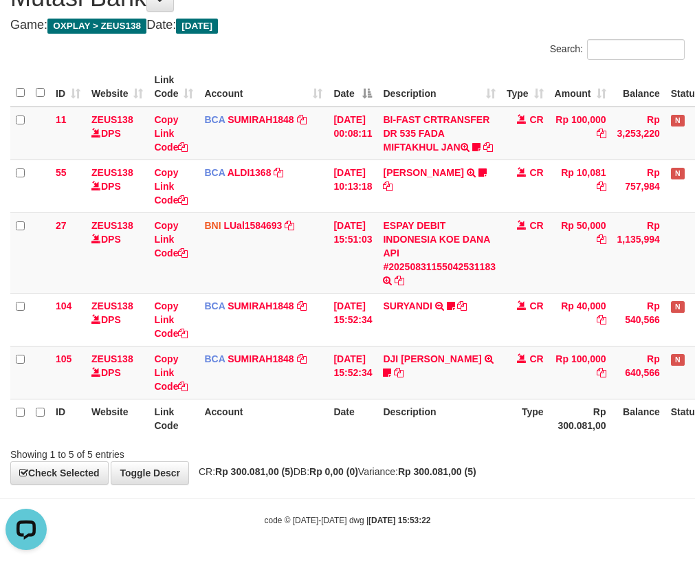
drag, startPoint x: 440, startPoint y: 397, endPoint x: 678, endPoint y: 412, distance: 239.0
click at [528, 410] on table "ID Website Link Code Account Date Description Type Amount Balance Status Action…" at bounding box center [385, 252] width 751 height 370
click at [379, 509] on body "Toggle navigation Home Bank Account List Load By Website Group [OXPLAY] ZEUS138…" at bounding box center [347, 230] width 695 height 661
click at [473, 498] on body "Toggle navigation Home Bank Account List Load By Website Group [OXPLAY] ZEUS138…" at bounding box center [347, 230] width 695 height 661
click at [315, 499] on body "Toggle navigation Home Bank Account List Load By Website Group [OXPLAY] ZEUS138…" at bounding box center [347, 230] width 695 height 661
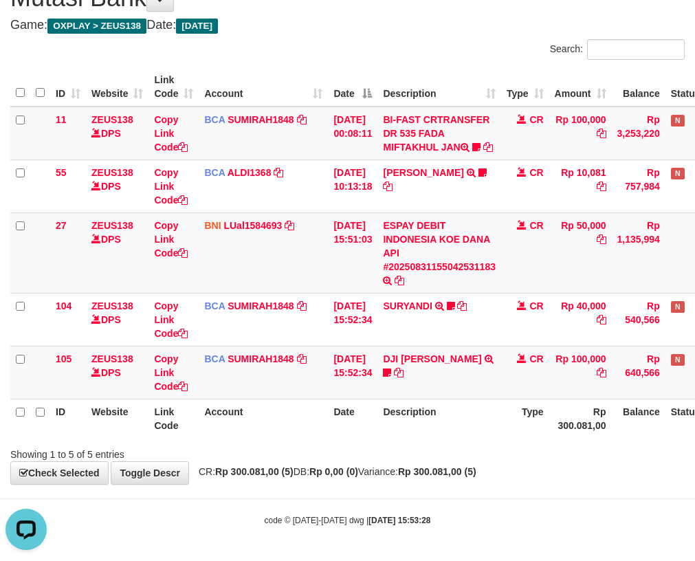
drag, startPoint x: 313, startPoint y: 499, endPoint x: 307, endPoint y: 458, distance: 41.0
click at [313, 489] on body "Toggle navigation Home Bank Account List Load By Website Group [OXPLAY] ZEUS138…" at bounding box center [347, 230] width 695 height 661
click at [341, 425] on th "Date" at bounding box center [352, 418] width 49 height 39
click at [453, 344] on td "SURYANDI TRSF E-BANKING CR 3108/FTSCY/WS95051 40000.002025083130211719 TRFDN-SU…" at bounding box center [439, 319] width 124 height 53
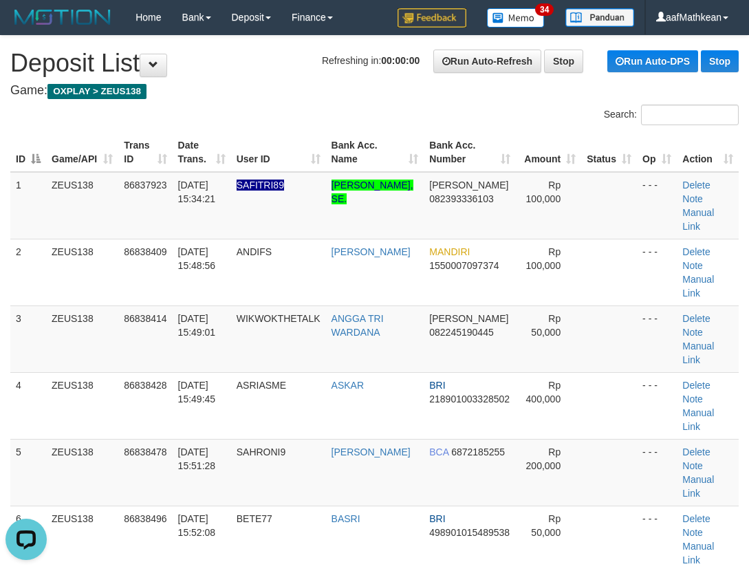
drag, startPoint x: 295, startPoint y: 116, endPoint x: 4, endPoint y: 218, distance: 308.0
click at [289, 120] on div "Search:" at bounding box center [374, 116] width 749 height 24
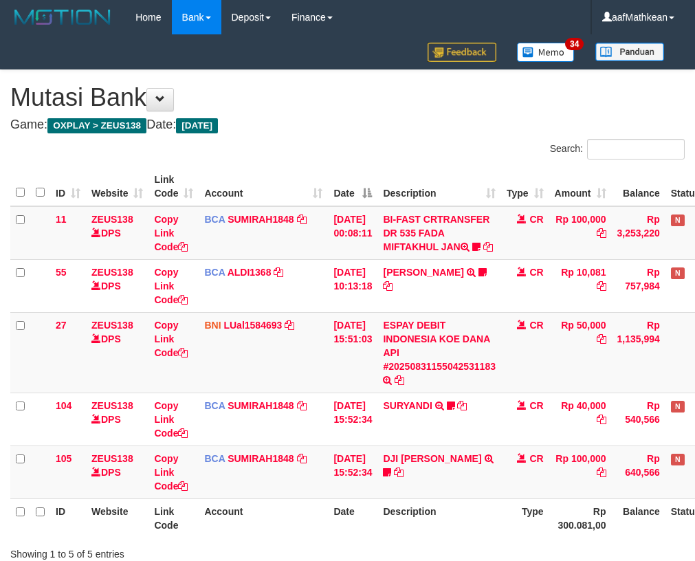
scroll to position [107, 0]
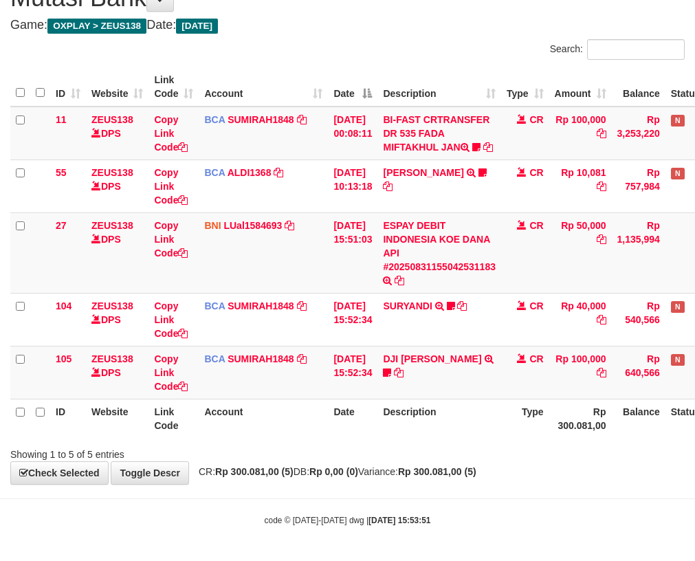
drag, startPoint x: 230, startPoint y: 502, endPoint x: 238, endPoint y: 477, distance: 25.9
click at [232, 498] on body "Toggle navigation Home Bank Account List Load By Website Group [OXPLAY] ZEUS138…" at bounding box center [347, 230] width 695 height 661
click at [295, 461] on div "Showing 1 to 5 of 5 entries" at bounding box center [347, 451] width 695 height 19
click at [301, 477] on span "CR: Rp 300.081,00 (5) DB: Rp 0,00 (0) Variance: Rp 300.081,00 (5)" at bounding box center [334, 471] width 285 height 11
click at [359, 451] on div "Showing 1 to 5 of 5 entries" at bounding box center [347, 451] width 695 height 19
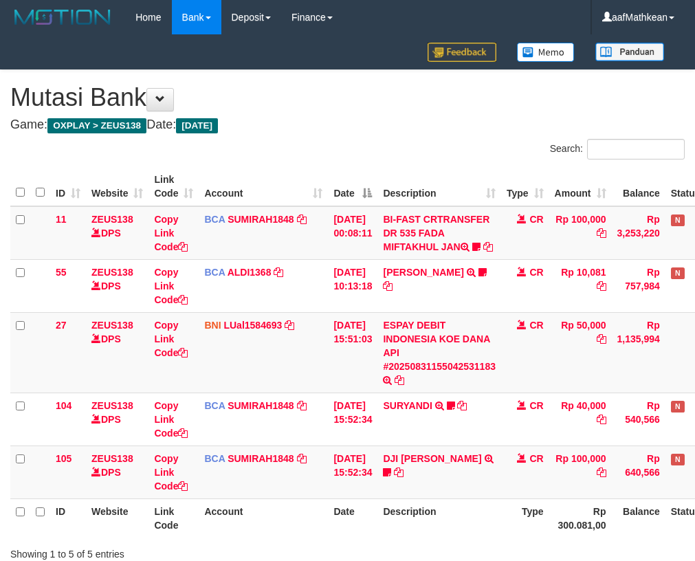
scroll to position [107, 0]
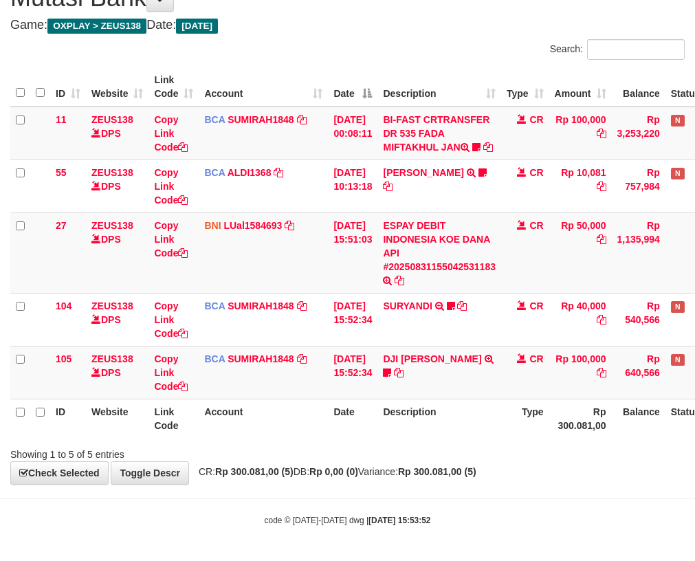
drag, startPoint x: 485, startPoint y: 427, endPoint x: 452, endPoint y: 443, distance: 36.9
click at [475, 438] on th "Description" at bounding box center [439, 418] width 124 height 39
drag, startPoint x: 452, startPoint y: 443, endPoint x: 438, endPoint y: 416, distance: 30.7
click at [440, 428] on th "Description" at bounding box center [439, 418] width 124 height 39
drag, startPoint x: 438, startPoint y: 416, endPoint x: 785, endPoint y: 505, distance: 358.3
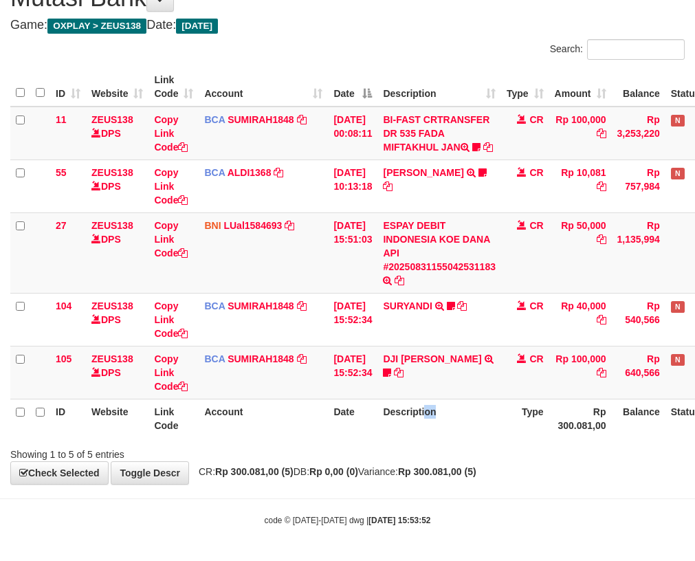
click at [694, 505] on html "Toggle navigation Home Bank Account List Load By Website Group [OXPLAY] ZEUS138…" at bounding box center [347, 230] width 695 height 661
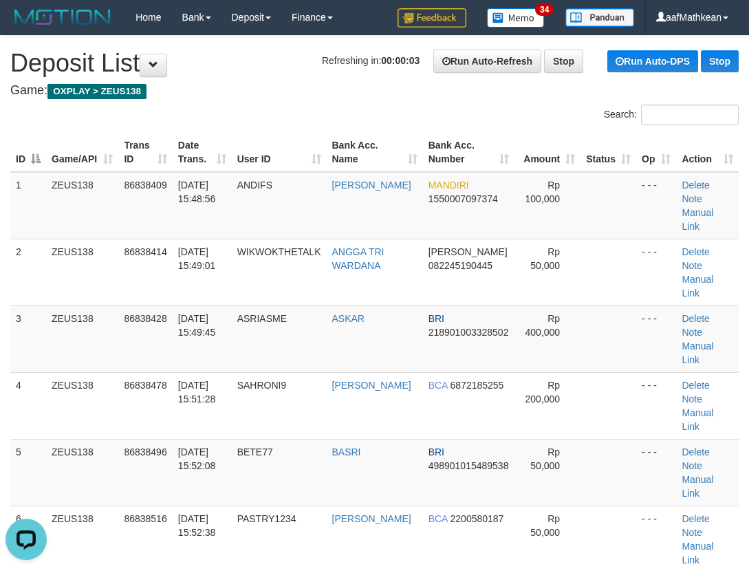
drag, startPoint x: 181, startPoint y: 106, endPoint x: 6, endPoint y: 238, distance: 218.9
click at [188, 114] on div "Search:" at bounding box center [374, 116] width 749 height 24
drag, startPoint x: 213, startPoint y: 128, endPoint x: 170, endPoint y: 156, distance: 51.1
click at [214, 129] on div "ID Game/API Trans ID Date Trans. User ID Bank Acc. Name Bank Acc. Number Amount…" at bounding box center [374, 372] width 749 height 487
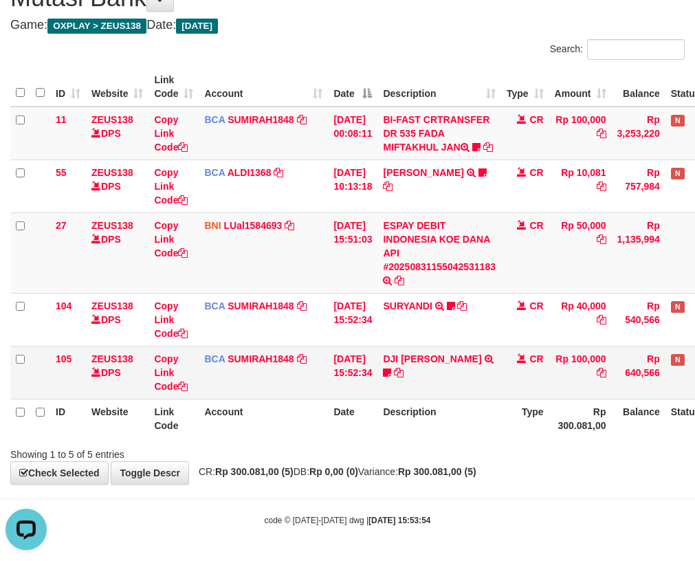
click at [430, 379] on td "DJI RUDI HARIANTO TRSF E-BANKING CR 3108/FTSCY/WS95031 100000.00DJI RUDI HARIAN…" at bounding box center [439, 372] width 124 height 53
click at [421, 457] on div "Showing 1 to 5 of 5 entries" at bounding box center [347, 451] width 695 height 19
drag, startPoint x: 321, startPoint y: 496, endPoint x: 385, endPoint y: 501, distance: 64.1
click at [329, 500] on body "Toggle navigation Home Bank Account List Load By Website Group [OXPLAY] ZEUS138…" at bounding box center [347, 230] width 695 height 661
click at [354, 507] on body "Toggle navigation Home Bank Account List Load By Website Group [OXPLAY] ZEUS138…" at bounding box center [347, 230] width 695 height 661
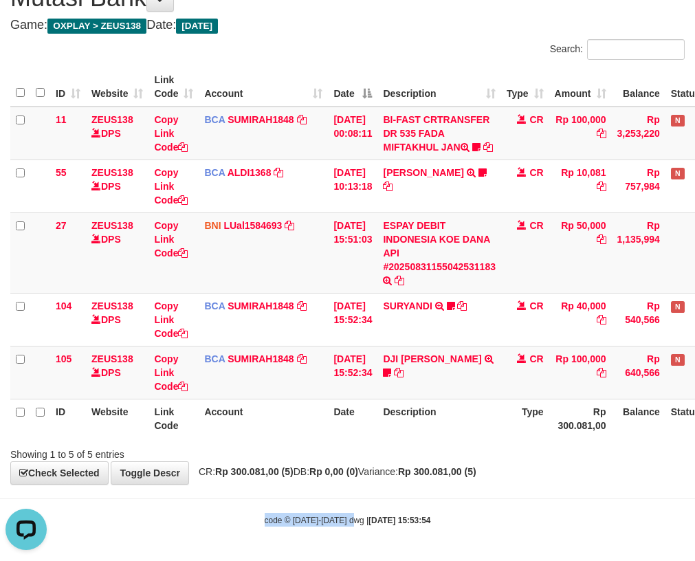
click at [289, 477] on strong "Rp 300.081,00 (5)" at bounding box center [254, 471] width 78 height 11
click at [333, 477] on span "CR: Rp 300.081,00 (5) DB: Rp 0,00 (0) Variance: Rp 300.081,00 (5)" at bounding box center [334, 471] width 285 height 11
click at [366, 461] on div "Showing 1 to 5 of 5 entries" at bounding box center [347, 451] width 695 height 19
click at [330, 484] on div "**********" at bounding box center [347, 226] width 695 height 513
click at [334, 477] on strong "Rp 0,00 (0)" at bounding box center [333, 471] width 49 height 11
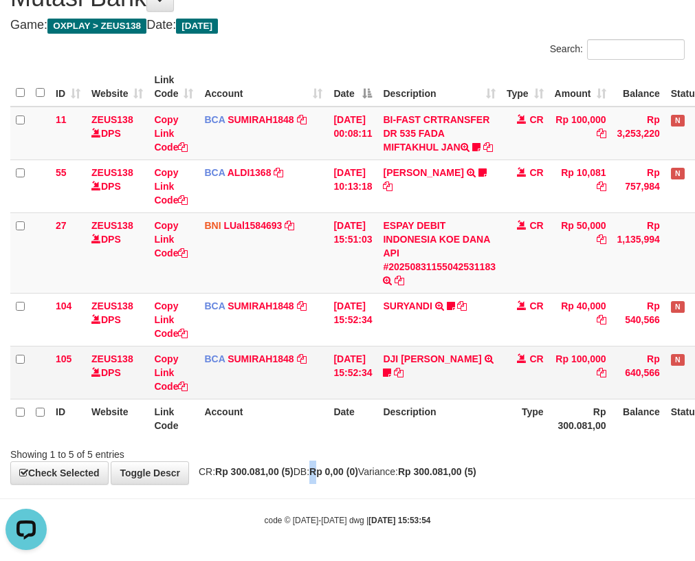
click at [90, 386] on tr "105 ZEUS138 DPS Copy Link Code BCA SUMIRAH1848 DPS SUMIRAH mutasi_20250831_4156…" at bounding box center [385, 372] width 751 height 53
click at [373, 450] on div "Showing 1 to 5 of 5 entries" at bounding box center [347, 451] width 695 height 19
drag, startPoint x: 387, startPoint y: 445, endPoint x: 703, endPoint y: 308, distance: 344.5
click at [397, 438] on div "ID Website Link Code Account Date Description Type Amount Balance Status Action…" at bounding box center [347, 252] width 695 height 379
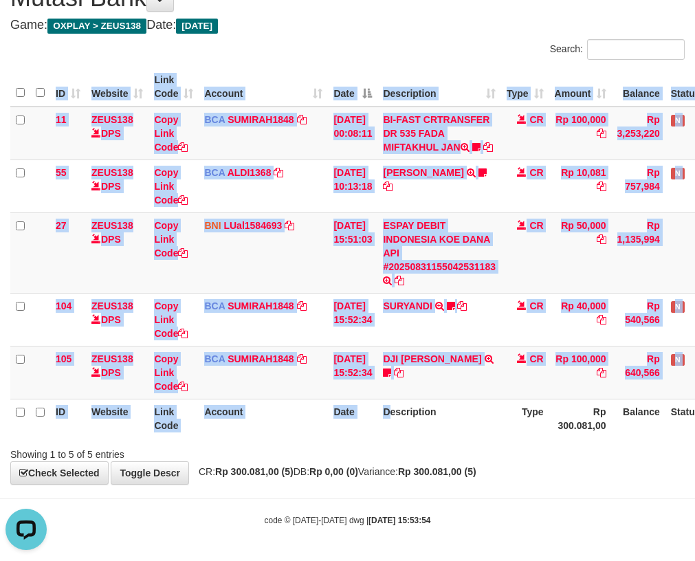
click at [414, 424] on th "Description" at bounding box center [439, 418] width 124 height 39
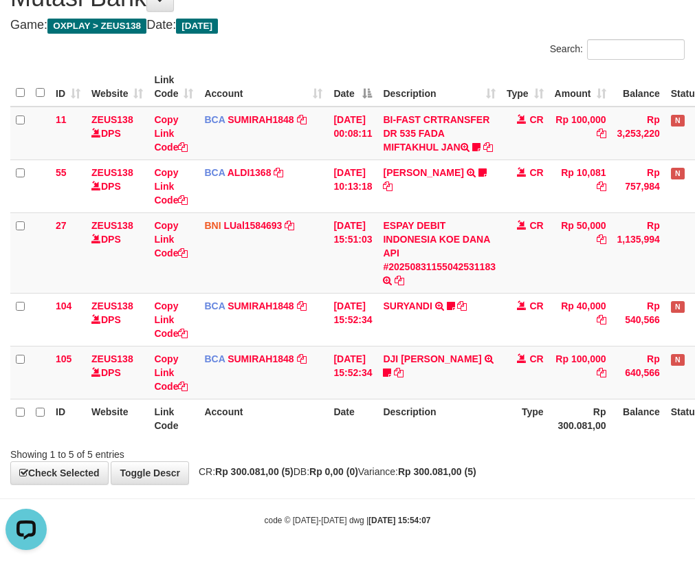
click at [377, 438] on th "Date" at bounding box center [352, 418] width 49 height 39
click at [377, 436] on th "Date" at bounding box center [352, 418] width 49 height 39
drag, startPoint x: 402, startPoint y: 302, endPoint x: 399, endPoint y: 377, distance: 75.0
click at [399, 376] on tbody "11 ZEUS138 DPS Copy Link Code BCA SUMIRAH1848 DPS SUMIRAH mutasi_20250831_4156 …" at bounding box center [385, 253] width 751 height 293
drag, startPoint x: 419, startPoint y: 383, endPoint x: 427, endPoint y: 397, distance: 16.0
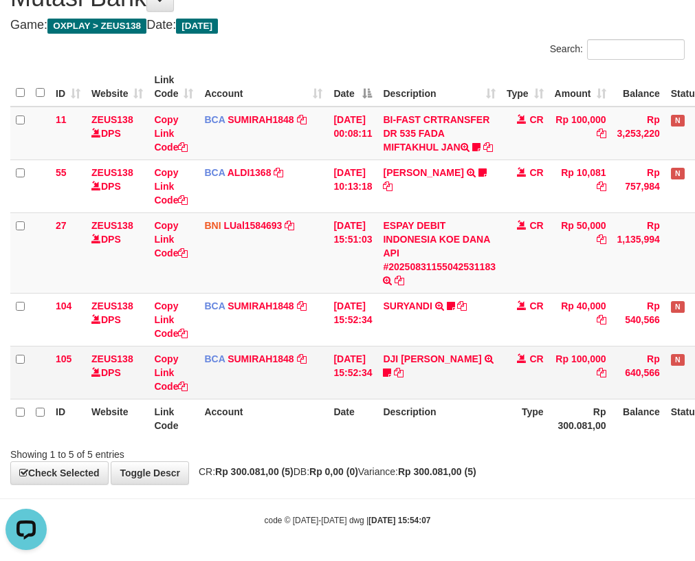
click at [421, 386] on td "DJI RUDI HARIANTO TRSF E-BANKING CR 3108/FTSCY/WS95031 100000.00DJI RUDI HARIAN…" at bounding box center [439, 372] width 124 height 53
click at [434, 399] on td "DJI [PERSON_NAME] TRSF E-BANKING CR 3108/FTSCY/WS95031 100000.00DJI [PERSON_NAM…" at bounding box center [439, 372] width 124 height 53
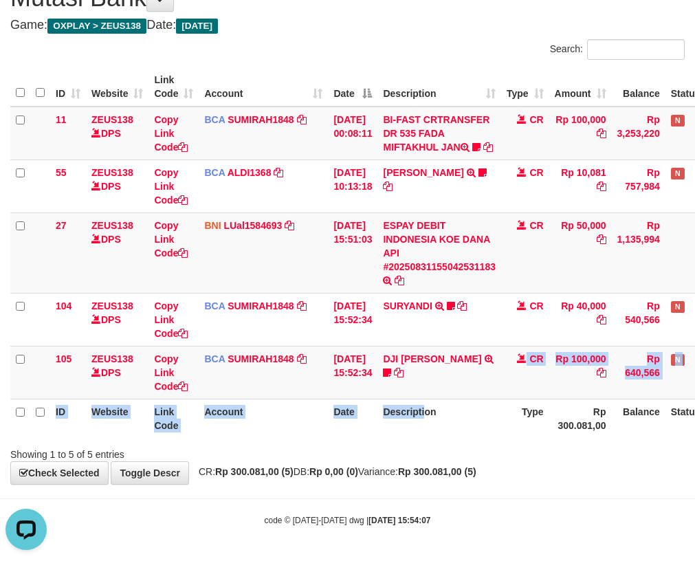
click at [436, 406] on table "ID Website Link Code Account Date Description Type Amount Balance Status Action…" at bounding box center [385, 252] width 751 height 370
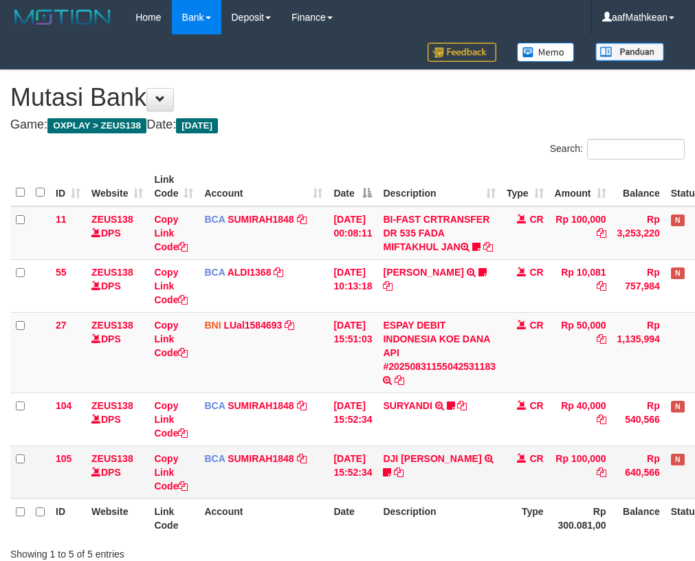
scroll to position [107, 0]
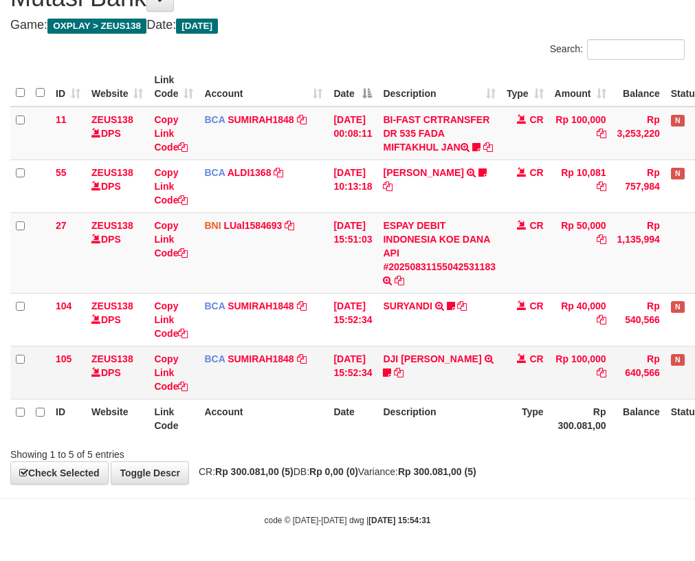
click at [425, 396] on td "DJI [PERSON_NAME] TRSF E-BANKING CR 3108/FTSCY/WS95031 100000.00DJI [PERSON_NAM…" at bounding box center [439, 372] width 124 height 53
click at [425, 395] on td "DJI RUDI HARIANTO TRSF E-BANKING CR 3108/FTSCY/WS95031 100000.00DJI RUDI HARIAN…" at bounding box center [439, 372] width 124 height 53
click at [423, 393] on td "DJI RUDI HARIANTO TRSF E-BANKING CR 3108/FTSCY/WS95031 100000.00DJI RUDI HARIAN…" at bounding box center [439, 372] width 124 height 53
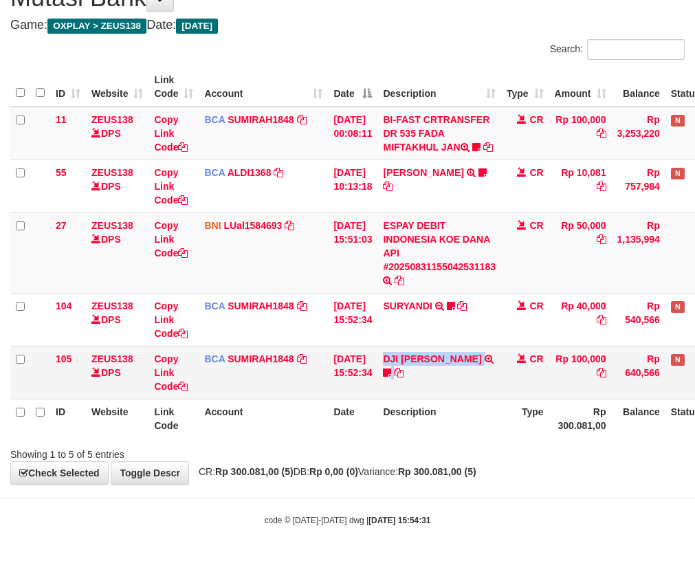
click at [423, 392] on td "DJI RUDI HARIANTO TRSF E-BANKING CR 3108/FTSCY/WS95031 100000.00DJI RUDI HARIAN…" at bounding box center [439, 372] width 124 height 53
click at [429, 416] on th "Description" at bounding box center [439, 418] width 124 height 39
click at [435, 434] on th "Description" at bounding box center [439, 418] width 124 height 39
drag, startPoint x: 428, startPoint y: 423, endPoint x: 401, endPoint y: 414, distance: 28.5
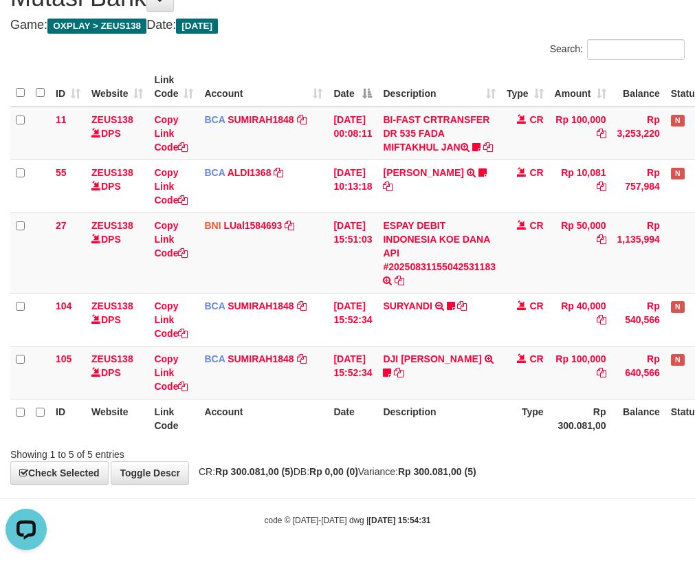
click at [428, 423] on th "Description" at bounding box center [439, 418] width 124 height 39
click at [377, 387] on td "[DATE] 15:52:34" at bounding box center [352, 372] width 49 height 53
click at [403, 399] on tr "105 ZEUS138 DPS Copy Link Code BCA SUMIRAH1848 DPS SUMIRAH mutasi_20250831_4156…" at bounding box center [385, 372] width 751 height 53
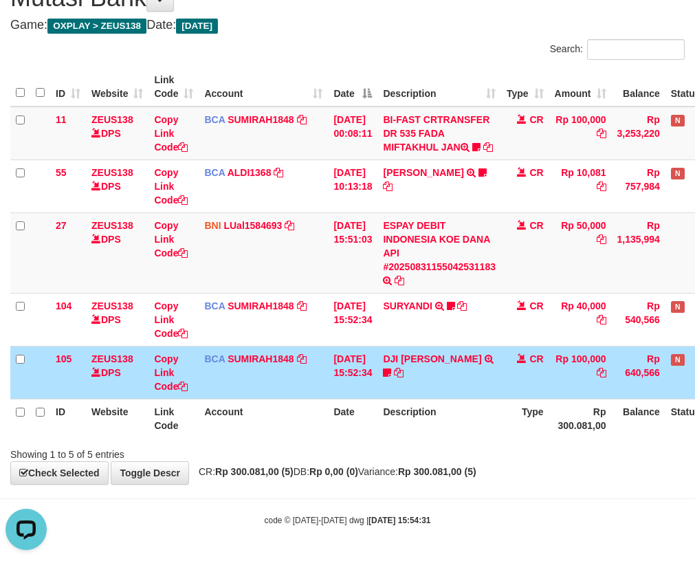
click at [377, 390] on td "31/08/2025 15:52:34" at bounding box center [352, 372] width 49 height 53
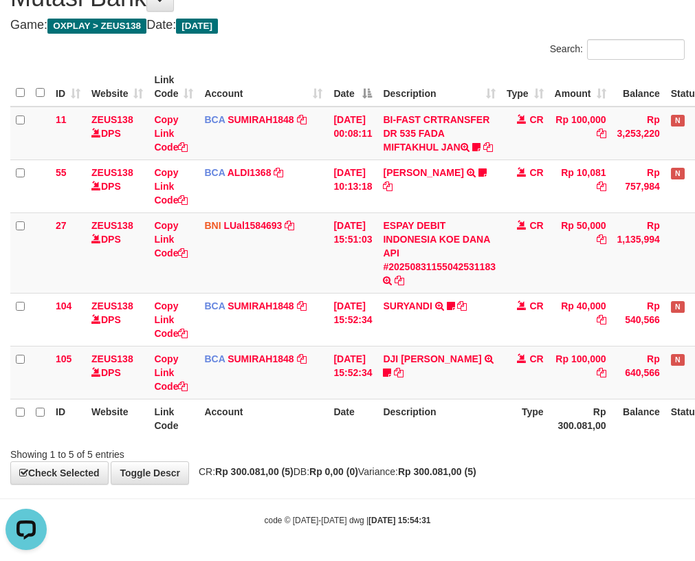
drag, startPoint x: 388, startPoint y: 388, endPoint x: 542, endPoint y: 411, distance: 155.6
click at [413, 398] on tr "105 ZEUS138 DPS Copy Link Code BCA SUMIRAH1848 DPS SUMIRAH mutasi_20250831_4156…" at bounding box center [385, 372] width 751 height 53
click at [463, 442] on div "ID Website Link Code Account Date Description Type Amount Balance Status Action…" at bounding box center [347, 252] width 695 height 379
click at [464, 442] on div "ID Website Link Code Account Date Description Type Amount Balance Status Action…" at bounding box center [347, 252] width 695 height 379
click at [468, 438] on th "Description" at bounding box center [439, 418] width 124 height 39
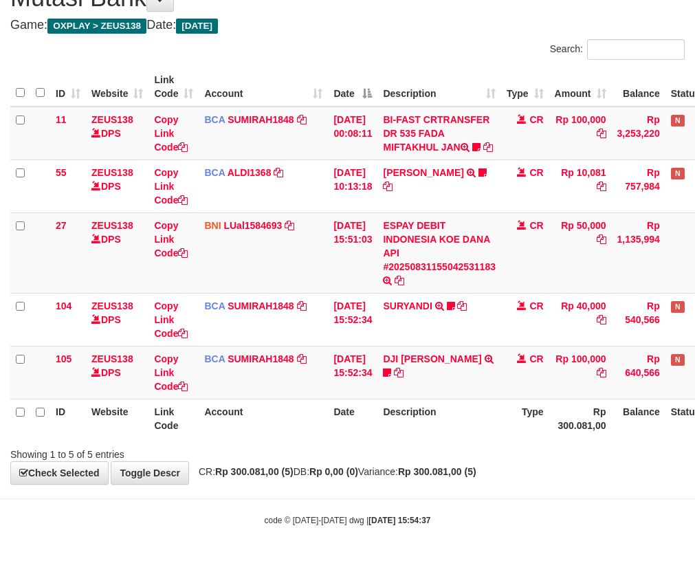
scroll to position [112, 0]
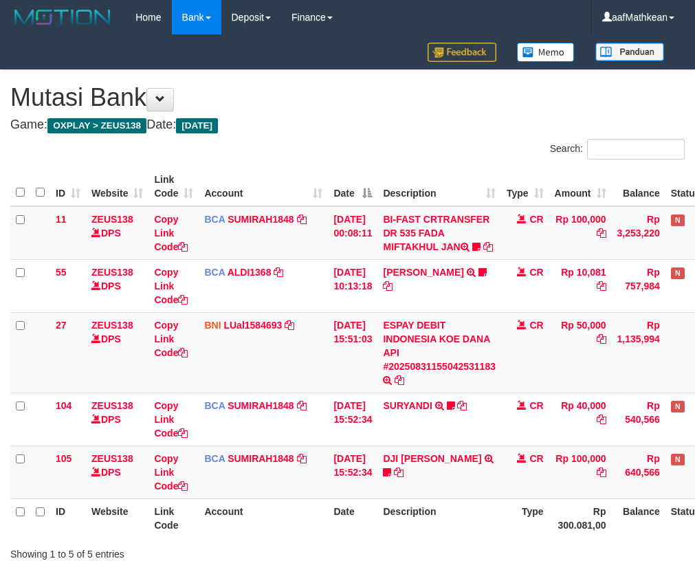
scroll to position [112, 0]
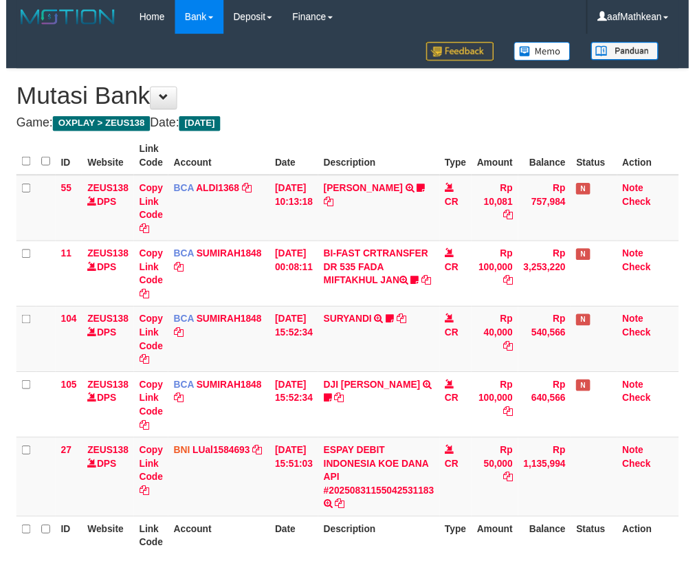
scroll to position [112, 0]
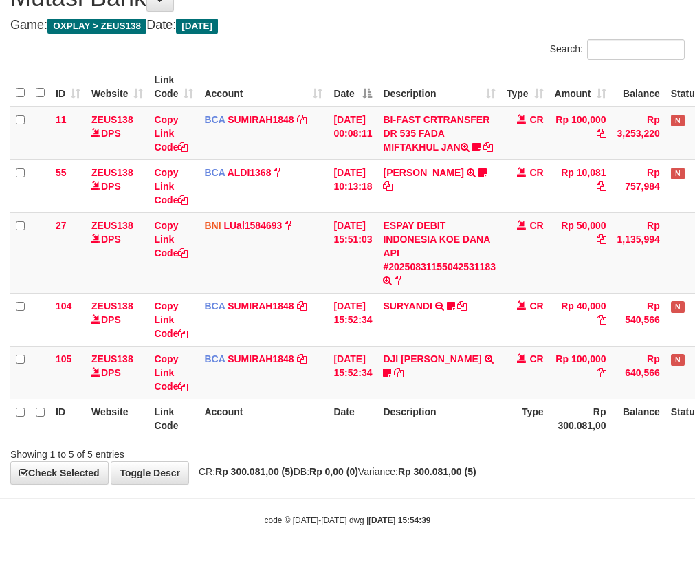
click at [362, 422] on th "Date" at bounding box center [352, 418] width 49 height 39
click at [409, 423] on th "Description" at bounding box center [439, 418] width 124 height 39
click at [392, 419] on th "Description" at bounding box center [439, 418] width 124 height 39
click at [133, 458] on div "Showing 1 to 5 of 5 entries" at bounding box center [144, 451] width 269 height 19
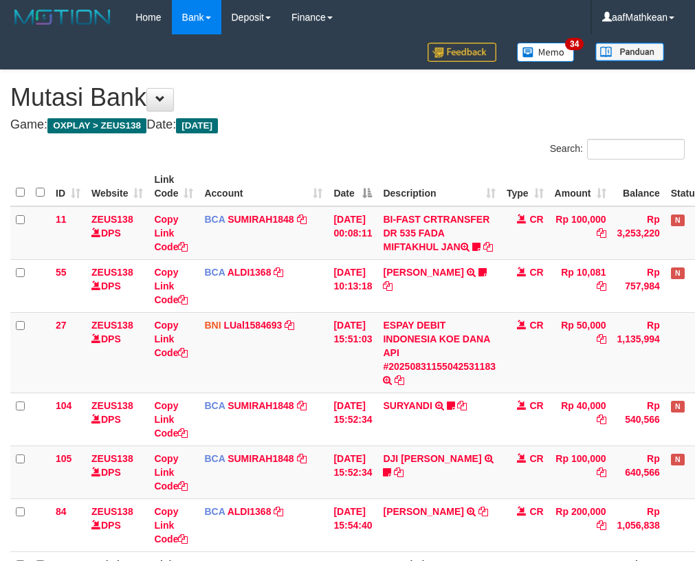
scroll to position [112, 0]
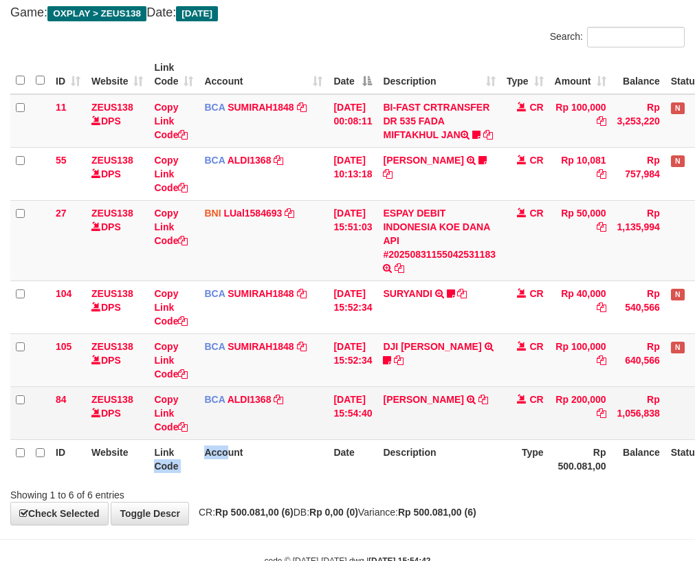
drag, startPoint x: 144, startPoint y: 412, endPoint x: 149, endPoint y: 419, distance: 7.8
click at [146, 416] on td "ZEUS138 DPS" at bounding box center [117, 412] width 63 height 53
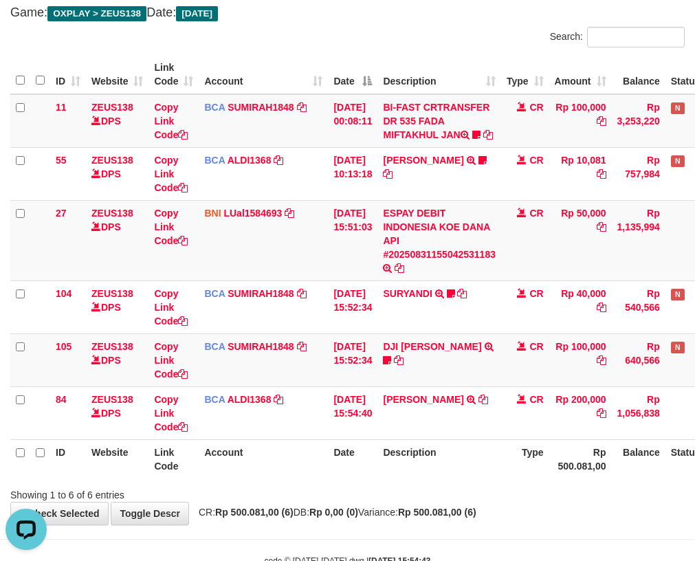
drag, startPoint x: 296, startPoint y: 472, endPoint x: 347, endPoint y: 496, distance: 56.3
click at [296, 472] on th "Account" at bounding box center [263, 458] width 129 height 39
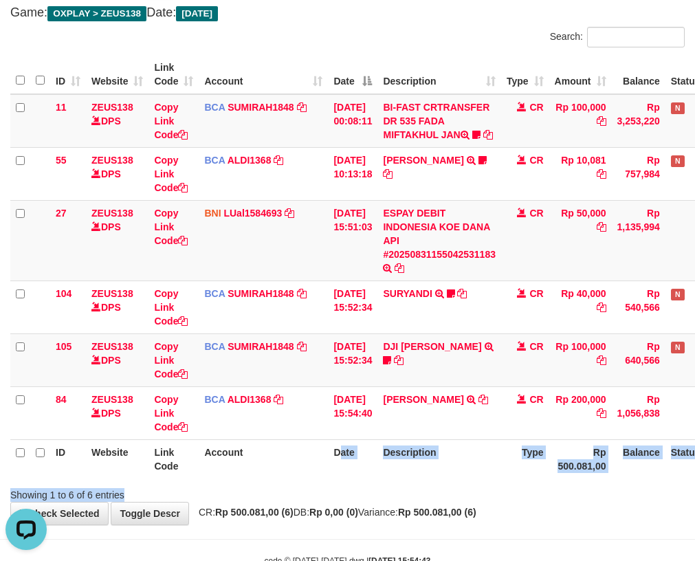
drag, startPoint x: 347, startPoint y: 496, endPoint x: 698, endPoint y: 547, distance: 354.9
click at [533, 524] on div "**********" at bounding box center [347, 241] width 695 height 566
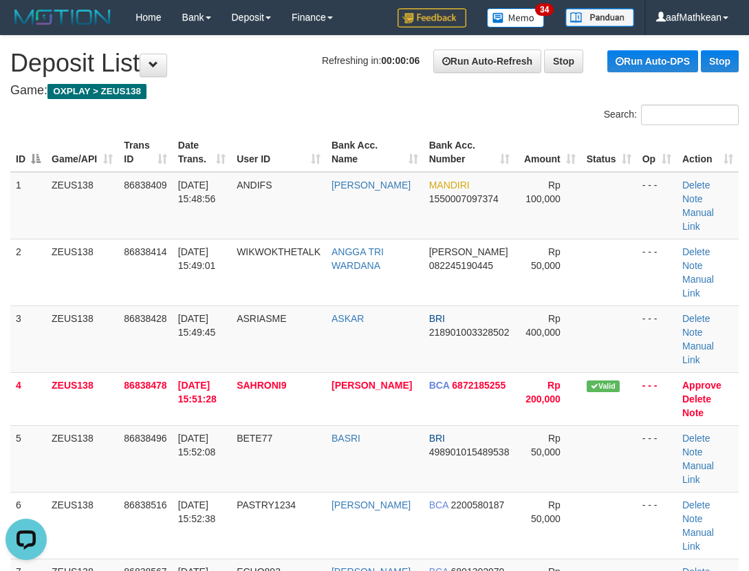
drag, startPoint x: 230, startPoint y: 83, endPoint x: 228, endPoint y: 99, distance: 15.9
click at [703, 425] on td "Delete Note Manual Link" at bounding box center [707, 458] width 62 height 67
click at [705, 460] on link "Manual Link" at bounding box center [698, 472] width 32 height 25
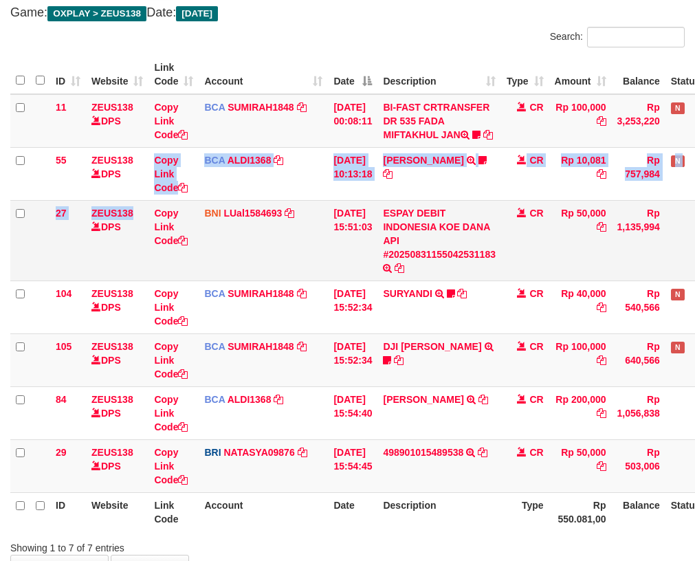
drag, startPoint x: 138, startPoint y: 207, endPoint x: 178, endPoint y: 245, distance: 54.9
click at [155, 235] on tbody "11 ZEUS138 DPS Copy Link Code BCA SUMIRAH1848 DPS SUMIRAH mutasi_20250831_4156 …" at bounding box center [385, 293] width 751 height 399
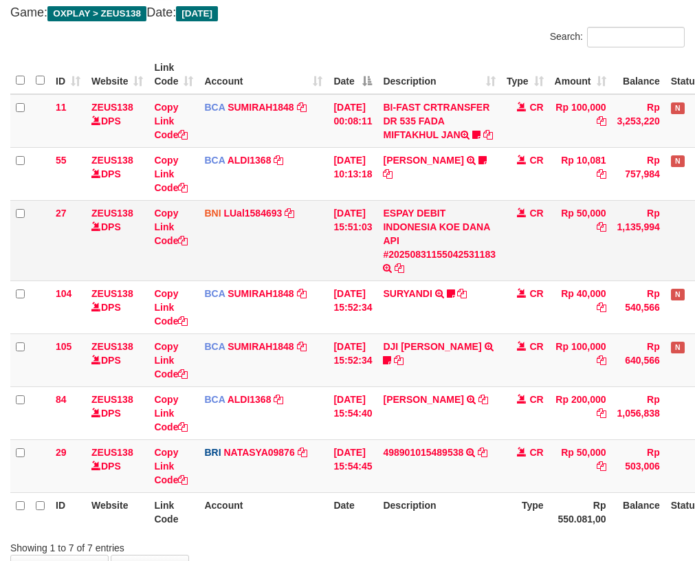
drag, startPoint x: 312, startPoint y: 277, endPoint x: 327, endPoint y: 278, distance: 15.2
click at [322, 278] on td "BNI LUal1584693 DPS LUCKY ALAMSYAH mutasi_20250831_2414 | 27 mutasi_20250831_24…" at bounding box center [263, 240] width 129 height 80
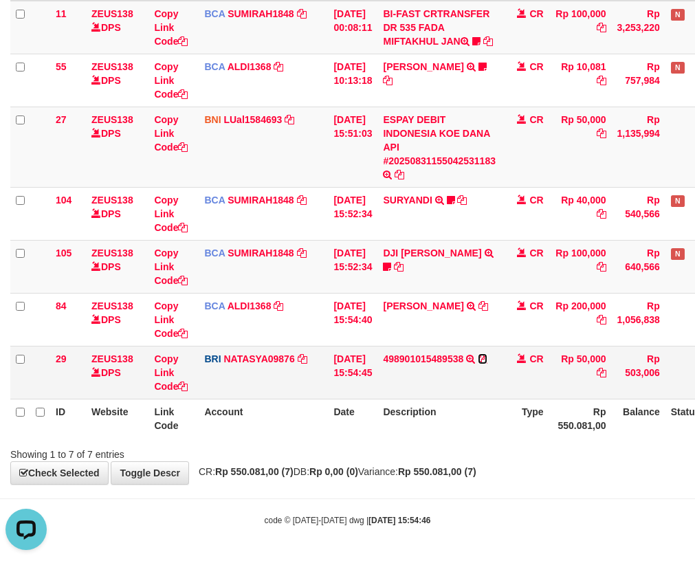
click at [487, 357] on icon at bounding box center [483, 359] width 10 height 10
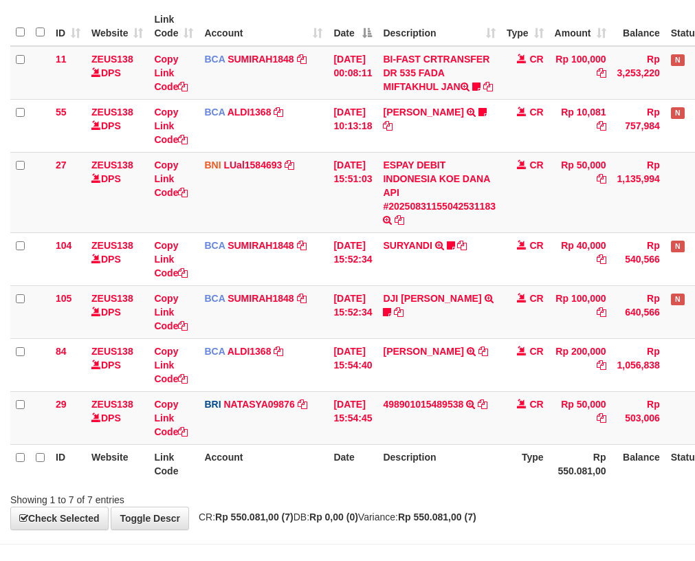
scroll to position [219, 0]
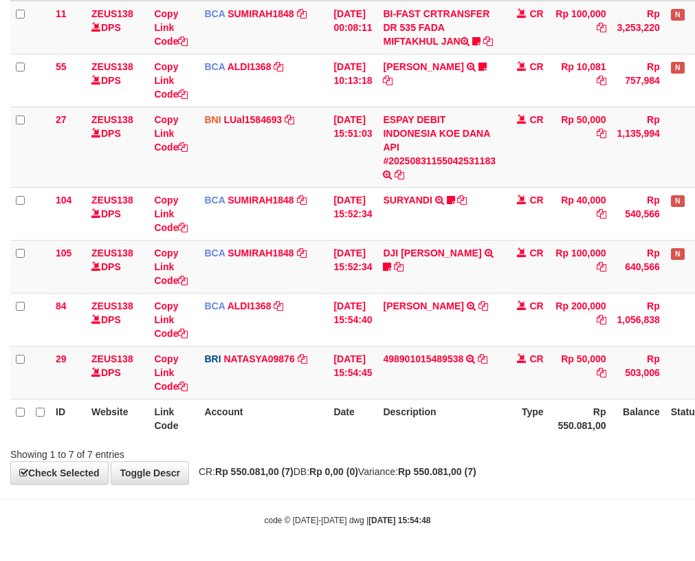
click at [331, 402] on table "ID Website Link Code Account Date Description Type Amount Balance Status Action…" at bounding box center [385, 200] width 751 height 476
click at [165, 384] on link "Copy Link Code" at bounding box center [171, 372] width 34 height 38
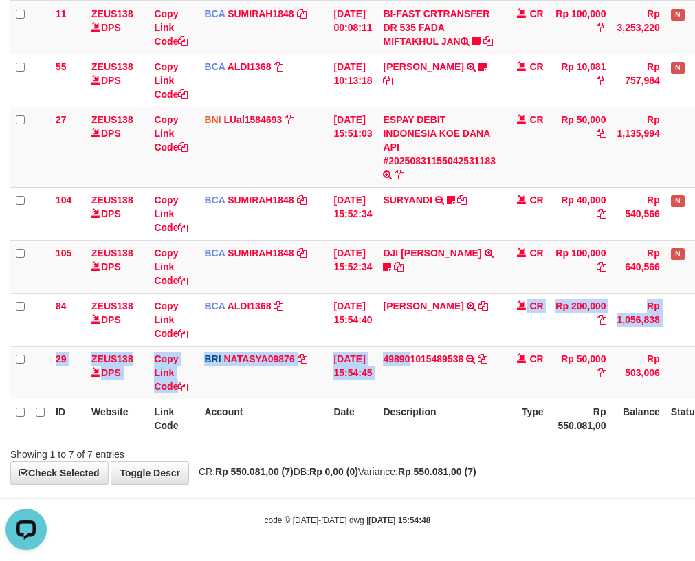
click at [575, 379] on tbody "11 ZEUS138 DPS Copy Link Code BCA SUMIRAH1848 DPS SUMIRAH mutasi_20250831_4156 …" at bounding box center [385, 200] width 751 height 399
click at [509, 361] on tbody "11 ZEUS138 DPS Copy Link Code BCA SUMIRAH1848 DPS SUMIRAH mutasi_20250831_4156 …" at bounding box center [385, 200] width 751 height 399
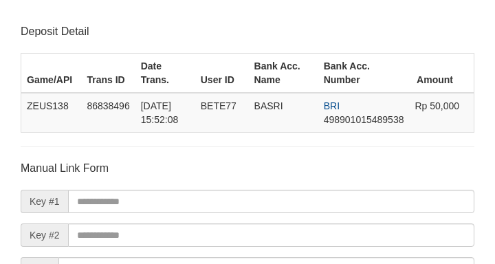
scroll to position [161, 0]
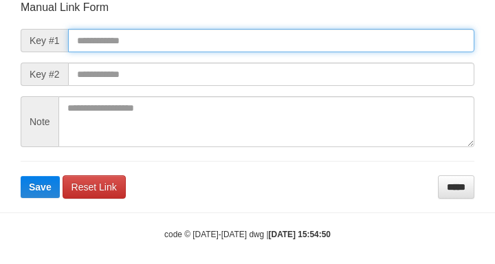
click at [177, 36] on input "text" at bounding box center [271, 40] width 406 height 23
paste input "**********"
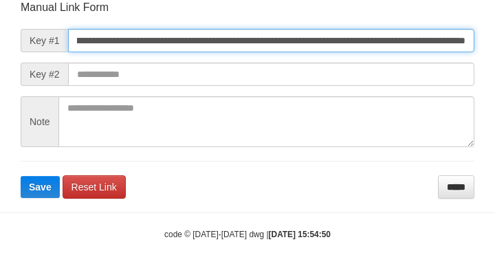
scroll to position [160, 0]
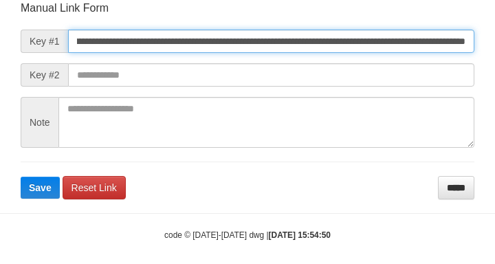
type input "**********"
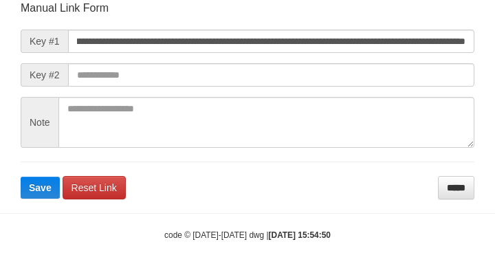
scroll to position [0, 0]
click at [305, 68] on form "**********" at bounding box center [248, 100] width 454 height 199
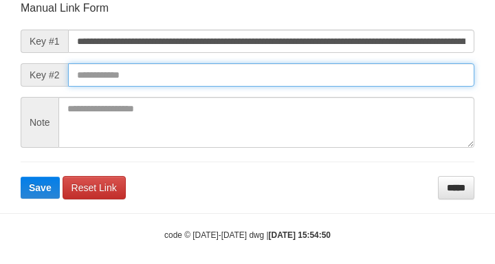
click at [21, 177] on button "Save" at bounding box center [40, 188] width 39 height 22
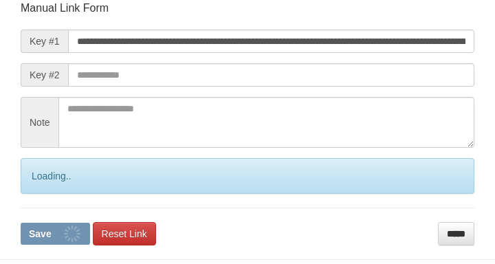
drag, startPoint x: 324, startPoint y: 88, endPoint x: 3, endPoint y: 71, distance: 321.4
click at [336, 98] on form "**********" at bounding box center [248, 123] width 454 height 245
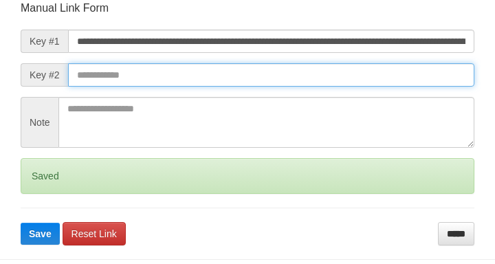
click at [311, 84] on input "text" at bounding box center [271, 74] width 406 height 23
click at [21, 223] on button "Save" at bounding box center [40, 234] width 39 height 22
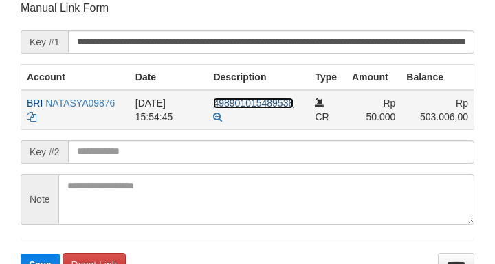
click at [213, 98] on link "498901015489538" at bounding box center [253, 103] width 80 height 11
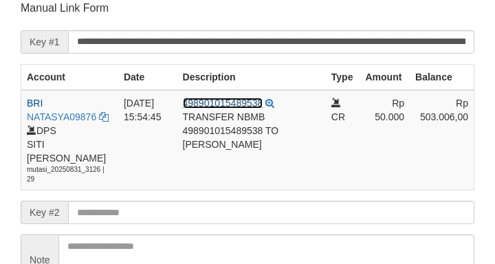
click at [183, 98] on link "498901015489538" at bounding box center [223, 103] width 80 height 11
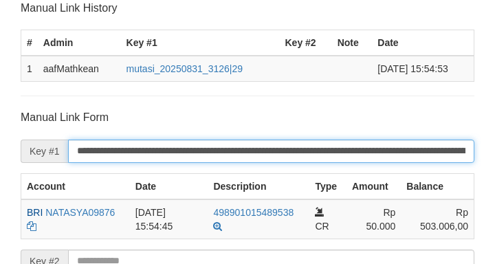
drag, startPoint x: 173, startPoint y: 142, endPoint x: 164, endPoint y: 144, distance: 9.2
click at [170, 145] on input "**********" at bounding box center [271, 151] width 406 height 23
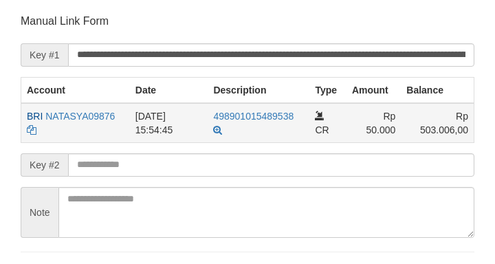
scroll to position [358, 0]
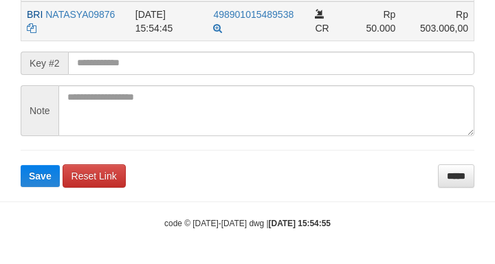
click at [150, 26] on td "[DATE] 15:54:45" at bounding box center [169, 21] width 78 height 40
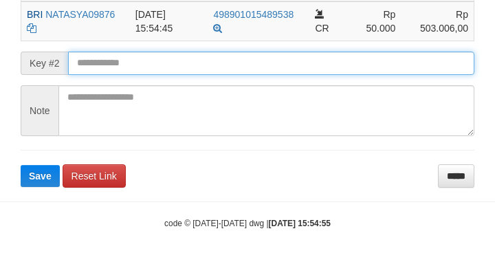
click at [21, 165] on button "Save" at bounding box center [40, 176] width 39 height 22
click at [159, 73] on input "text" at bounding box center [271, 63] width 406 height 23
click at [154, 72] on input "text" at bounding box center [271, 63] width 406 height 23
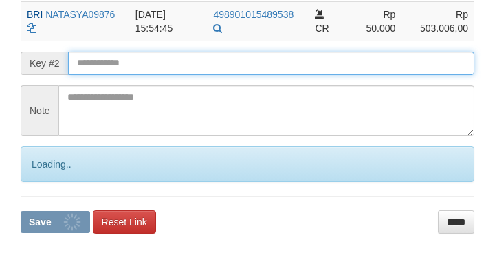
click at [21, 211] on button "Save" at bounding box center [55, 222] width 69 height 22
click at [155, 67] on input "text" at bounding box center [271, 63] width 406 height 23
click at [173, 70] on input "text" at bounding box center [271, 63] width 406 height 23
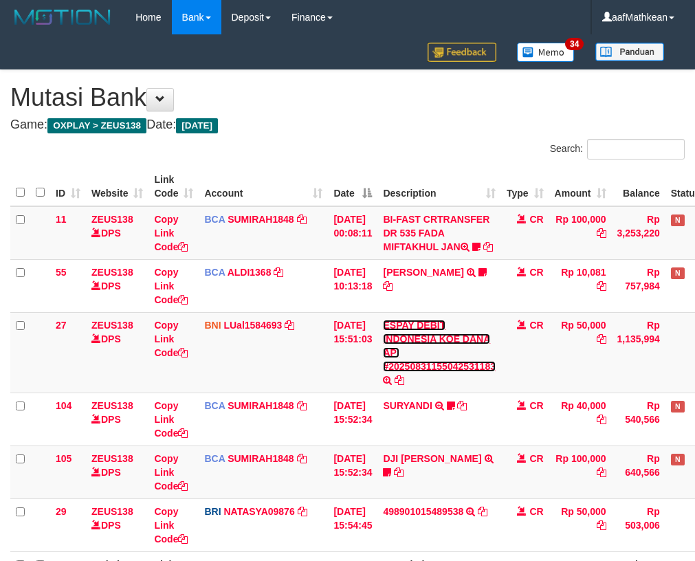
scroll to position [166, 0]
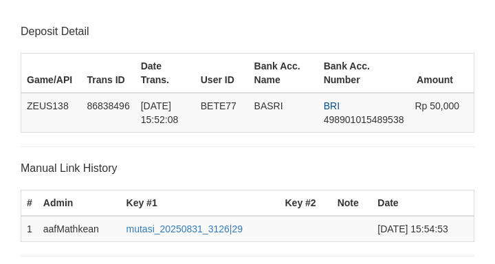
scroll to position [358, 0]
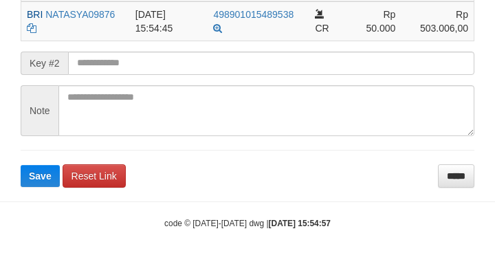
click at [56, 82] on form "**********" at bounding box center [248, 49] width 454 height 275
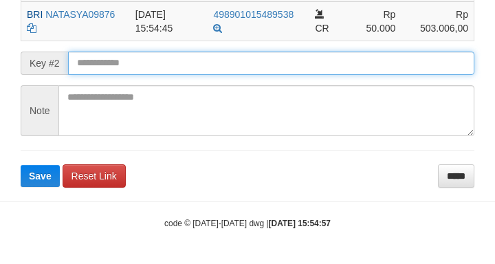
click at [21, 165] on button "Save" at bounding box center [40, 176] width 39 height 22
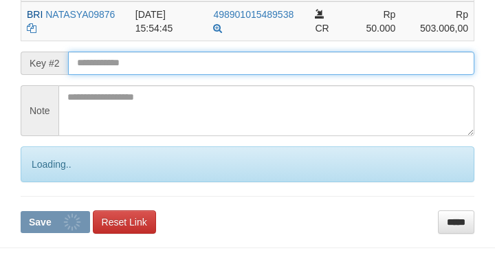
click at [129, 56] on input "text" at bounding box center [271, 63] width 406 height 23
click at [139, 67] on input "text" at bounding box center [271, 63] width 406 height 23
click at [155, 77] on form "**********" at bounding box center [248, 72] width 454 height 321
click at [168, 71] on input "text" at bounding box center [271, 63] width 406 height 23
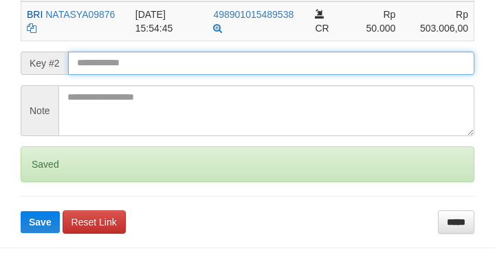
click at [175, 69] on input "text" at bounding box center [271, 63] width 406 height 23
click at [21, 211] on button "Save" at bounding box center [40, 222] width 39 height 22
click at [178, 71] on input "text" at bounding box center [271, 63] width 406 height 23
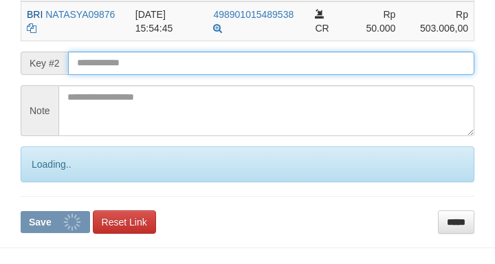
click at [179, 71] on input "text" at bounding box center [271, 63] width 406 height 23
click at [21, 211] on button "Save" at bounding box center [55, 222] width 69 height 22
click at [186, 70] on input "text" at bounding box center [271, 63] width 406 height 23
click at [197, 67] on input "text" at bounding box center [271, 63] width 406 height 23
click at [198, 67] on input "text" at bounding box center [271, 63] width 406 height 23
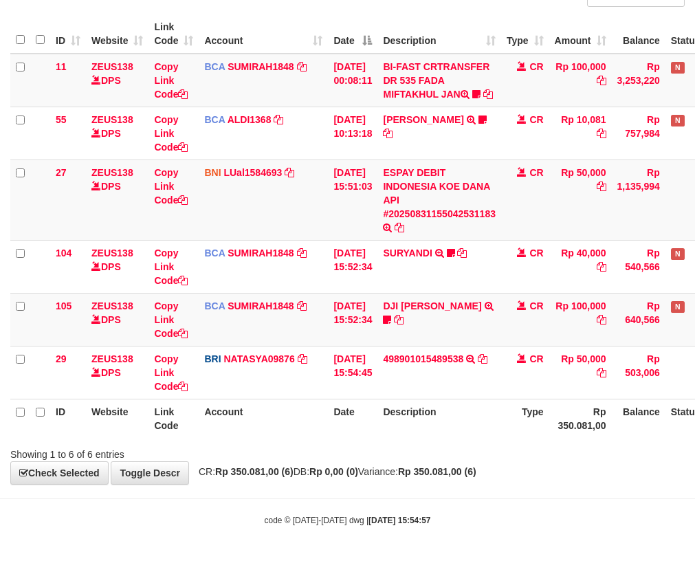
scroll to position [166, 0]
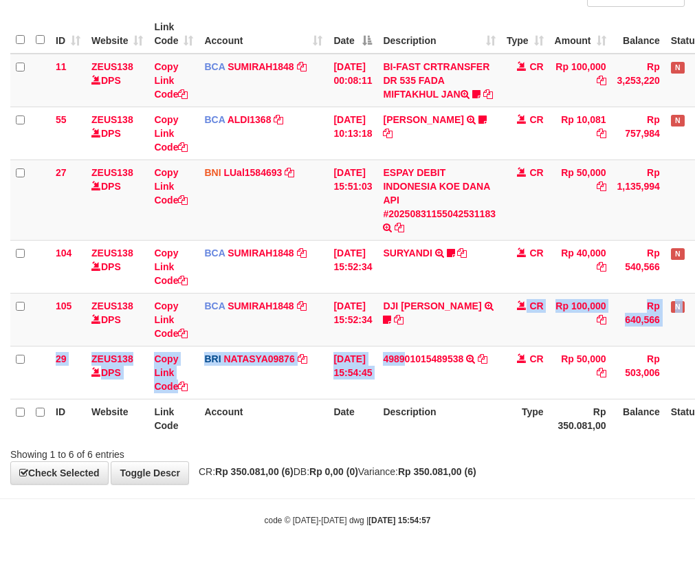
drag, startPoint x: 439, startPoint y: 356, endPoint x: 703, endPoint y: 375, distance: 264.6
click at [534, 364] on tbody "11 ZEUS138 DPS Copy Link Code BCA SUMIRAH1848 DPS SUMIRAH mutasi_20250831_4156 …" at bounding box center [385, 227] width 751 height 346
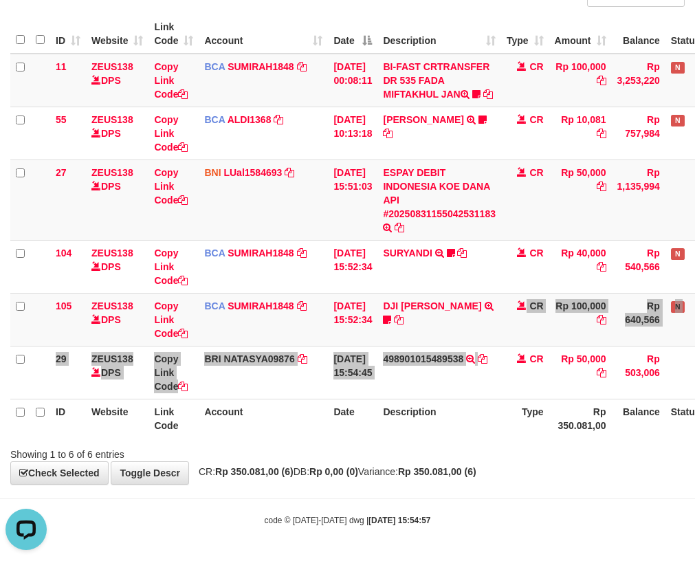
scroll to position [0, 0]
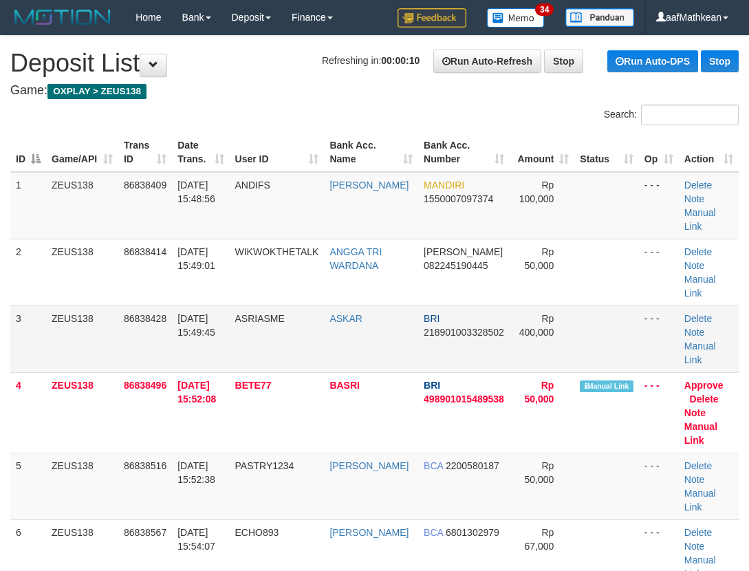
click at [121, 305] on td "86838428" at bounding box center [145, 338] width 54 height 67
drag, startPoint x: 126, startPoint y: 282, endPoint x: 142, endPoint y: 281, distance: 15.8
click at [127, 305] on td "86838428" at bounding box center [145, 338] width 54 height 67
click at [142, 305] on td "86838428" at bounding box center [145, 338] width 54 height 67
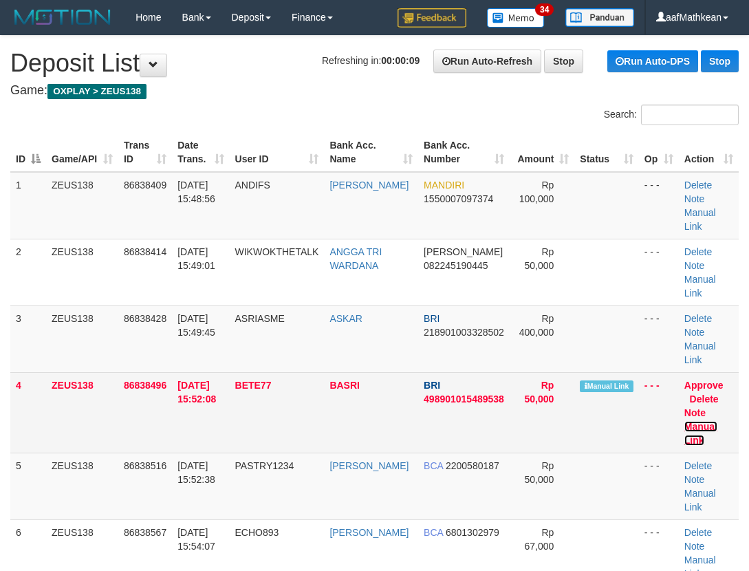
click at [684, 421] on link "Manual Link" at bounding box center [700, 433] width 33 height 25
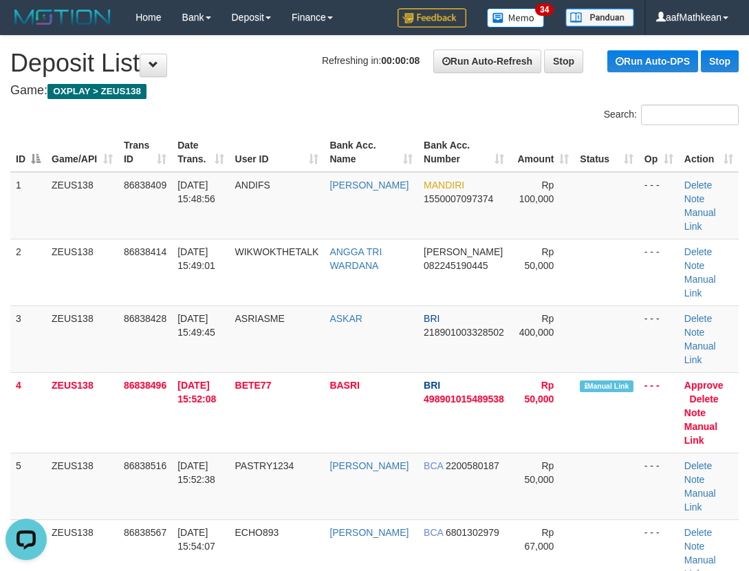
click at [315, 112] on div "Search:" at bounding box center [374, 116] width 749 height 24
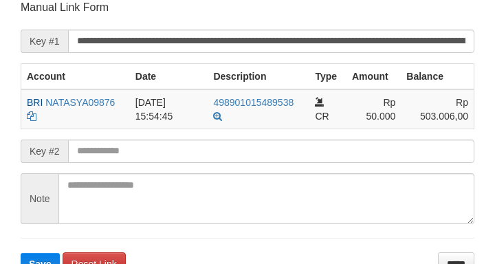
click at [143, 132] on form "**********" at bounding box center [248, 137] width 454 height 275
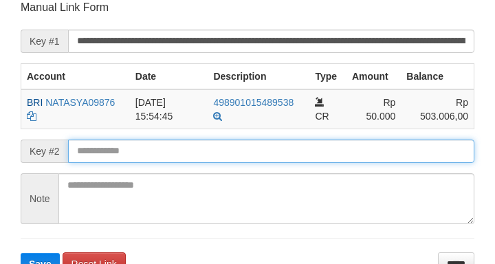
click at [122, 153] on input "text" at bounding box center [271, 151] width 406 height 23
click at [21, 253] on button "Save" at bounding box center [40, 264] width 39 height 22
click at [121, 151] on input "text" at bounding box center [271, 151] width 406 height 23
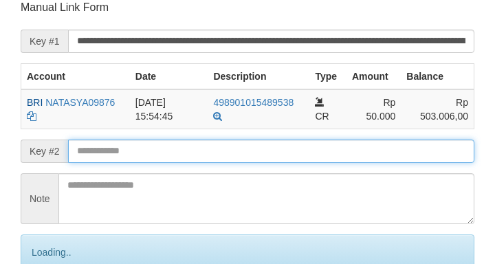
click at [122, 151] on input "text" at bounding box center [271, 151] width 406 height 23
click at [137, 146] on input "text" at bounding box center [271, 151] width 406 height 23
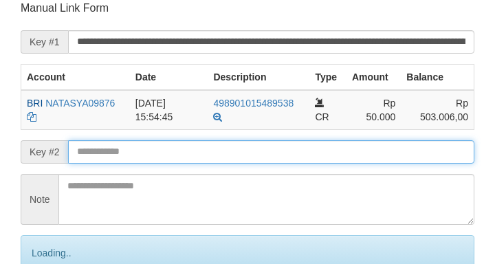
click at [142, 152] on input "text" at bounding box center [271, 151] width 406 height 23
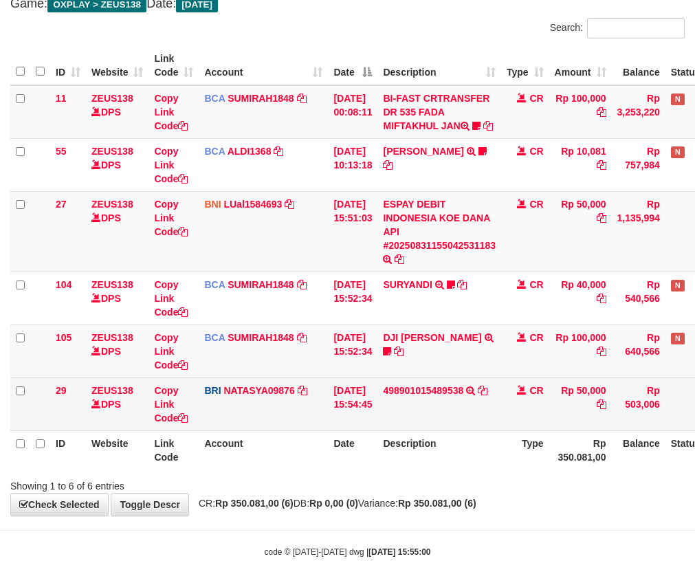
scroll to position [166, 0]
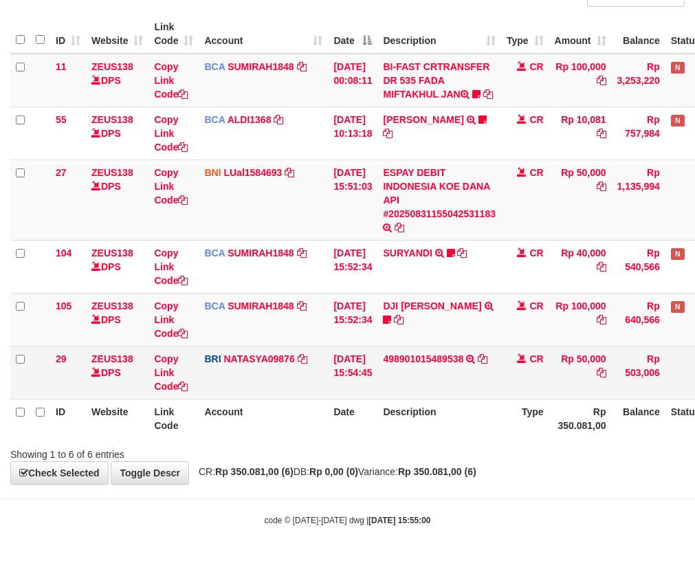
click at [612, 387] on td "Rp 50,000" at bounding box center [580, 372] width 63 height 53
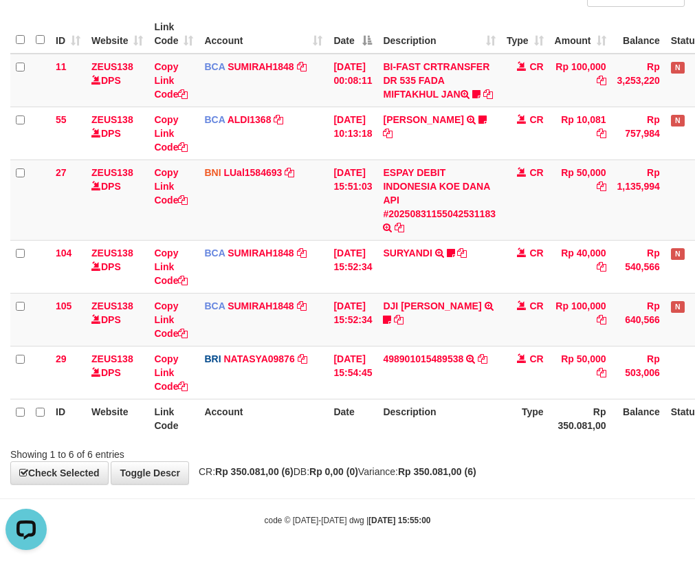
scroll to position [0, 0]
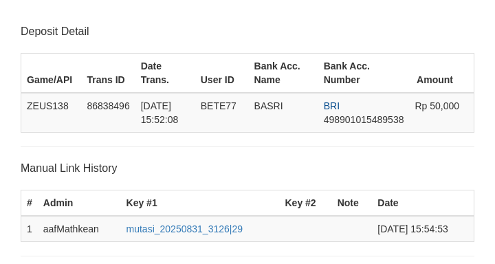
scroll to position [269, 0]
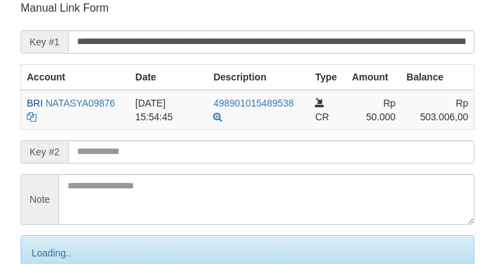
click at [164, 153] on input "text" at bounding box center [271, 151] width 406 height 23
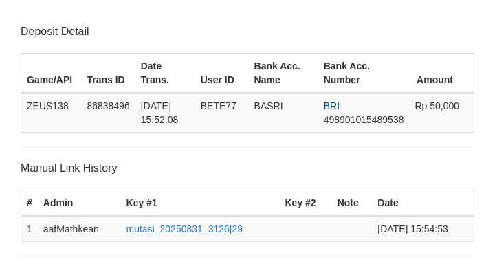
scroll to position [269, 0]
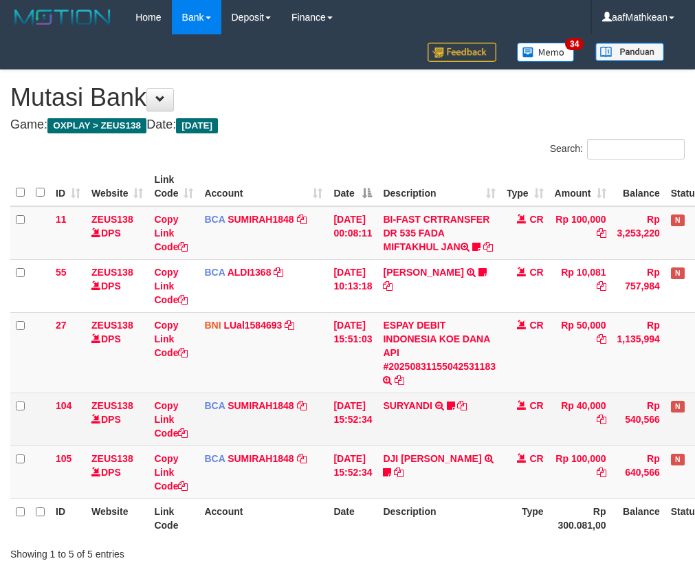
scroll to position [113, 0]
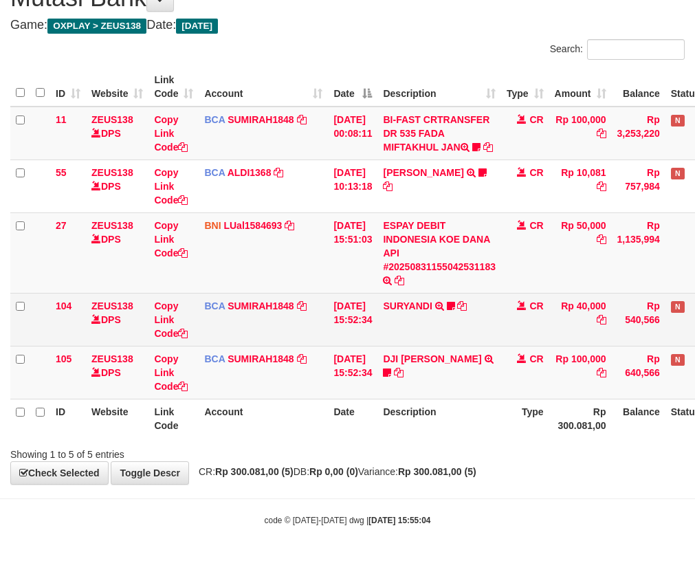
click at [319, 340] on td "BCA SUMIRAH1848 DPS SUMIRAH mutasi_20250831_4156 | 104 mutasi_20250831_4156 | 1…" at bounding box center [263, 319] width 129 height 53
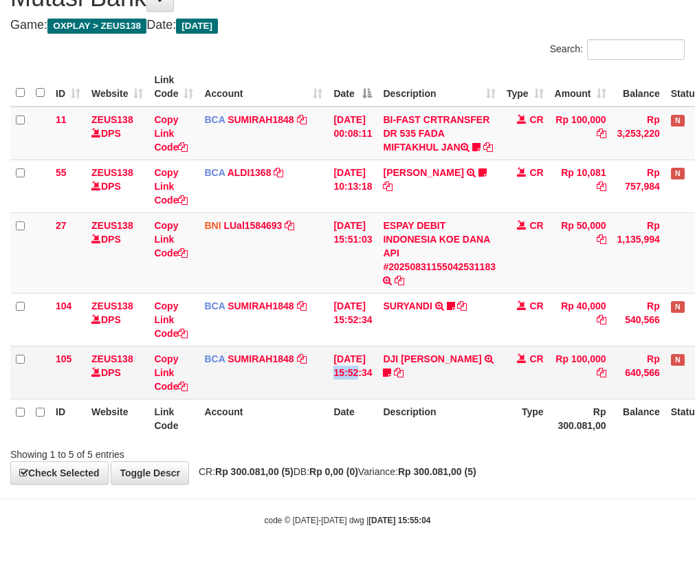
click at [366, 362] on td "[DATE] 15:52:34" at bounding box center [352, 372] width 49 height 53
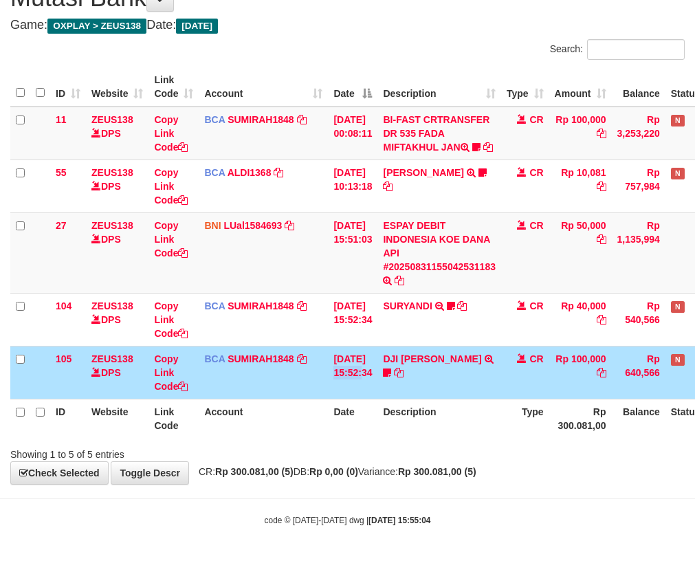
click at [694, 439] on html "Toggle navigation Home Bank Account List Load By Website Group [OXPLAY] ZEUS138…" at bounding box center [347, 230] width 695 height 661
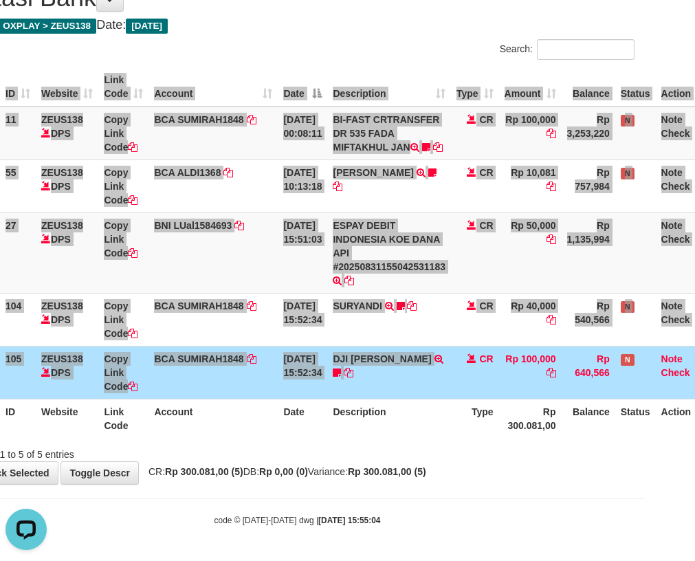
scroll to position [0, 0]
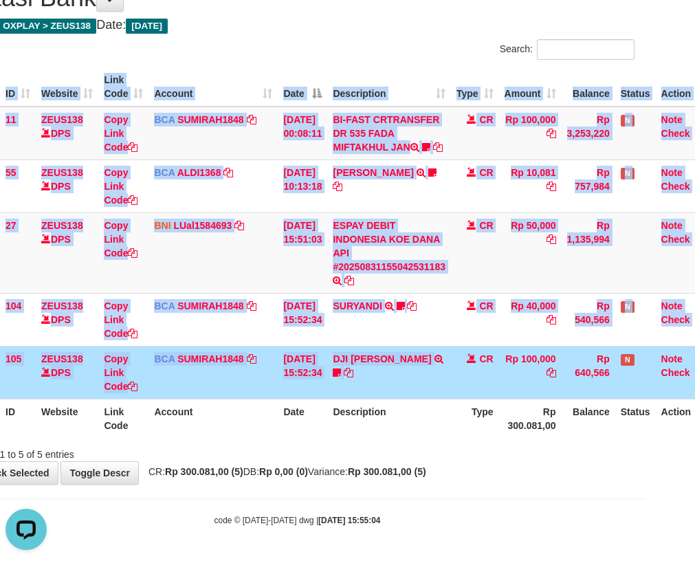
click at [313, 487] on body "Toggle navigation Home Bank Account List Load By Website Group [OXPLAY] ZEUS138…" at bounding box center [297, 230] width 695 height 661
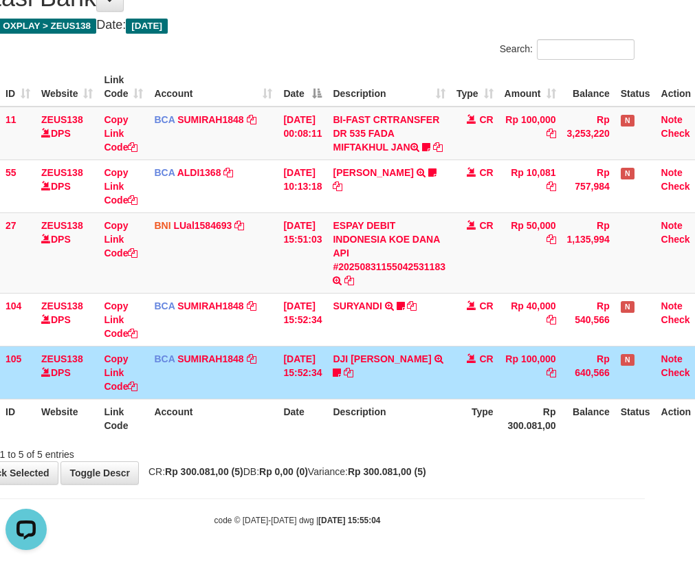
drag, startPoint x: 321, startPoint y: 489, endPoint x: 379, endPoint y: 480, distance: 59.1
click at [338, 489] on body "Toggle navigation Home Bank Account List Load By Website Group [OXPLAY] ZEUS138…" at bounding box center [297, 230] width 695 height 661
click at [426, 477] on strong "Rp 300.081,00 (5)" at bounding box center [387, 471] width 78 height 11
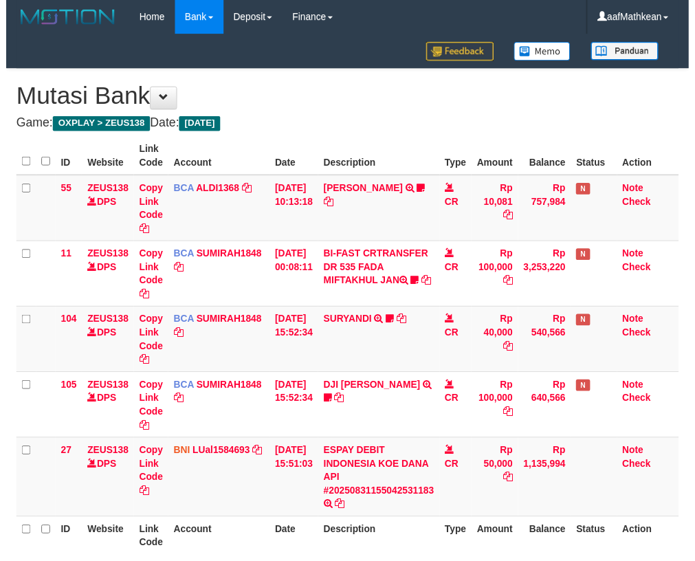
scroll to position [113, 50]
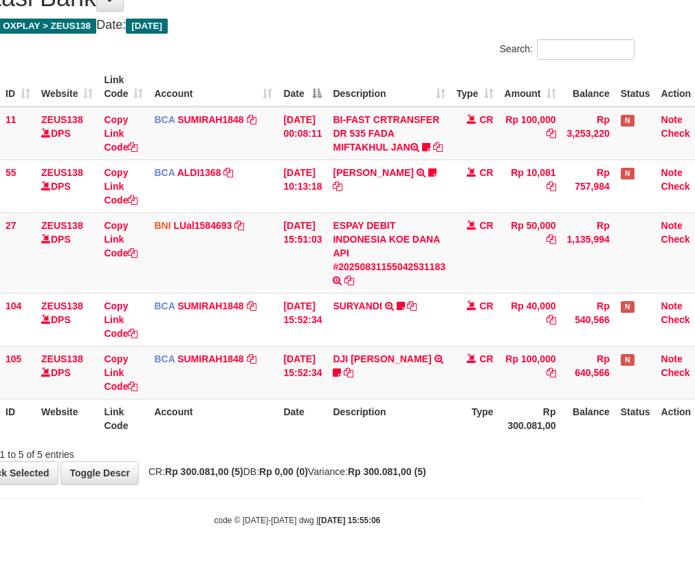
click at [403, 433] on th "Description" at bounding box center [389, 418] width 124 height 39
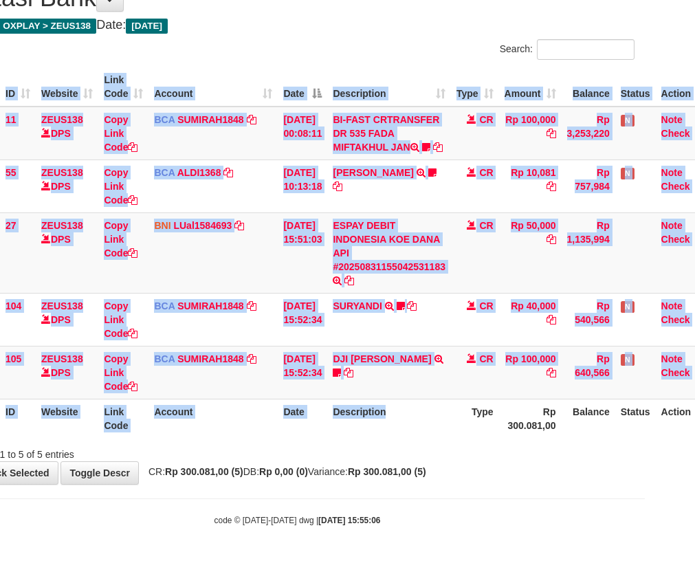
drag, startPoint x: 407, startPoint y: 437, endPoint x: 377, endPoint y: 439, distance: 29.6
click at [408, 439] on div "ID Website Link Code Account Date Description Type Amount Balance Status Action…" at bounding box center [297, 252] width 695 height 379
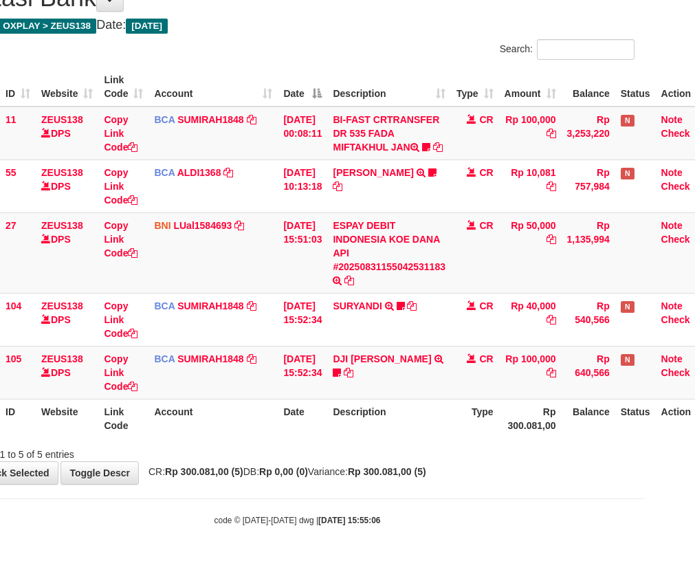
click at [373, 440] on div "Search: ID Website Link Code Account Date Description Type Amount Balance Statu…" at bounding box center [297, 250] width 674 height 422
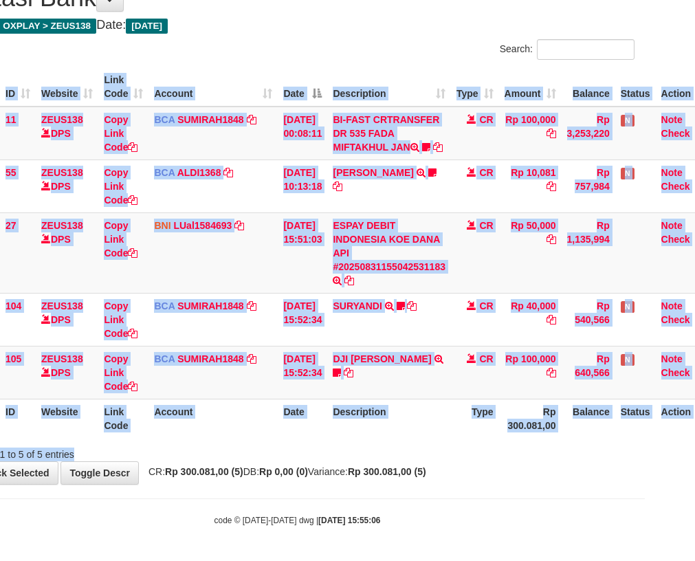
click at [375, 428] on th "Description" at bounding box center [389, 418] width 124 height 39
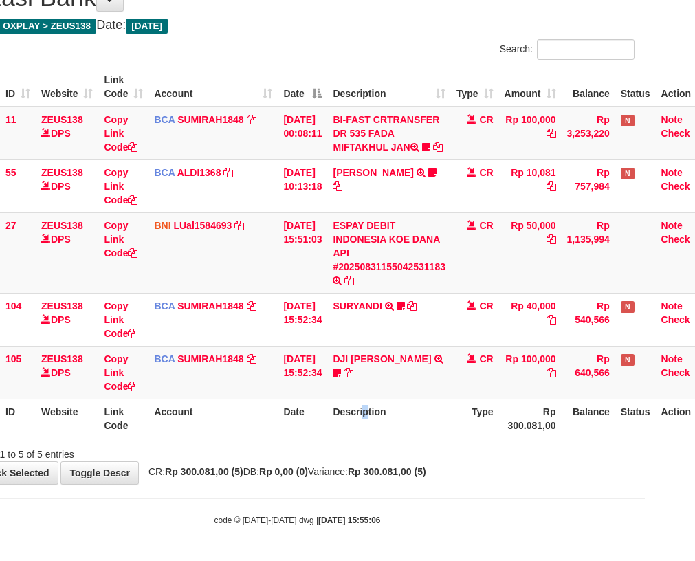
drag, startPoint x: 195, startPoint y: 327, endPoint x: 705, endPoint y: 21, distance: 594.7
click at [252, 298] on td "BCA SUMIRAH1848 DPS SUMIRAH mutasi_20250831_4156 | 104 mutasi_20250831_4156 | 1…" at bounding box center [212, 319] width 129 height 53
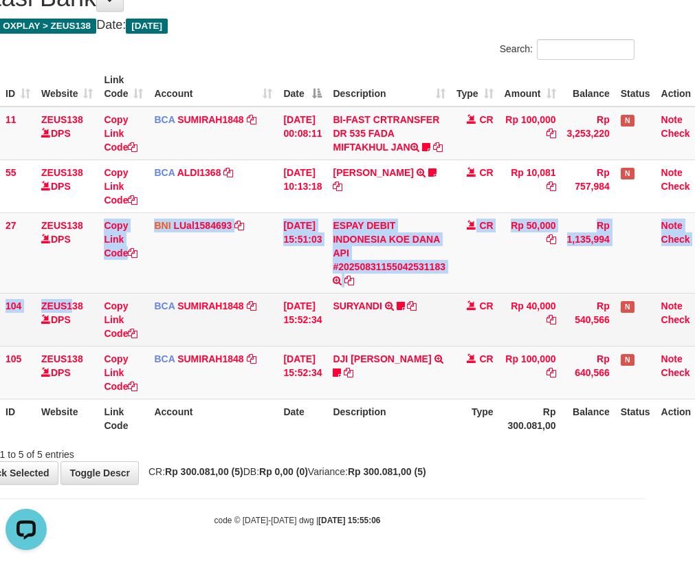
drag, startPoint x: 69, startPoint y: 291, endPoint x: 89, endPoint y: 308, distance: 26.3
click at [71, 296] on tbody "11 ZEUS138 DPS Copy Link Code BCA SUMIRAH1848 DPS SUMIRAH mutasi_20250831_4156 …" at bounding box center [335, 253] width 751 height 293
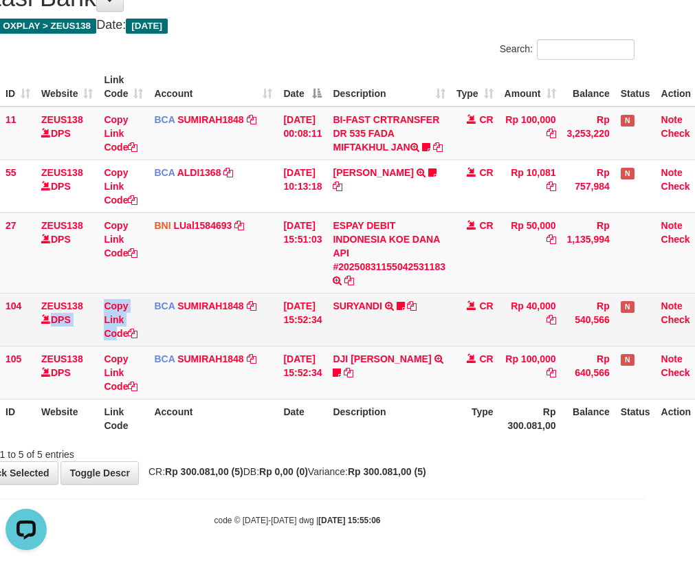
click at [118, 339] on tr "104 ZEUS138 DPS Copy Link Code BCA SUMIRAH1848 DPS SUMIRAH mutasi_20250831_4156…" at bounding box center [335, 319] width 751 height 53
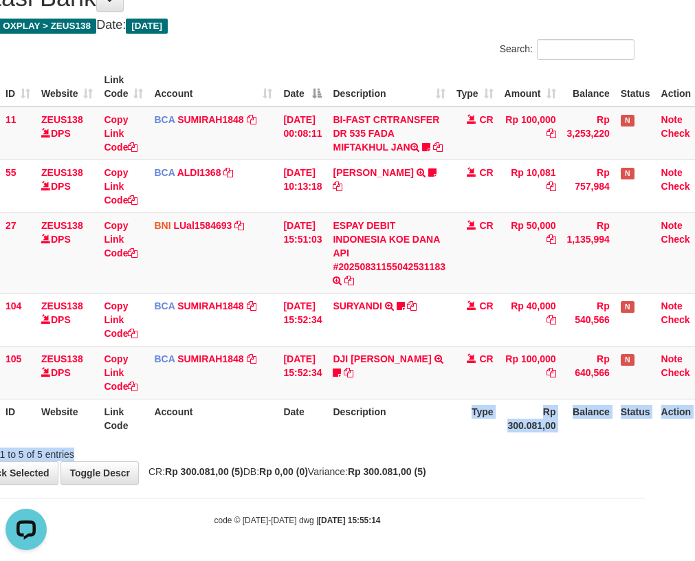
click at [407, 437] on div "Search: ID Website Link Code Account Date Description Type Amount Balance Statu…" at bounding box center [297, 250] width 674 height 422
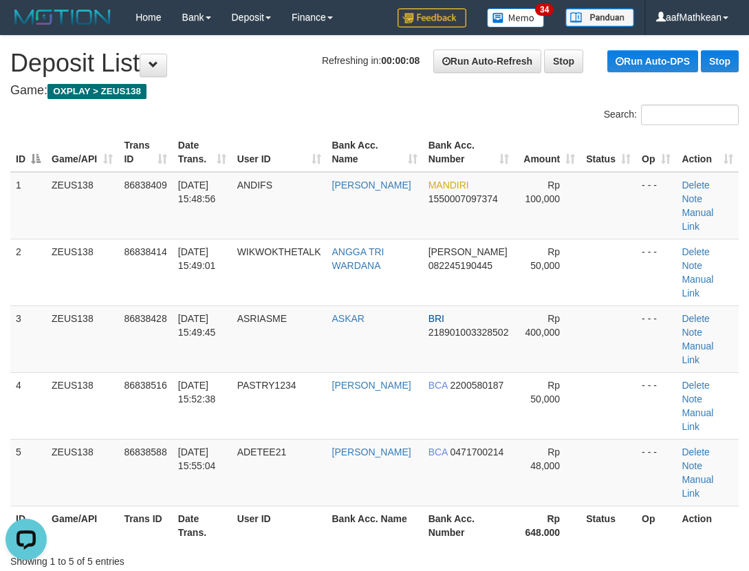
click at [712, 204] on td "Delete Note Manual Link" at bounding box center [707, 205] width 63 height 67
click at [712, 207] on link "Manual Link" at bounding box center [697, 219] width 32 height 25
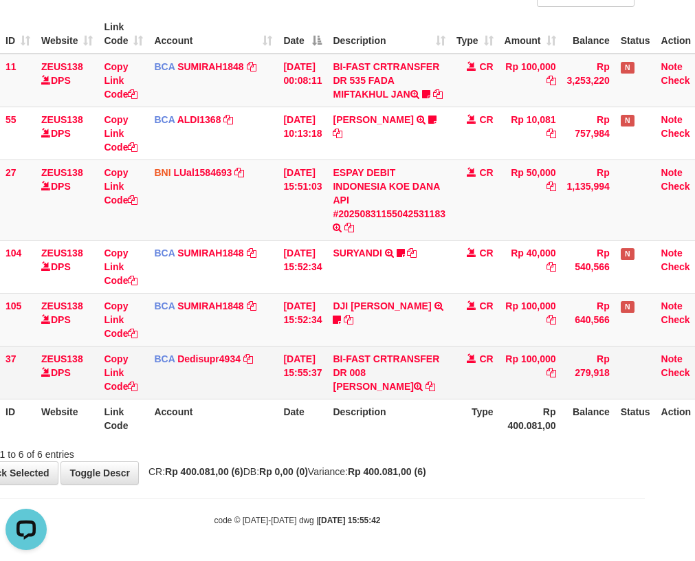
drag, startPoint x: 377, startPoint y: 373, endPoint x: 399, endPoint y: 388, distance: 25.7
click at [390, 381] on td "BI-FAST CRTRANSFER DR 008 ANDI FAJAR SAPUTRA" at bounding box center [389, 372] width 124 height 53
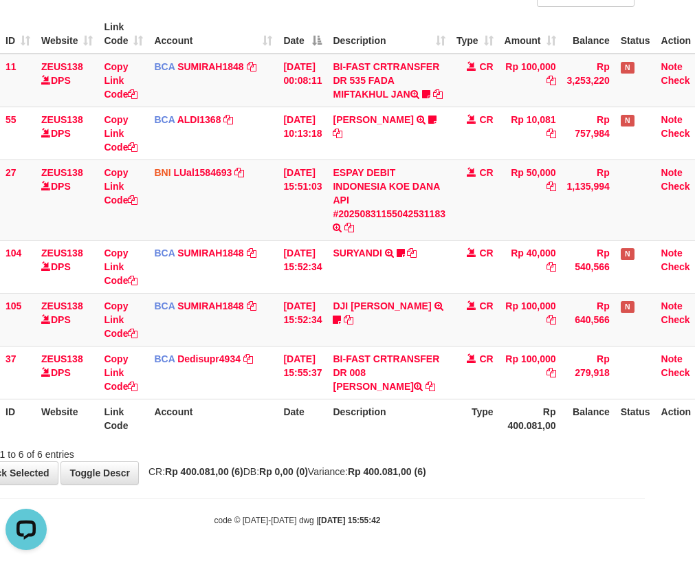
copy td "[PERSON_NAME]"
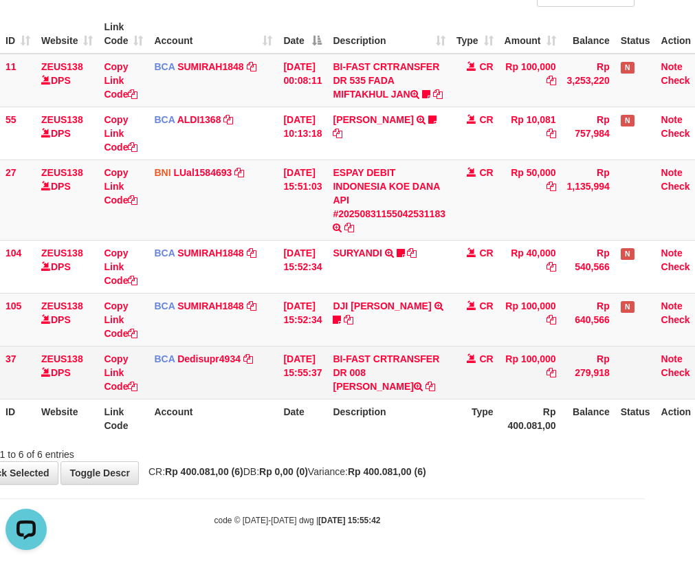
click at [63, 395] on tr "37 ZEUS138 DPS Copy Link Code BCA Dedisupr4934 DPS DEDI SUPRATMAN mutasi_202508…" at bounding box center [335, 372] width 751 height 53
click at [111, 388] on link "Copy Link Code" at bounding box center [121, 372] width 34 height 38
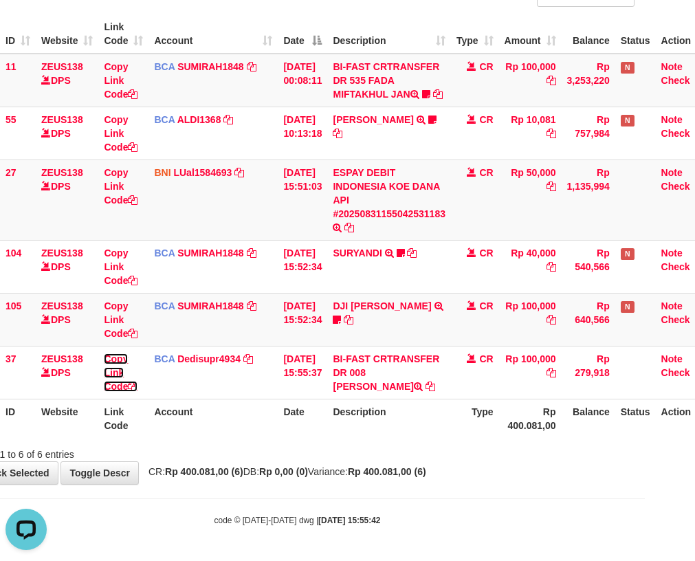
scroll to position [188, 0]
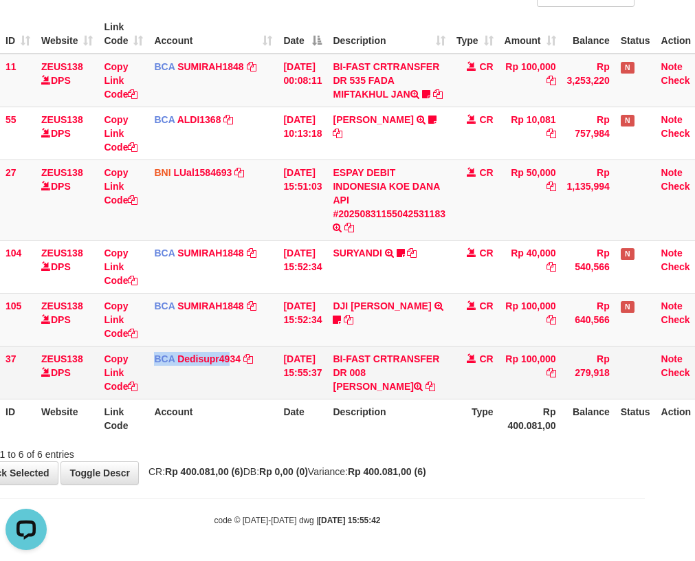
drag, startPoint x: 298, startPoint y: 351, endPoint x: 388, endPoint y: 346, distance: 89.5
click at [329, 350] on tr "37 ZEUS138 DPS Copy Link Code BCA Dedisupr4934 DPS DEDI SUPRATMAN mutasi_202508…" at bounding box center [335, 372] width 751 height 53
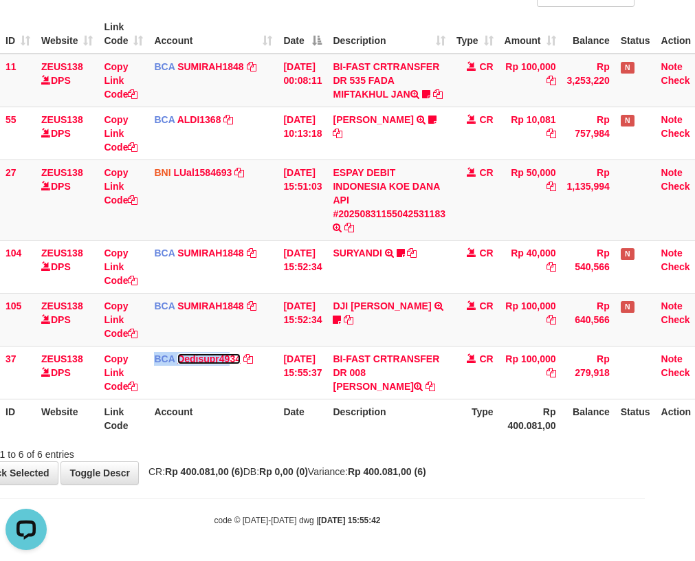
click at [177, 353] on link "Dedisupr4934" at bounding box center [208, 358] width 63 height 11
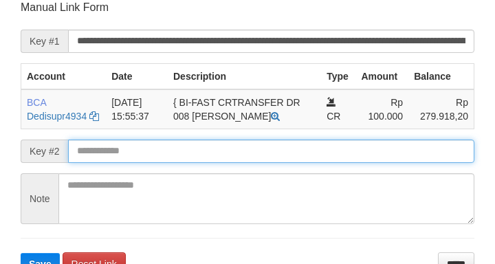
click at [21, 253] on button "Save" at bounding box center [40, 264] width 39 height 22
click at [173, 161] on input "text" at bounding box center [271, 151] width 406 height 23
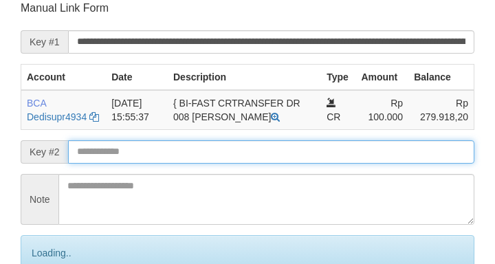
click at [174, 162] on input "text" at bounding box center [271, 151] width 406 height 23
click at [186, 164] on input "text" at bounding box center [271, 151] width 406 height 23
click at [190, 164] on input "text" at bounding box center [271, 151] width 406 height 23
click at [162, 154] on input "text" at bounding box center [271, 151] width 406 height 23
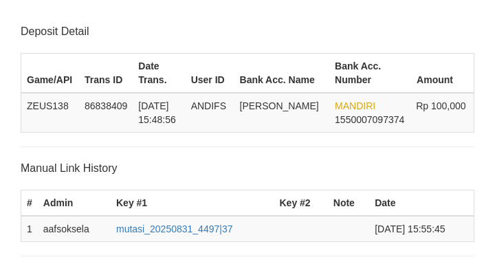
scroll to position [269, 0]
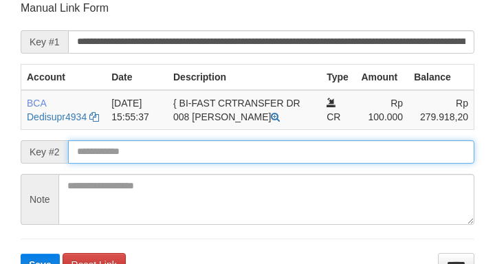
click at [162, 164] on input "text" at bounding box center [271, 151] width 406 height 23
click at [21, 254] on button "Save" at bounding box center [40, 265] width 39 height 22
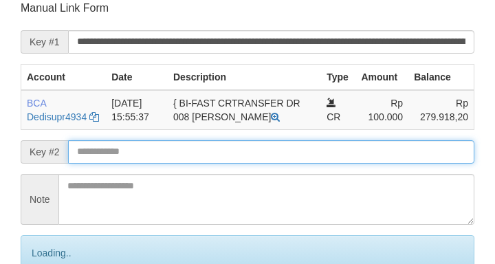
click at [162, 163] on input "text" at bounding box center [271, 151] width 406 height 23
click at [151, 164] on input "text" at bounding box center [271, 151] width 406 height 23
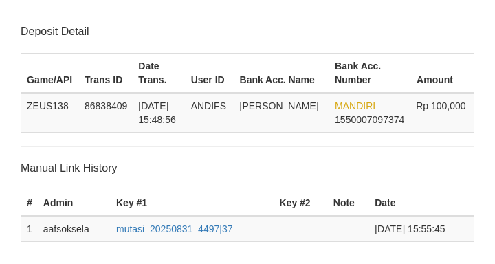
scroll to position [269, 0]
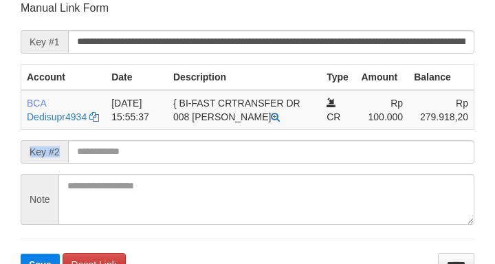
click at [118, 156] on form "**********" at bounding box center [248, 138] width 454 height 275
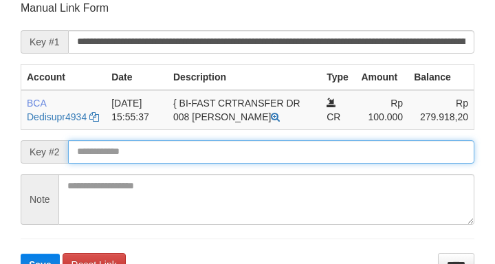
click at [102, 164] on input "text" at bounding box center [271, 151] width 406 height 23
drag, startPoint x: 102, startPoint y: 170, endPoint x: 94, endPoint y: 167, distance: 8.0
click at [101, 164] on input "text" at bounding box center [271, 151] width 406 height 23
click at [103, 164] on input "text" at bounding box center [271, 151] width 406 height 23
click at [21, 254] on button "Save" at bounding box center [40, 265] width 39 height 22
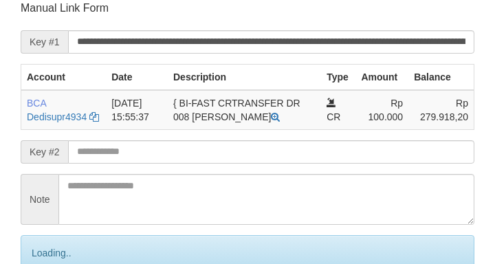
drag, startPoint x: 115, startPoint y: 166, endPoint x: 133, endPoint y: 168, distance: 17.9
click at [115, 164] on input "text" at bounding box center [271, 151] width 406 height 23
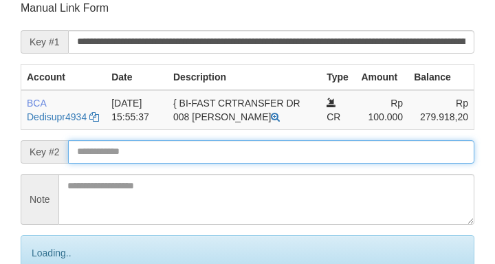
drag, startPoint x: 133, startPoint y: 168, endPoint x: 173, endPoint y: 166, distance: 39.9
click at [135, 164] on input "text" at bounding box center [271, 151] width 406 height 23
drag, startPoint x: 173, startPoint y: 166, endPoint x: 98, endPoint y: 158, distance: 74.6
click at [171, 164] on input "text" at bounding box center [271, 151] width 406 height 23
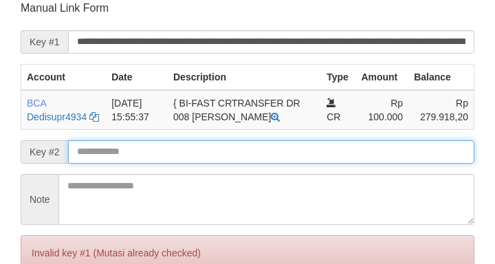
click at [124, 164] on input "text" at bounding box center [271, 151] width 406 height 23
drag, startPoint x: 132, startPoint y: 168, endPoint x: 176, endPoint y: 153, distance: 46.7
click at [163, 157] on input "text" at bounding box center [271, 151] width 406 height 23
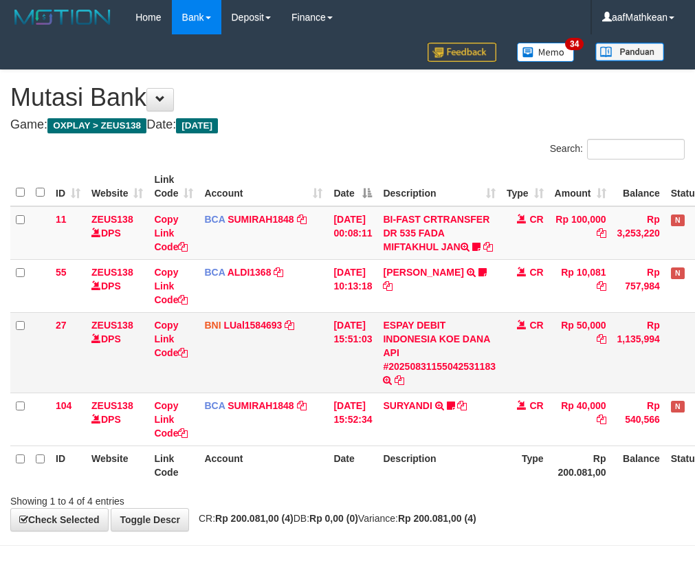
click at [393, 376] on tr "27 ZEUS138 DPS Copy Link Code BNI LUal1584693 DPS LUCKY ALAMSYAH mutasi_2025083…" at bounding box center [385, 352] width 751 height 80
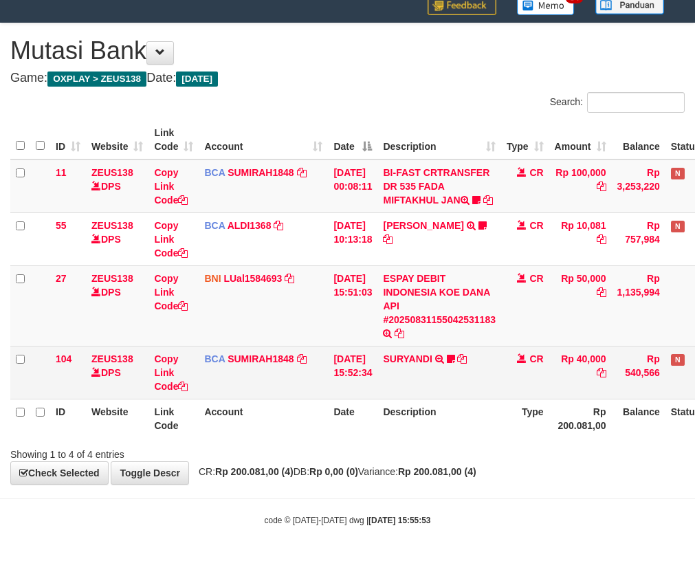
drag, startPoint x: 329, startPoint y: 354, endPoint x: 338, endPoint y: 379, distance: 26.5
click at [332, 362] on tbody "11 ZEUS138 DPS Copy Link Code BCA SUMIRAH1848 DPS SUMIRAH mutasi_20250831_4156 …" at bounding box center [385, 279] width 751 height 240
drag, startPoint x: 338, startPoint y: 379, endPoint x: 309, endPoint y: 383, distance: 29.2
click at [335, 386] on td "[DATE] 15:52:34" at bounding box center [352, 372] width 49 height 53
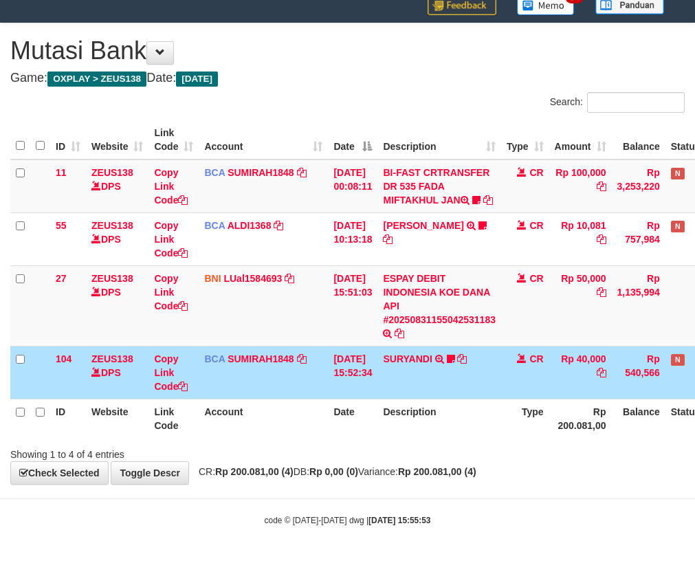
click at [326, 406] on table "ID Website Link Code Account Date Description Type Amount Balance Status Action…" at bounding box center [385, 279] width 751 height 318
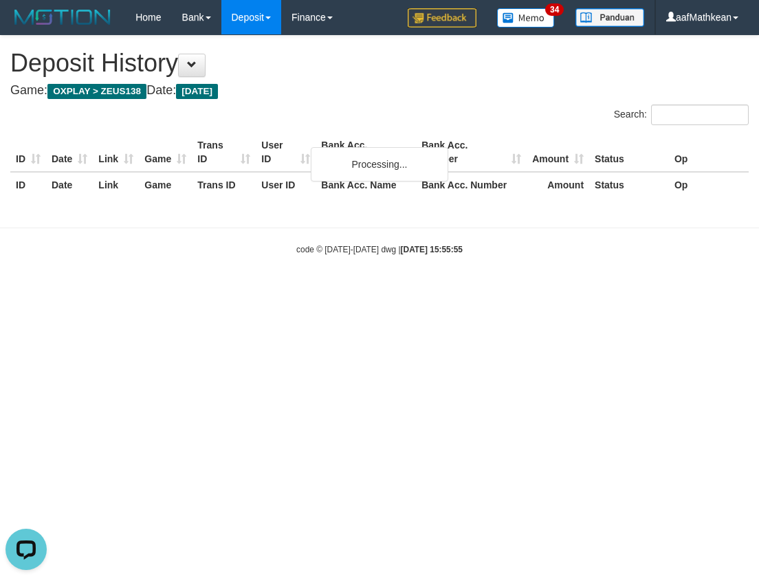
click at [74, 290] on html "Toggle navigation Home Bank Account List Load By Website Group [OXPLAY] ZEUS138…" at bounding box center [379, 145] width 759 height 290
drag, startPoint x: 80, startPoint y: 311, endPoint x: 67, endPoint y: 142, distance: 169.6
click at [81, 271] on html "Toggle navigation Home Bank Account List Load By Website Group [OXPLAY] ZEUS138…" at bounding box center [379, 145] width 759 height 290
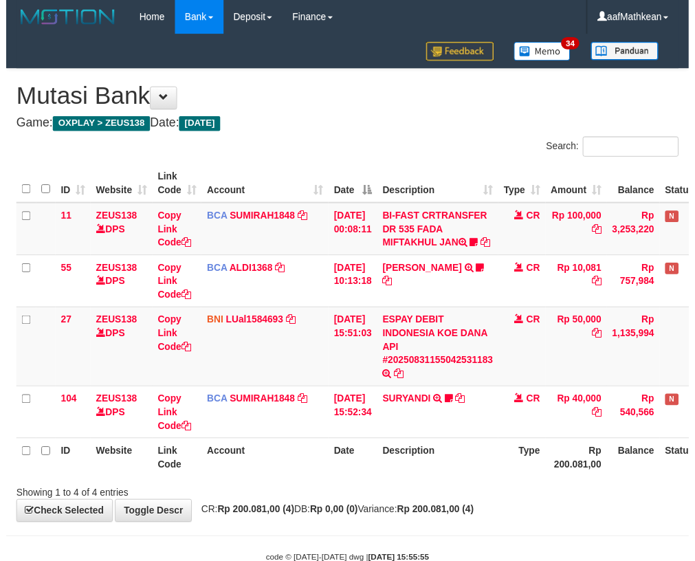
scroll to position [60, 0]
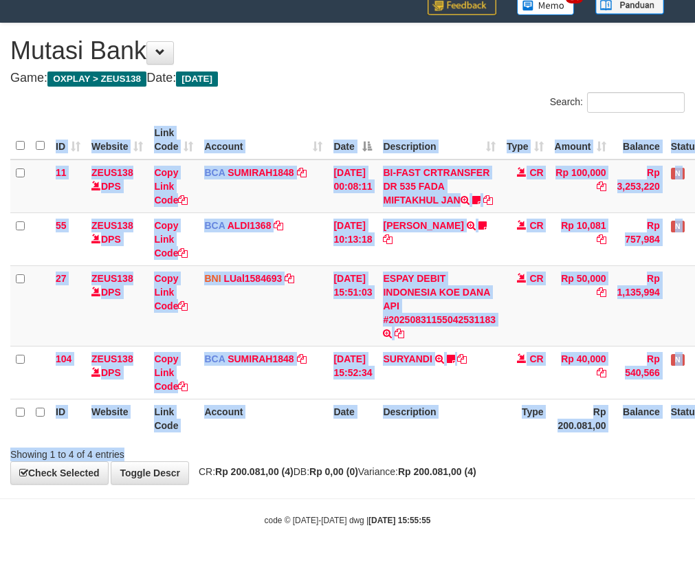
drag, startPoint x: 230, startPoint y: 441, endPoint x: 257, endPoint y: 450, distance: 28.9
click at [253, 450] on div "Search: ID Website Link Code Account Date Description Type Amount Balance Statu…" at bounding box center [347, 276] width 674 height 369
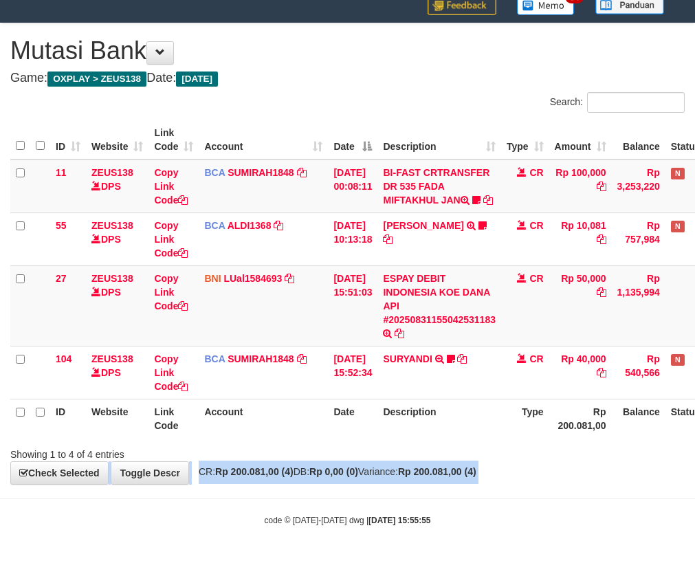
click at [694, 489] on html "Toggle navigation Home Bank Account List Load By Website Group [OXPLAY] ZEUS138…" at bounding box center [347, 257] width 695 height 608
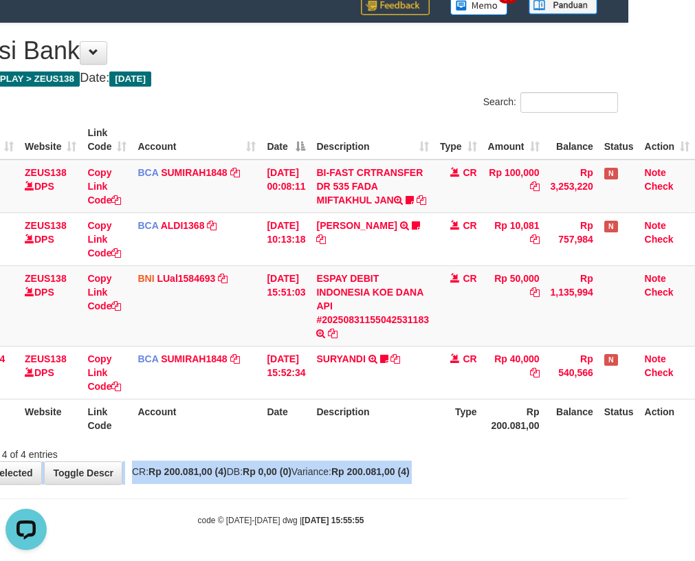
scroll to position [0, 0]
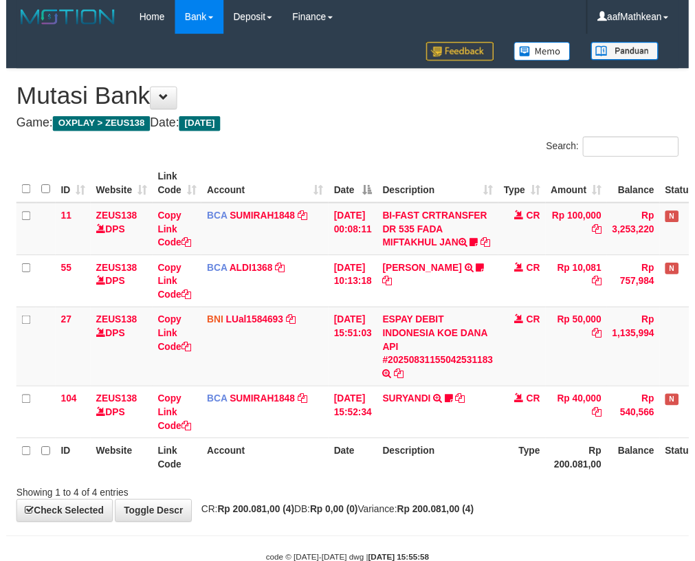
scroll to position [60, 76]
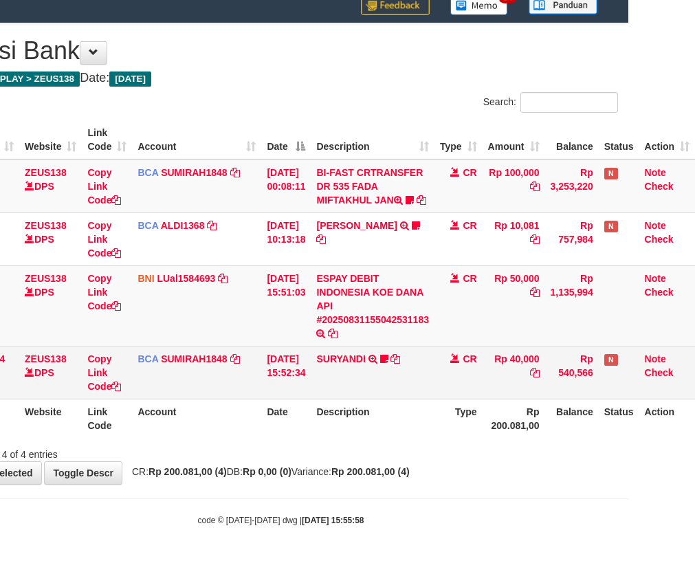
click at [263, 384] on td "[DATE] 15:52:34" at bounding box center [285, 372] width 49 height 53
drag, startPoint x: 276, startPoint y: 392, endPoint x: 329, endPoint y: 384, distance: 52.9
click at [291, 393] on td "[DATE] 15:52:34" at bounding box center [285, 372] width 49 height 53
click at [318, 387] on td "SURYANDI TRSF E-BANKING CR 3108/FTSCY/WS95051 40000.002025083130211719 TRFDN-SU…" at bounding box center [373, 372] width 124 height 53
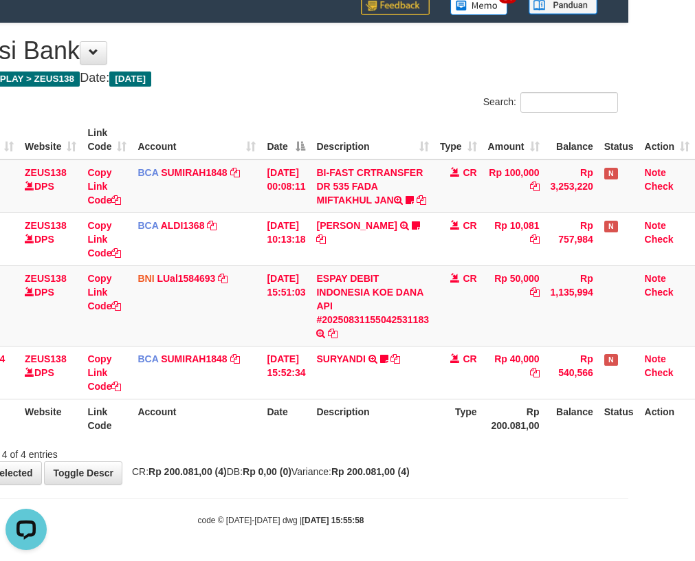
drag, startPoint x: 305, startPoint y: 381, endPoint x: 700, endPoint y: 407, distance: 395.4
click at [313, 381] on tr "104 ZEUS138 DPS Copy Link Code BCA SUMIRAH1848 DPS SUMIRAH mutasi_20250831_4156…" at bounding box center [319, 372] width 751 height 53
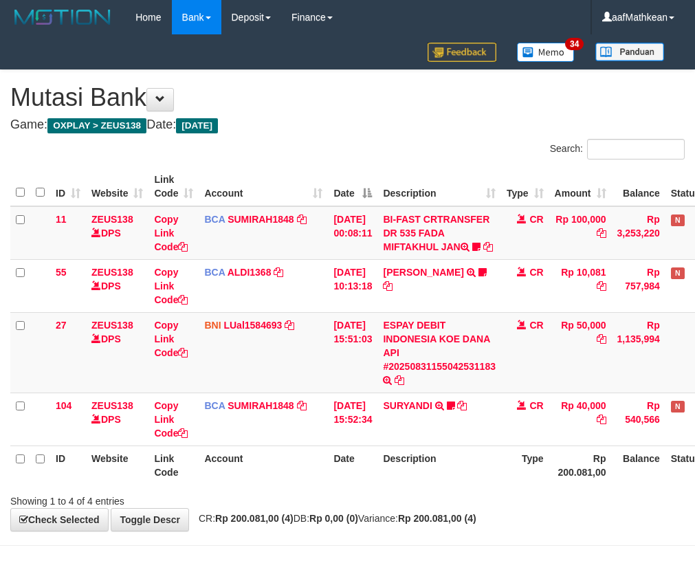
scroll to position [60, 76]
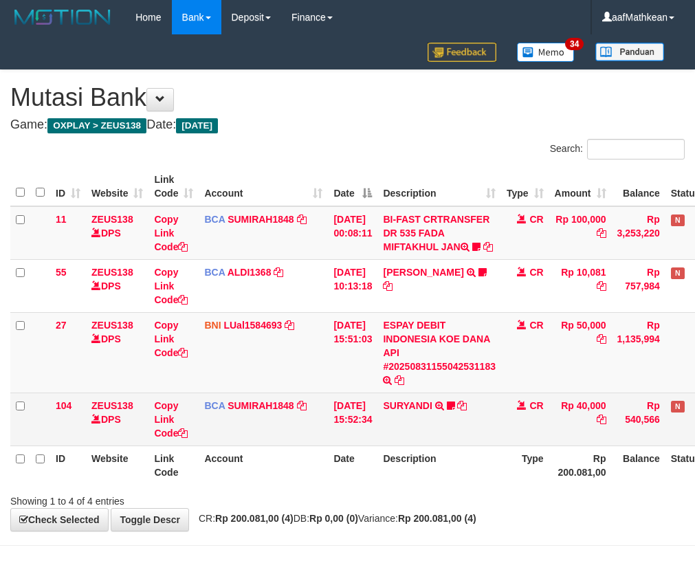
scroll to position [60, 76]
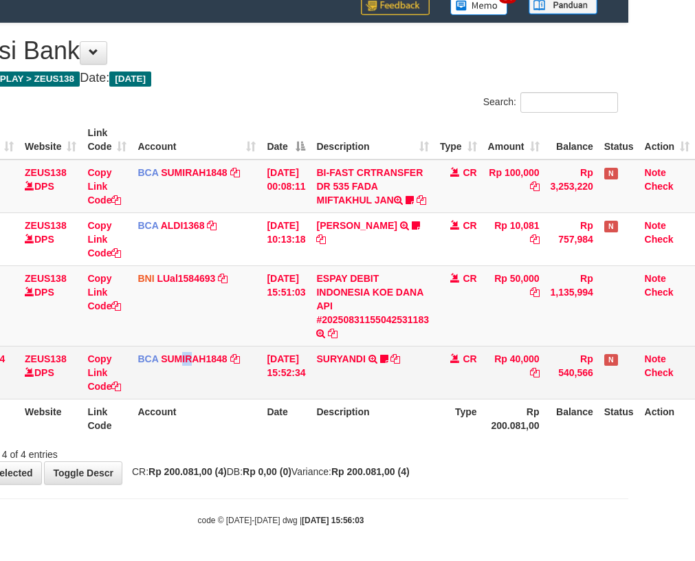
click at [197, 387] on td "BCA SUMIRAH1848 DPS SUMIRAH mutasi_20250831_4156 | 104 mutasi_20250831_4156 | 1…" at bounding box center [196, 372] width 129 height 53
drag, startPoint x: 401, startPoint y: 385, endPoint x: 703, endPoint y: 357, distance: 303.0
click at [418, 384] on tr "104 ZEUS138 DPS Copy Link Code BCA SUMIRAH1848 DPS SUMIRAH mutasi_20250831_4156…" at bounding box center [319, 372] width 751 height 53
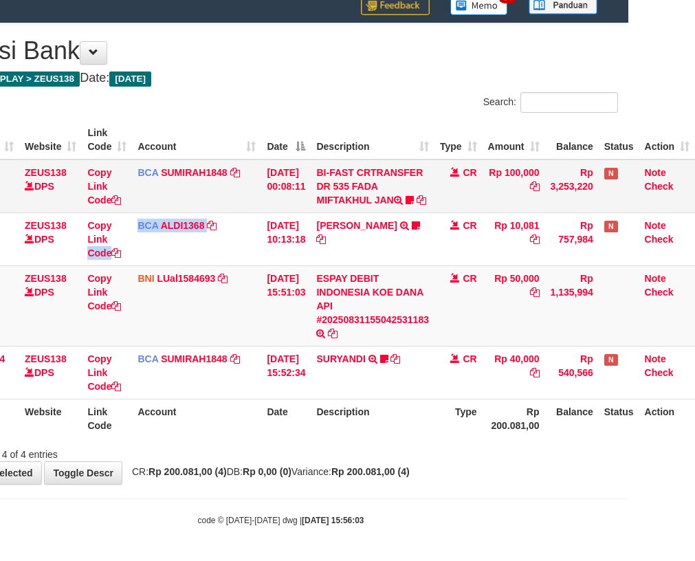
drag, startPoint x: 101, startPoint y: 273, endPoint x: 496, endPoint y: 162, distance: 409.8
click at [364, 212] on tr "55 ZEUS138 DPS Copy Link Code BCA ALDI1368 DPS ALDI mutasi_20250831_3354 | 55 m…" at bounding box center [319, 238] width 751 height 53
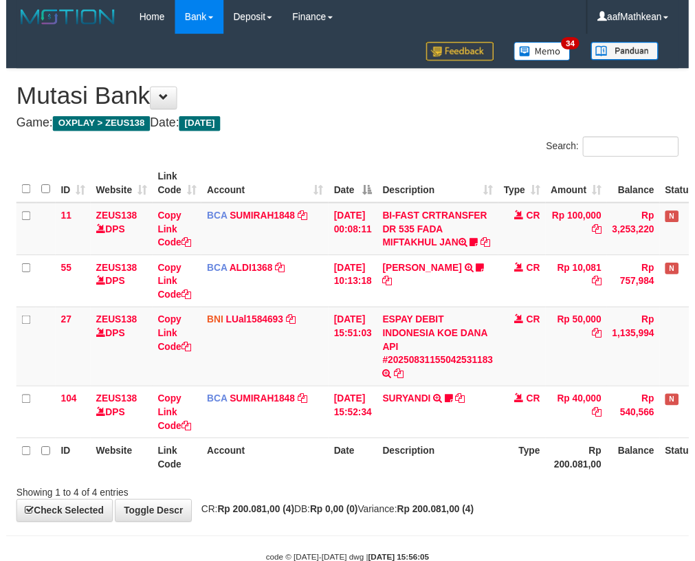
scroll to position [60, 76]
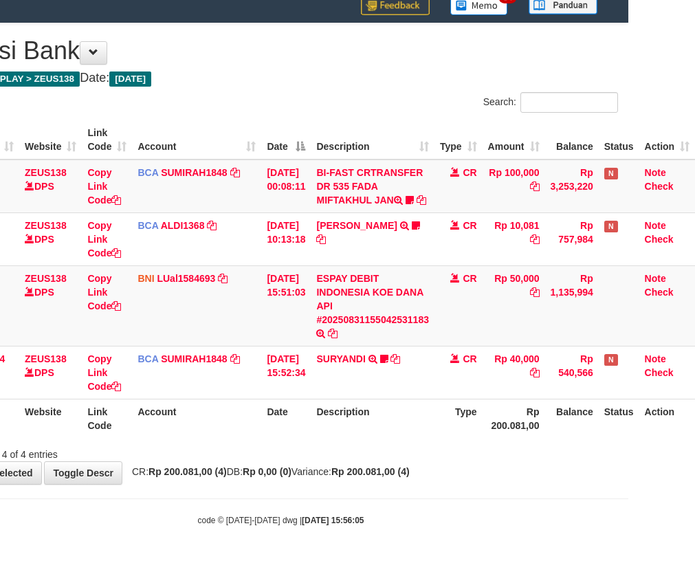
click at [398, 430] on th "Description" at bounding box center [373, 418] width 124 height 39
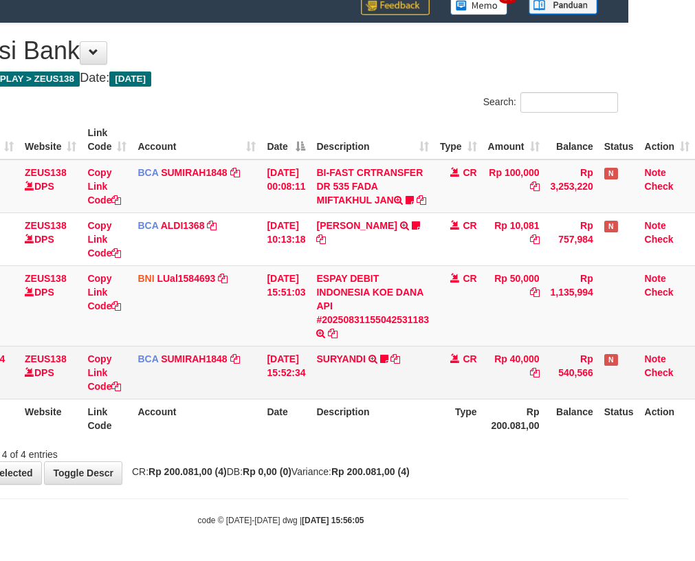
click at [387, 391] on td "SURYANDI TRSF E-BANKING CR 3108/FTSCY/WS95051 40000.002025083130211719 TRFDN-SU…" at bounding box center [373, 372] width 124 height 53
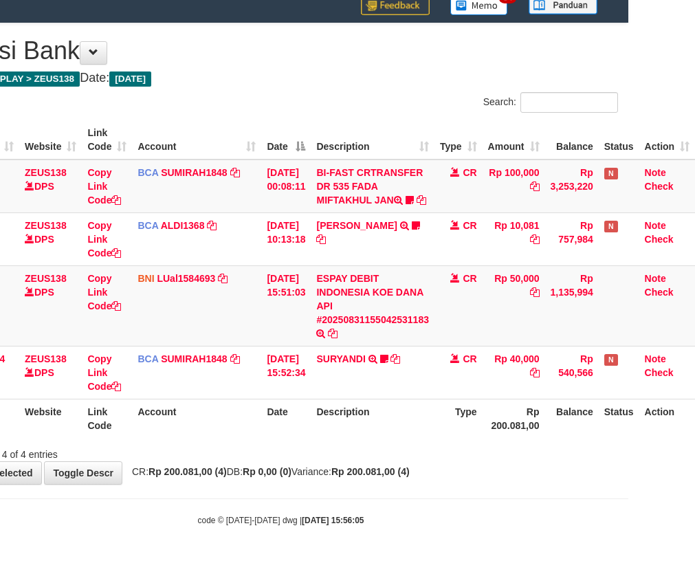
click at [397, 403] on th "Description" at bounding box center [373, 418] width 124 height 39
click at [417, 400] on th "Description" at bounding box center [373, 418] width 124 height 39
drag, startPoint x: 423, startPoint y: 401, endPoint x: 486, endPoint y: 400, distance: 62.6
click at [432, 401] on th "Description" at bounding box center [373, 418] width 124 height 39
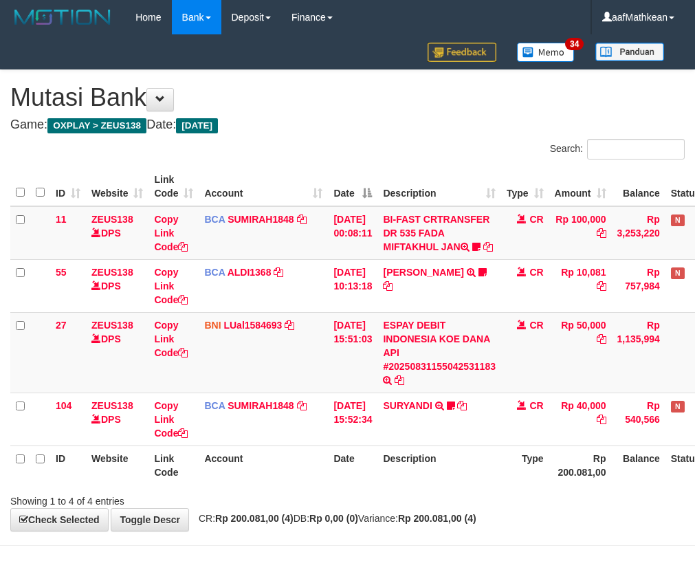
scroll to position [60, 76]
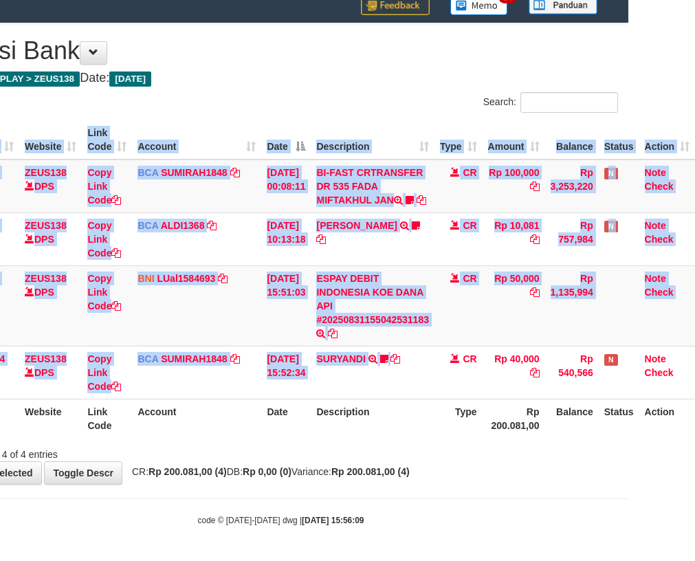
click at [628, 435] on html "Toggle navigation Home Bank Account List Load By Website Group [OXPLAY] ZEUS138…" at bounding box center [280, 257] width 695 height 608
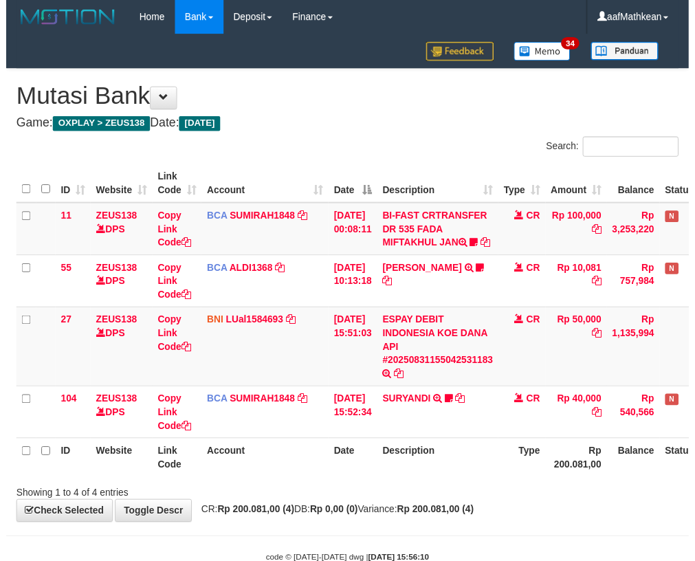
scroll to position [60, 76]
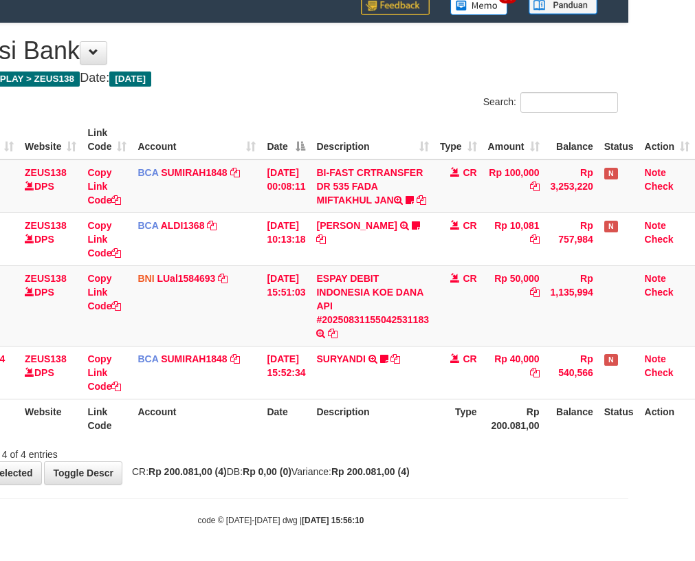
drag, startPoint x: 363, startPoint y: 405, endPoint x: 369, endPoint y: 412, distance: 9.8
click at [368, 411] on th "Description" at bounding box center [373, 418] width 124 height 39
drag, startPoint x: 432, startPoint y: 461, endPoint x: 653, endPoint y: 485, distance: 222.6
click at [483, 467] on div "**********" at bounding box center [280, 253] width 695 height 461
drag, startPoint x: 365, startPoint y: 465, endPoint x: 398, endPoint y: 460, distance: 33.3
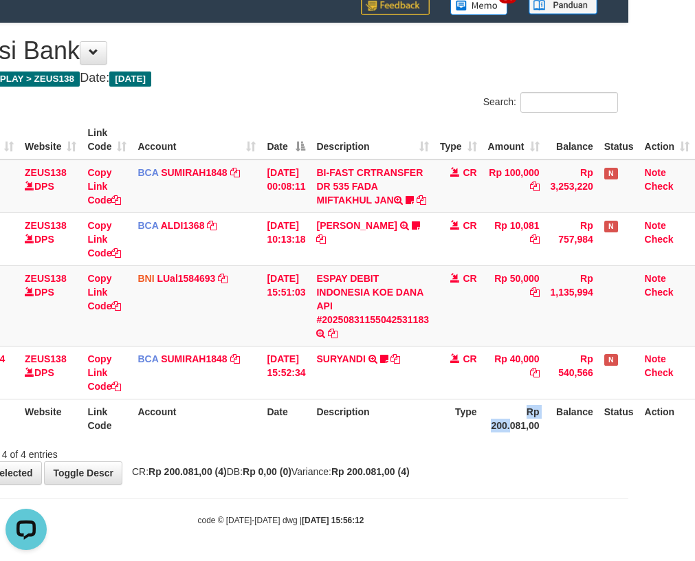
click at [366, 465] on div "**********" at bounding box center [280, 253] width 695 height 461
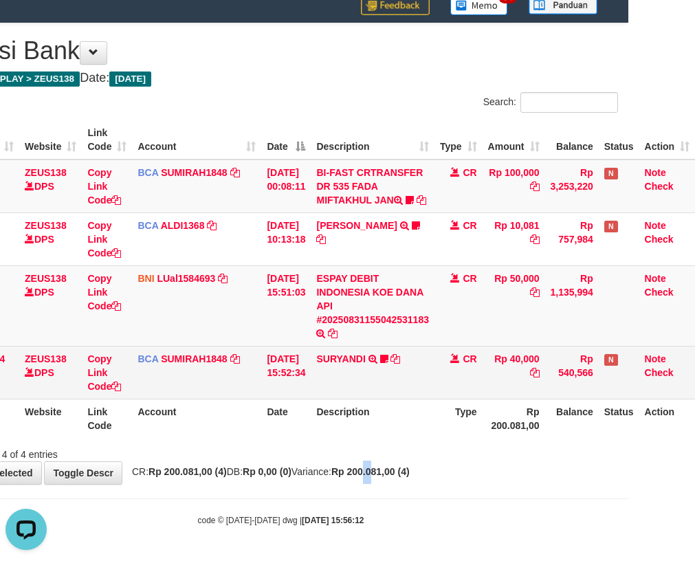
click at [498, 449] on div "**********" at bounding box center [280, 253] width 695 height 461
drag, startPoint x: 342, startPoint y: 386, endPoint x: 347, endPoint y: 392, distance: 8.3
click at [347, 392] on td "SURYANDI TRSF E-BANKING CR 3108/FTSCY/WS95051 40000.002025083130211719 TRFDN-SU…" at bounding box center [373, 372] width 124 height 53
click at [367, 393] on td "SURYANDI TRSF E-BANKING CR 3108/FTSCY/WS95051 40000.002025083130211719 TRFDN-SU…" at bounding box center [373, 372] width 124 height 53
click at [368, 383] on td "SURYANDI TRSF E-BANKING CR 3108/FTSCY/WS95051 40000.002025083130211719 TRFDN-SU…" at bounding box center [373, 372] width 124 height 53
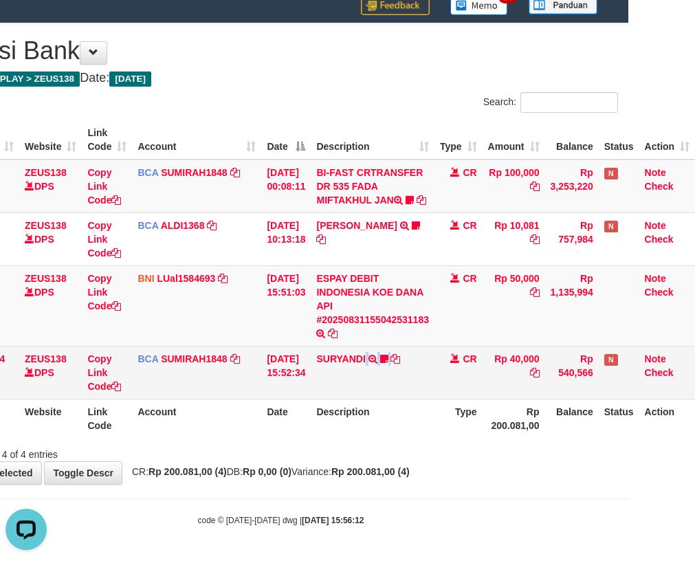
click at [367, 383] on td "SURYANDI TRSF E-BANKING CR 3108/FTSCY/WS95051 40000.002025083130211719 TRFDN-SU…" at bounding box center [373, 372] width 124 height 53
click at [366, 381] on td "SURYANDI TRSF E-BANKING CR 3108/FTSCY/WS95051 40000.002025083130211719 TRFDN-SU…" at bounding box center [373, 372] width 124 height 53
click at [369, 379] on td "SURYANDI TRSF E-BANKING CR 3108/FTSCY/WS95051 40000.002025083130211719 TRFDN-SU…" at bounding box center [373, 372] width 124 height 53
click at [336, 396] on td "SURYANDI TRSF E-BANKING CR 3108/FTSCY/WS95051 40000.002025083130211719 TRFDN-SU…" at bounding box center [373, 372] width 124 height 53
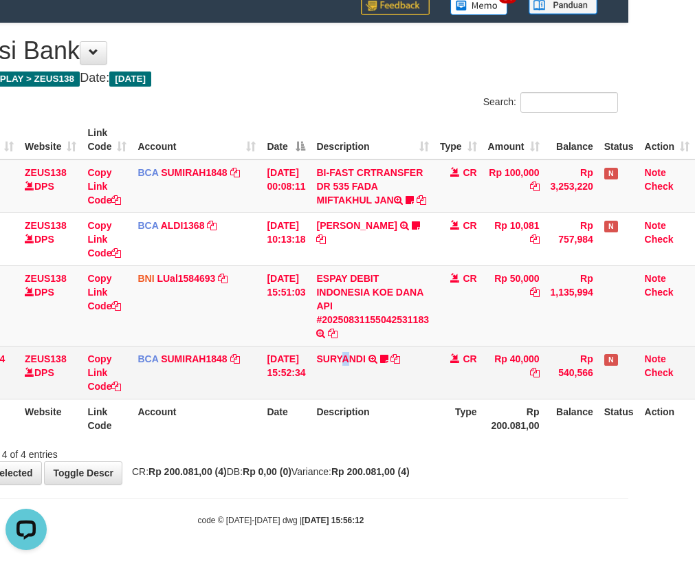
drag, startPoint x: 351, startPoint y: 397, endPoint x: 341, endPoint y: 396, distance: 10.3
click at [351, 397] on td "SURYANDI TRSF E-BANKING CR 3108/FTSCY/WS95051 40000.002025083130211719 TRFDN-SU…" at bounding box center [373, 372] width 124 height 53
click at [346, 395] on td "SURYANDI TRSF E-BANKING CR 3108/FTSCY/WS95051 40000.002025083130211719 TRFDN-SU…" at bounding box center [373, 372] width 124 height 53
click at [351, 391] on td "SURYANDI TRSF E-BANKING CR 3108/FTSCY/WS95051 40000.002025083130211719 TRFDN-SU…" at bounding box center [373, 372] width 124 height 53
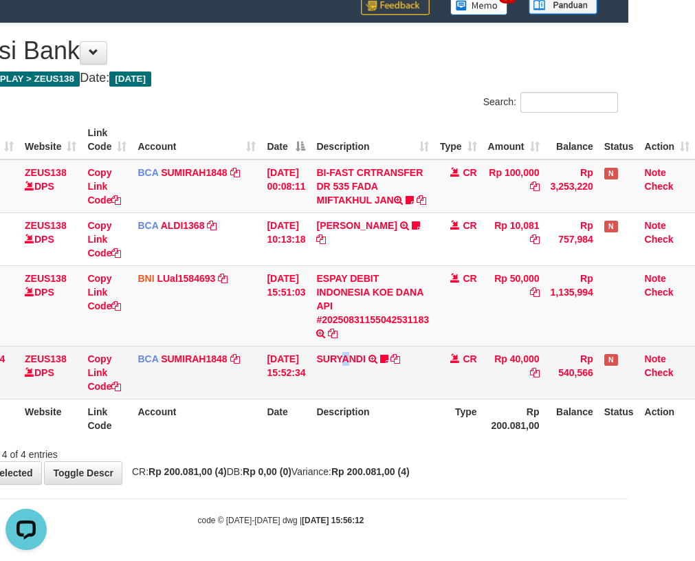
click at [351, 391] on td "SURYANDI TRSF E-BANKING CR 3108/FTSCY/WS95051 40000.002025083130211719 TRFDN-SU…" at bounding box center [373, 372] width 124 height 53
drag, startPoint x: 351, startPoint y: 391, endPoint x: 357, endPoint y: 397, distance: 8.3
click at [352, 392] on td "SURYANDI TRSF E-BANKING CR 3108/FTSCY/WS95051 40000.002025083130211719 TRFDN-SU…" at bounding box center [373, 372] width 124 height 53
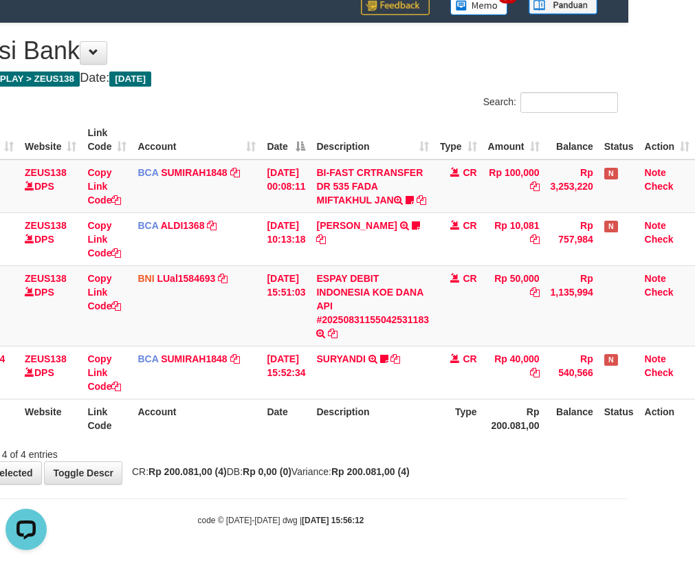
click at [372, 404] on th "Description" at bounding box center [373, 418] width 124 height 39
drag, startPoint x: 376, startPoint y: 416, endPoint x: 700, endPoint y: 414, distance: 324.4
click at [434, 421] on tr "ID Website Link Code Account Date Description Type Rp 200.081,00 Balance Status…" at bounding box center [319, 418] width 751 height 39
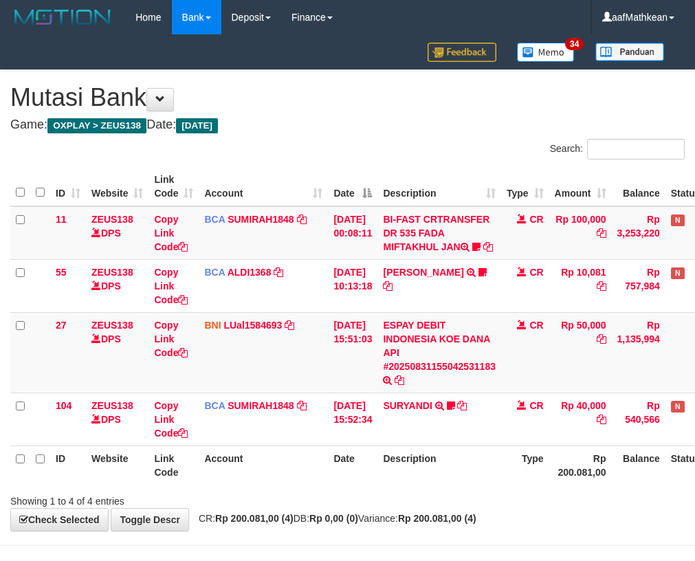
scroll to position [60, 76]
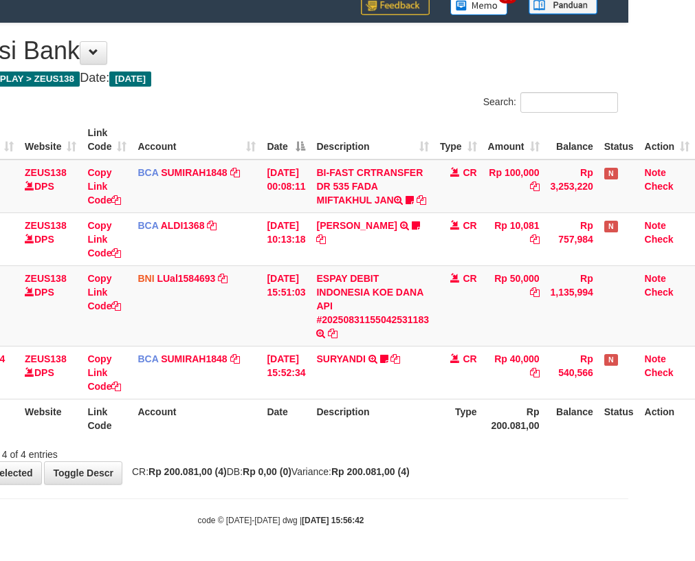
click at [329, 458] on div "Showing 1 to 4 of 4 entries" at bounding box center [280, 451] width 695 height 19
drag, startPoint x: 169, startPoint y: 434, endPoint x: 299, endPoint y: 465, distance: 133.4
click at [175, 439] on div "ID Website Link Code Account Date Description Type Amount Balance Status Action…" at bounding box center [280, 279] width 695 height 326
drag, startPoint x: 299, startPoint y: 465, endPoint x: 338, endPoint y: 447, distance: 42.8
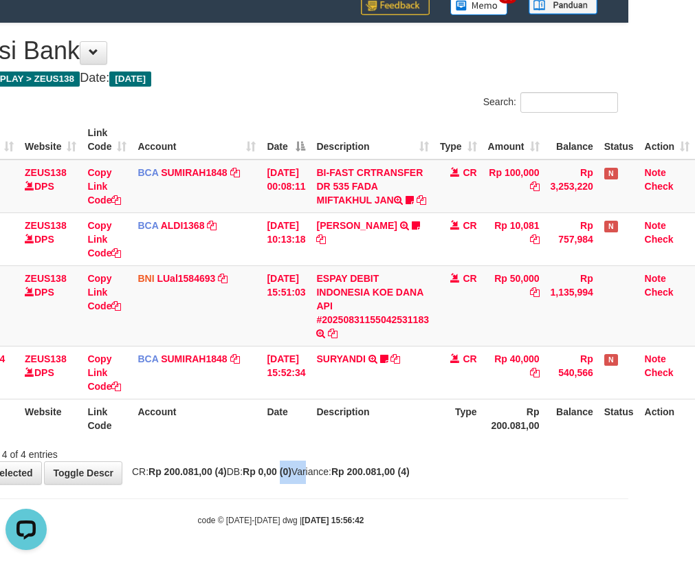
click at [311, 465] on div "**********" at bounding box center [280, 253] width 695 height 461
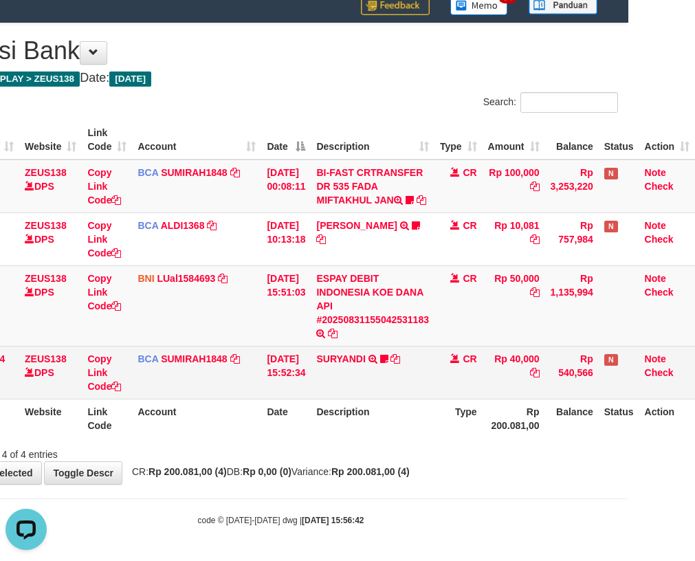
drag, startPoint x: 342, startPoint y: 449, endPoint x: 568, endPoint y: 377, distance: 238.0
click at [381, 443] on div "Showing 1 to 4 of 4 entries" at bounding box center [280, 451] width 695 height 19
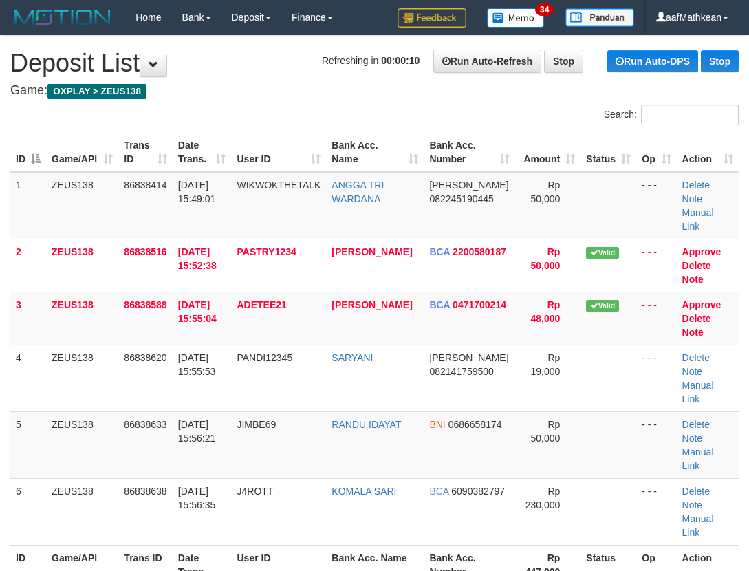
drag, startPoint x: 283, startPoint y: 114, endPoint x: 1, endPoint y: 207, distance: 296.7
click at [281, 114] on div "Search:" at bounding box center [374, 116] width 749 height 24
click at [183, 108] on div "Search:" at bounding box center [374, 116] width 749 height 24
drag, startPoint x: 219, startPoint y: 105, endPoint x: 197, endPoint y: 124, distance: 28.8
click at [219, 108] on div "Search:" at bounding box center [374, 116] width 749 height 24
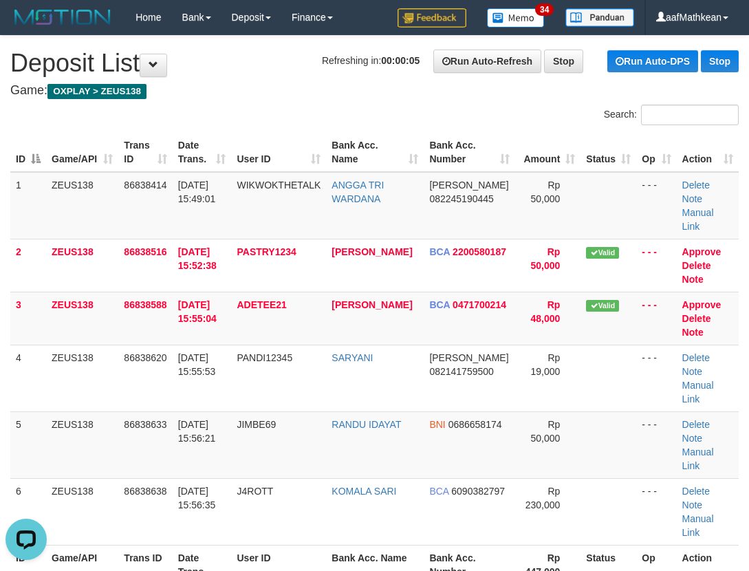
drag, startPoint x: 253, startPoint y: 115, endPoint x: 246, endPoint y: 119, distance: 7.7
click at [252, 116] on div "Search:" at bounding box center [374, 116] width 749 height 24
click at [226, 75] on h1 "Refreshing in: 00:00:02 Run Auto-Refresh Stop Run Auto-DPS Stop Deposit List" at bounding box center [374, 62] width 728 height 27
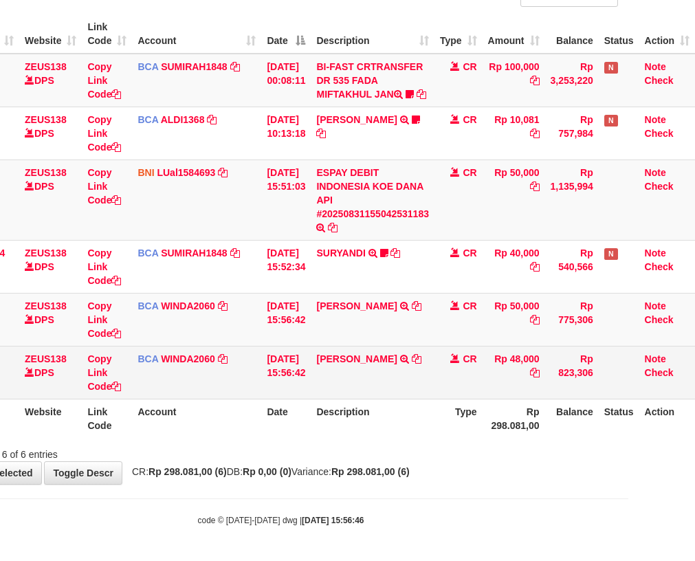
scroll to position [166, 76]
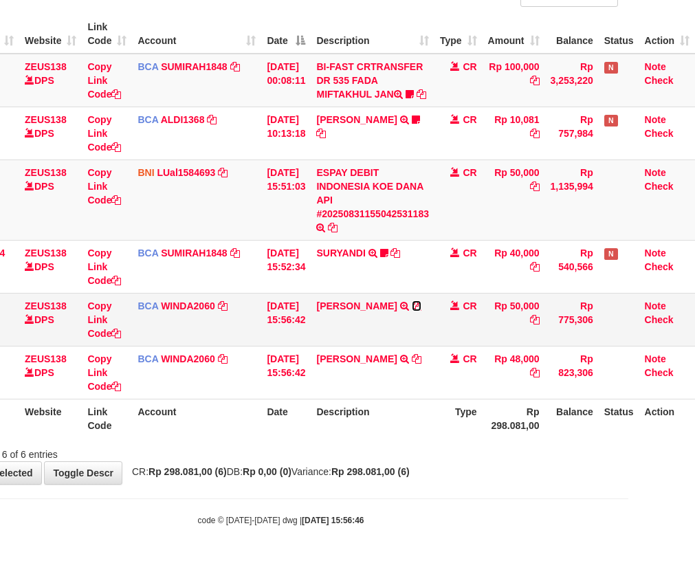
click at [412, 304] on icon at bounding box center [417, 306] width 10 height 10
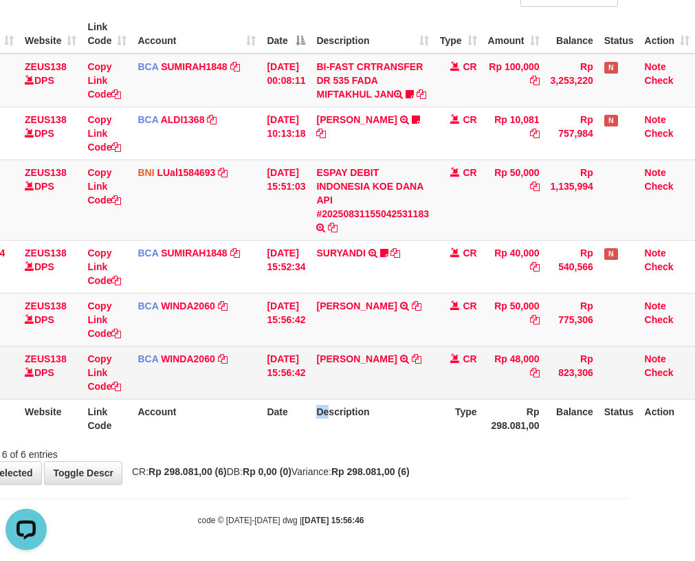
drag, startPoint x: 322, startPoint y: 413, endPoint x: 423, endPoint y: 390, distance: 103.6
click at [333, 414] on th "Description" at bounding box center [373, 418] width 124 height 39
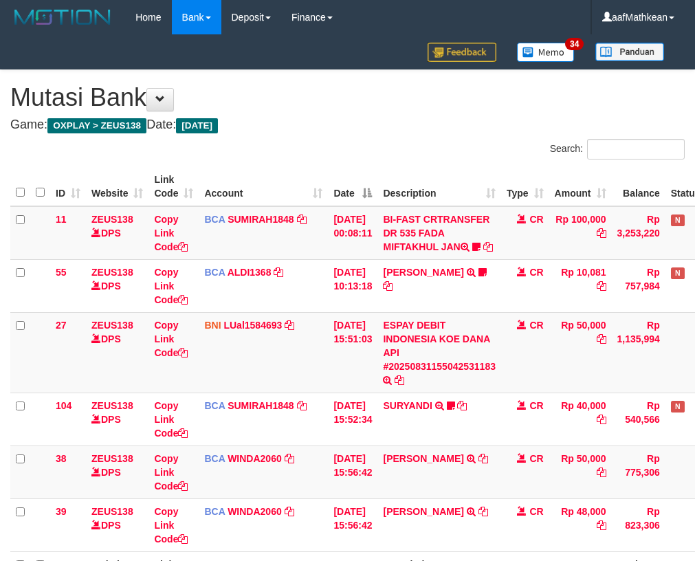
scroll to position [166, 76]
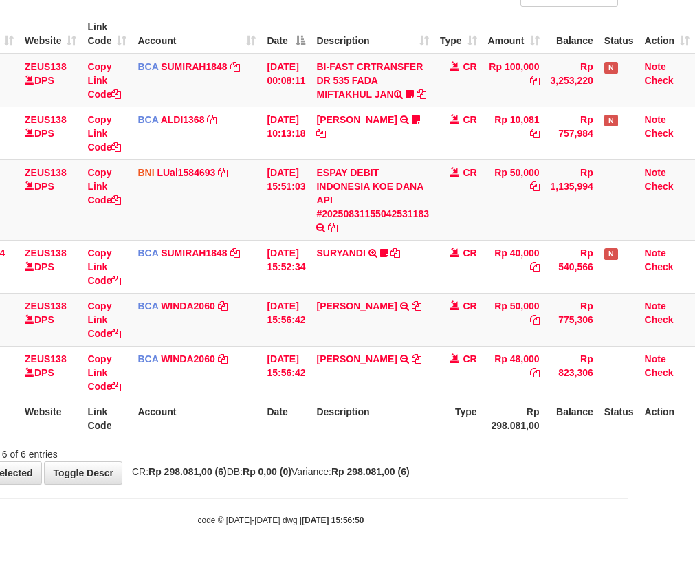
click at [296, 364] on tbody "11 ZEUS138 DPS Copy Link Code BCA SUMIRAH1848 DPS SUMIRAH mutasi_20250831_4156 …" at bounding box center [319, 227] width 751 height 346
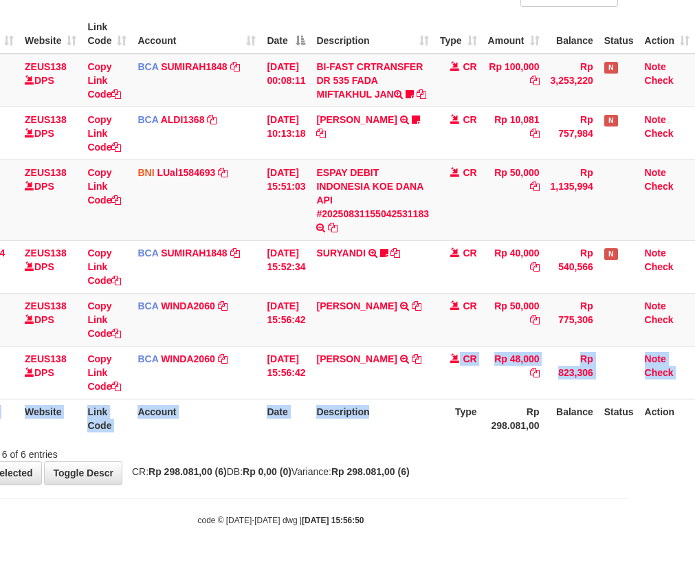
drag, startPoint x: 355, startPoint y: 411, endPoint x: 380, endPoint y: 424, distance: 28.0
click at [380, 425] on table "ID Website Link Code Account Date Description Type Amount Balance Status Action…" at bounding box center [319, 225] width 751 height 423
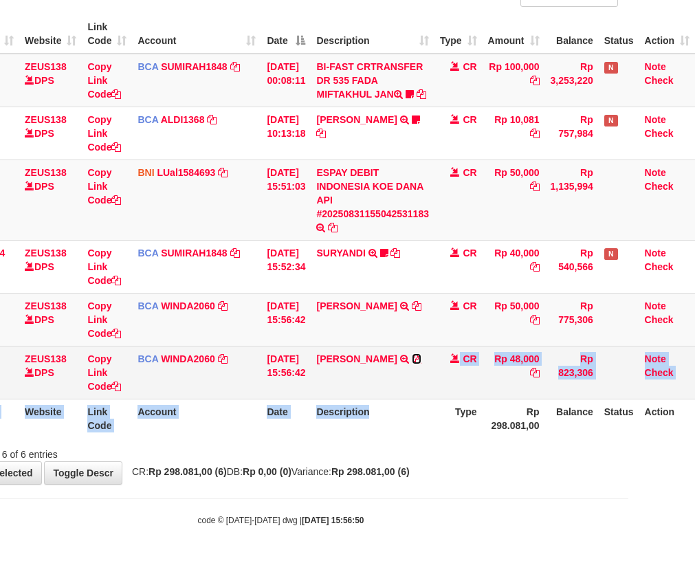
click at [412, 364] on icon at bounding box center [417, 359] width 10 height 10
copy table "TRSF E-BANKING CR 3108/FTSCY/WS95271 48000.00[PERSON_NAME] [PERSON_NAME] Rp 48,…"
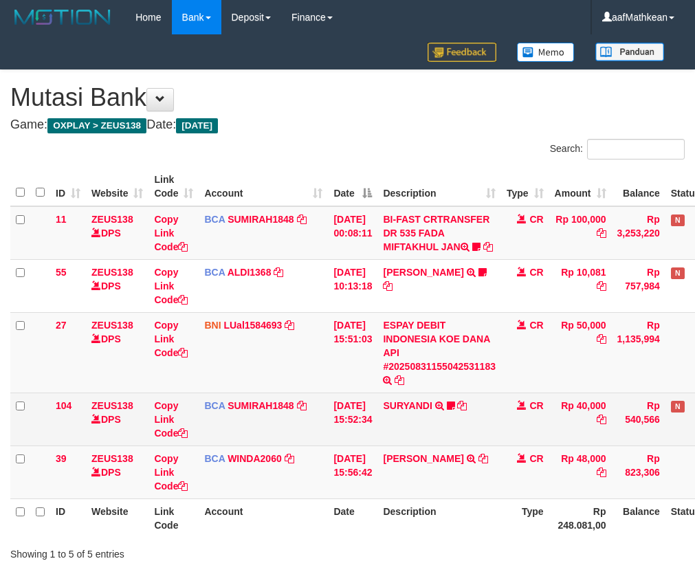
scroll to position [113, 76]
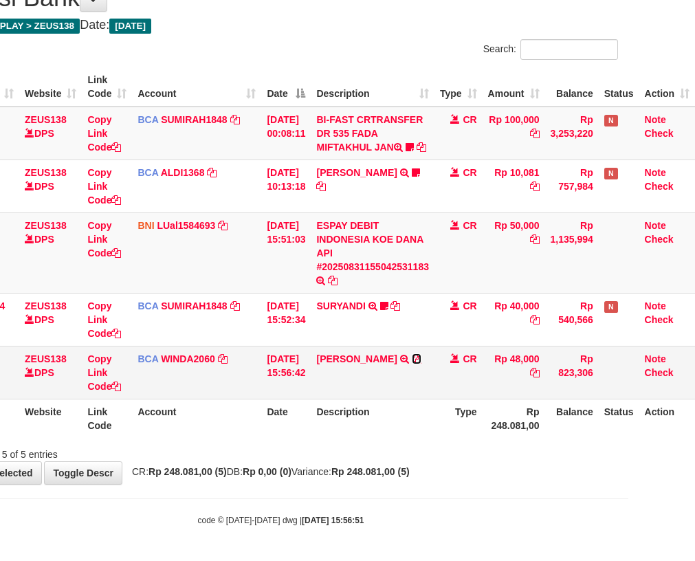
click at [412, 364] on icon at bounding box center [417, 359] width 10 height 10
drag, startPoint x: 309, startPoint y: 362, endPoint x: 699, endPoint y: 297, distance: 395.8
click at [465, 361] on tr "39 ZEUS138 DPS Copy Link Code BCA WINDA2060 DPS WINDA mutasi_20250831_4644 | 39…" at bounding box center [319, 372] width 751 height 53
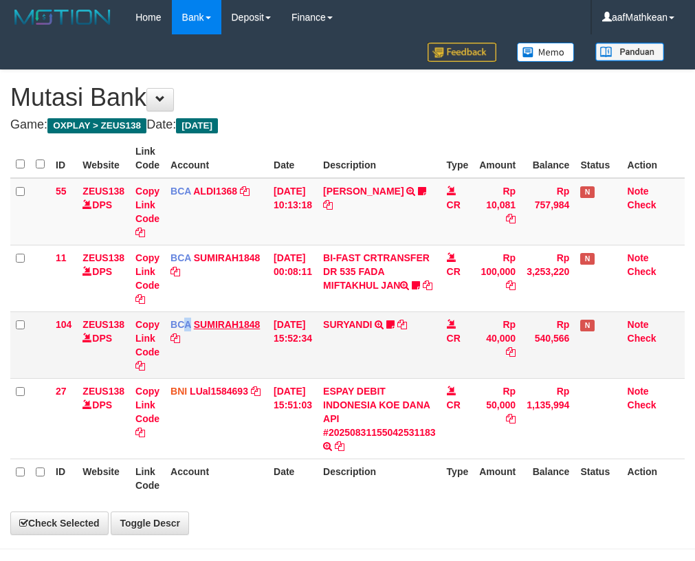
click at [229, 378] on td "BCA SUMIRAH1848 DPS SUMIRAH mutasi_20250831_4156 | 104 mutasi_20250831_4156 | 1…" at bounding box center [216, 344] width 103 height 67
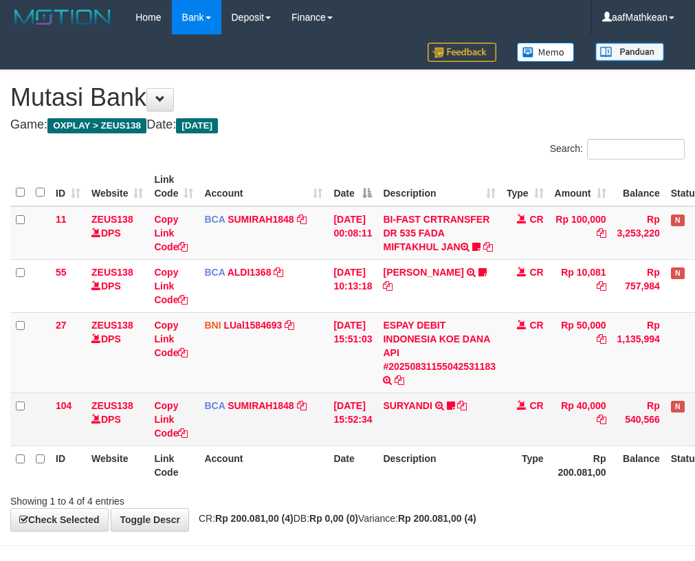
click at [228, 400] on link "SUMIRAH1848" at bounding box center [261, 405] width 66 height 11
drag, startPoint x: 334, startPoint y: 430, endPoint x: 343, endPoint y: 427, distance: 9.6
click at [335, 430] on tr "104 ZEUS138 DPS Copy Link Code BCA SUMIRAH1848 DPS SUMIRAH mutasi_20250831_4156…" at bounding box center [385, 418] width 751 height 53
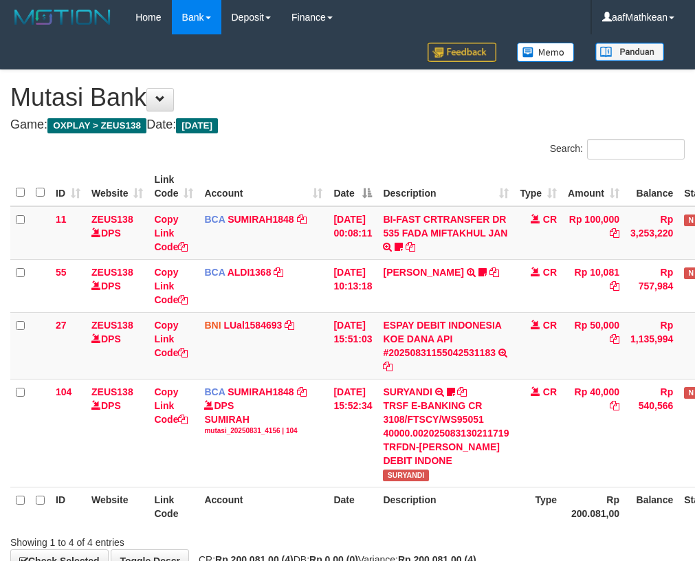
scroll to position [88, 70]
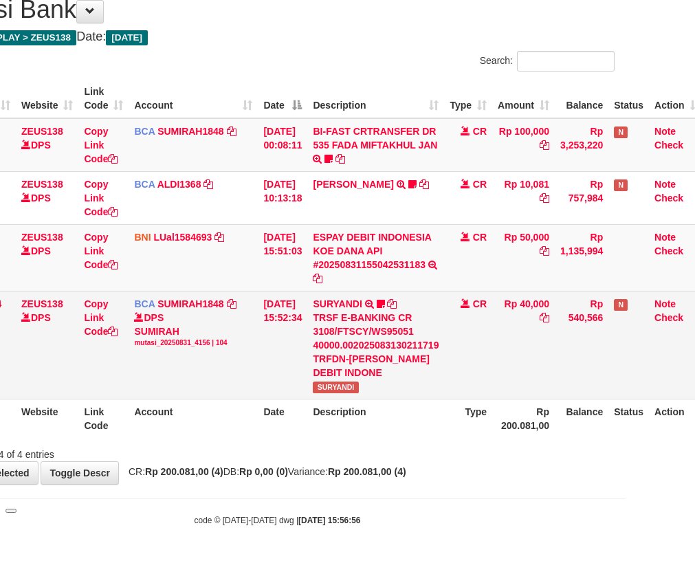
click at [342, 386] on span "SURYANDI" at bounding box center [335, 387] width 45 height 12
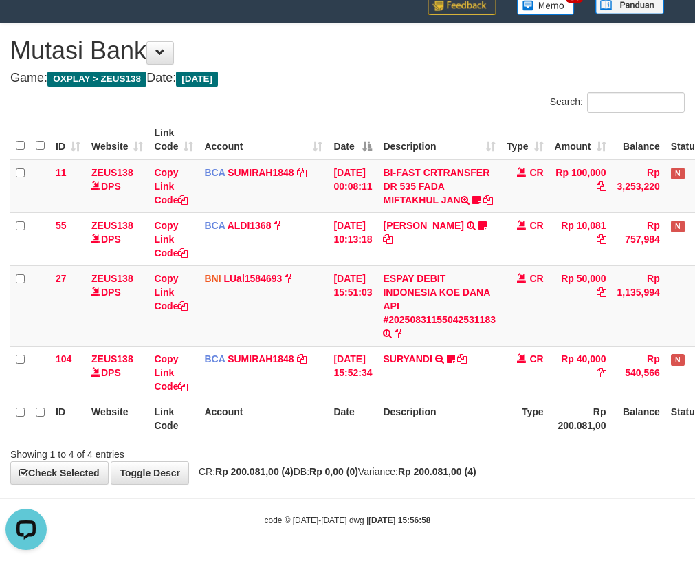
drag, startPoint x: 257, startPoint y: 431, endPoint x: 274, endPoint y: 430, distance: 16.5
click at [263, 432] on th "Account" at bounding box center [263, 418] width 129 height 39
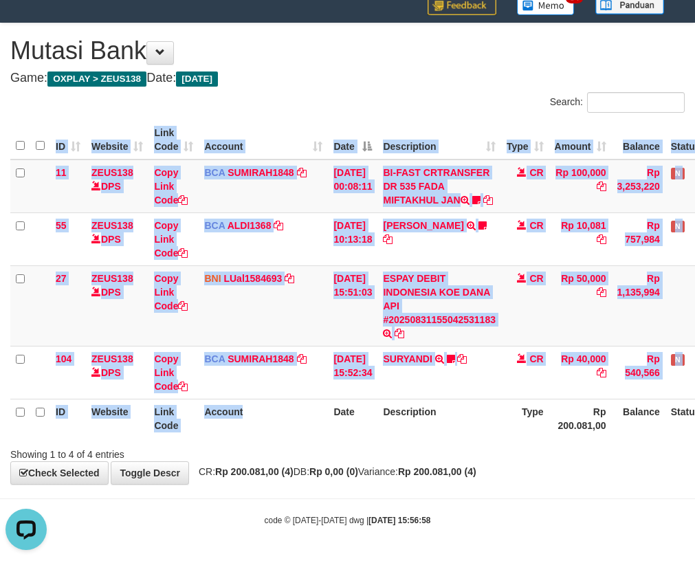
drag, startPoint x: 320, startPoint y: 437, endPoint x: 699, endPoint y: 425, distance: 379.6
click at [357, 439] on div "ID Website Link Code Account Date Description Type Amount Balance Status Action…" at bounding box center [347, 279] width 695 height 326
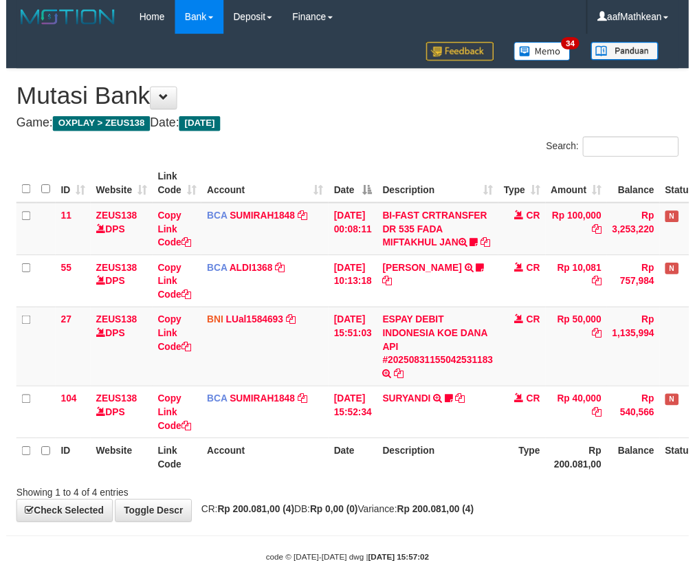
scroll to position [60, 0]
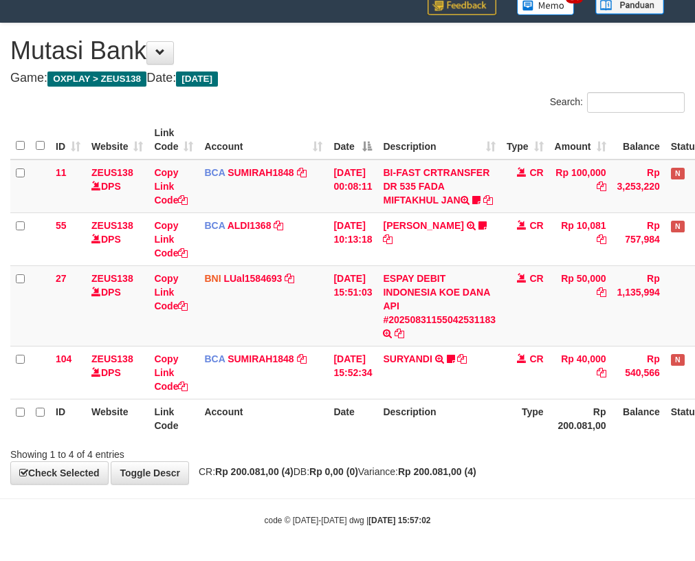
click at [544, 445] on div "Search: ID Website Link Code Account Date Description Type Amount Balance Statu…" at bounding box center [347, 276] width 674 height 369
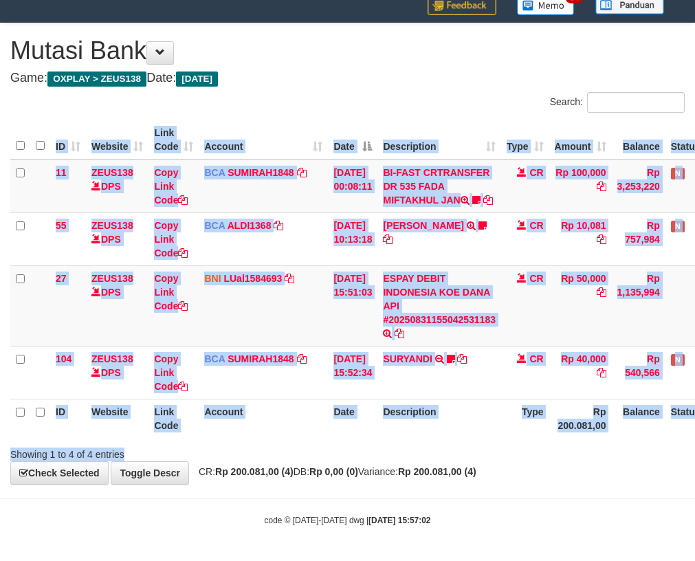
click at [479, 460] on div "Showing 1 to 4 of 4 entries" at bounding box center [347, 451] width 695 height 19
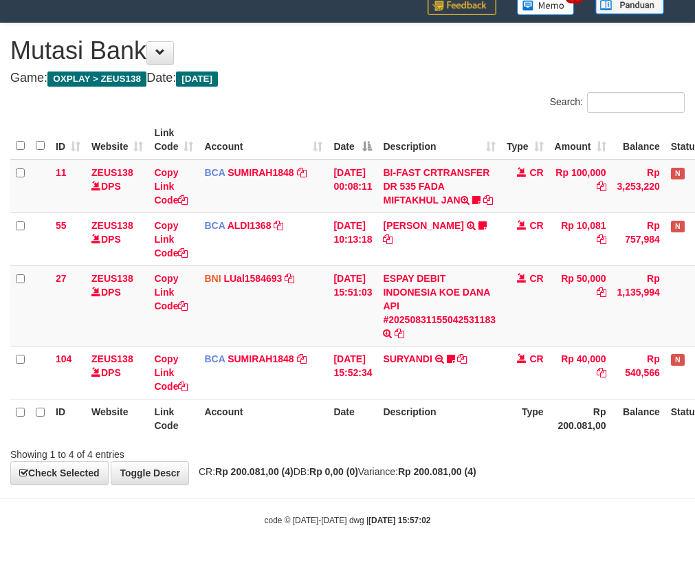
click at [479, 452] on div "Showing 1 to 4 of 4 entries" at bounding box center [347, 451] width 695 height 19
click at [480, 452] on div "Showing 1 to 4 of 4 entries" at bounding box center [347, 451] width 695 height 19
drag, startPoint x: 376, startPoint y: 506, endPoint x: 346, endPoint y: 527, distance: 36.6
click at [364, 514] on body "Toggle navigation Home Bank Account List Load By Website Group [OXPLAY] ZEUS138…" at bounding box center [347, 257] width 695 height 608
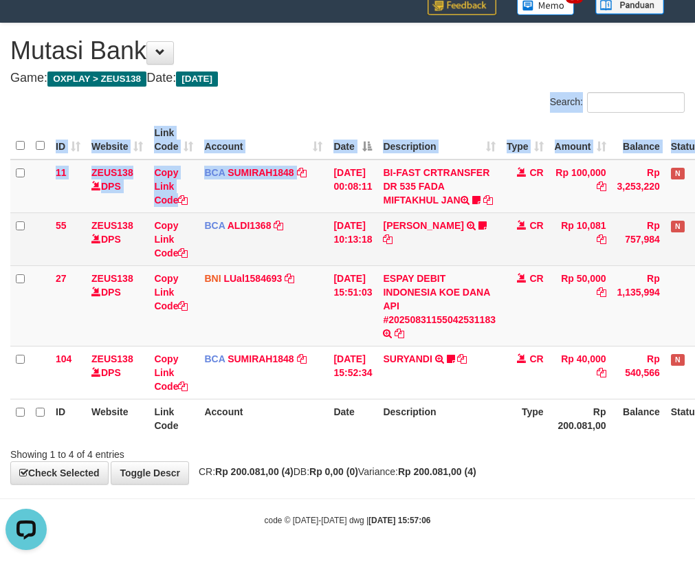
drag, startPoint x: 280, startPoint y: 85, endPoint x: 331, endPoint y: 219, distance: 144.0
click at [323, 201] on div "**********" at bounding box center [347, 253] width 695 height 461
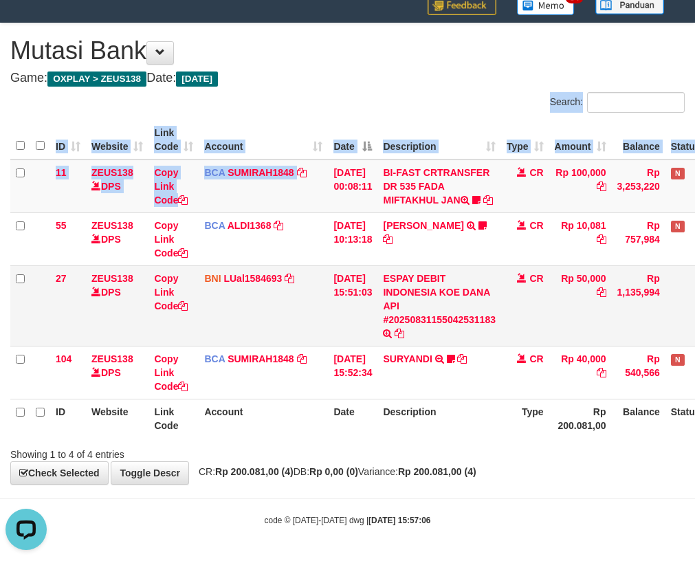
click at [328, 339] on tr "27 ZEUS138 DPS Copy Link Code BNI LUal1584693 DPS LUCKY ALAMSYAH mutasi_2025083…" at bounding box center [385, 305] width 751 height 80
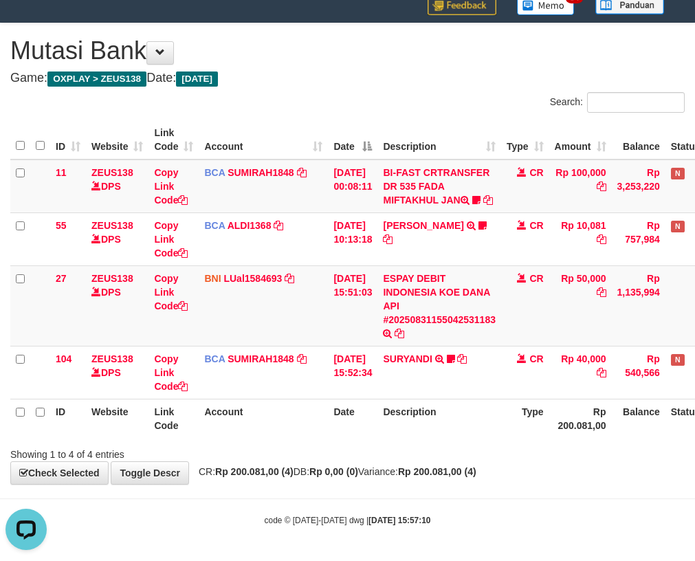
drag, startPoint x: 315, startPoint y: 96, endPoint x: 321, endPoint y: 100, distance: 7.3
click at [318, 98] on div "Search:" at bounding box center [347, 104] width 695 height 24
click at [478, 459] on div "Showing 1 to 4 of 4 entries" at bounding box center [347, 451] width 695 height 19
click at [478, 458] on div "Showing 1 to 4 of 4 entries" at bounding box center [347, 451] width 695 height 19
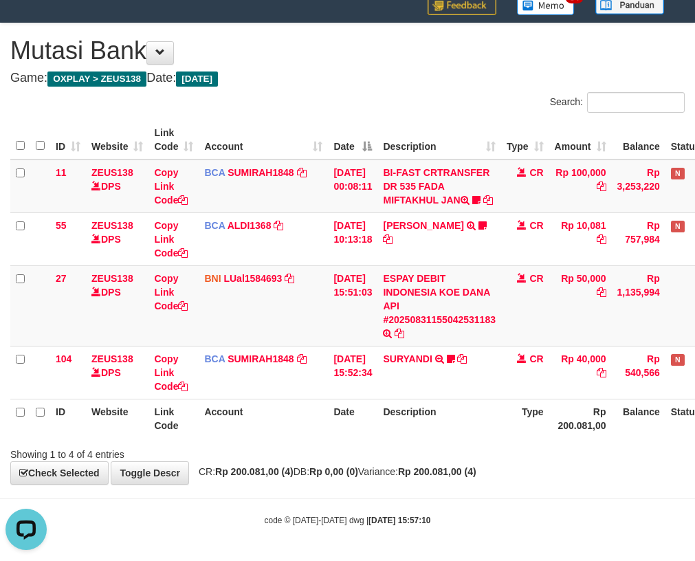
click at [478, 458] on div "Showing 1 to 4 of 4 entries" at bounding box center [347, 451] width 695 height 19
click at [479, 458] on div "Showing 1 to 4 of 4 entries" at bounding box center [347, 451] width 695 height 19
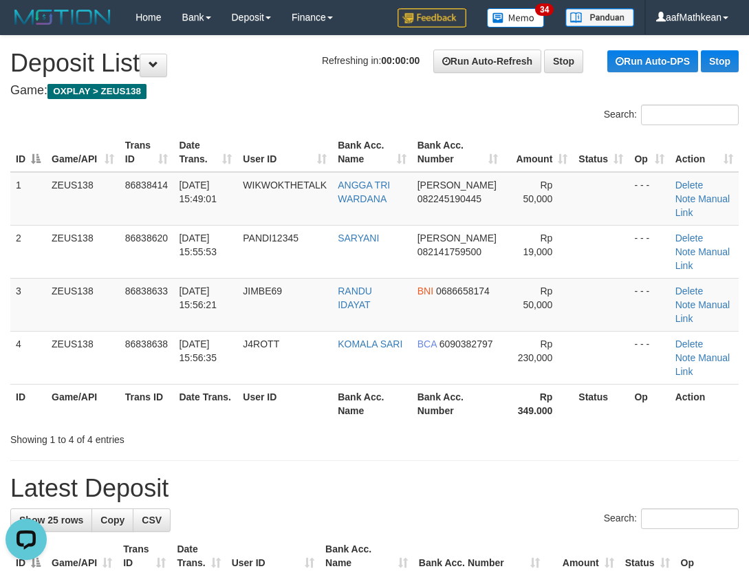
click at [237, 161] on th "Date Trans." at bounding box center [205, 152] width 64 height 39
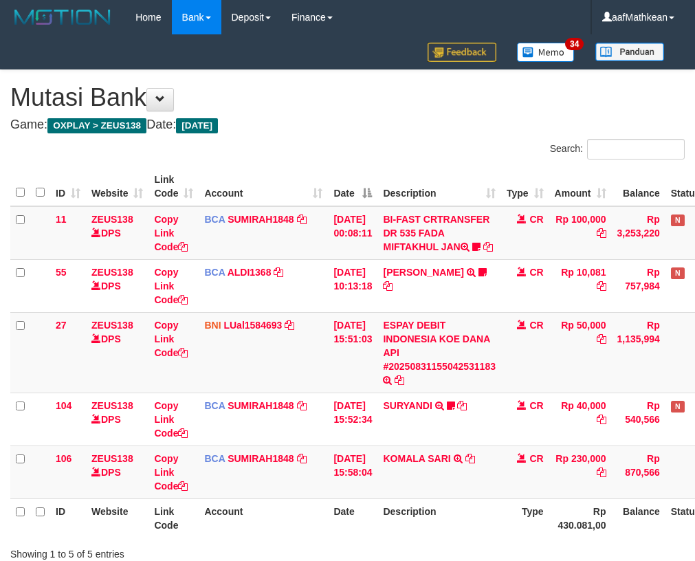
scroll to position [60, 0]
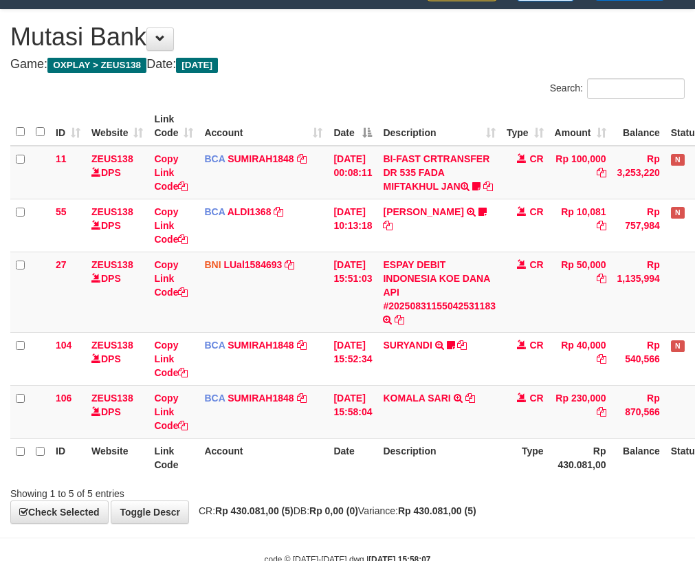
click at [479, 458] on th "Description" at bounding box center [439, 457] width 124 height 39
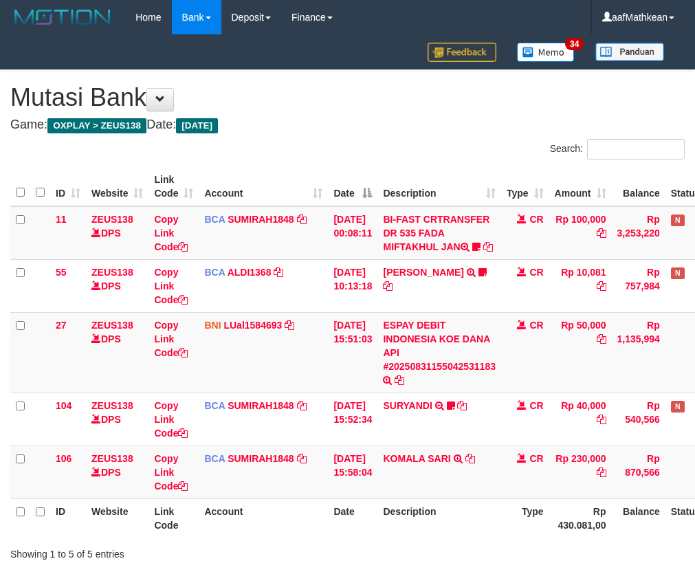
scroll to position [60, 0]
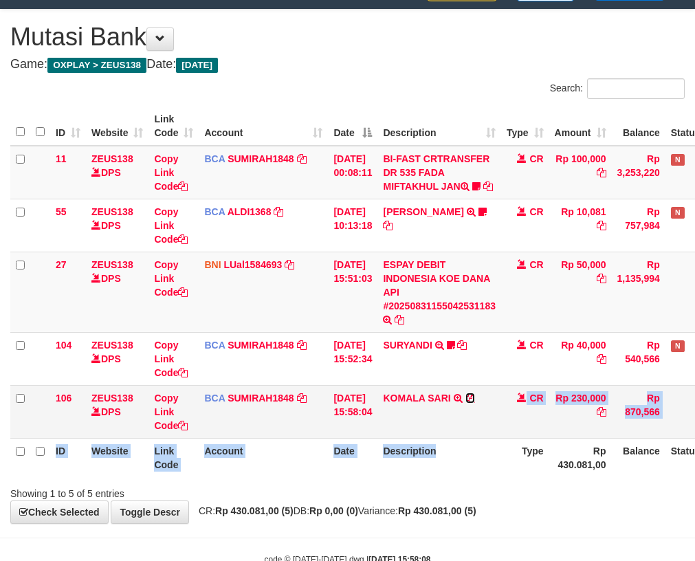
drag, startPoint x: 475, startPoint y: 408, endPoint x: 485, endPoint y: 403, distance: 11.7
click at [475, 403] on icon at bounding box center [470, 398] width 10 height 10
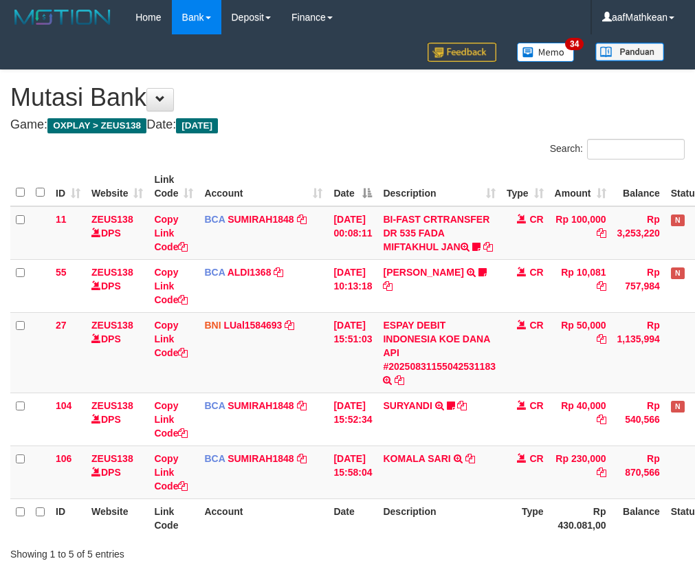
scroll to position [60, 0]
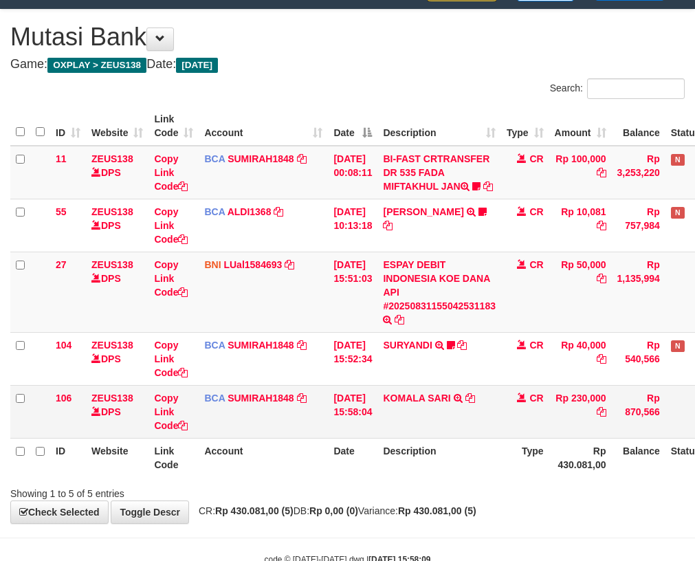
click at [377, 436] on table "ID Website Link Code Account Date Description Type Amount Balance Status Action…" at bounding box center [385, 292] width 751 height 370
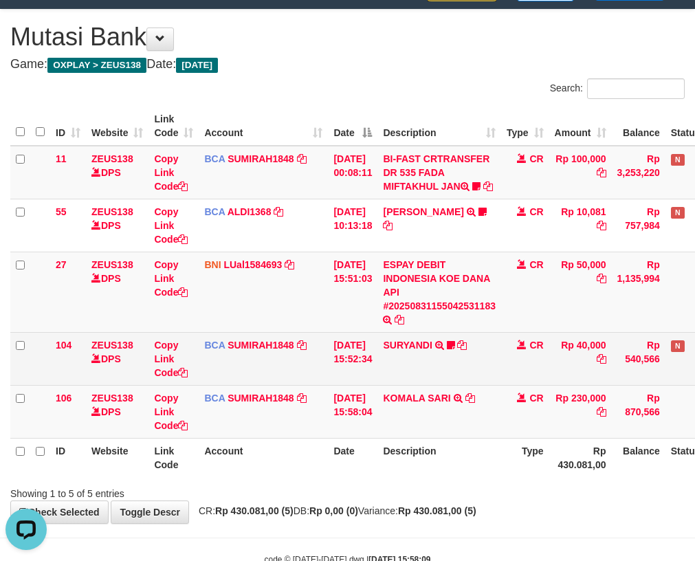
click at [361, 370] on tbody "11 ZEUS138 DPS Copy Link Code BCA SUMIRAH1848 DPS SUMIRAH mutasi_20250831_4156 …" at bounding box center [385, 292] width 751 height 293
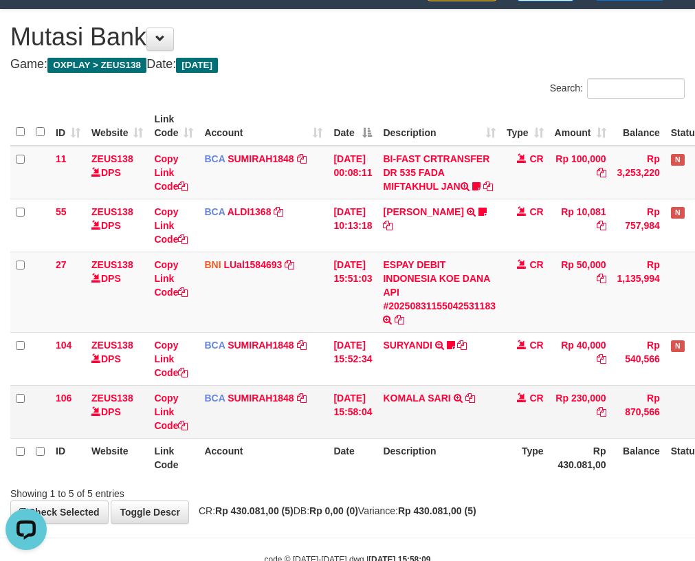
drag, startPoint x: 381, startPoint y: 419, endPoint x: 359, endPoint y: 406, distance: 25.4
click at [377, 419] on td "31/08/2025 15:58:04" at bounding box center [352, 411] width 49 height 53
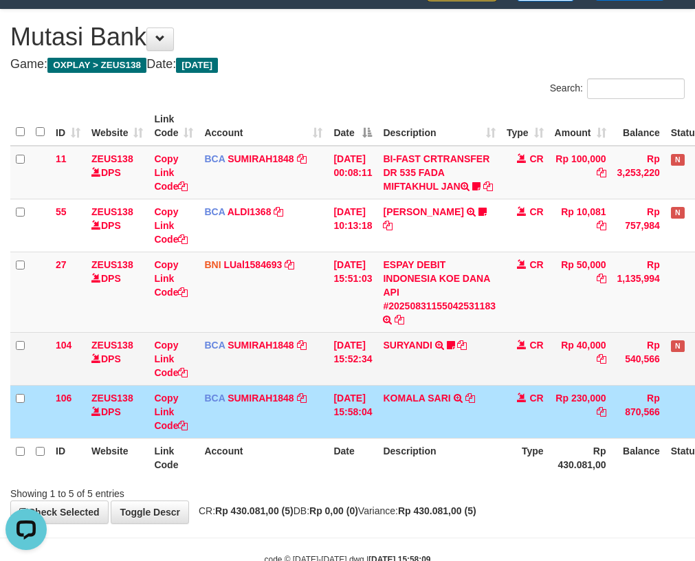
drag, startPoint x: 365, startPoint y: 394, endPoint x: 359, endPoint y: 379, distance: 16.3
click at [366, 385] on td "[DATE] 15:52:34" at bounding box center [352, 358] width 49 height 53
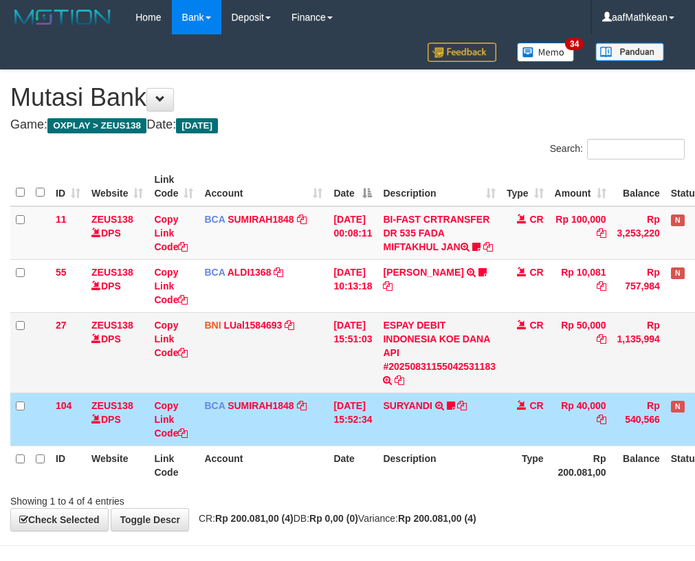
scroll to position [60, 0]
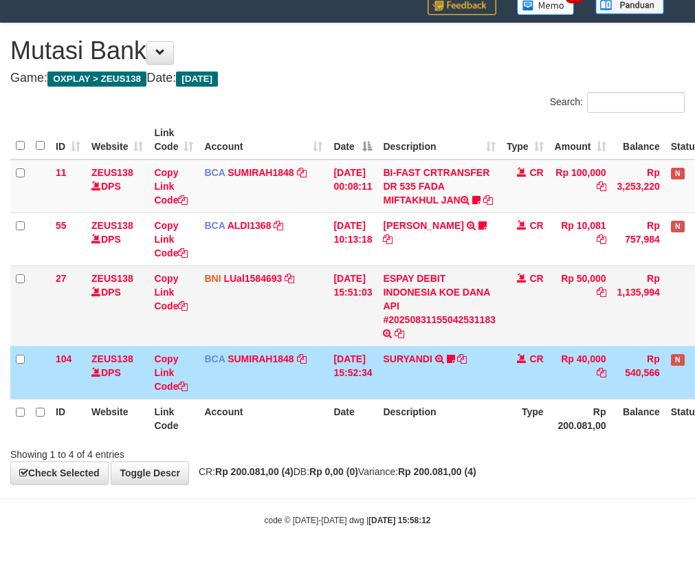
drag, startPoint x: 318, startPoint y: 331, endPoint x: 322, endPoint y: 320, distance: 12.4
click at [324, 324] on td "BNI LUal1584693 DPS LUCKY ALAMSYAH mutasi_20250831_2414 | 27 mutasi_20250831_24…" at bounding box center [263, 305] width 129 height 80
drag, startPoint x: 328, startPoint y: 314, endPoint x: 338, endPoint y: 299, distance: 18.3
click at [329, 308] on tr "27 ZEUS138 DPS Copy Link Code BNI LUal1584693 DPS LUCKY ALAMSYAH mutasi_2025083…" at bounding box center [385, 305] width 751 height 80
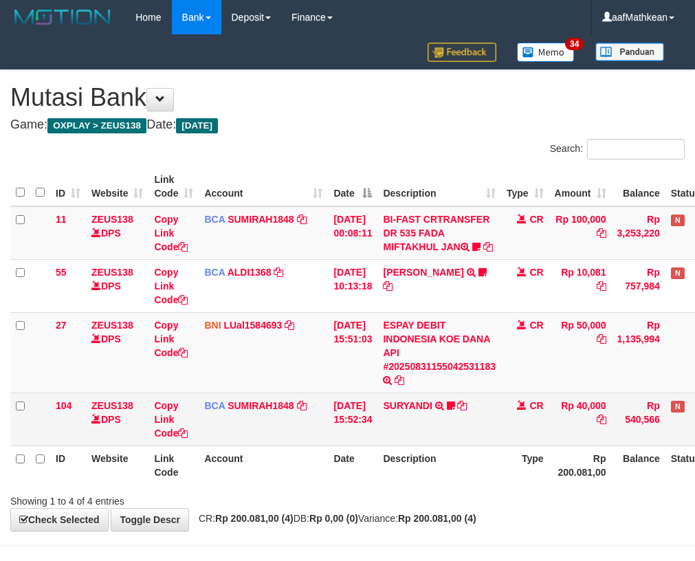
scroll to position [60, 0]
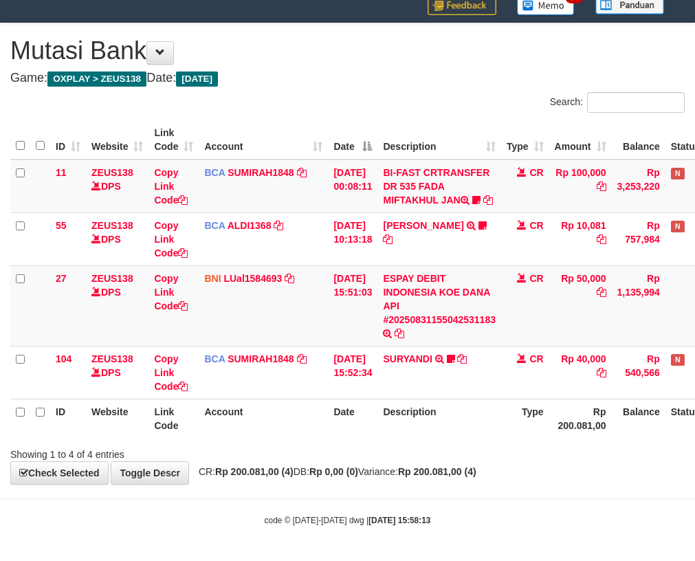
click at [398, 410] on th "Description" at bounding box center [439, 418] width 124 height 39
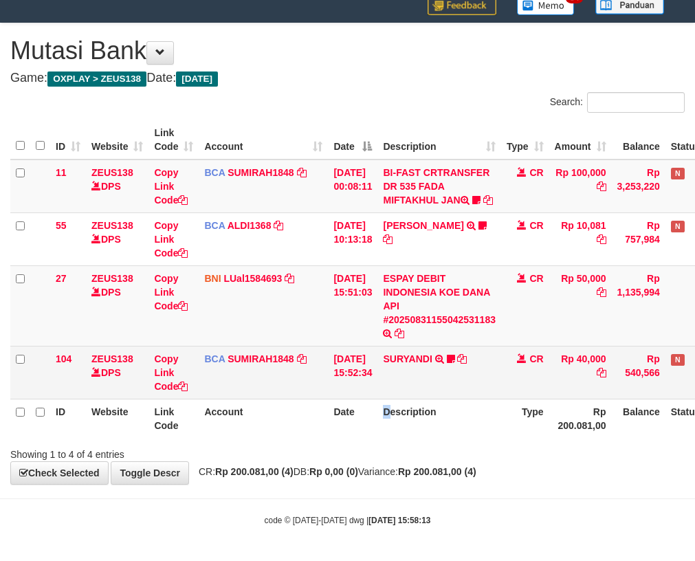
drag, startPoint x: 395, startPoint y: 406, endPoint x: 375, endPoint y: 362, distance: 48.3
click at [403, 410] on th "Description" at bounding box center [439, 418] width 124 height 39
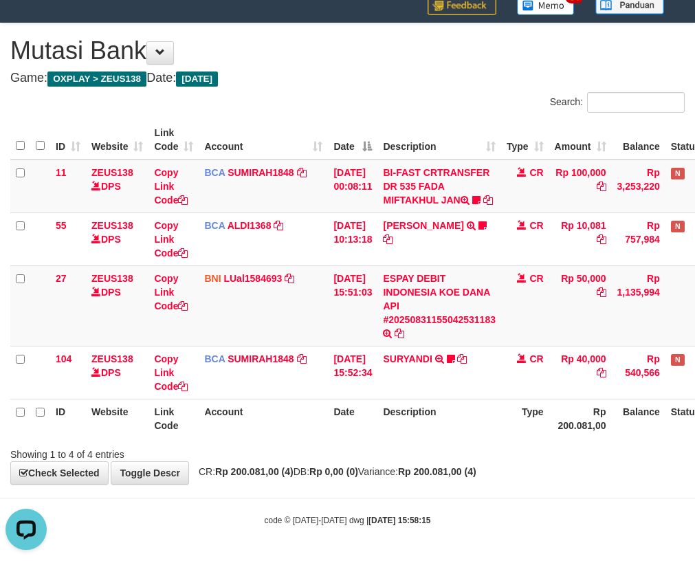
click at [314, 423] on th "Account" at bounding box center [263, 418] width 129 height 39
click at [329, 437] on tr "ID Website Link Code Account Date Description Type Rp 200.081,00 Balance Status…" at bounding box center [385, 418] width 751 height 39
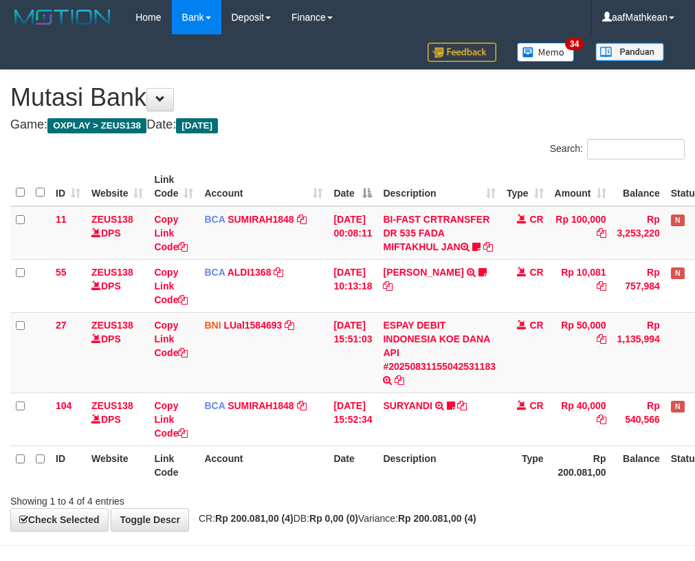
scroll to position [60, 0]
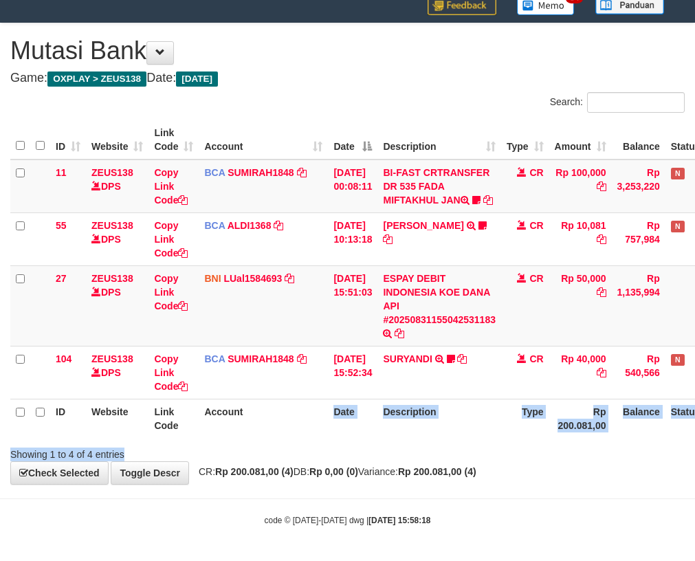
drag, startPoint x: 265, startPoint y: 404, endPoint x: 718, endPoint y: 446, distance: 455.6
click at [694, 446] on html "Toggle navigation Home Bank Account List Load By Website Group [OXPLAY] ZEUS138…" at bounding box center [347, 257] width 695 height 608
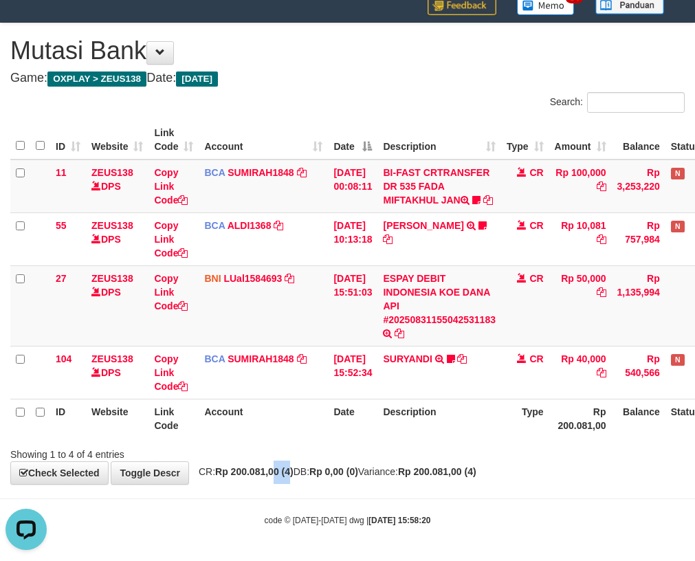
click at [298, 482] on div "**********" at bounding box center [347, 253] width 695 height 461
drag, startPoint x: 309, startPoint y: 488, endPoint x: 702, endPoint y: 508, distance: 393.7
click at [685, 509] on body "Toggle navigation Home Bank Account List Load By Website Group [OXPLAY] ZEUS138…" at bounding box center [347, 257] width 695 height 608
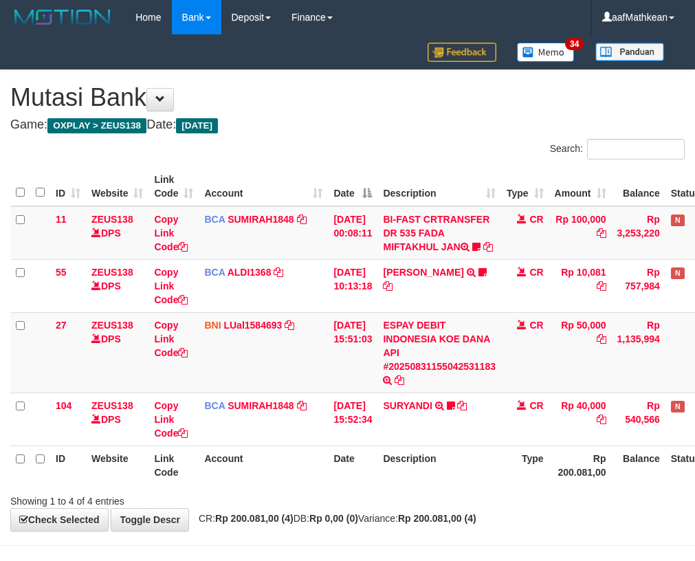
scroll to position [60, 0]
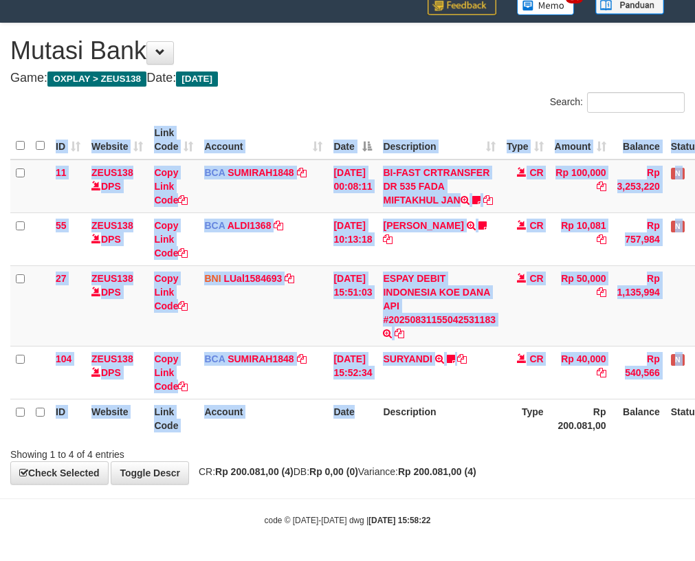
drag, startPoint x: 364, startPoint y: 440, endPoint x: 370, endPoint y: 430, distance: 12.0
click at [364, 439] on div "ID Website Link Code Account Date Description Type Amount Balance Status Action…" at bounding box center [347, 279] width 695 height 326
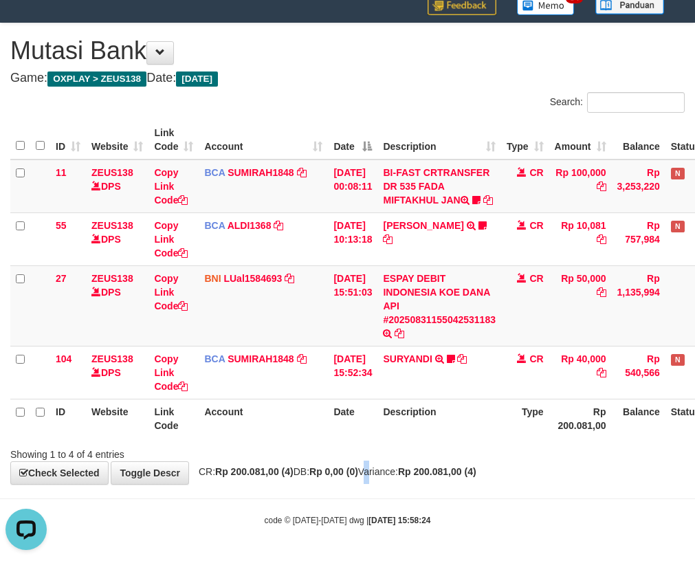
click at [383, 462] on div "**********" at bounding box center [347, 253] width 695 height 461
click at [381, 459] on div "**********" at bounding box center [347, 253] width 695 height 461
click at [379, 455] on div "Showing 1 to 4 of 4 entries" at bounding box center [347, 451] width 695 height 19
drag, startPoint x: 379, startPoint y: 455, endPoint x: 705, endPoint y: 430, distance: 326.1
click at [446, 458] on div "Showing 1 to 4 of 4 entries" at bounding box center [347, 451] width 695 height 19
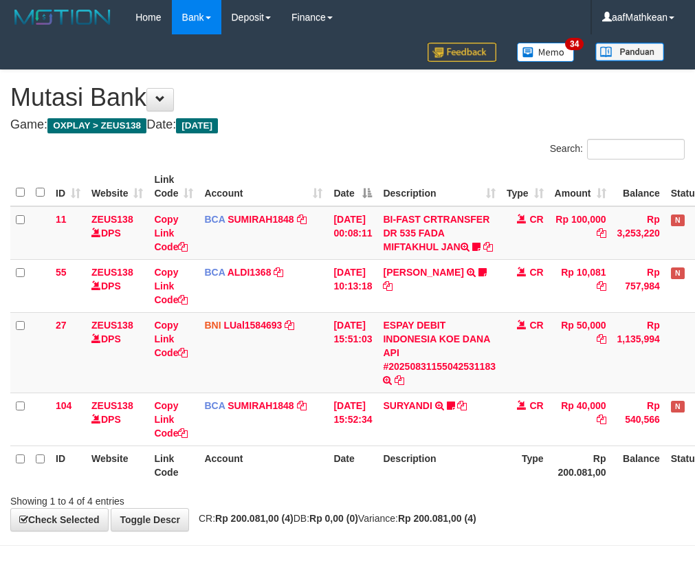
scroll to position [60, 0]
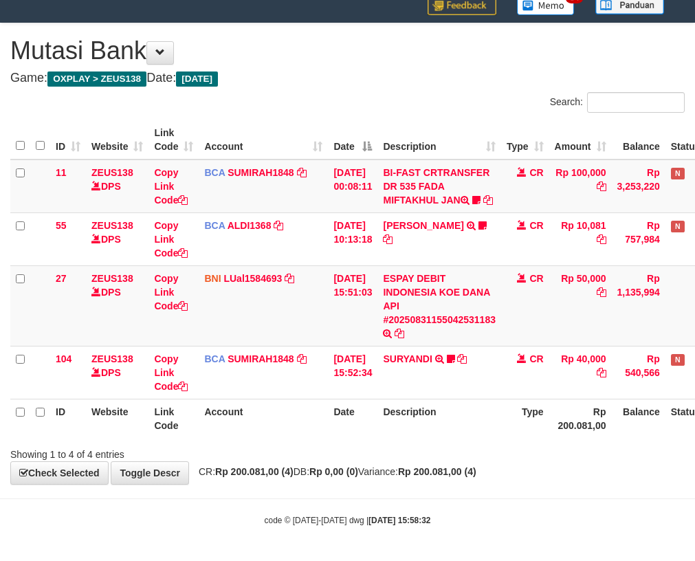
click at [276, 413] on th "Account" at bounding box center [263, 418] width 129 height 39
click at [279, 414] on th "Account" at bounding box center [263, 418] width 129 height 39
drag, startPoint x: 287, startPoint y: 412, endPoint x: 690, endPoint y: 401, distance: 402.9
click at [309, 413] on th "Account" at bounding box center [263, 418] width 129 height 39
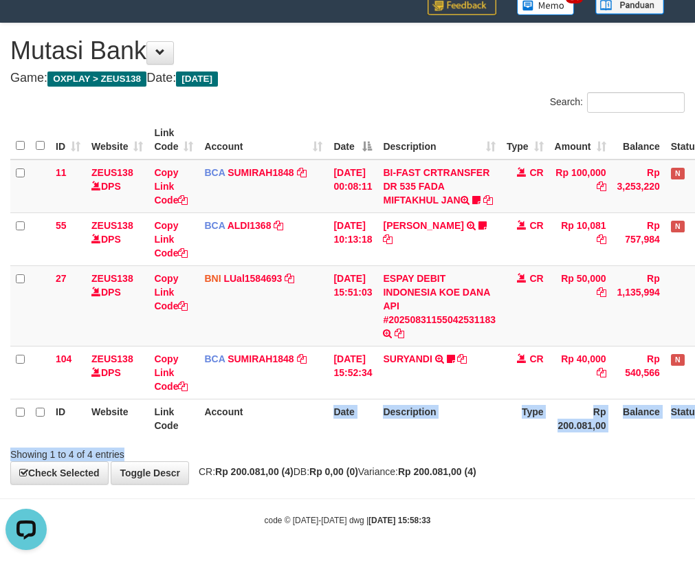
drag, startPoint x: 333, startPoint y: 436, endPoint x: 657, endPoint y: 468, distance: 325.4
click at [536, 469] on div "**********" at bounding box center [347, 253] width 695 height 461
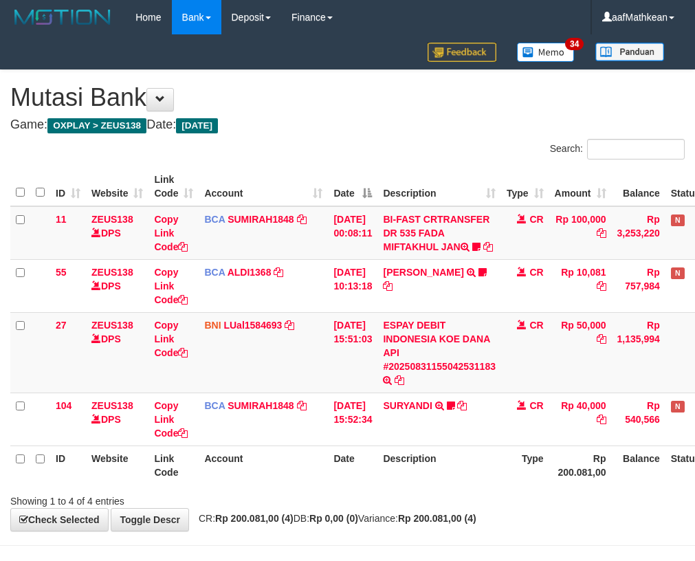
scroll to position [60, 0]
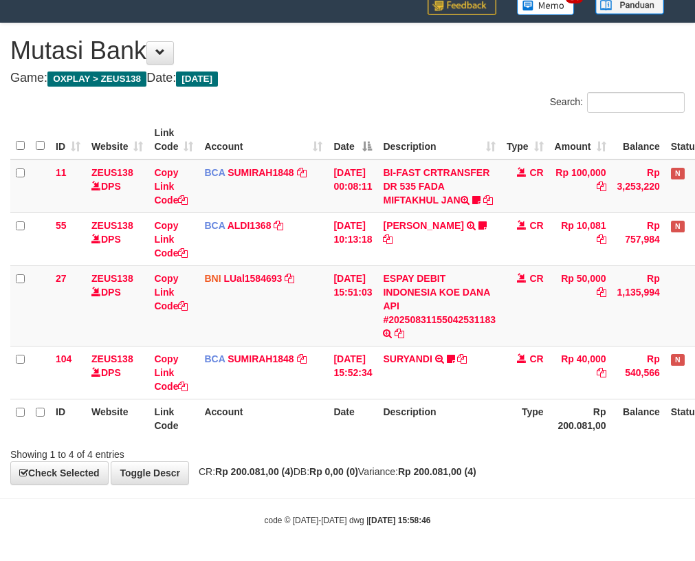
drag, startPoint x: 333, startPoint y: 475, endPoint x: 338, endPoint y: 480, distance: 7.3
click at [338, 480] on div "**********" at bounding box center [347, 253] width 695 height 461
drag, startPoint x: 357, startPoint y: 484, endPoint x: 344, endPoint y: 466, distance: 21.7
click at [359, 484] on div "**********" at bounding box center [347, 253] width 695 height 461
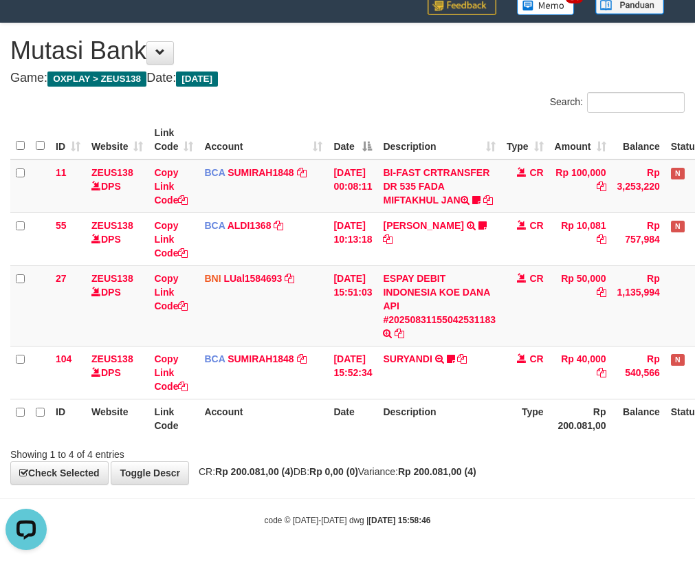
click at [373, 459] on div "Showing 1 to 4 of 4 entries" at bounding box center [347, 451] width 695 height 19
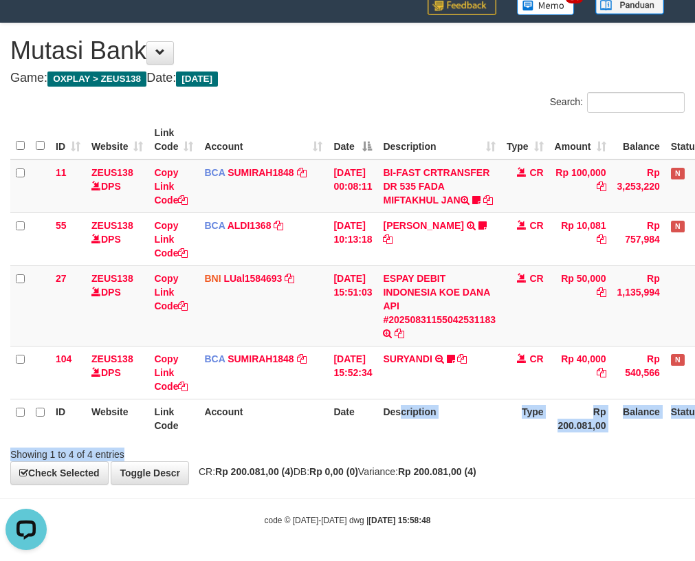
drag, startPoint x: 423, startPoint y: 455, endPoint x: 705, endPoint y: 522, distance: 289.6
click at [472, 469] on div "**********" at bounding box center [347, 253] width 695 height 461
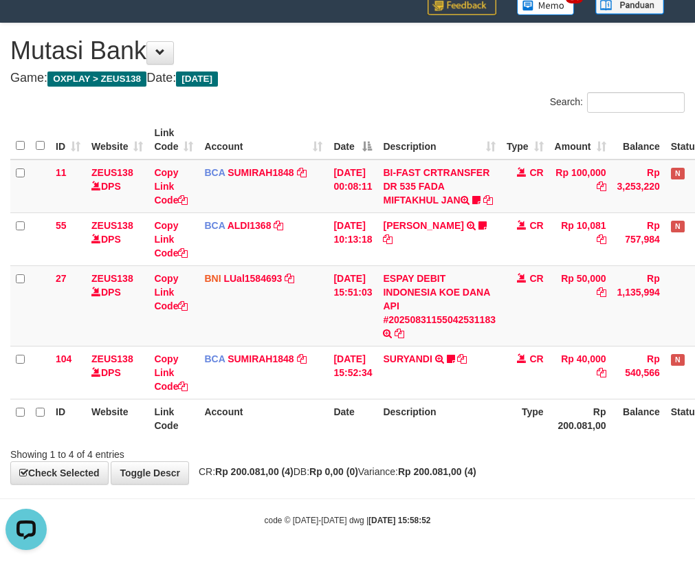
click at [406, 426] on th "Description" at bounding box center [439, 418] width 124 height 39
click at [425, 421] on th "Description" at bounding box center [439, 418] width 124 height 39
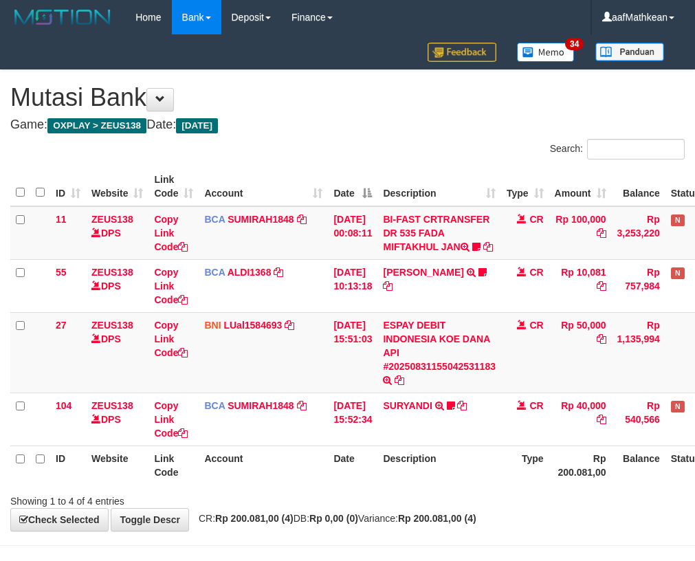
scroll to position [60, 0]
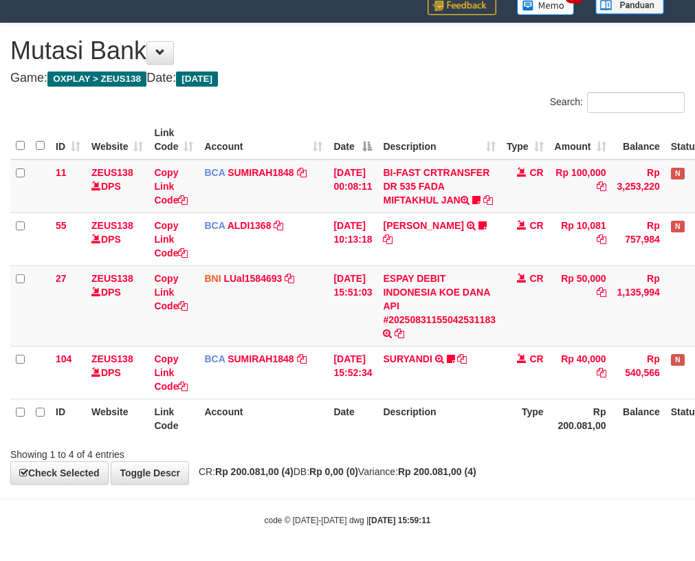
click at [438, 439] on div "ID Website Link Code Account Date Description Type Amount Balance Status Action…" at bounding box center [347, 279] width 695 height 326
drag, startPoint x: 422, startPoint y: 428, endPoint x: 415, endPoint y: 406, distance: 23.7
click at [416, 411] on th "Description" at bounding box center [439, 418] width 124 height 39
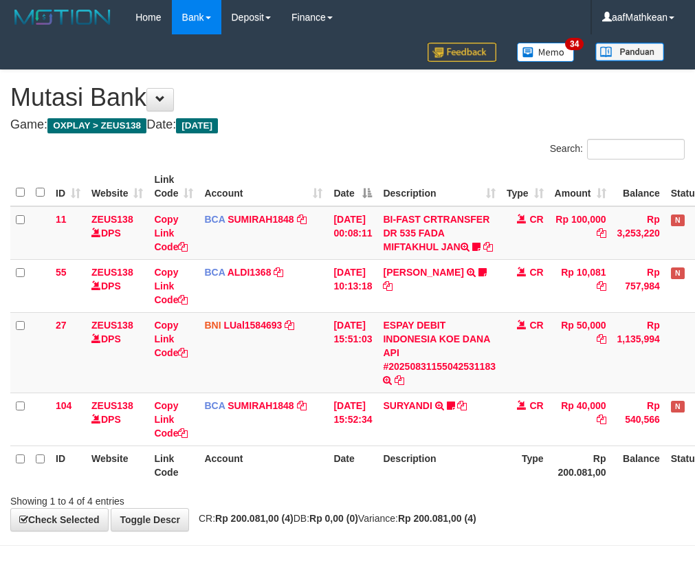
scroll to position [60, 0]
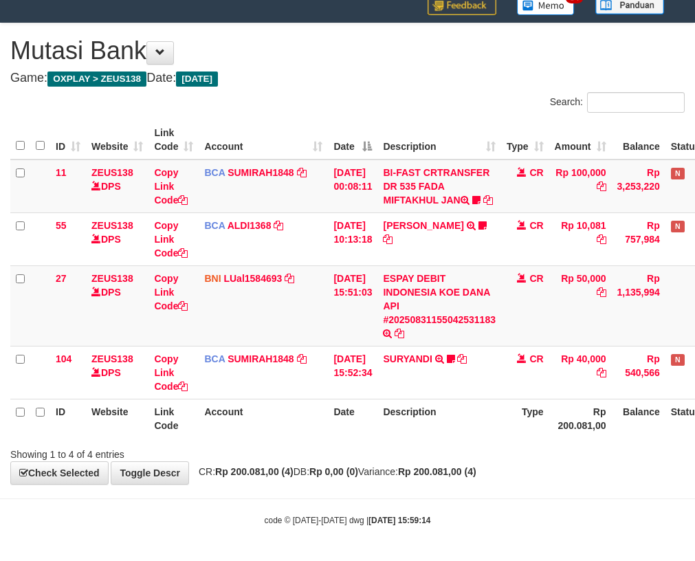
click at [427, 453] on div "Showing 1 to 4 of 4 entries" at bounding box center [347, 451] width 695 height 19
drag, startPoint x: 426, startPoint y: 452, endPoint x: 425, endPoint y: 433, distance: 18.6
click at [426, 448] on div "Showing 1 to 4 of 4 entries" at bounding box center [347, 451] width 695 height 19
click at [428, 428] on th "Description" at bounding box center [439, 418] width 124 height 39
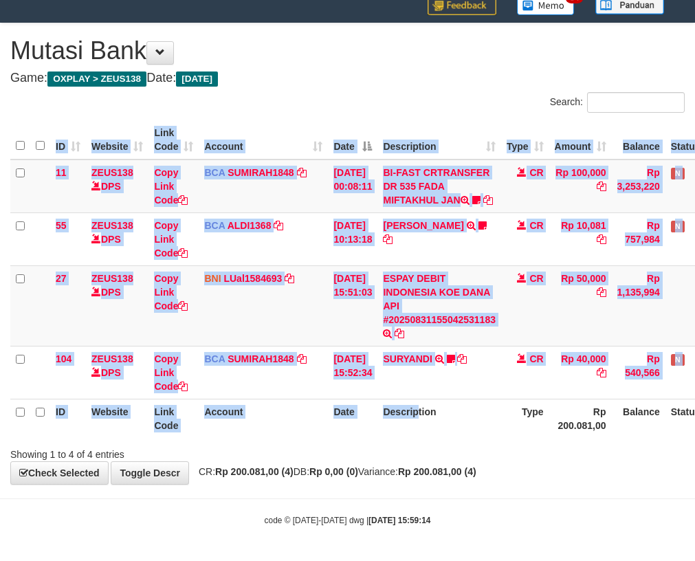
drag, startPoint x: 428, startPoint y: 431, endPoint x: 430, endPoint y: 440, distance: 9.3
click at [430, 440] on div "ID Website Link Code Account Date Description Type Amount Balance Status Action…" at bounding box center [347, 279] width 695 height 326
drag, startPoint x: 430, startPoint y: 440, endPoint x: 430, endPoint y: 428, distance: 11.7
click at [430, 438] on div "ID Website Link Code Account Date Description Type Amount Balance Status Action…" at bounding box center [347, 279] width 695 height 326
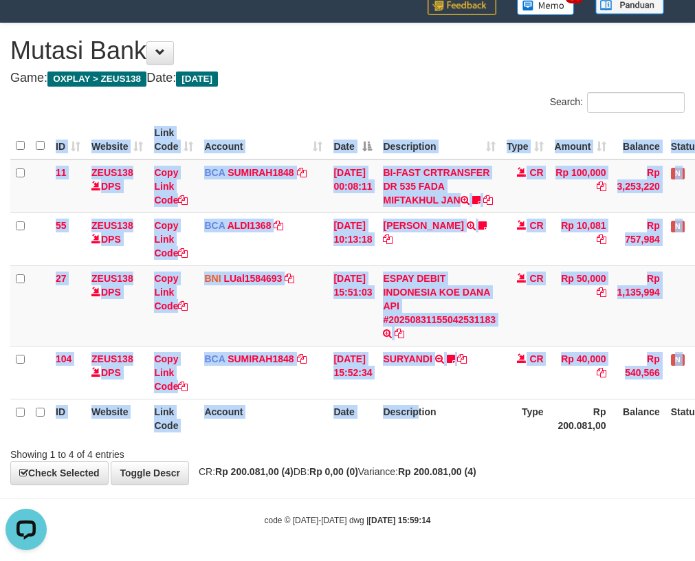
click at [431, 428] on th "Description" at bounding box center [439, 418] width 124 height 39
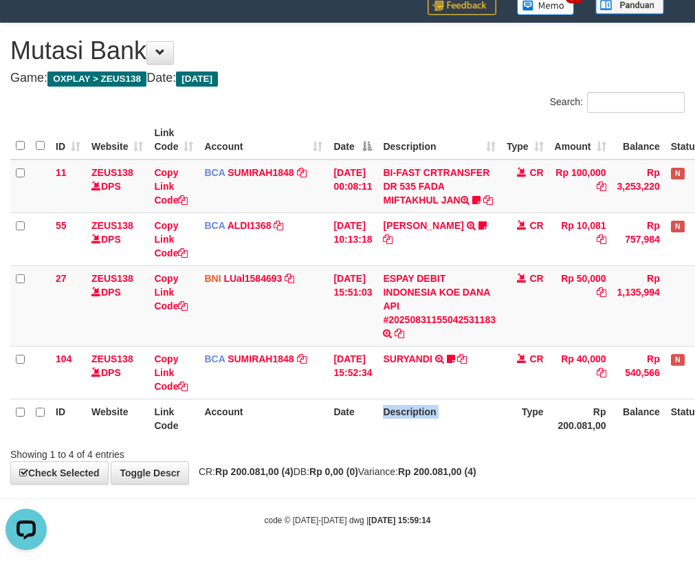
click at [431, 428] on th "Description" at bounding box center [439, 418] width 124 height 39
click at [432, 425] on th "Description" at bounding box center [439, 418] width 124 height 39
click at [435, 417] on th "Description" at bounding box center [439, 418] width 124 height 39
click at [436, 413] on th "Description" at bounding box center [439, 418] width 124 height 39
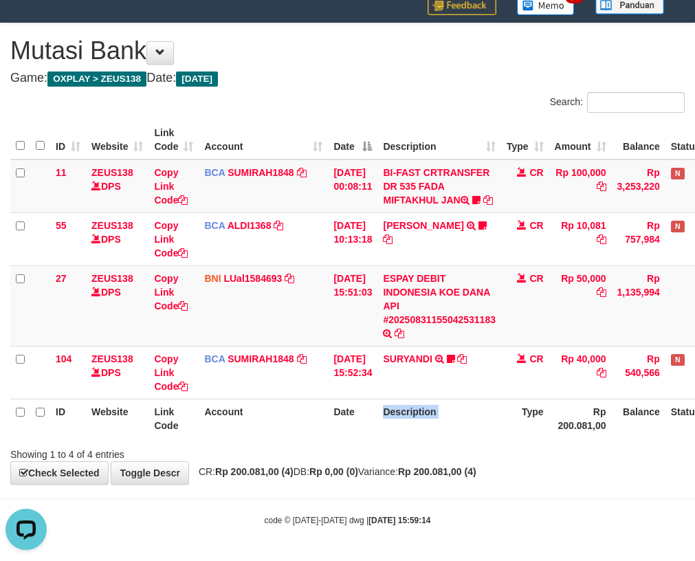
click at [436, 413] on th "Description" at bounding box center [439, 418] width 124 height 39
click at [436, 412] on th "Description" at bounding box center [439, 418] width 124 height 39
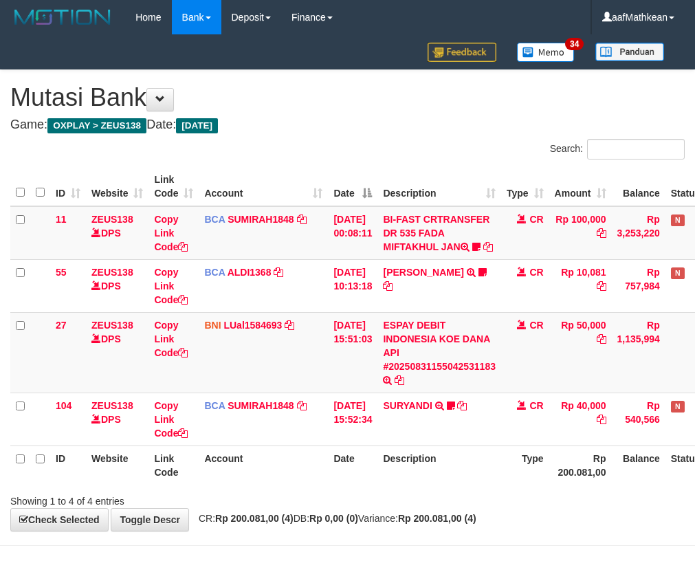
scroll to position [60, 0]
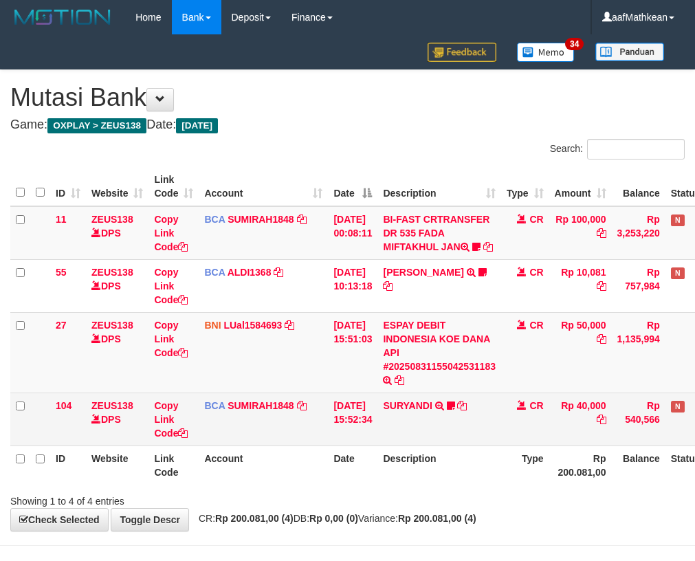
scroll to position [60, 0]
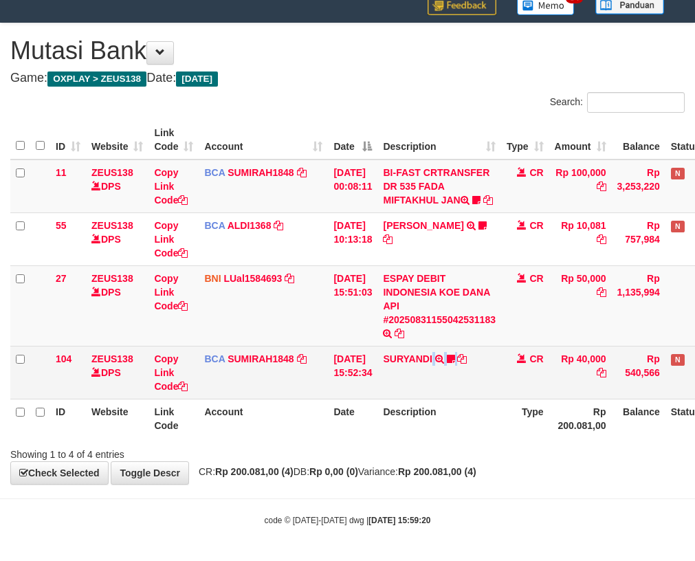
click at [453, 390] on td "SURYANDI TRSF E-BANKING CR 3108/FTSCY/WS95051 40000.002025083130211719 TRFDN-SU…" at bounding box center [439, 372] width 124 height 53
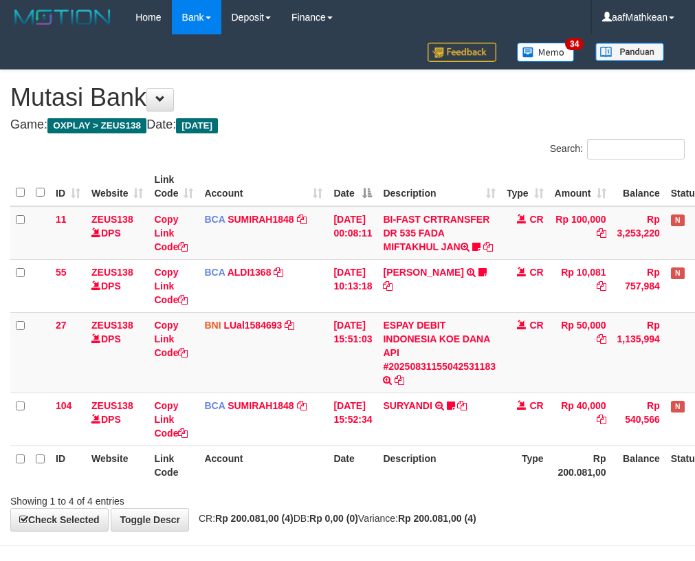
scroll to position [60, 0]
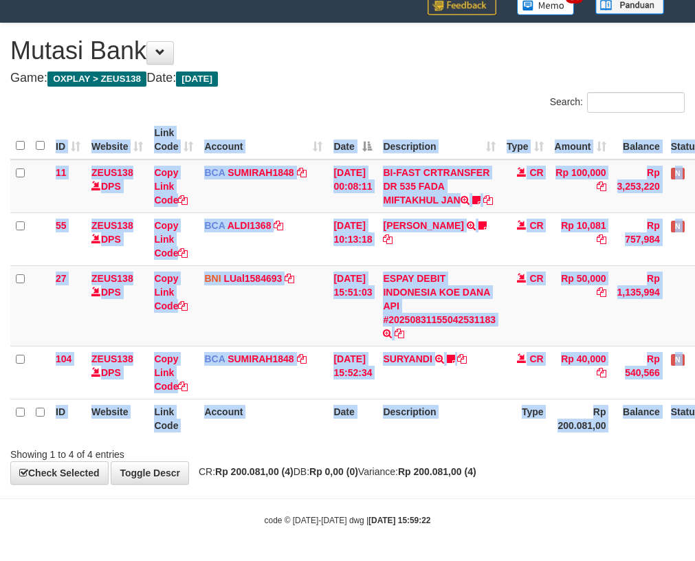
click at [458, 439] on div "ID Website Link Code Account Date Description Type Amount Balance Status Action…" at bounding box center [347, 279] width 695 height 326
drag, startPoint x: 0, startPoint y: 0, endPoint x: 460, endPoint y: 439, distance: 635.4
click at [460, 439] on div "ID Website Link Code Account Date Description Type Amount Balance Status Action…" at bounding box center [347, 279] width 695 height 326
click at [457, 428] on th "Description" at bounding box center [439, 418] width 124 height 39
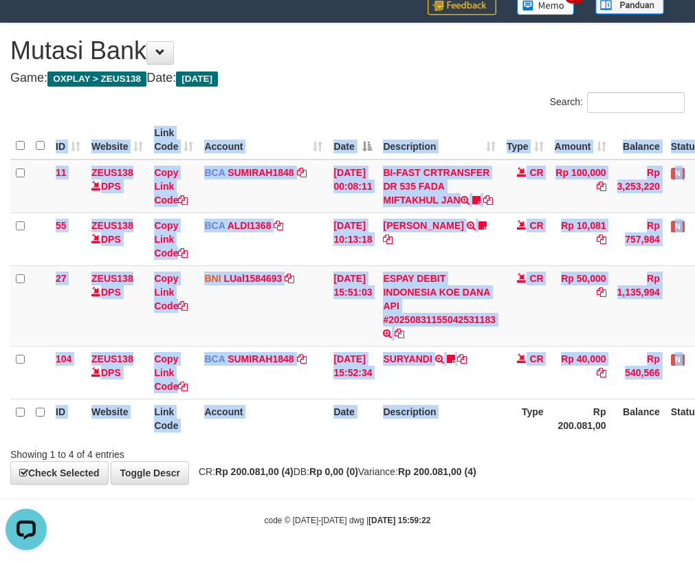
click at [455, 427] on th "Description" at bounding box center [439, 418] width 124 height 39
click at [449, 425] on th "Description" at bounding box center [439, 418] width 124 height 39
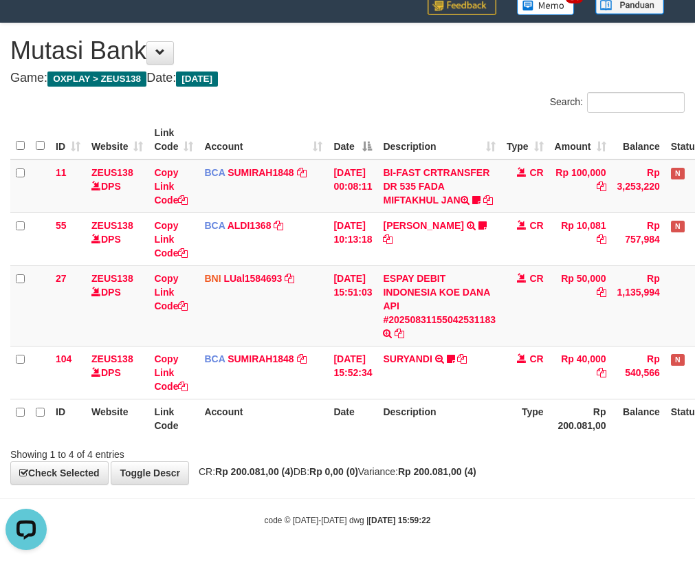
click at [450, 426] on th "Description" at bounding box center [439, 418] width 124 height 39
click at [452, 428] on th "Description" at bounding box center [439, 418] width 124 height 39
click at [453, 429] on th "Description" at bounding box center [439, 418] width 124 height 39
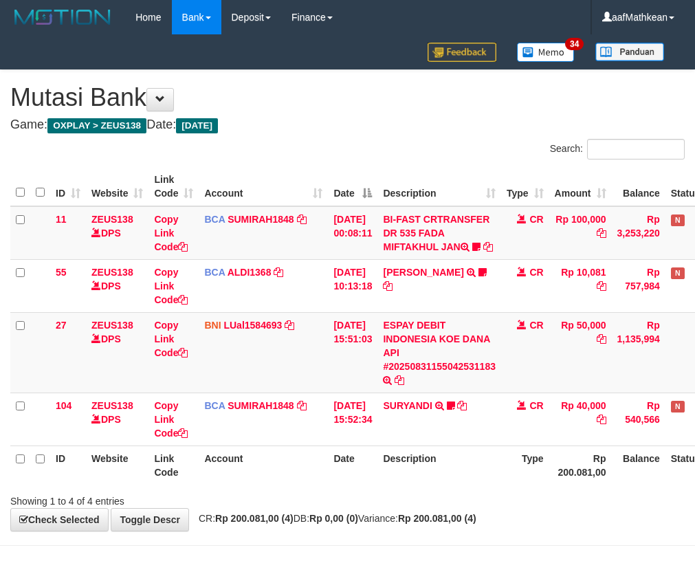
scroll to position [60, 0]
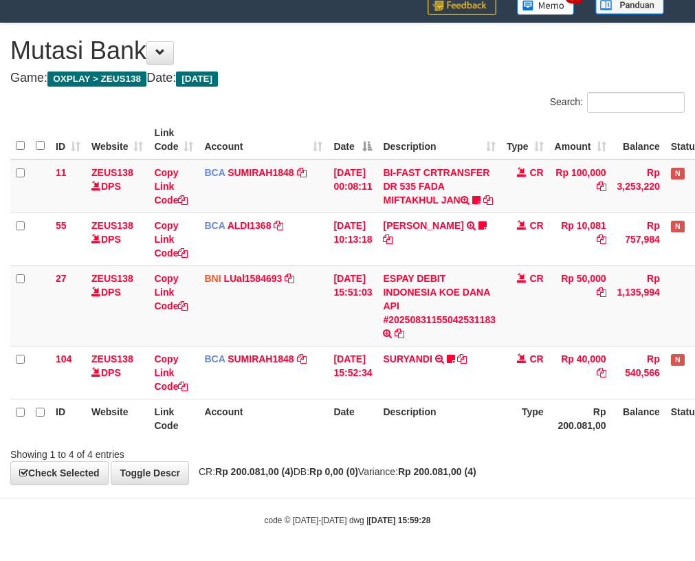
click at [454, 428] on th "Description" at bounding box center [439, 418] width 124 height 39
click at [454, 429] on th "Description" at bounding box center [439, 418] width 124 height 39
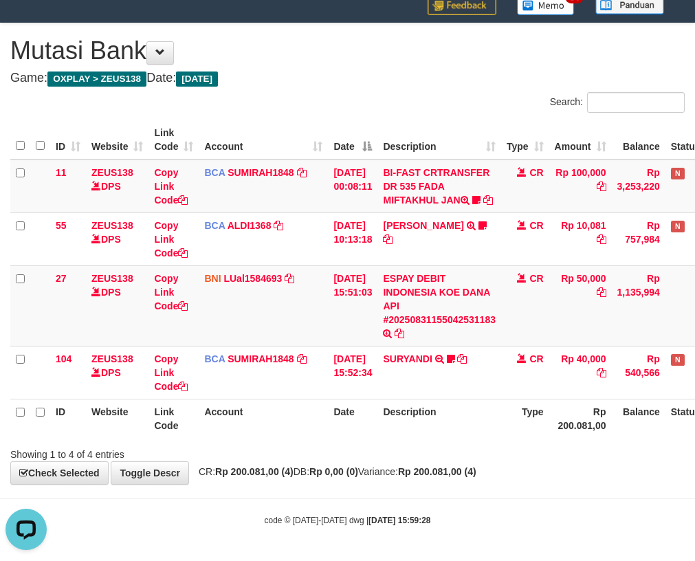
click at [452, 428] on th "Description" at bounding box center [439, 418] width 124 height 39
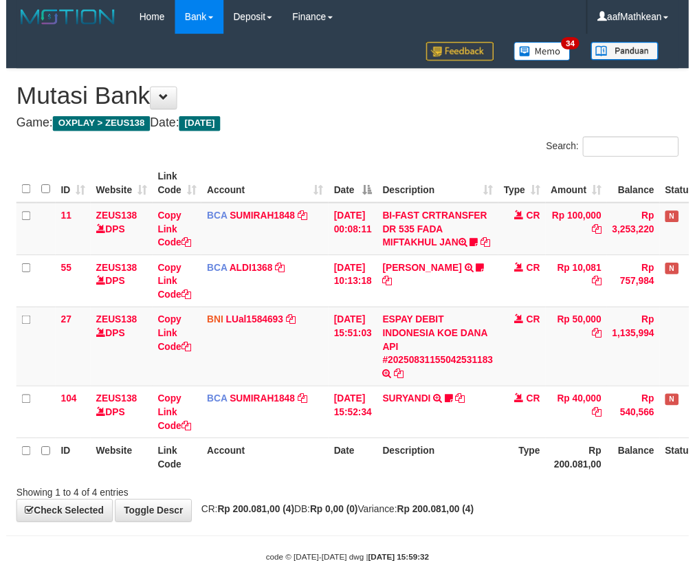
scroll to position [60, 0]
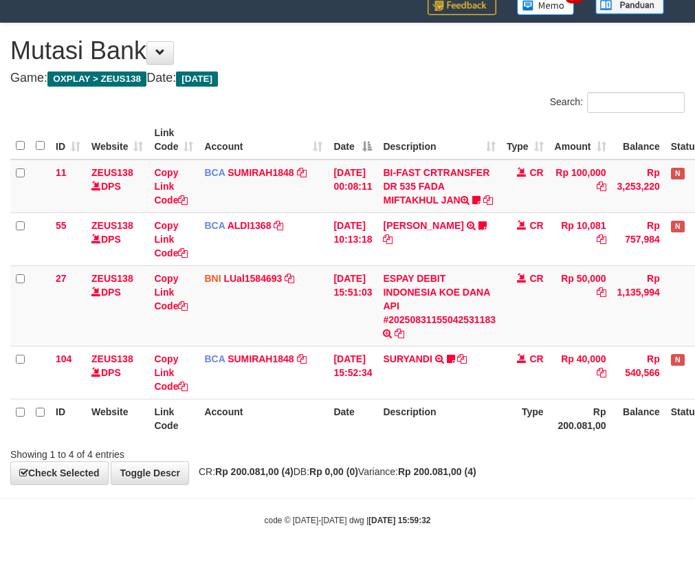
click at [454, 429] on th "Description" at bounding box center [439, 418] width 124 height 39
click at [404, 467] on div "**********" at bounding box center [347, 253] width 695 height 461
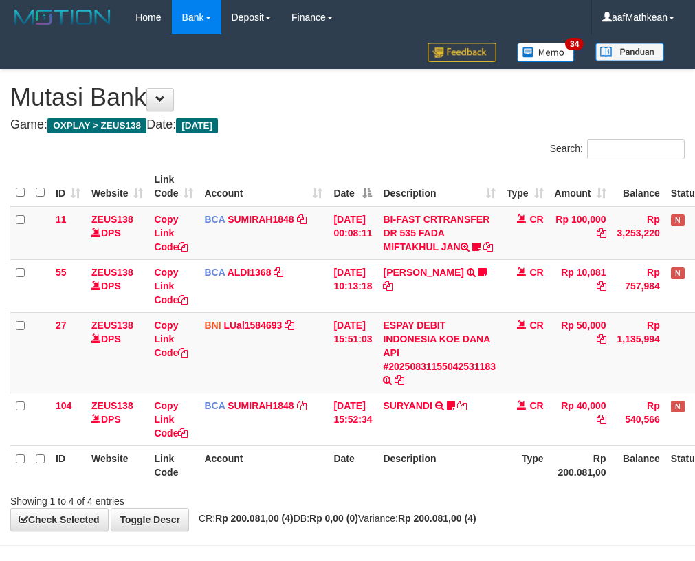
scroll to position [60, 0]
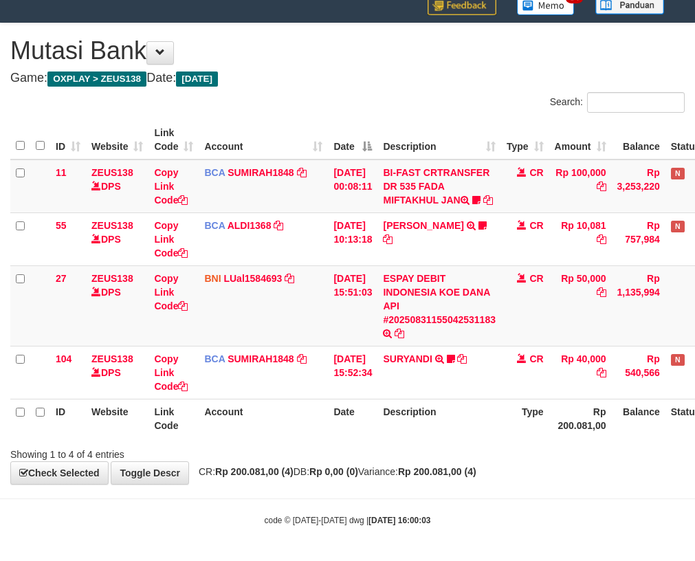
click at [291, 468] on strong "Rp 200.081,00 (4)" at bounding box center [254, 471] width 78 height 11
drag, startPoint x: 302, startPoint y: 478, endPoint x: 374, endPoint y: 485, distance: 71.8
click at [313, 481] on div "**********" at bounding box center [347, 253] width 695 height 461
click at [465, 503] on body "Toggle navigation Home Bank Account List Load By Website Group [OXPLAY] ZEUS138…" at bounding box center [347, 257] width 695 height 608
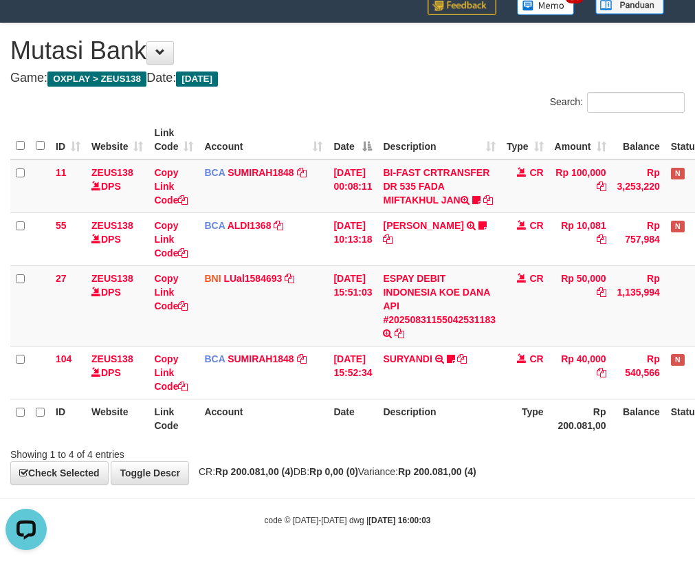
click at [479, 504] on body "Toggle navigation Home Bank Account List Load By Website Group [OXPLAY] ZEUS138…" at bounding box center [347, 257] width 695 height 608
click at [450, 497] on body "Toggle navigation Home Bank Account List Load By Website Group [OXPLAY] ZEUS138…" at bounding box center [347, 257] width 695 height 608
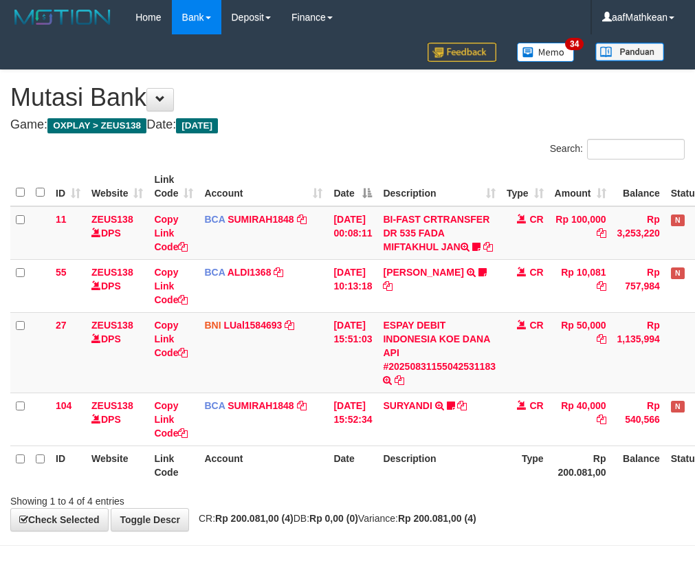
scroll to position [60, 0]
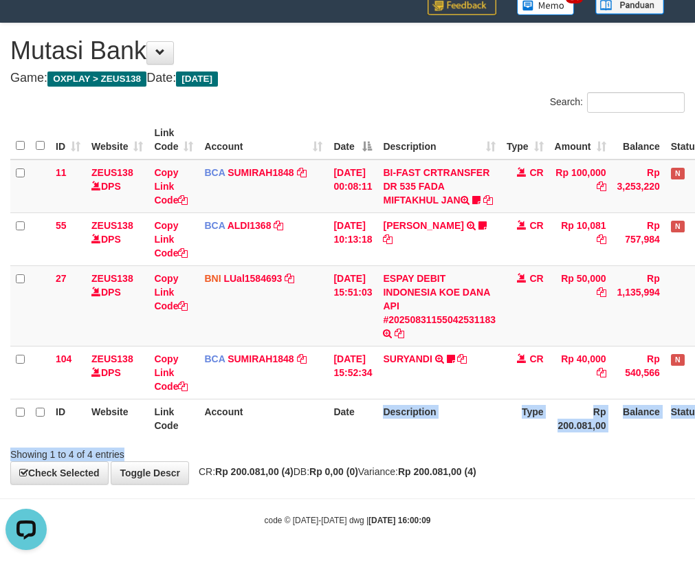
drag, startPoint x: 438, startPoint y: 450, endPoint x: 573, endPoint y: 456, distance: 134.9
click at [540, 454] on div "Search: ID Website Link Code Account Date Description Type Amount Balance Statu…" at bounding box center [347, 276] width 674 height 369
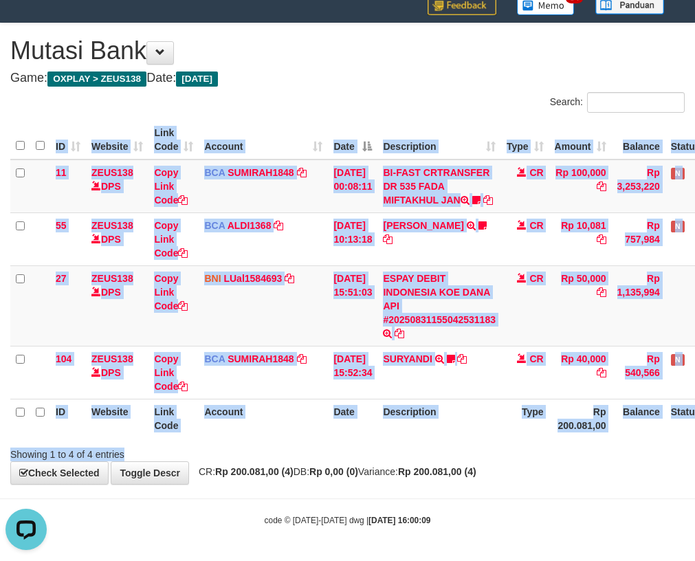
scroll to position [60, 76]
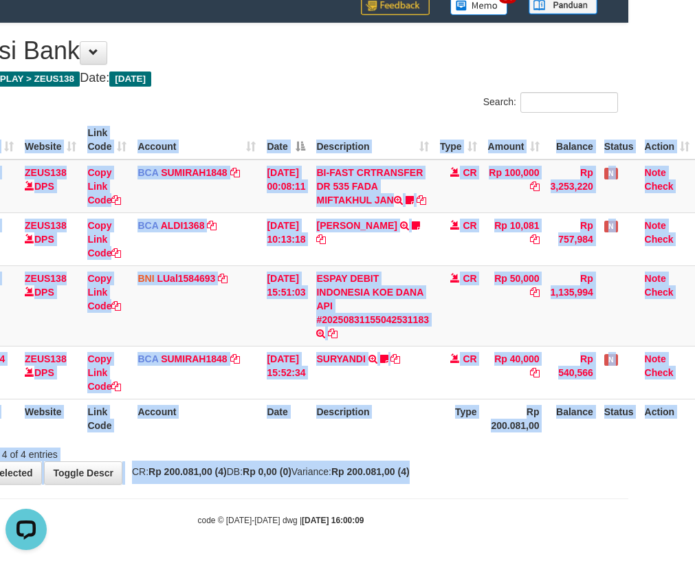
drag, startPoint x: 356, startPoint y: 442, endPoint x: 859, endPoint y: 475, distance: 504.2
click at [628, 475] on html "Toggle navigation Home Bank Account List Load By Website Group [OXPLAY] ZEUS138…" at bounding box center [280, 257] width 695 height 608
